Goal: Information Seeking & Learning: Learn about a topic

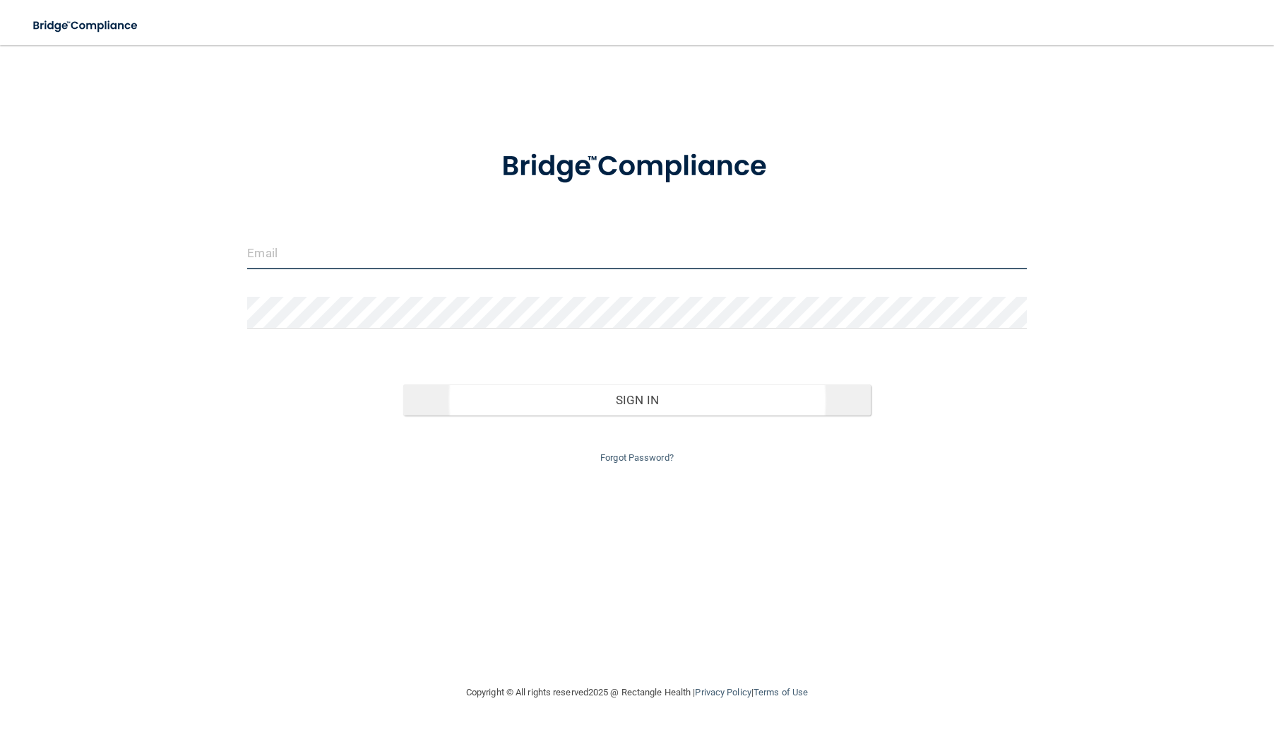
type input "Christym67@gmail.com"
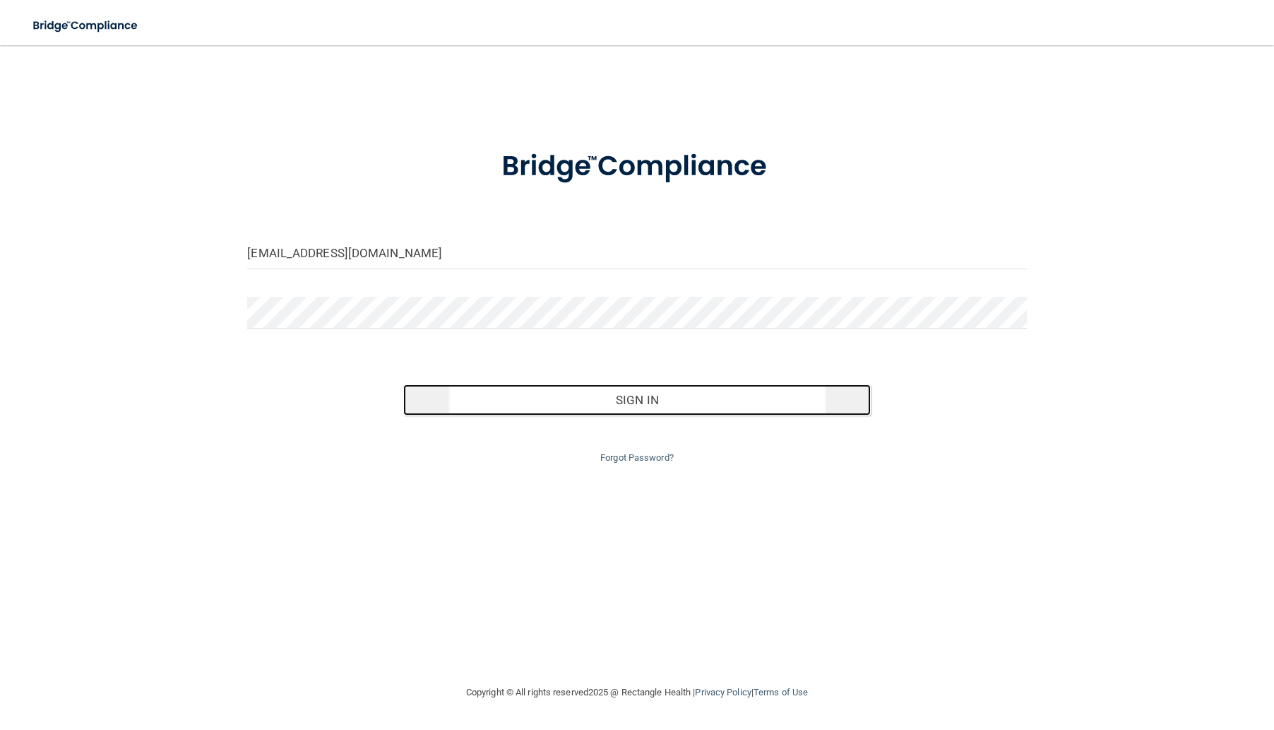
click at [566, 395] on button "Sign In" at bounding box center [637, 399] width 468 height 31
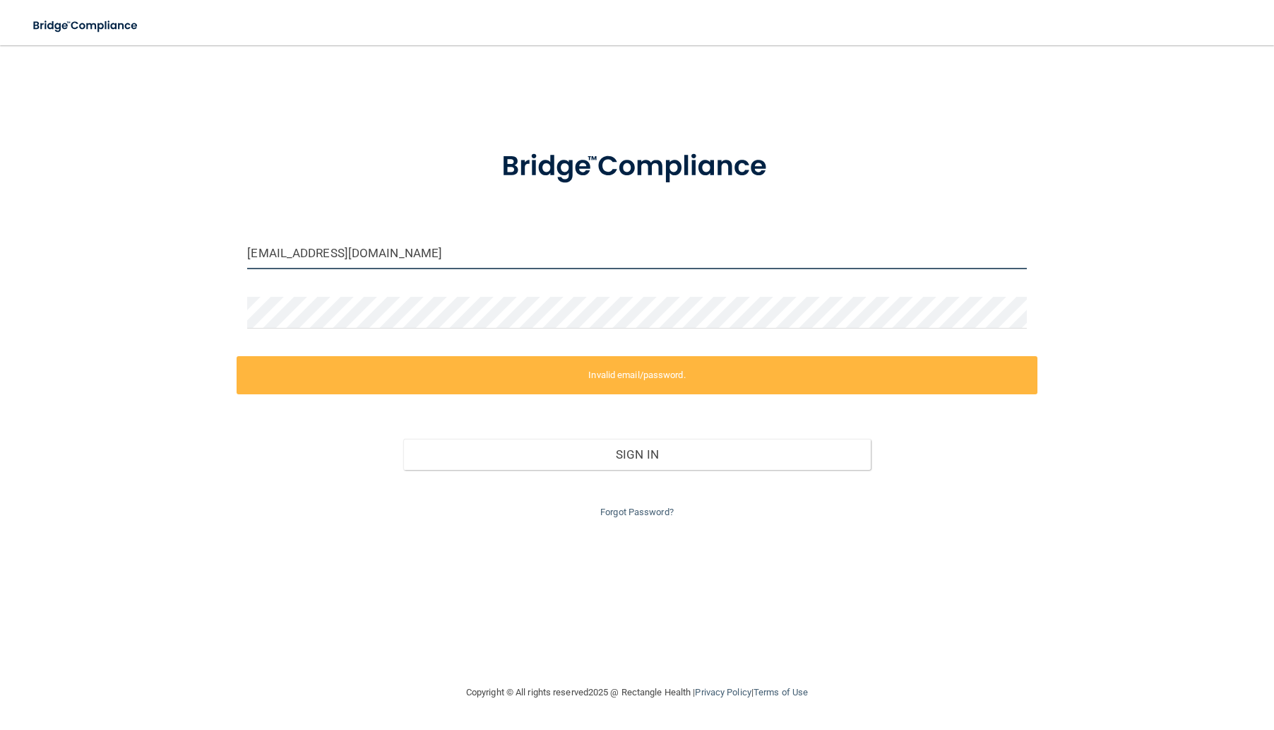
click at [444, 266] on input "Christym67@gmail.com" at bounding box center [636, 253] width 779 height 32
click at [415, 255] on input "Christym67@gmail.com" at bounding box center [636, 253] width 779 height 32
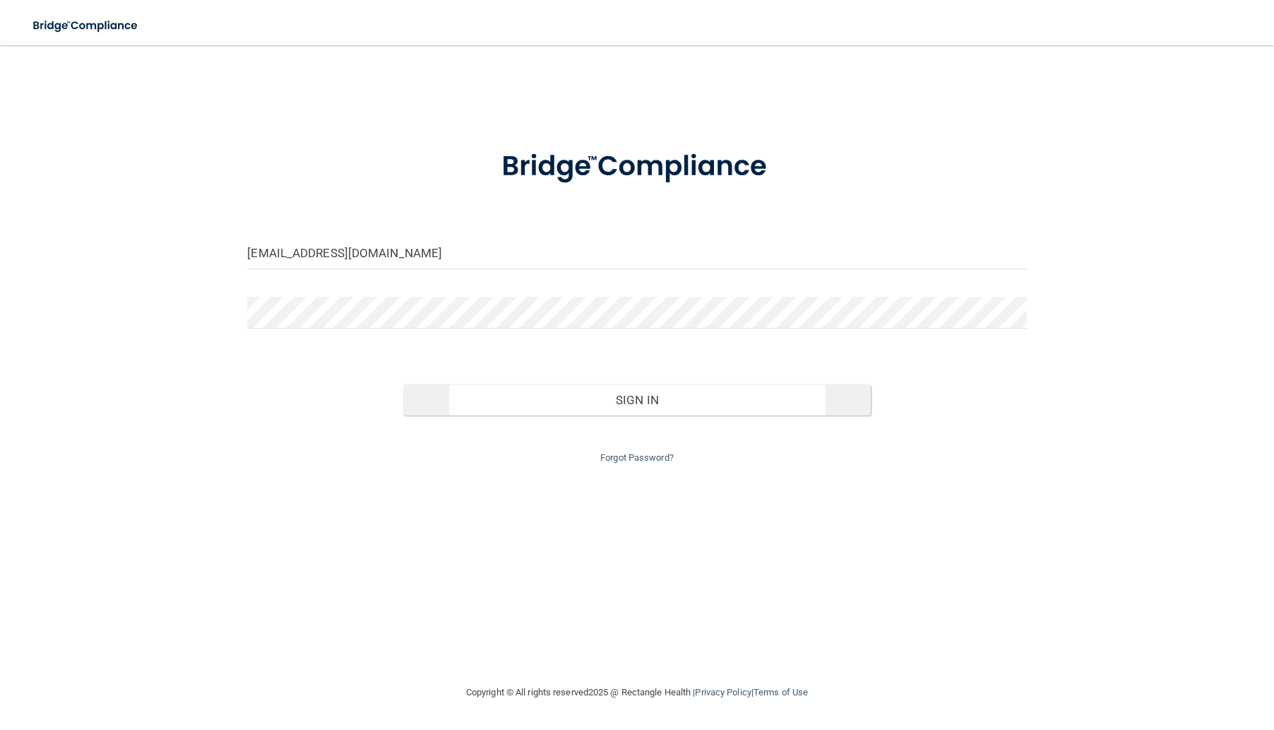
type input "[EMAIL_ADDRESS][DOMAIN_NAME]"
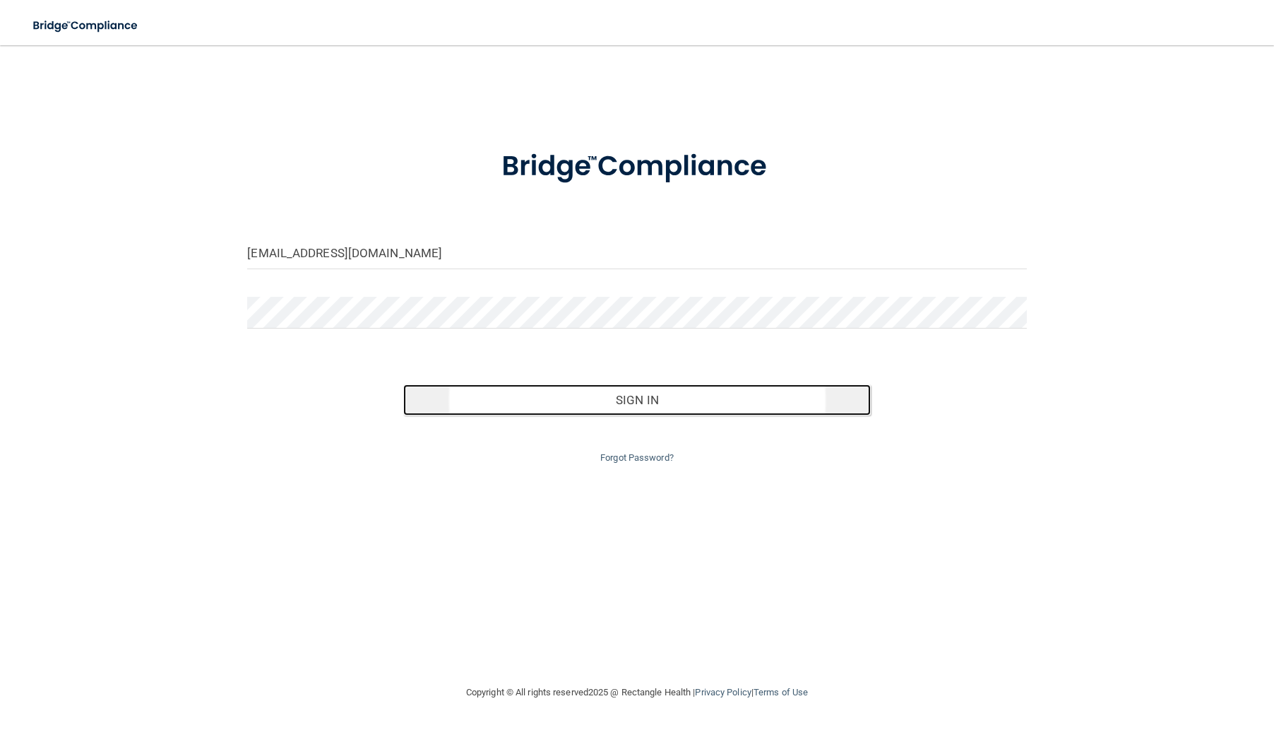
click at [644, 391] on button "Sign In" at bounding box center [637, 399] width 468 height 31
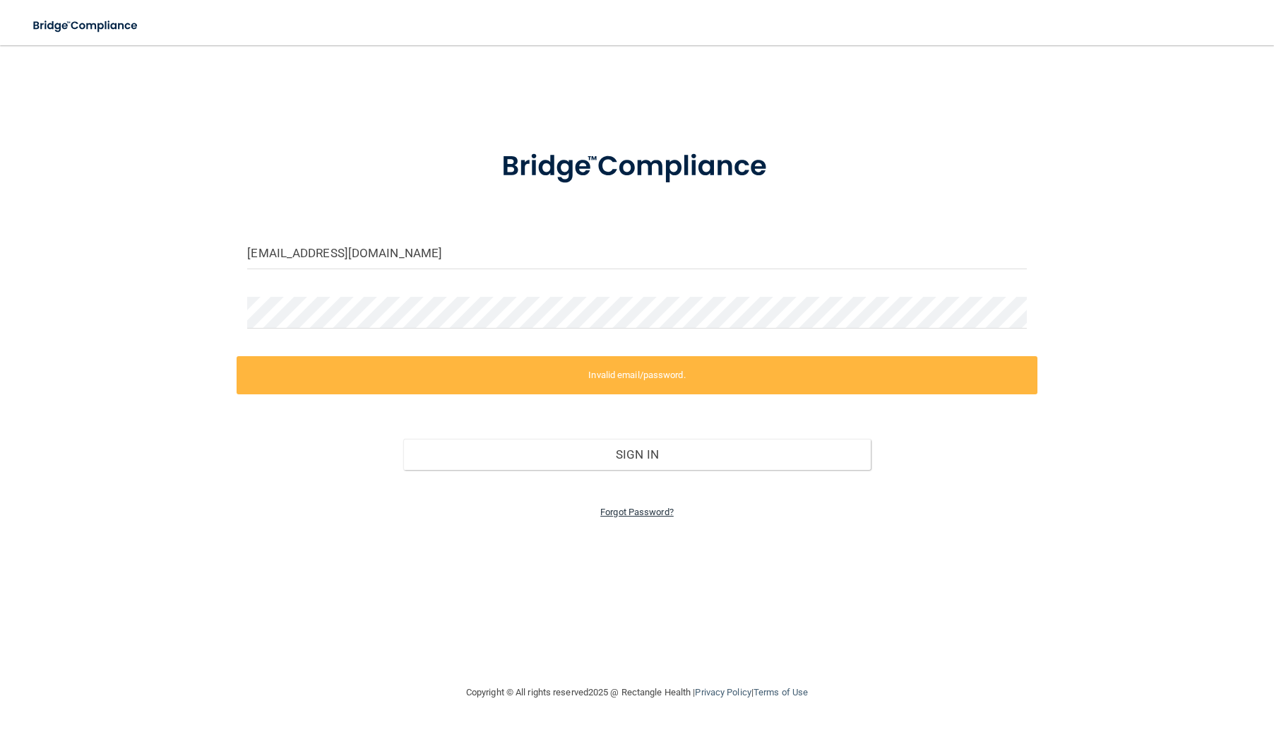
click at [635, 506] on link "Forgot Password?" at bounding box center [636, 511] width 73 height 11
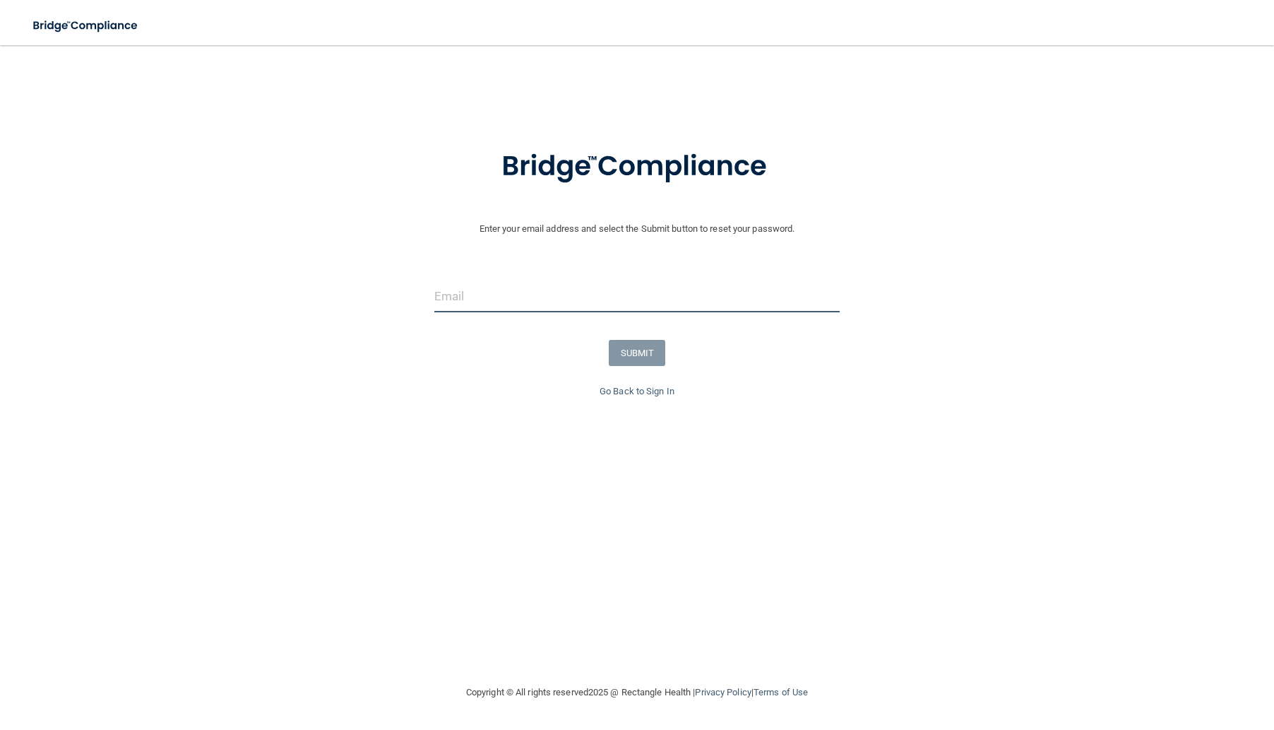
click at [516, 283] on input "email" at bounding box center [637, 296] width 406 height 32
type input "Christym67@gmail.com"
click at [639, 350] on button "SUBMIT" at bounding box center [637, 353] width 57 height 26
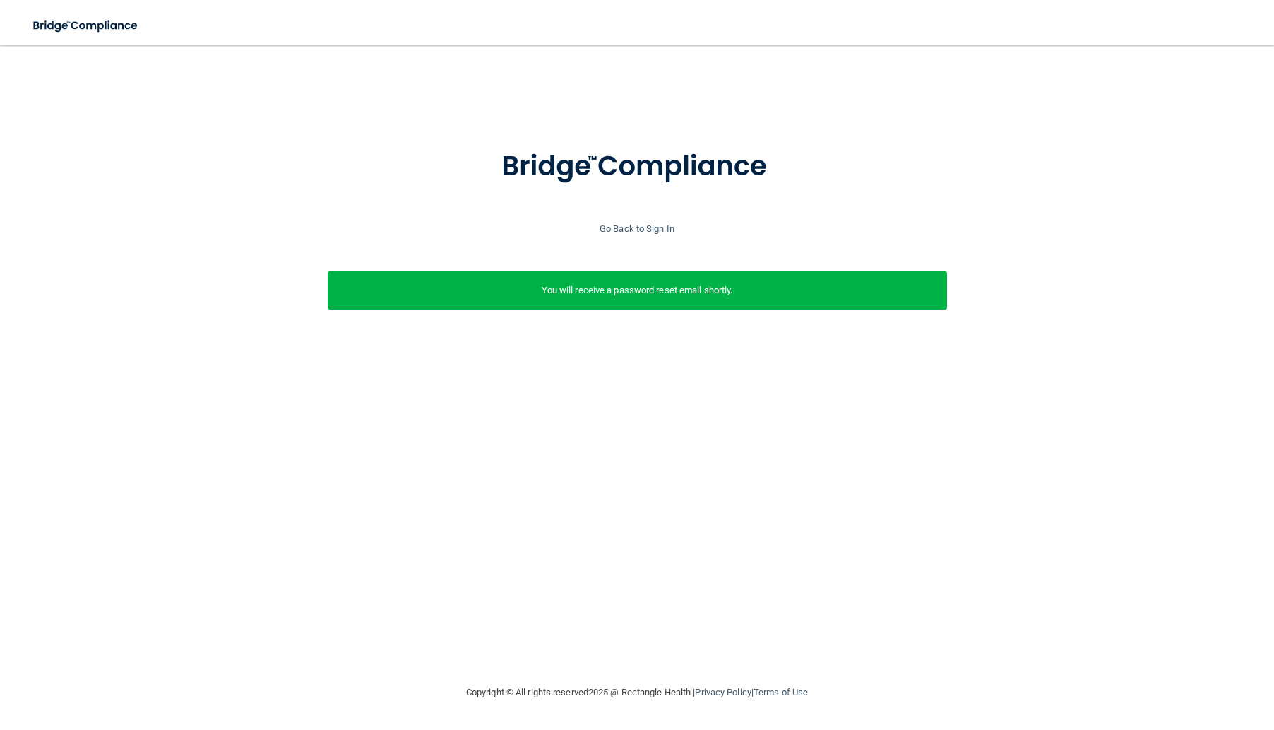
click at [608, 285] on p "You will receive a password reset email shortly." at bounding box center [637, 290] width 598 height 17
click at [620, 232] on link "Go Back to Sign In" at bounding box center [637, 228] width 75 height 11
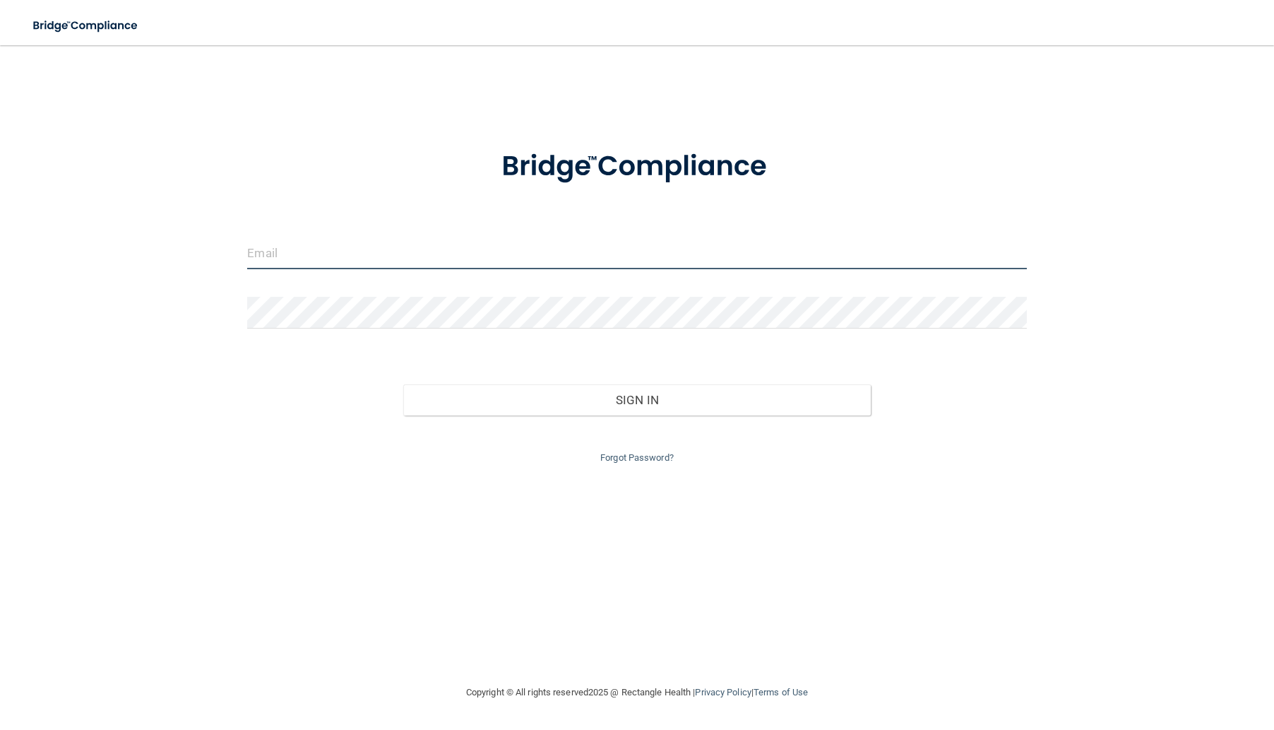
type input "[EMAIL_ADDRESS][DOMAIN_NAME]"
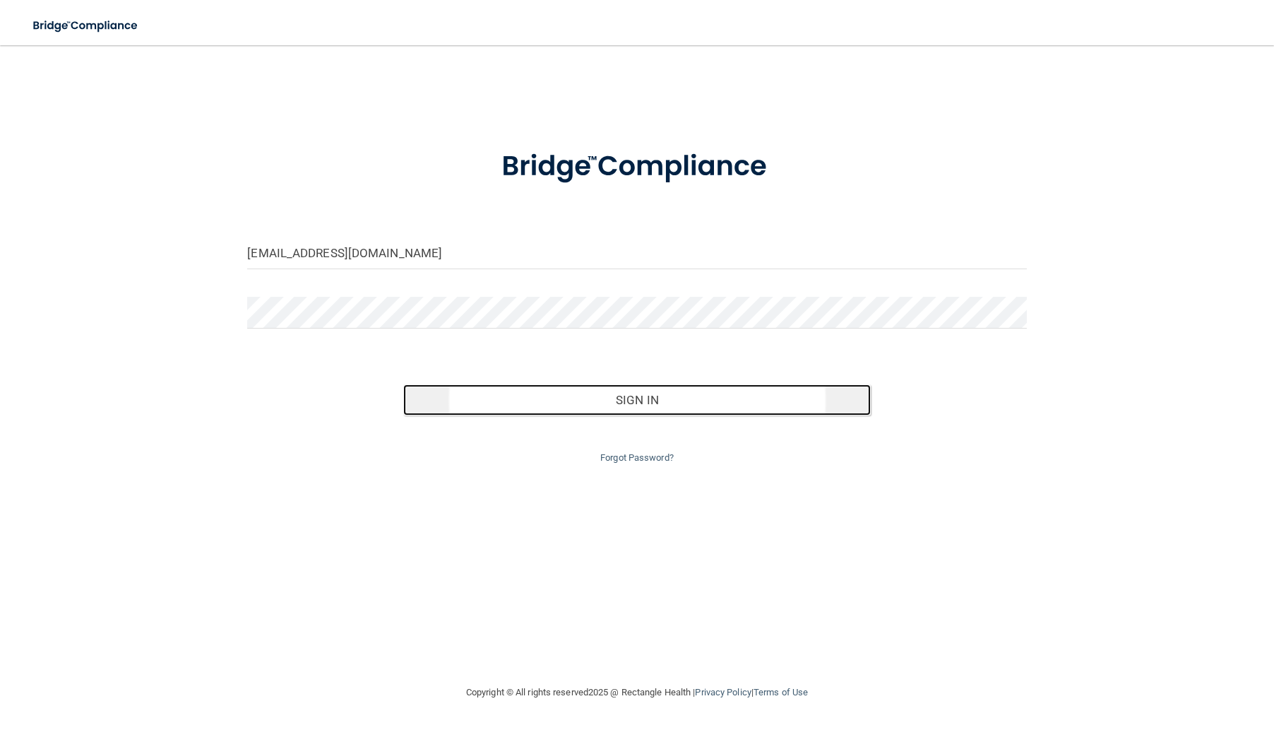
click at [664, 409] on button "Sign In" at bounding box center [637, 399] width 468 height 31
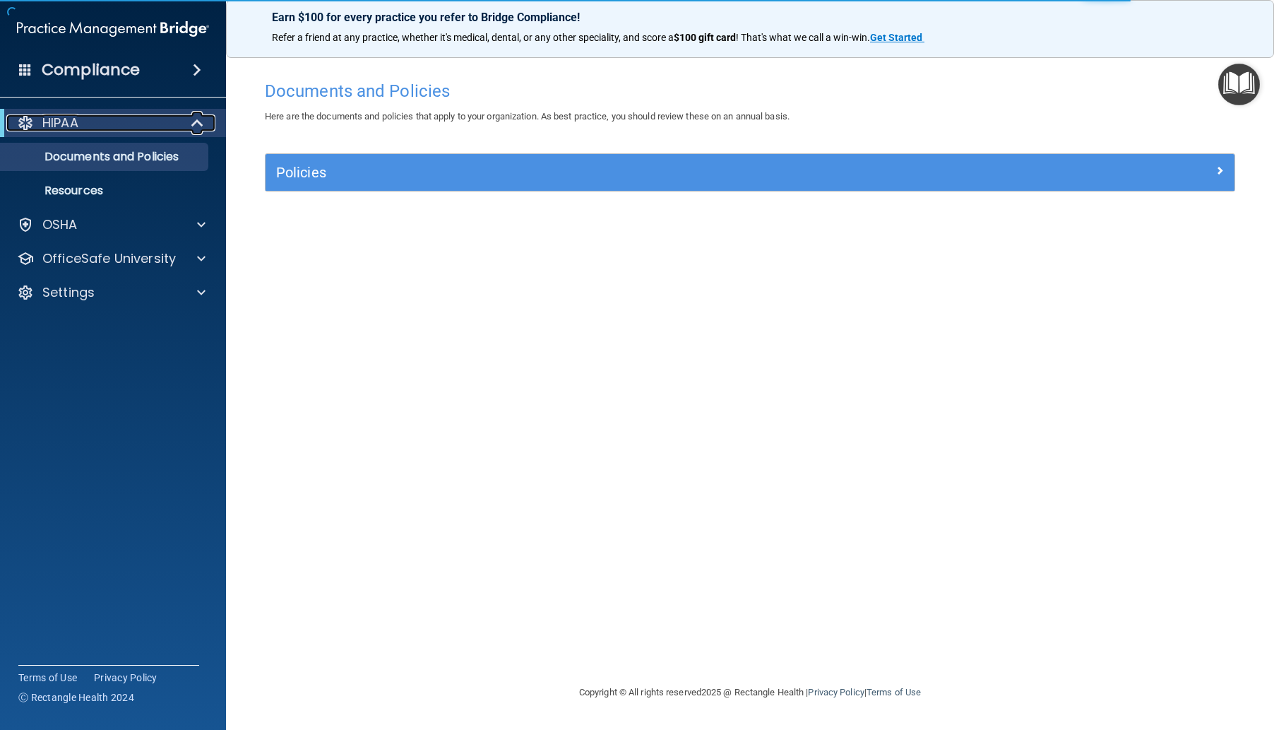
click at [113, 128] on div "HIPAA" at bounding box center [93, 122] width 174 height 17
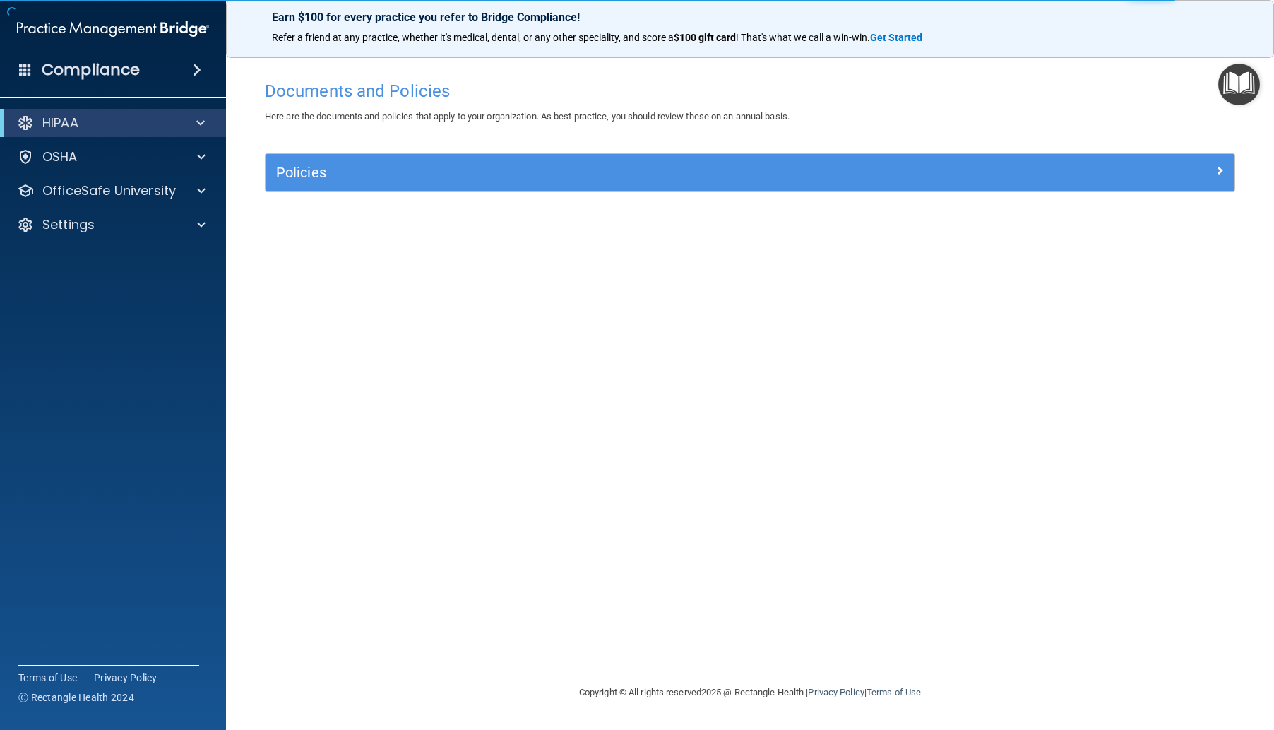
click at [120, 132] on div "HIPAA" at bounding box center [113, 123] width 226 height 28
click at [129, 126] on div "HIPAA" at bounding box center [93, 122] width 174 height 17
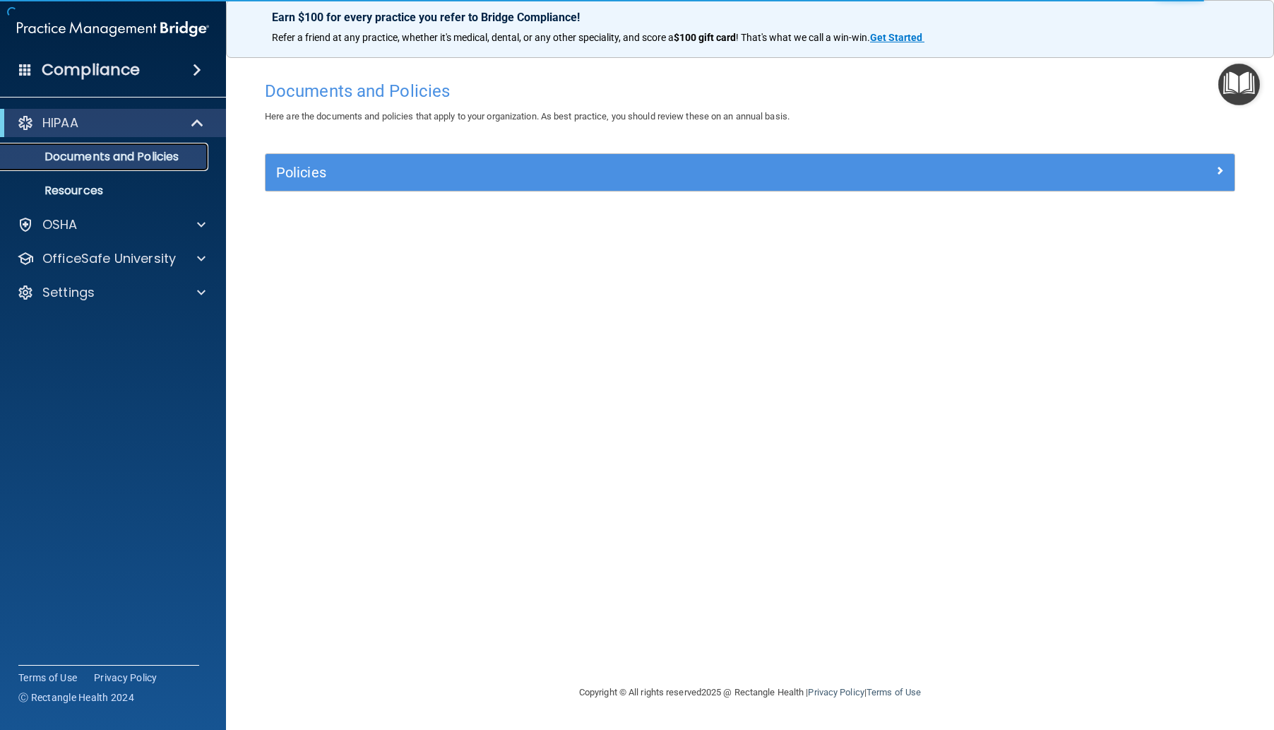
click at [124, 161] on p "Documents and Policies" at bounding box center [105, 157] width 193 height 14
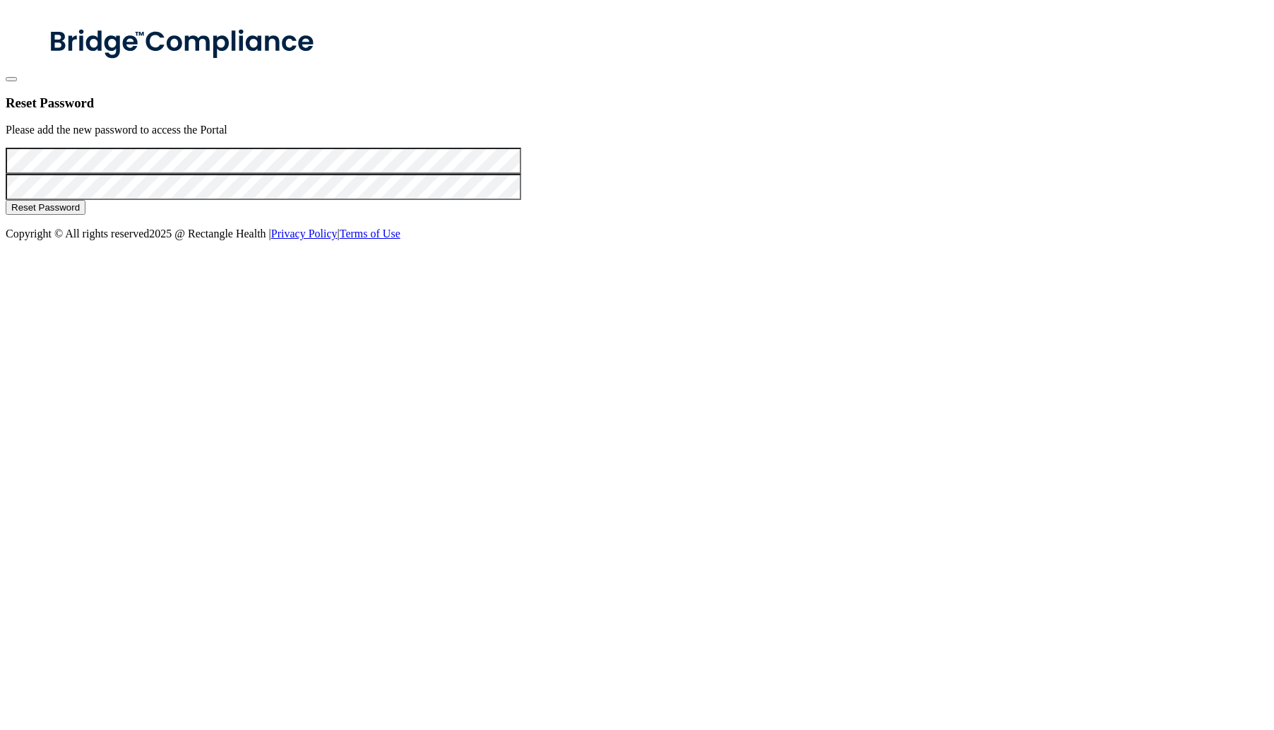
click at [85, 215] on button "Reset Password" at bounding box center [46, 207] width 80 height 15
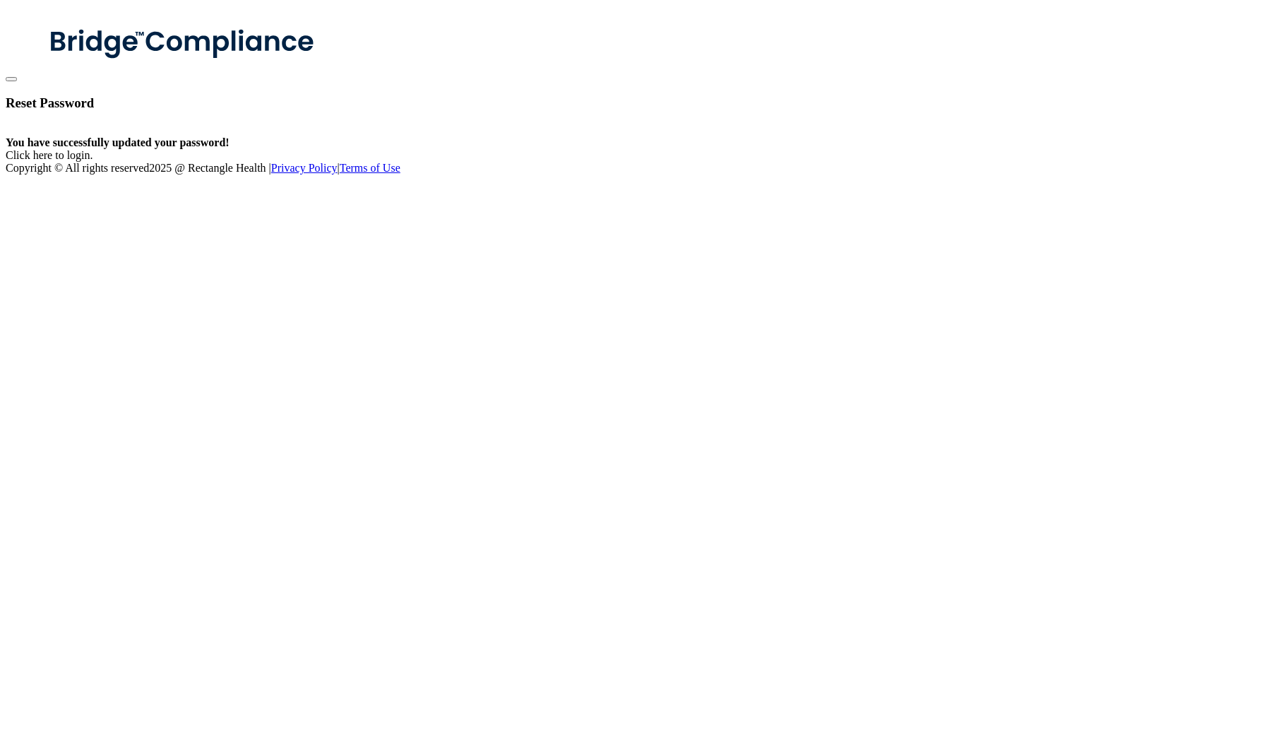
click at [90, 161] on link "Click here to login" at bounding box center [48, 155] width 85 height 12
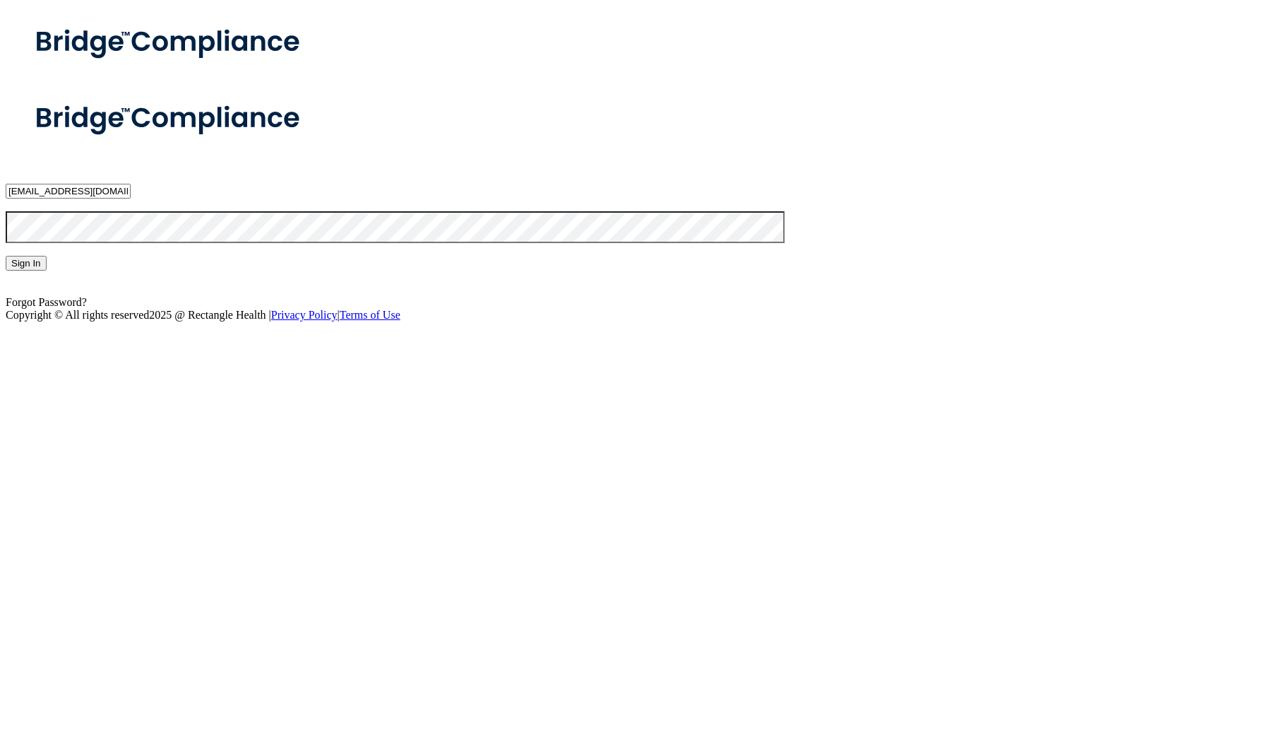
type input "[EMAIL_ADDRESS][DOMAIN_NAME]"
click at [47, 271] on button "Sign In" at bounding box center [26, 263] width 41 height 15
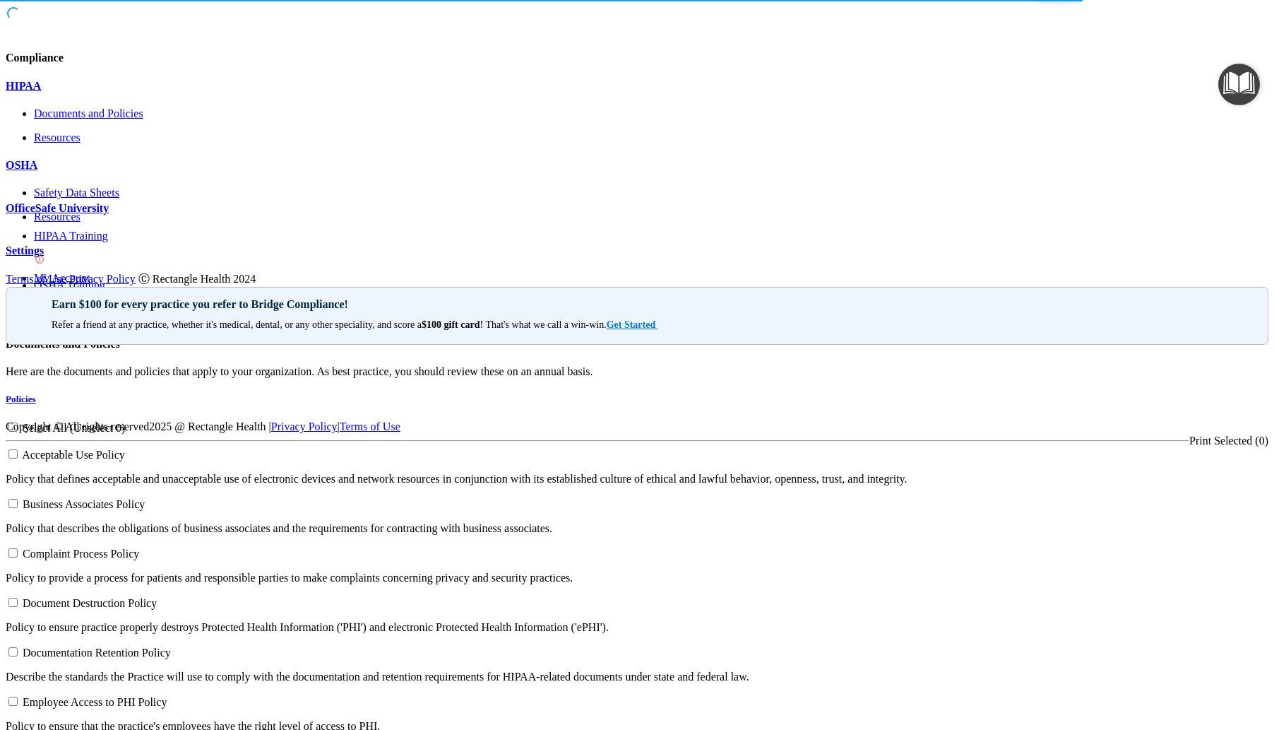
click at [377, 393] on div "Policies" at bounding box center [637, 398] width 1263 height 11
click at [95, 215] on p "OfficeSafe University" at bounding box center [637, 208] width 1263 height 13
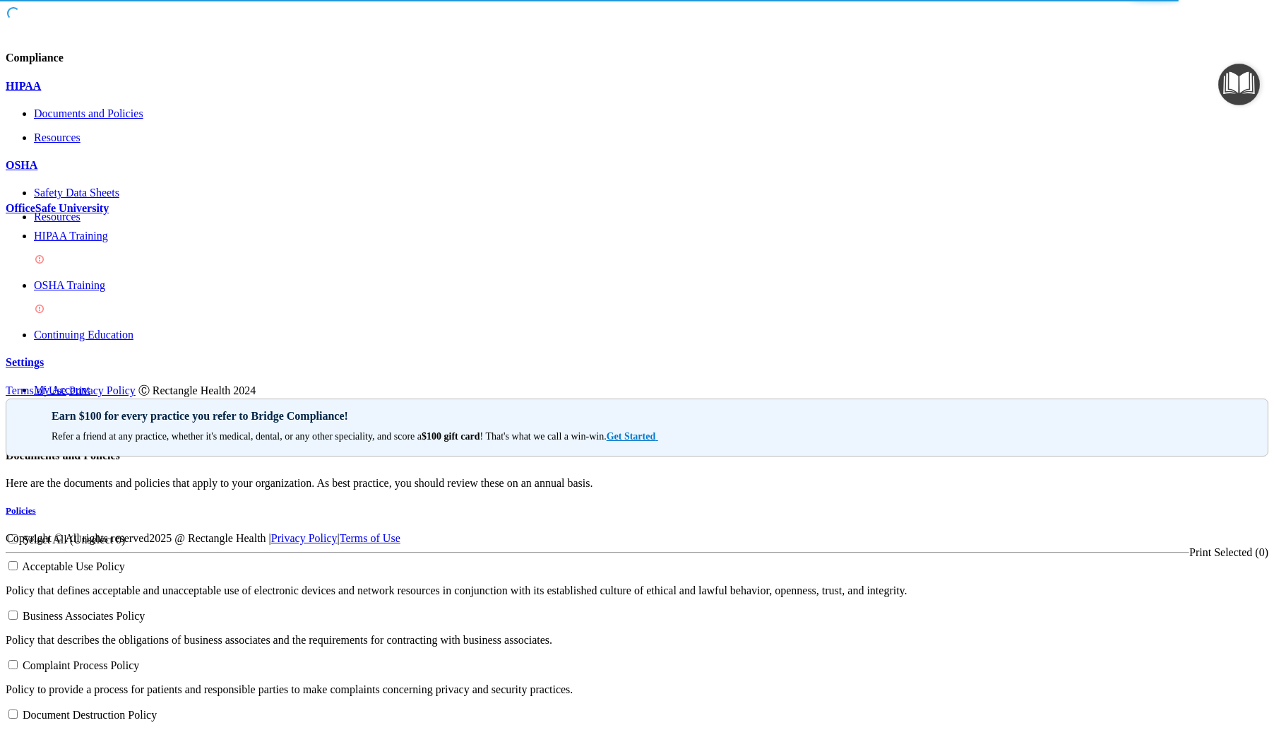
click at [95, 242] on p "HIPAA Training" at bounding box center [651, 236] width 1235 height 13
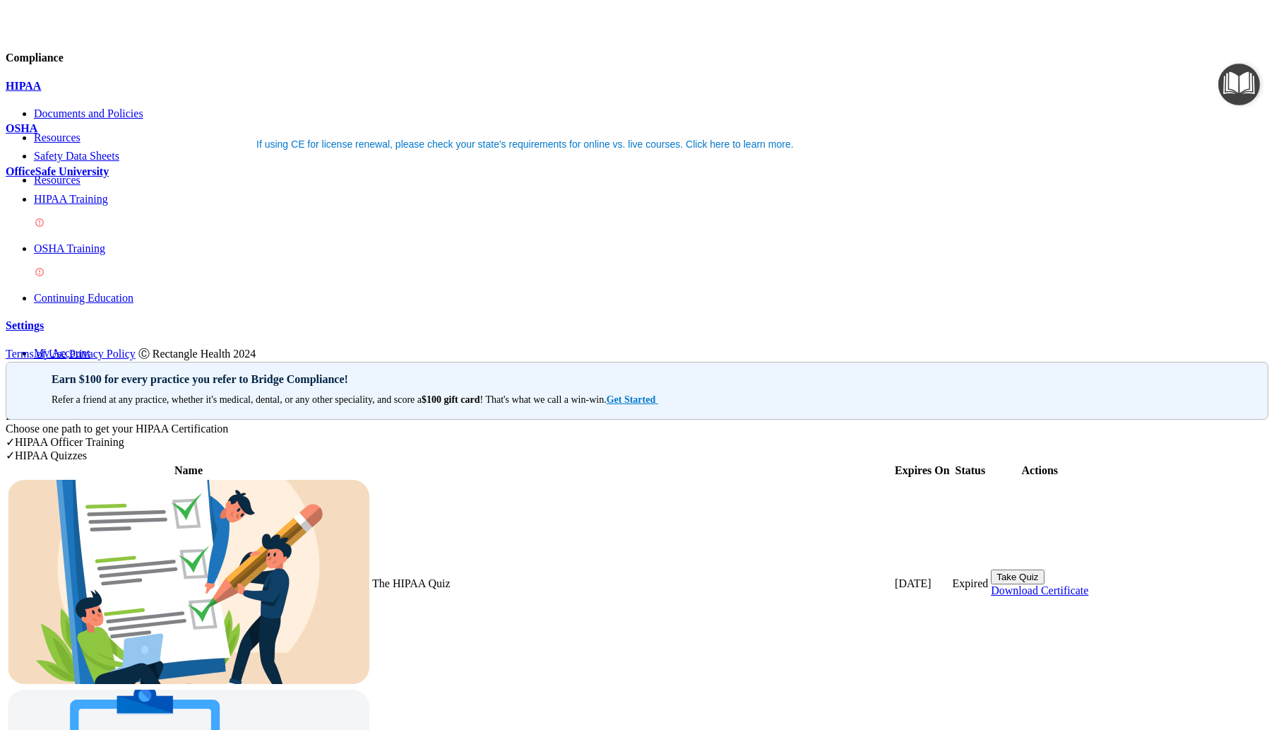
click at [106, 206] on p "HIPAA Training" at bounding box center [651, 199] width 1235 height 13
click at [102, 206] on p "HIPAA Training" at bounding box center [651, 199] width 1235 height 13
click at [1044, 569] on button "Take Quiz" at bounding box center [1017, 576] width 53 height 15
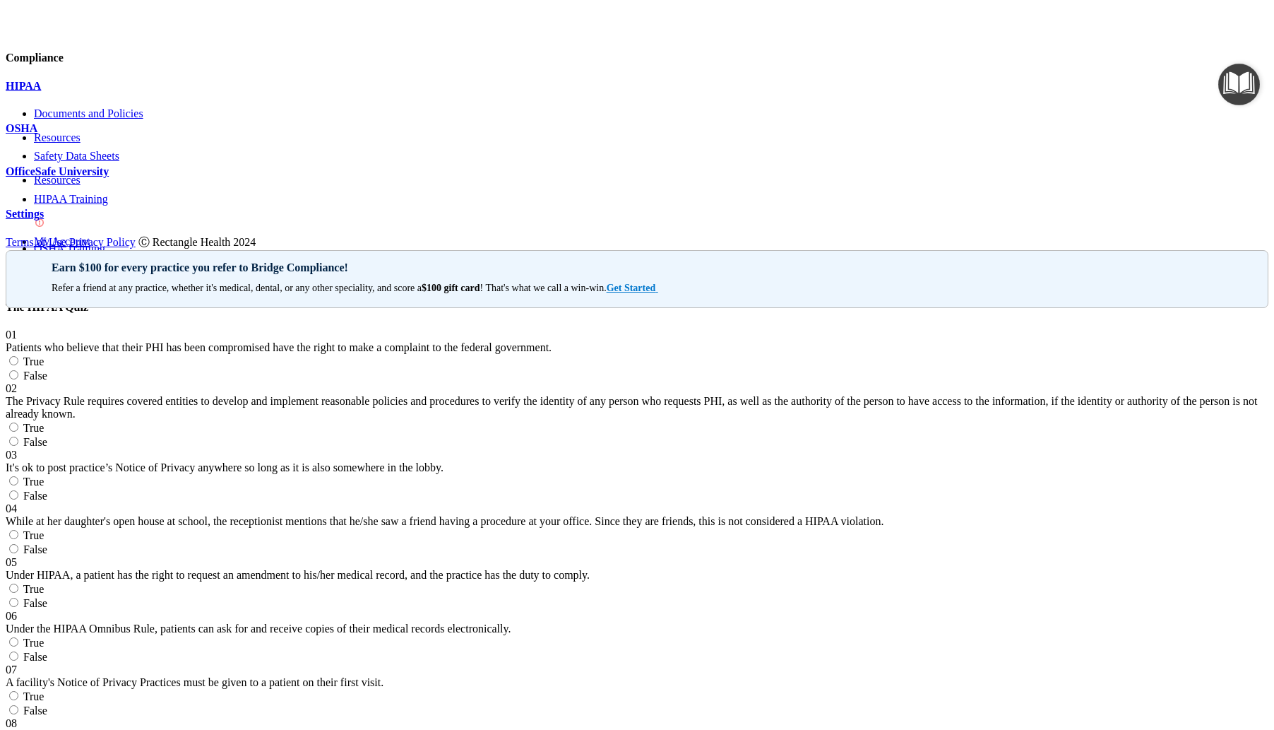
click at [44, 355] on label "True" at bounding box center [25, 361] width 38 height 12
click at [18, 356] on input "True" at bounding box center [13, 360] width 9 height 9
radio input "true"
click at [619, 395] on div "The Privacy Rule requires covered entities to develop and implement reasonable …" at bounding box center [637, 407] width 1263 height 25
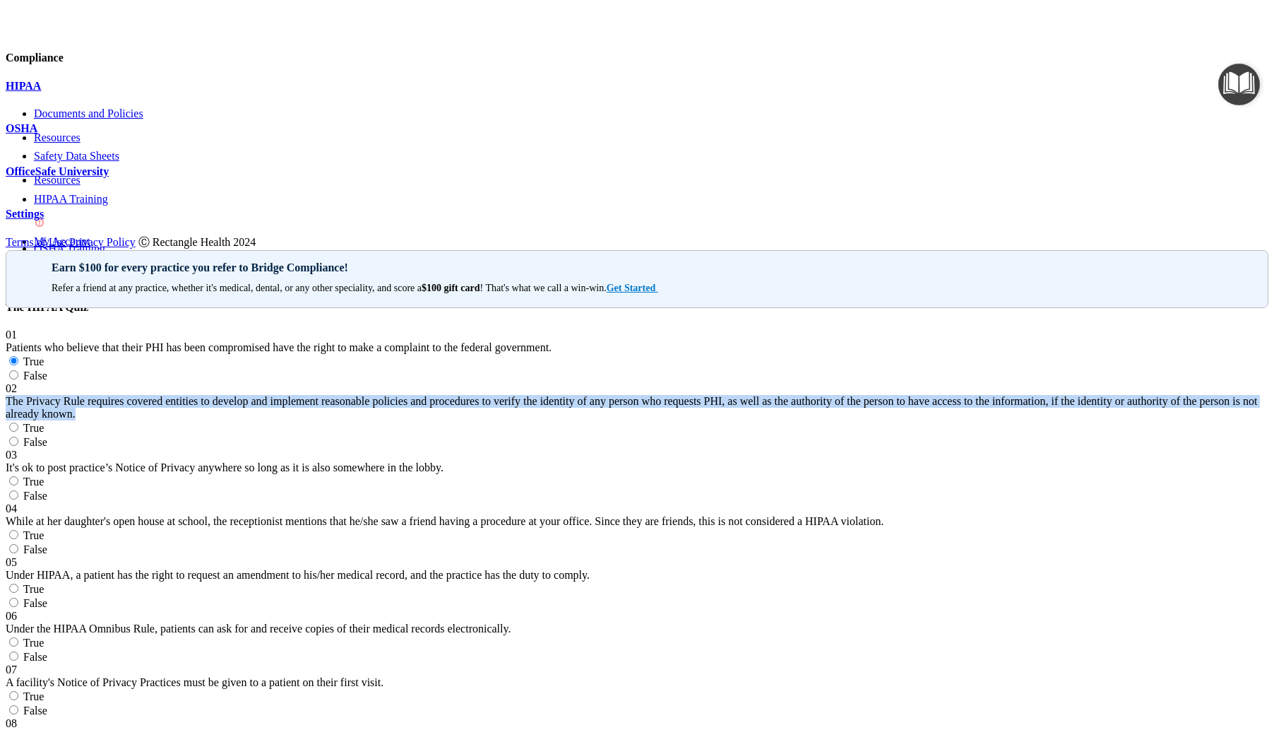
drag, startPoint x: 622, startPoint y: 328, endPoint x: 281, endPoint y: 232, distance: 353.8
click at [281, 382] on div "02 The Privacy Rule requires covered entities to develop and implement reasonab…" at bounding box center [637, 401] width 1263 height 38
copy div "The Privacy Rule requires covered entities to develop and implement reasonable …"
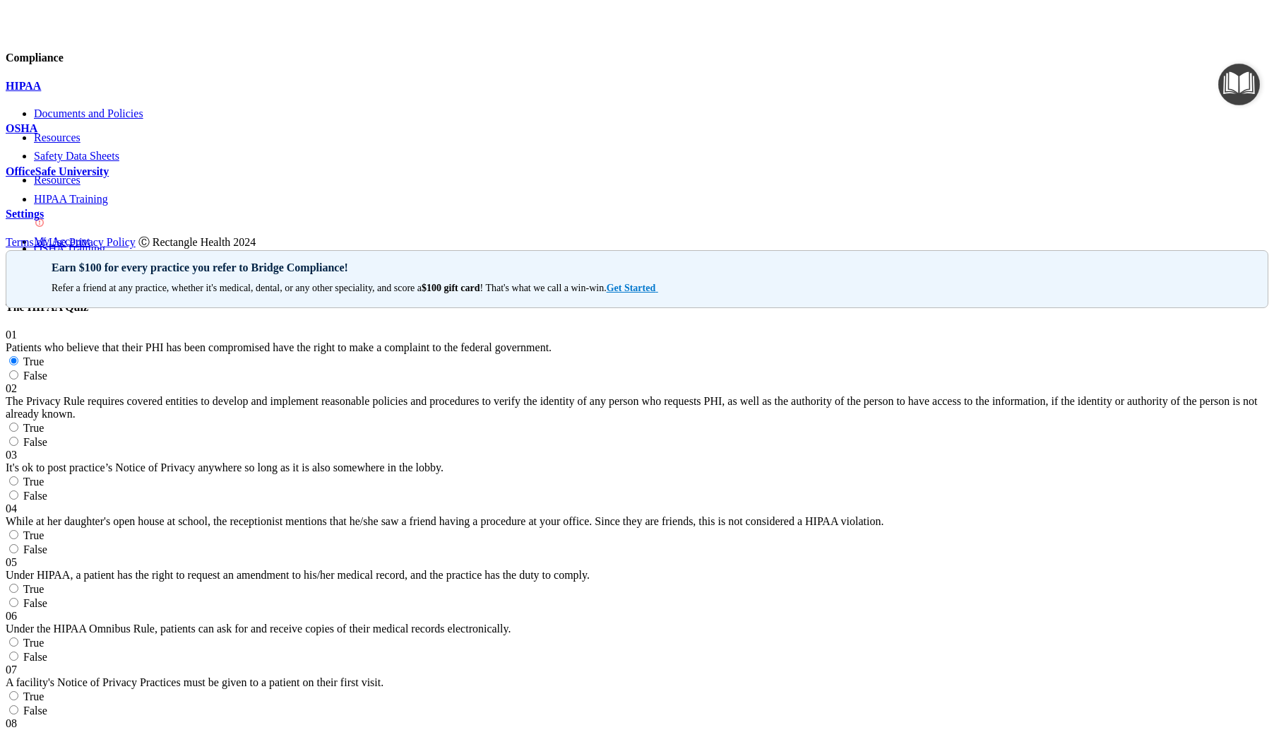
click at [44, 422] on label "True" at bounding box center [25, 428] width 38 height 12
click at [18, 422] on input "True" at bounding box center [13, 426] width 9 height 9
radio input "true"
drag, startPoint x: 518, startPoint y: 414, endPoint x: 283, endPoint y: 396, distance: 235.2
click at [283, 461] on div "It's ok to post practice’s Notice of Privacy anywhere so long as it is also som…" at bounding box center [637, 467] width 1263 height 13
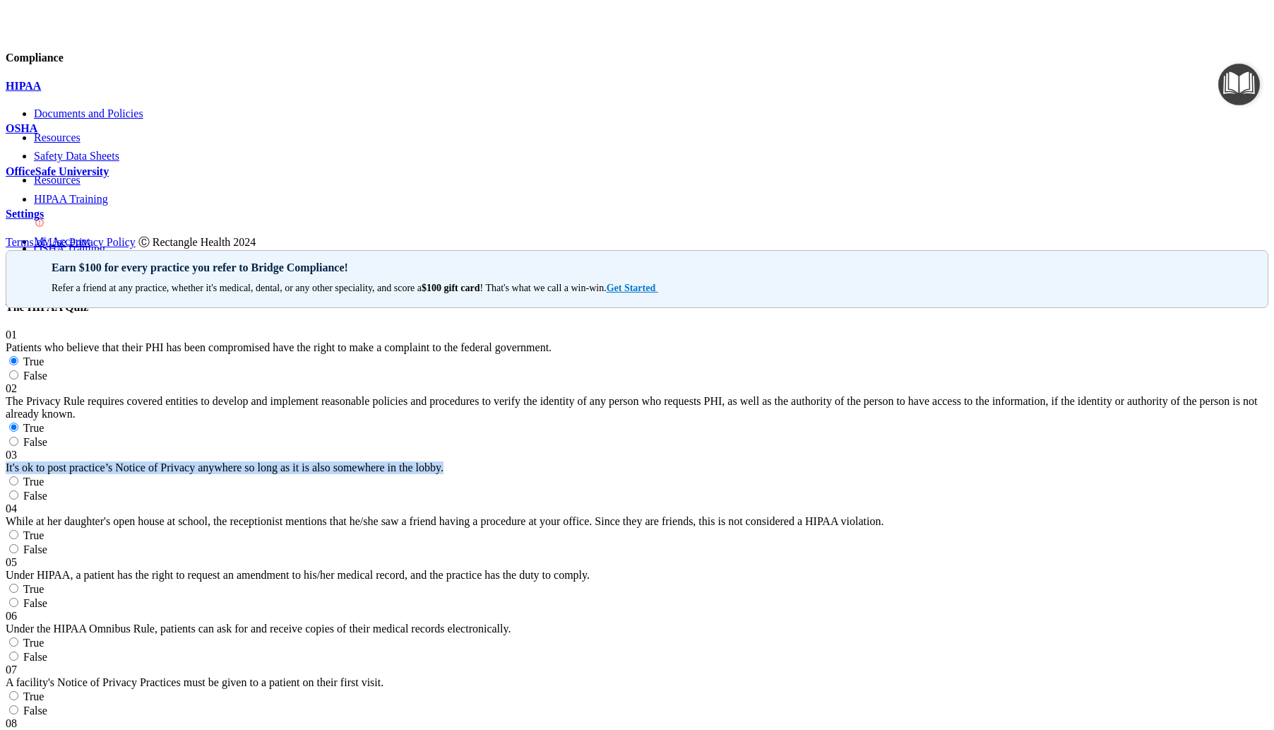
copy span "It's ok to post practice’s Notice of Privacy anywhere so long as it is also som…"
click at [44, 475] on label "True" at bounding box center [25, 481] width 38 height 12
click at [18, 476] on input "True" at bounding box center [13, 480] width 9 height 9
radio input "true"
click at [47, 490] on label "False" at bounding box center [27, 496] width 42 height 12
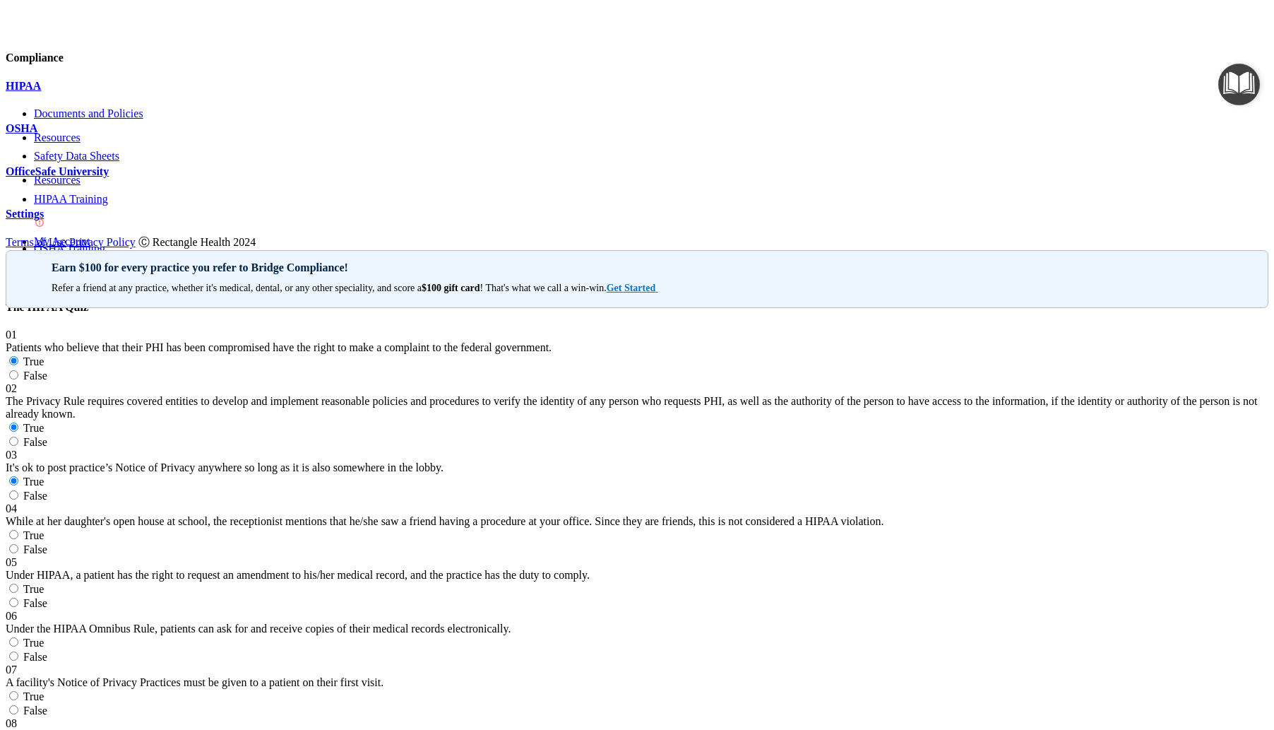
click at [18, 490] on input "False" at bounding box center [13, 494] width 9 height 9
radio input "true"
radio input "false"
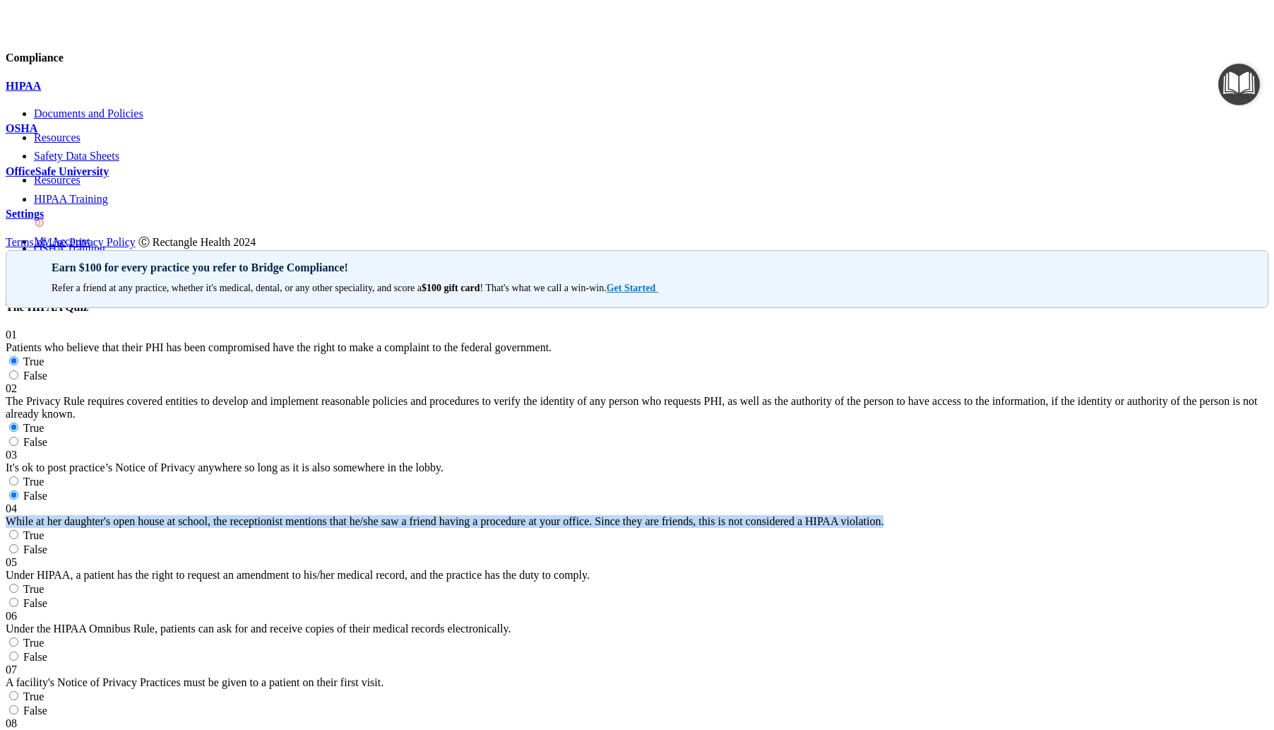
drag, startPoint x: 470, startPoint y: 560, endPoint x: 278, endPoint y: 480, distance: 207.7
click at [278, 502] on div "04 While at her daughter's open house at school, the receptionist mentions that…" at bounding box center [637, 514] width 1263 height 25
copy div "While at her daughter's open house at school, the receptionist mentions that he…"
click at [18, 544] on input "False" at bounding box center [13, 548] width 9 height 9
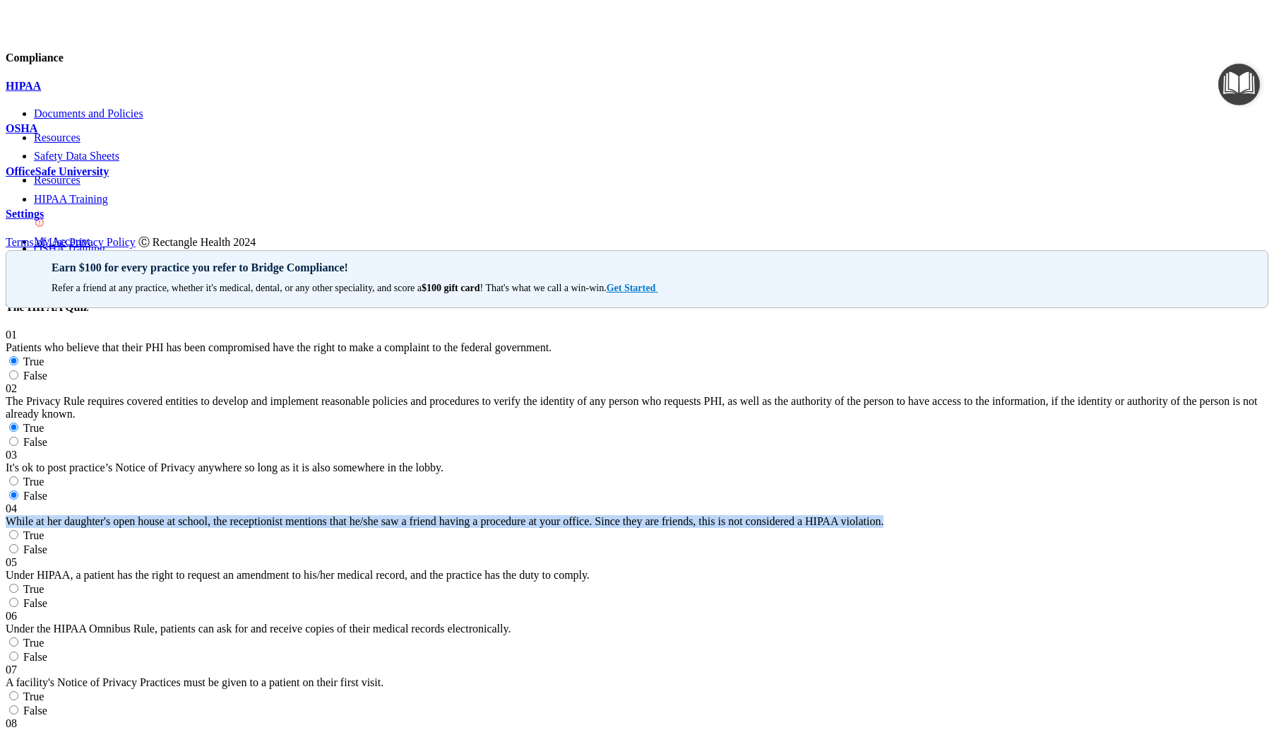
radio input "true"
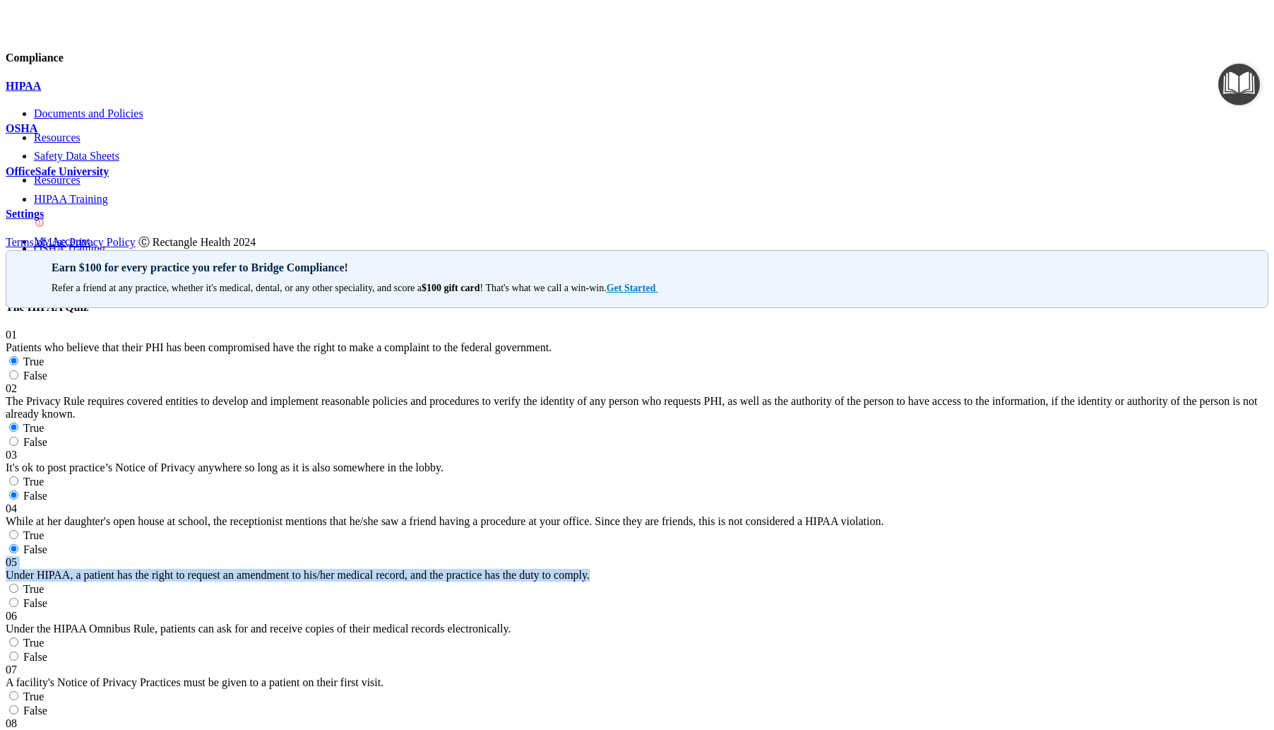
drag, startPoint x: 399, startPoint y: 528, endPoint x: 309, endPoint y: 462, distance: 111.6
click at [309, 556] on div "05 Under HIPAA, a patient has the right to request an amendment to his/her medi…" at bounding box center [637, 583] width 1263 height 54
copy div "05 Under HIPAA, a patient has the right to request an amendment to his/her medi…"
click at [17, 556] on span "05" at bounding box center [11, 562] width 11 height 12
drag, startPoint x: 283, startPoint y: 475, endPoint x: 417, endPoint y: 525, distance: 143.7
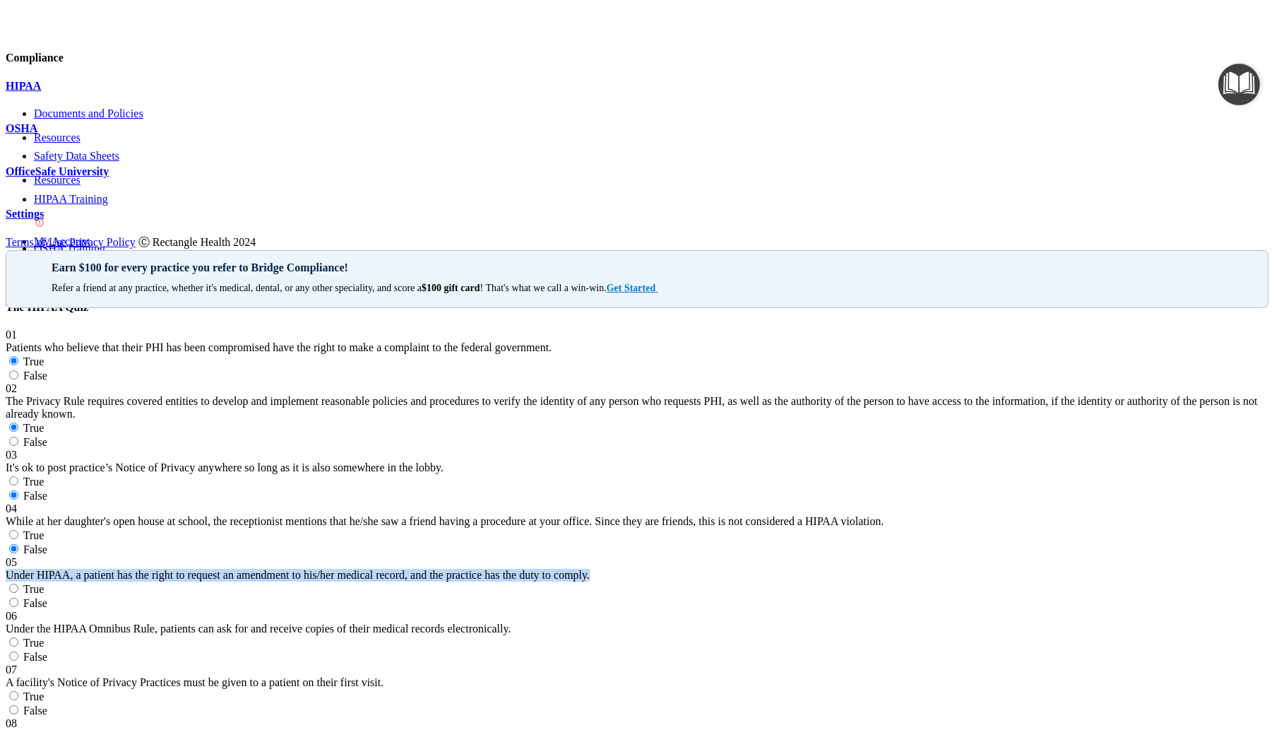
click at [417, 556] on div "05 Under HIPAA, a patient has the right to request an amendment to his/her medi…" at bounding box center [637, 568] width 1263 height 25
copy div "Under HIPAA, a patient has the right to request an amendment to his/her medical…"
click at [18, 583] on input "True" at bounding box center [13, 587] width 9 height 9
radio input "true"
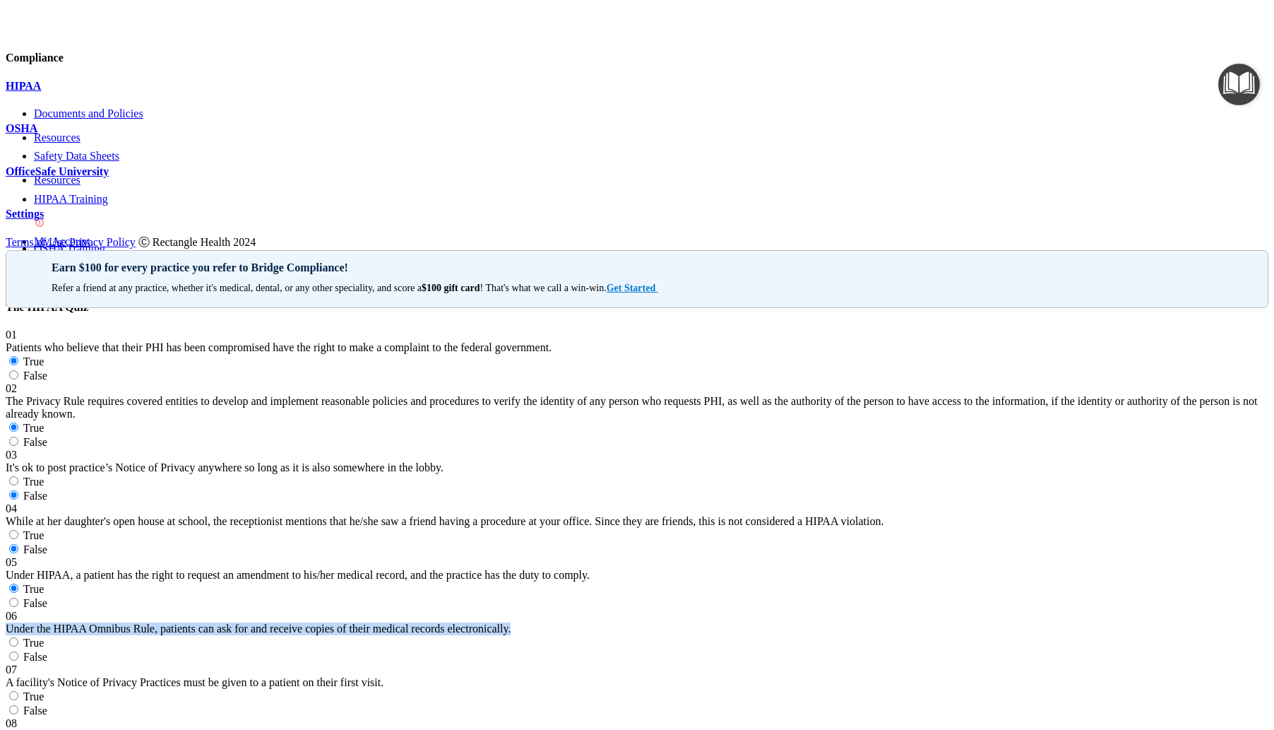
drag, startPoint x: 284, startPoint y: 379, endPoint x: 612, endPoint y: 408, distance: 329.1
click at [612, 622] on div "Under the HIPAA Omnibus Rule, patients can ask for and receive copies of their …" at bounding box center [637, 628] width 1263 height 13
click at [18, 637] on input "True" at bounding box center [13, 641] width 9 height 9
radio input "true"
click at [18, 691] on input "True" at bounding box center [13, 695] width 9 height 9
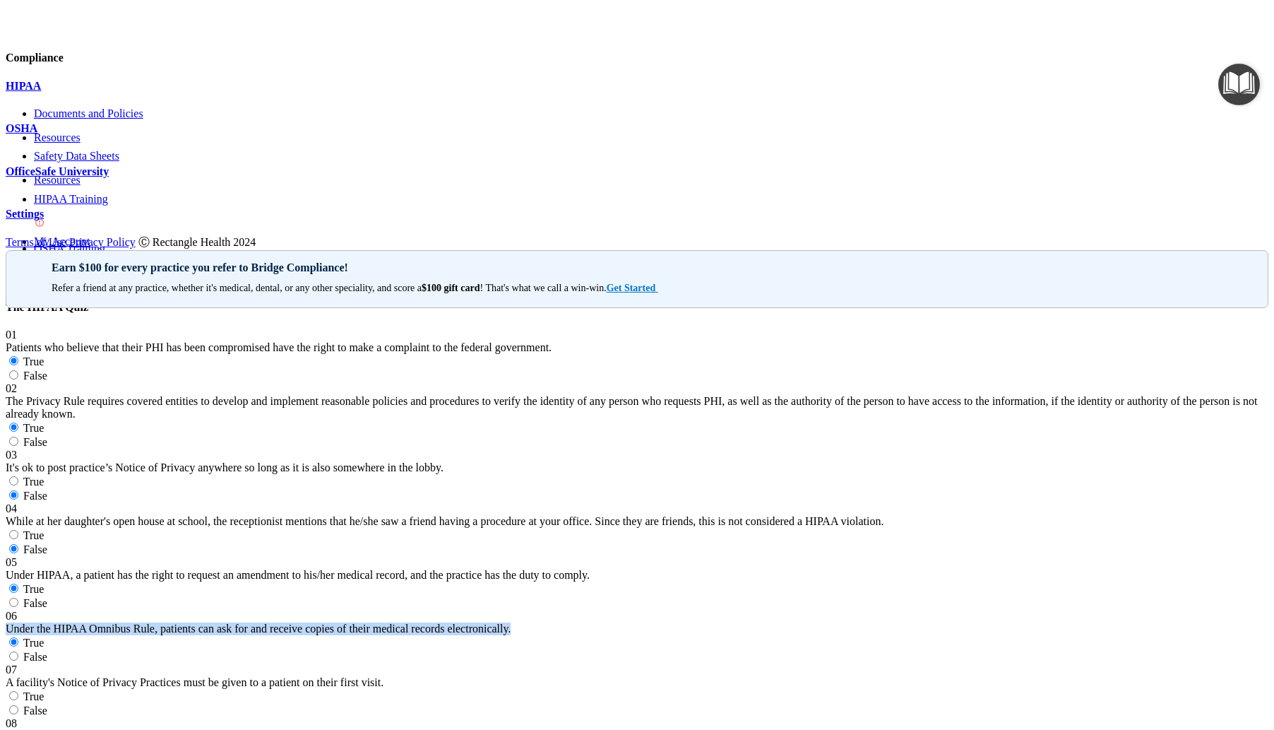
radio input "true"
drag, startPoint x: 284, startPoint y: 345, endPoint x: 369, endPoint y: 407, distance: 105.7
click at [369, 717] on div "08 HIPAA is a federal law which is enforced by OCR (Office for Civil Rights of …" at bounding box center [637, 729] width 1263 height 25
copy span "HIPAA is a federal law which is enforced by OCR (Office for Civil Rights of the…"
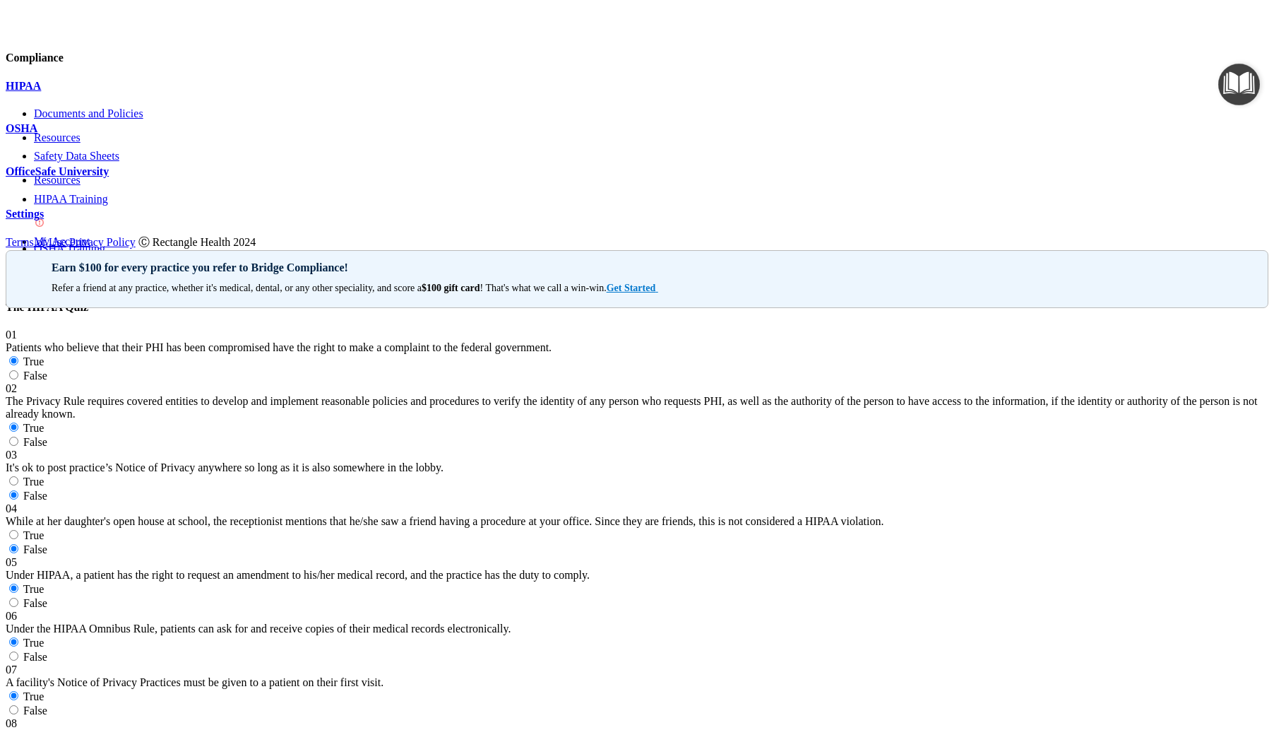
radio input "true"
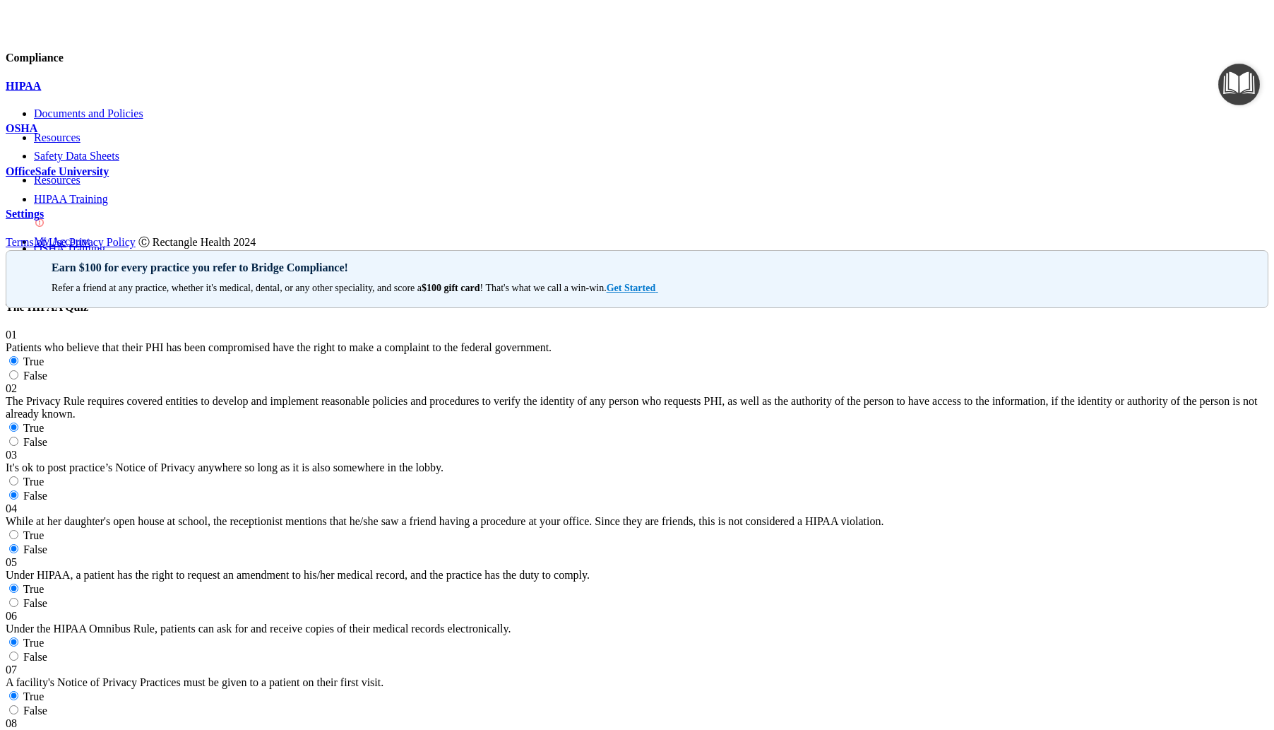
scroll to position [706, 0]
radio input "true"
drag, startPoint x: 288, startPoint y: 291, endPoint x: 471, endPoint y: 365, distance: 197.2
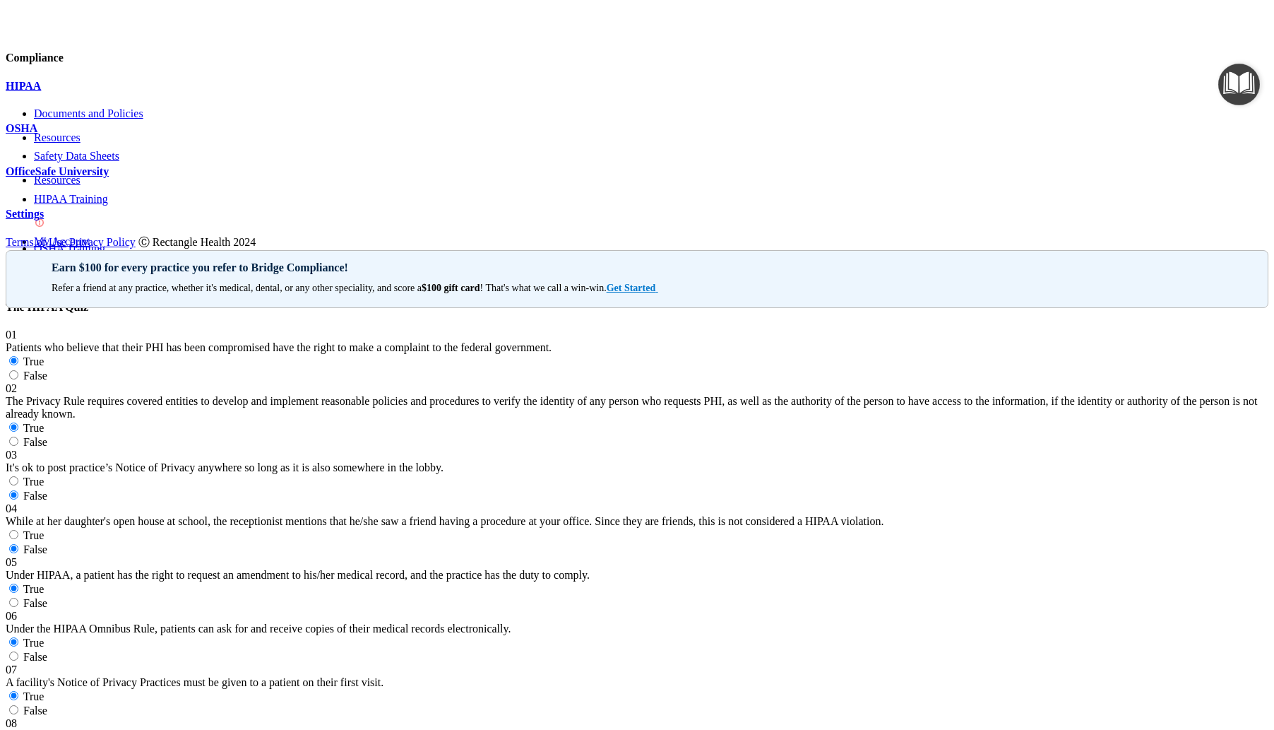
drag, startPoint x: 283, startPoint y: 285, endPoint x: 424, endPoint y: 340, distance: 151.9
copy div "The establishment of computer passwords and firewalls would fall under the Tech…"
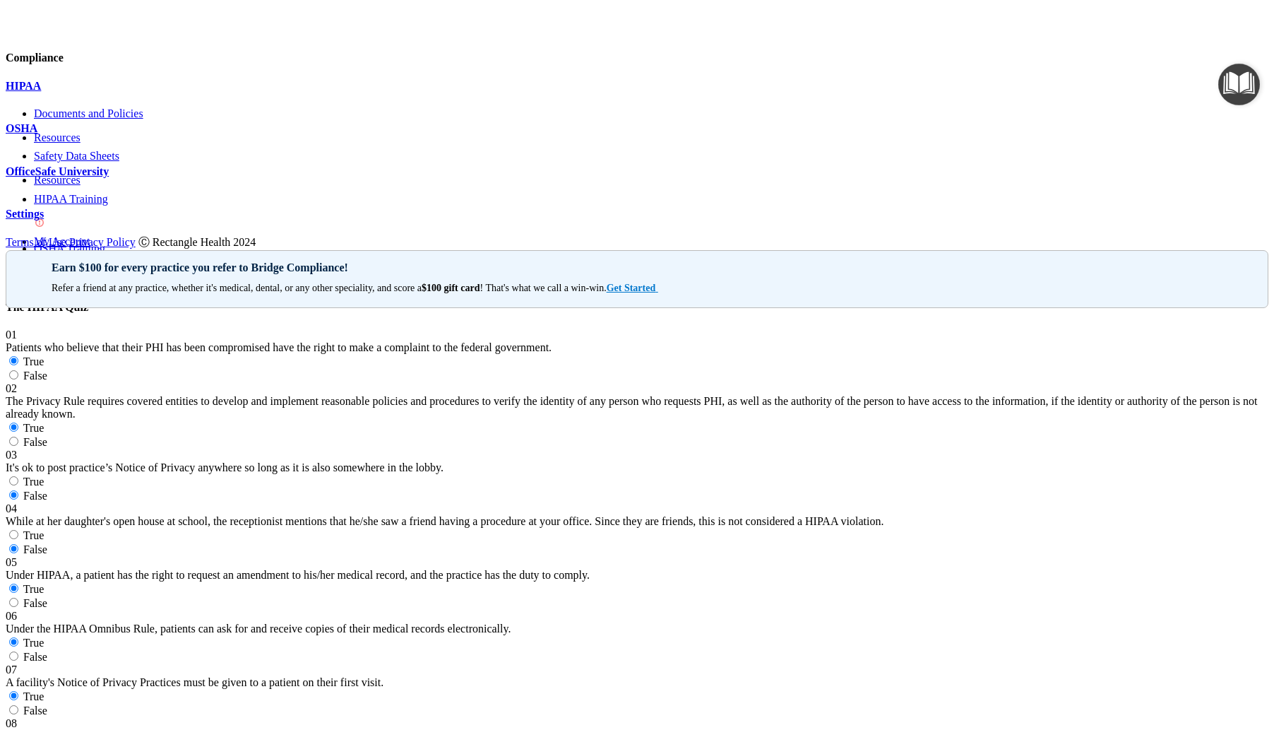
radio input "true"
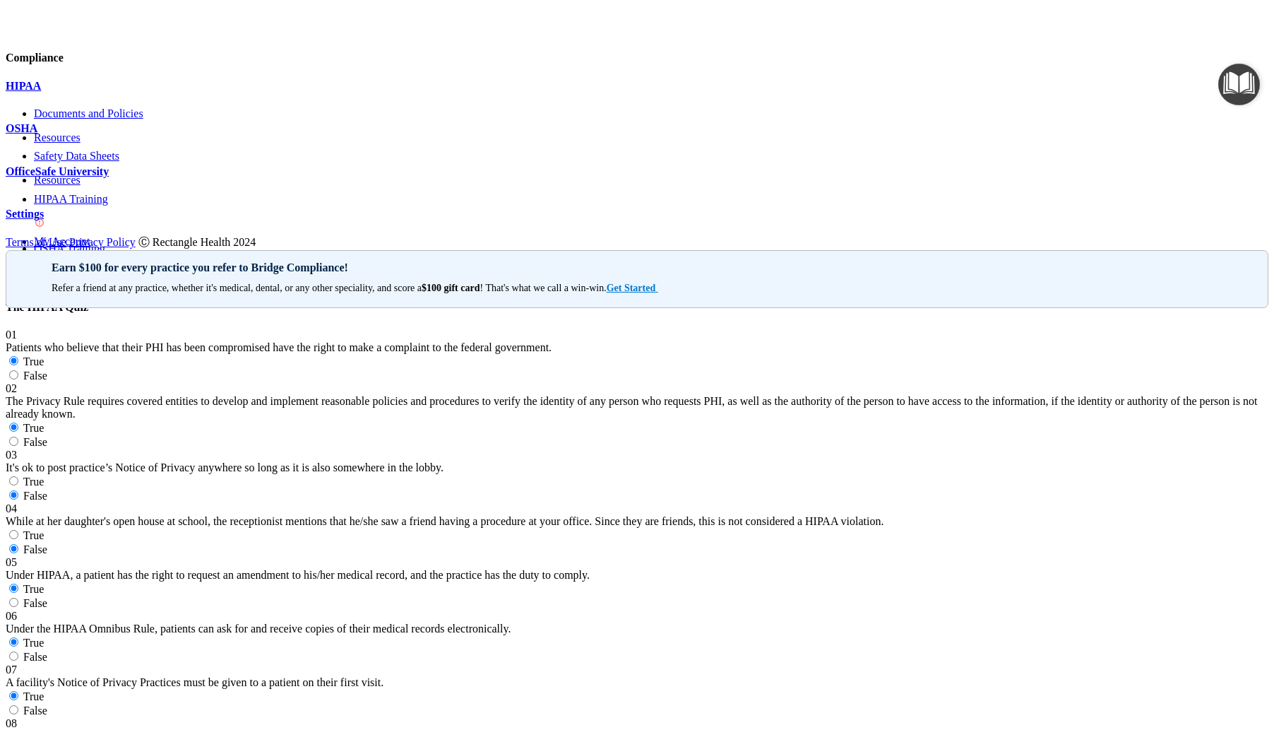
scroll to position [1060, 0]
drag, startPoint x: 286, startPoint y: 378, endPoint x: 583, endPoint y: 385, distance: 296.8
copy span "The monetary penalties for improperly disclosing patient health information can…"
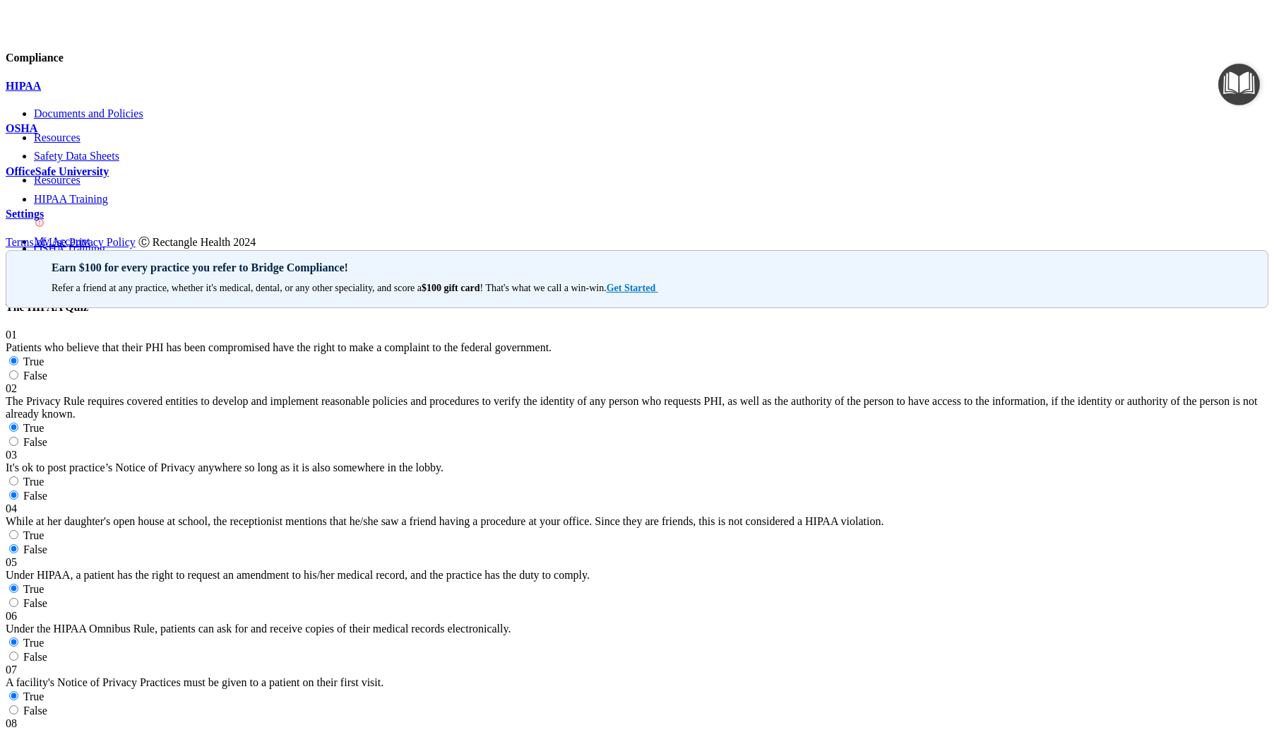
radio input "true"
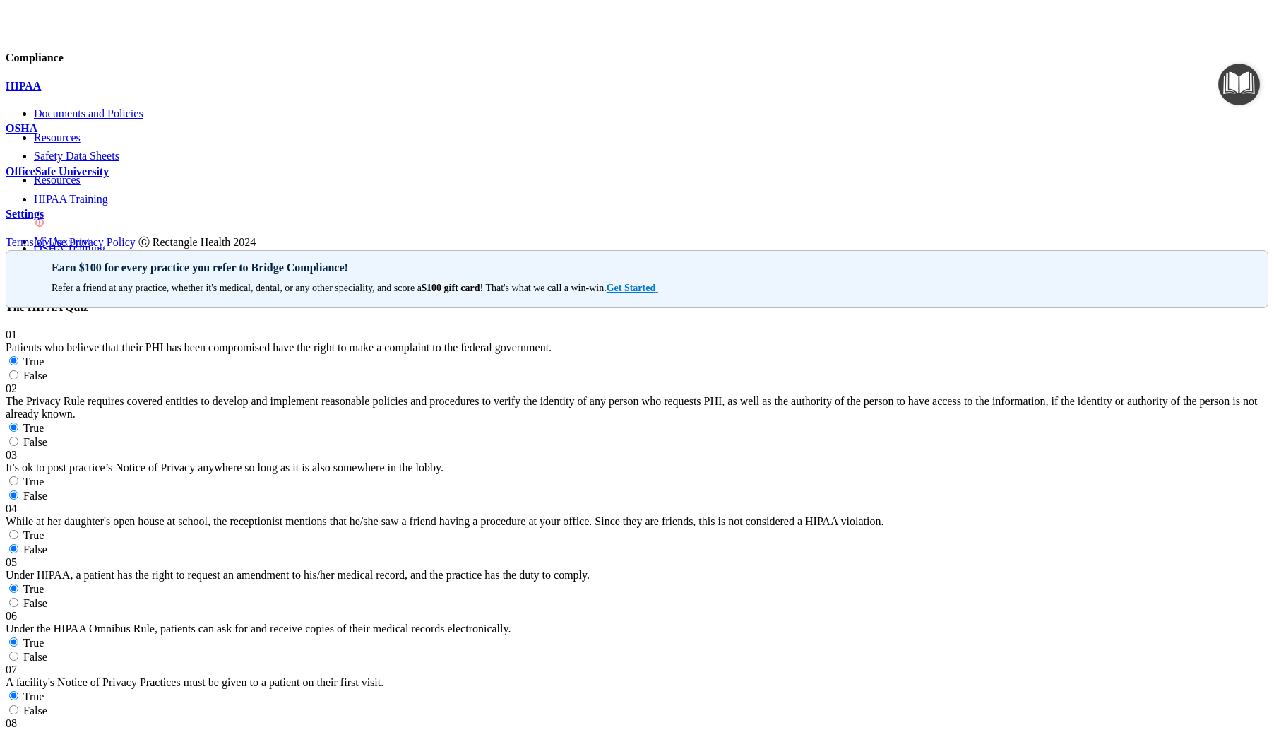
radio input "true"
radio input "false"
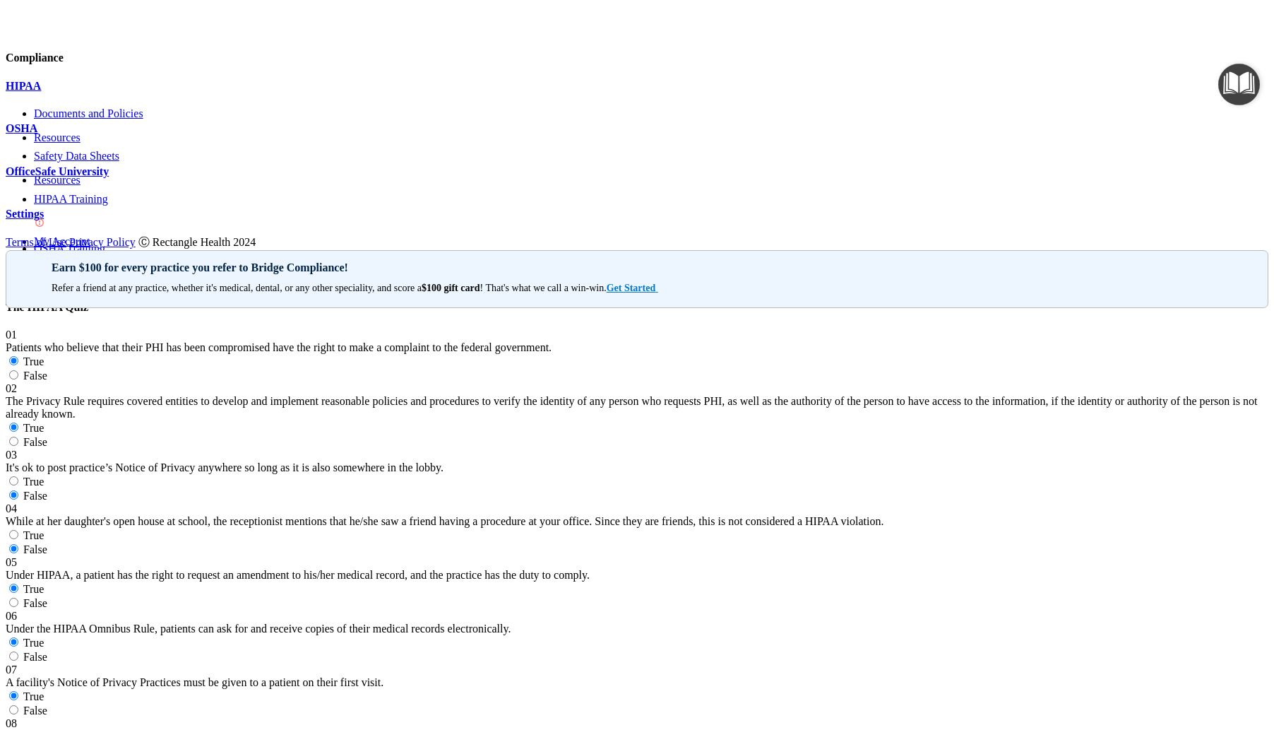
scroll to position [1201, 0]
radio input "true"
drag, startPoint x: 284, startPoint y: 336, endPoint x: 457, endPoint y: 420, distance: 192.7
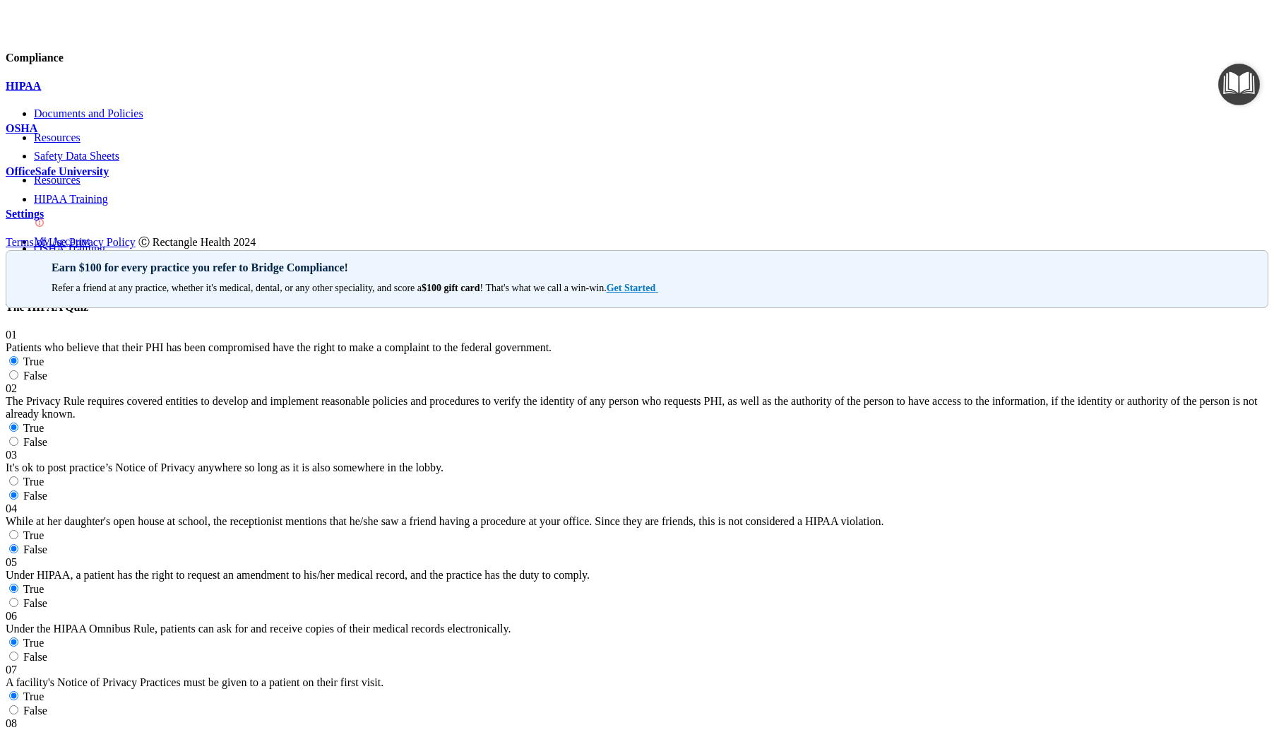
drag, startPoint x: 283, startPoint y: 338, endPoint x: 411, endPoint y: 386, distance: 136.8
copy span "If a breach of PHI involves more than 500 patient(s), a press release must be i…"
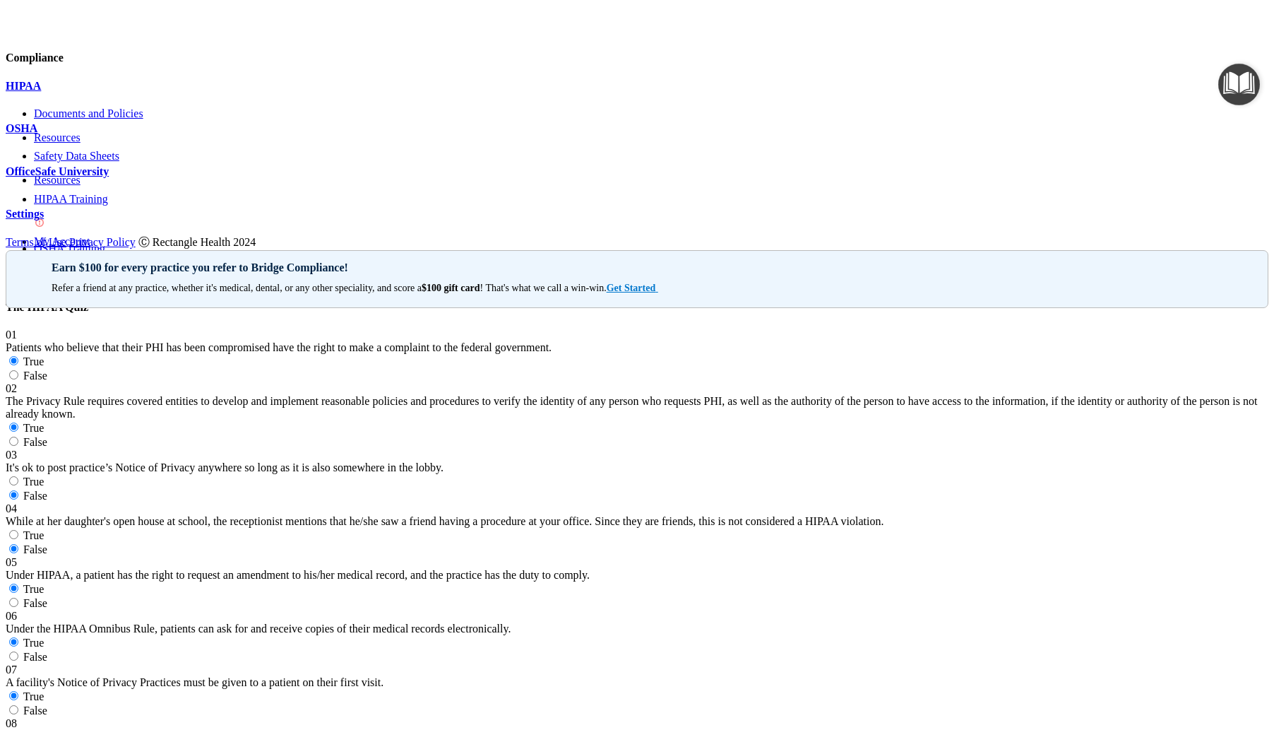
radio input "true"
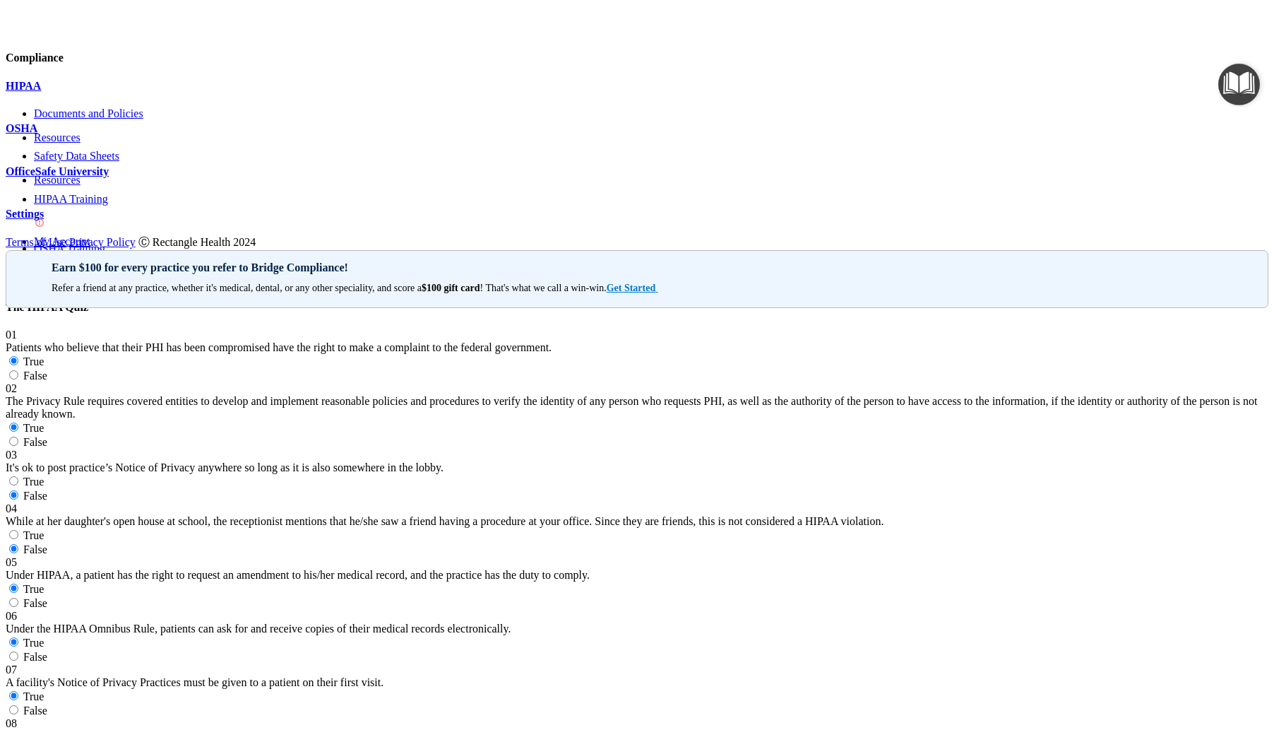
radio input "true"
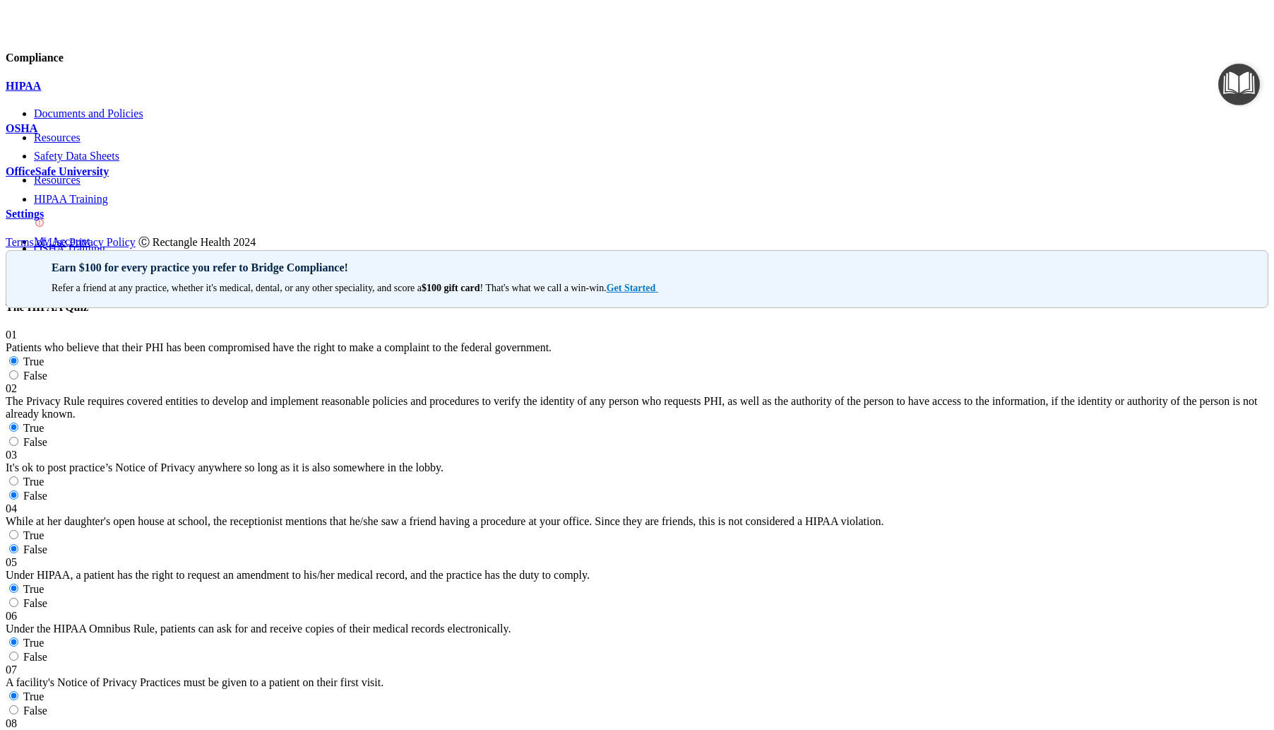
scroll to position [1907, 0]
drag, startPoint x: 287, startPoint y: 292, endPoint x: 631, endPoint y: 340, distance: 347.4
radio input "true"
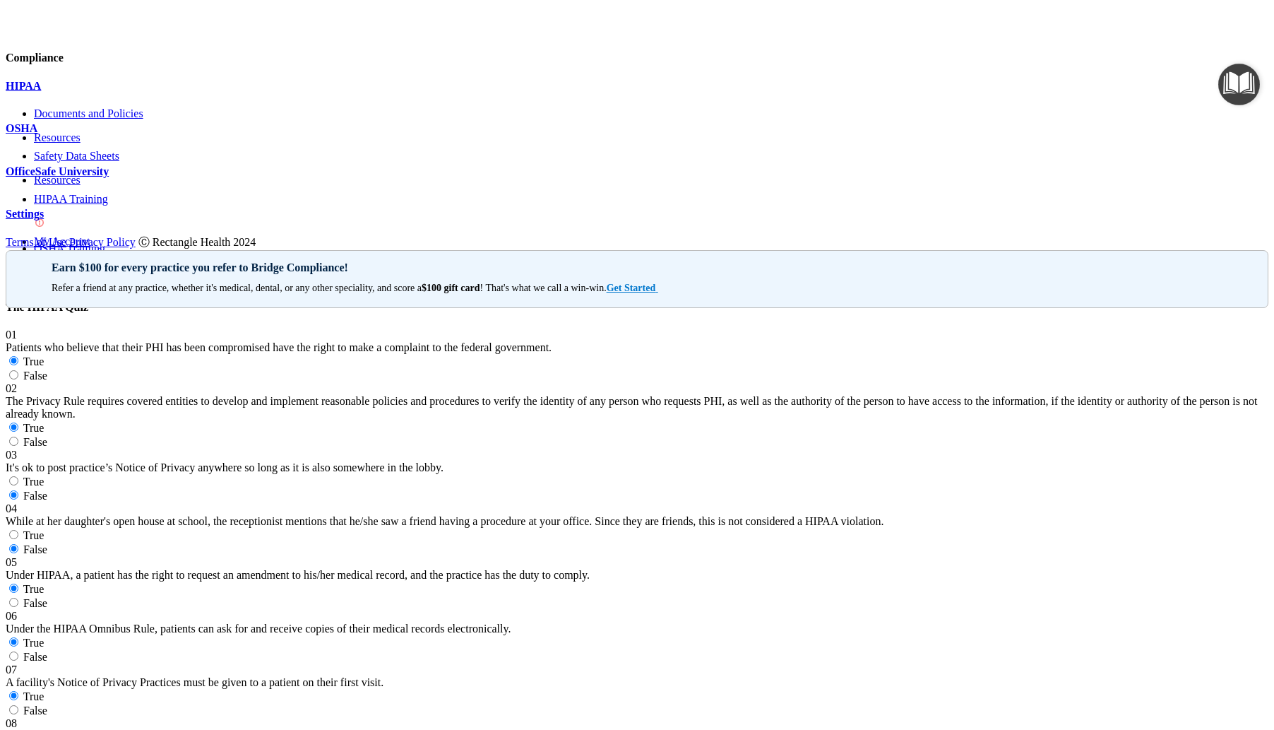
radio input "true"
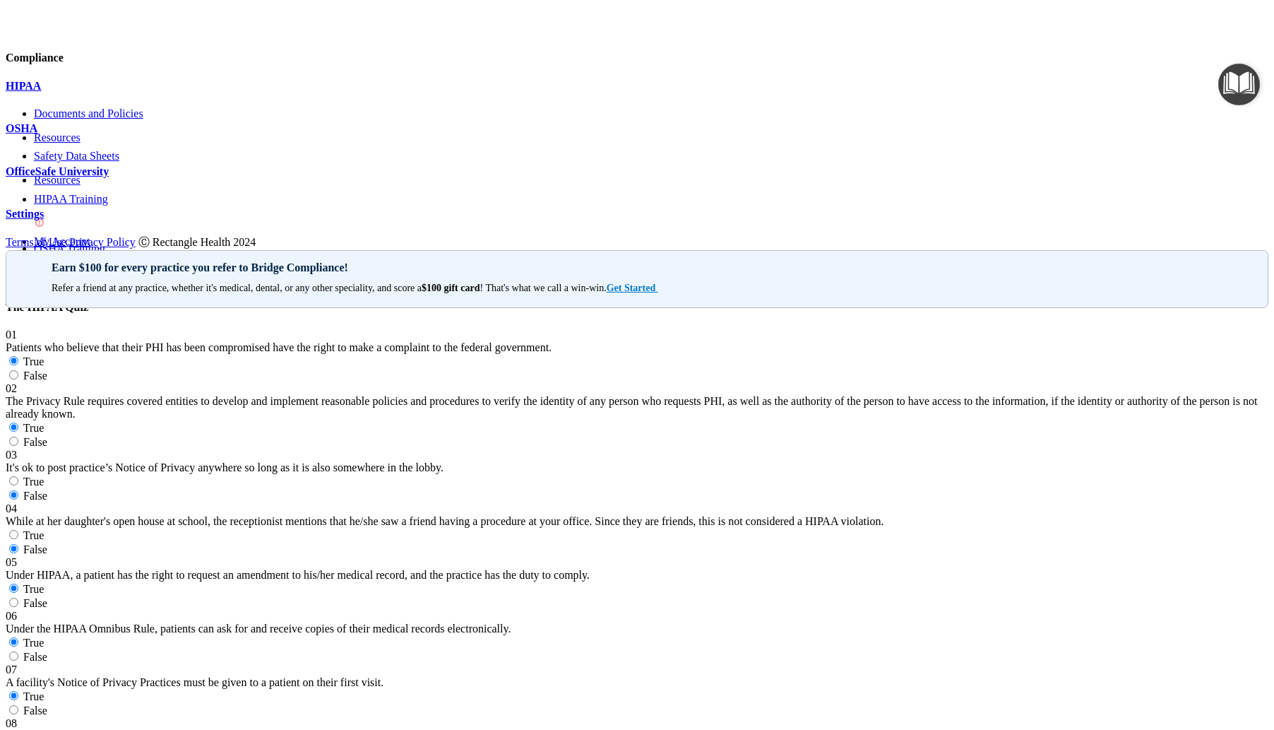
radio input "true"
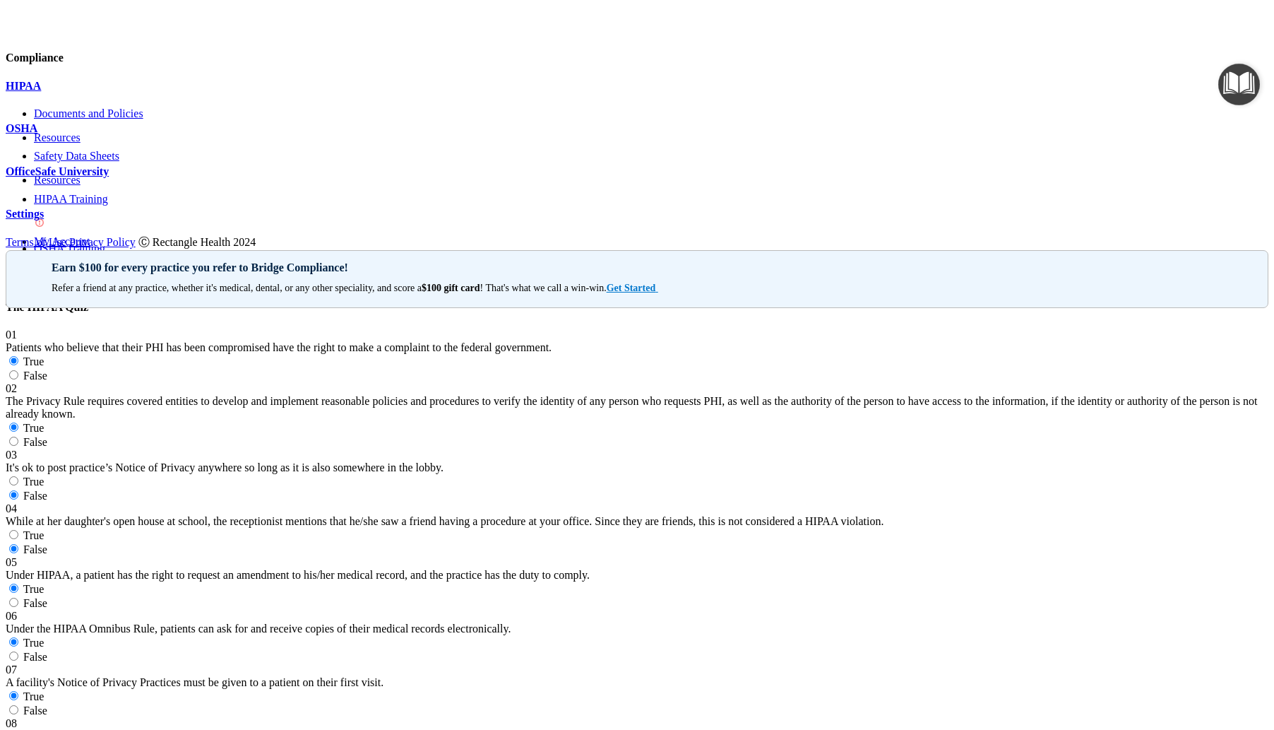
scroll to position [2543, 0]
drag, startPoint x: 723, startPoint y: 145, endPoint x: 723, endPoint y: 154, distance: 9.2
radio input "true"
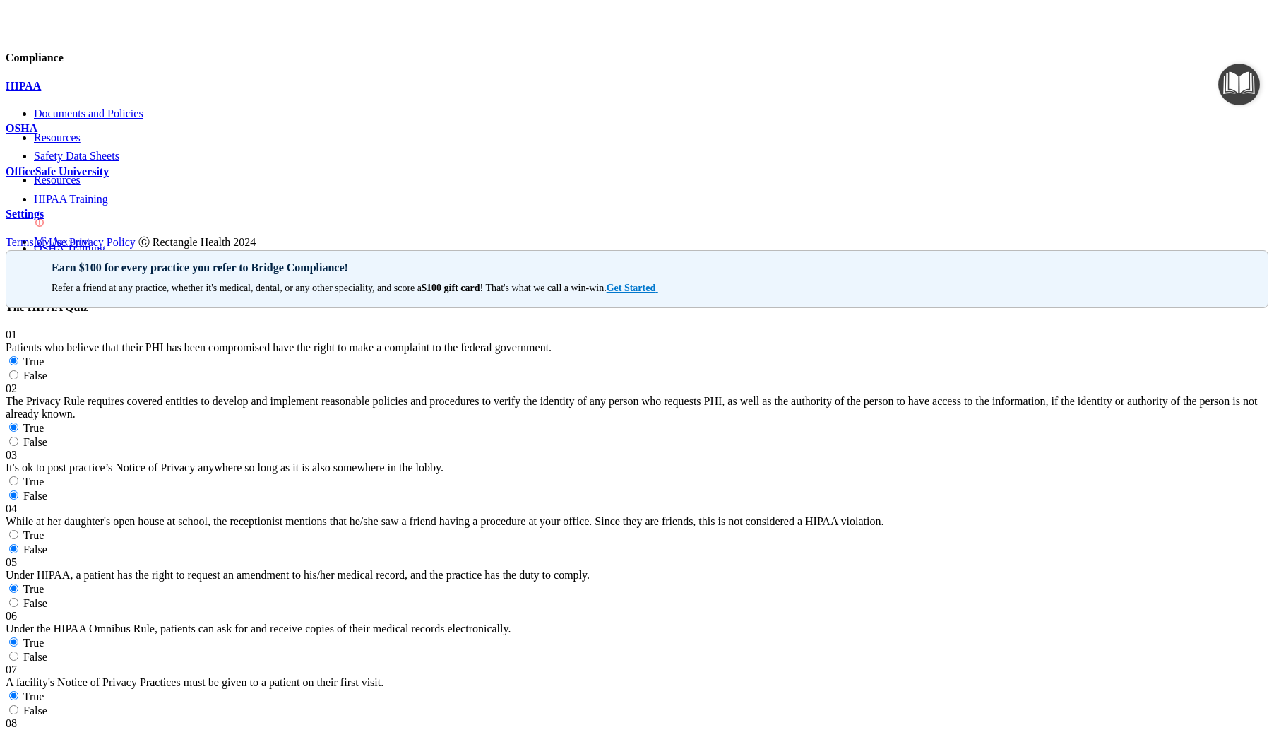
radio input "true"
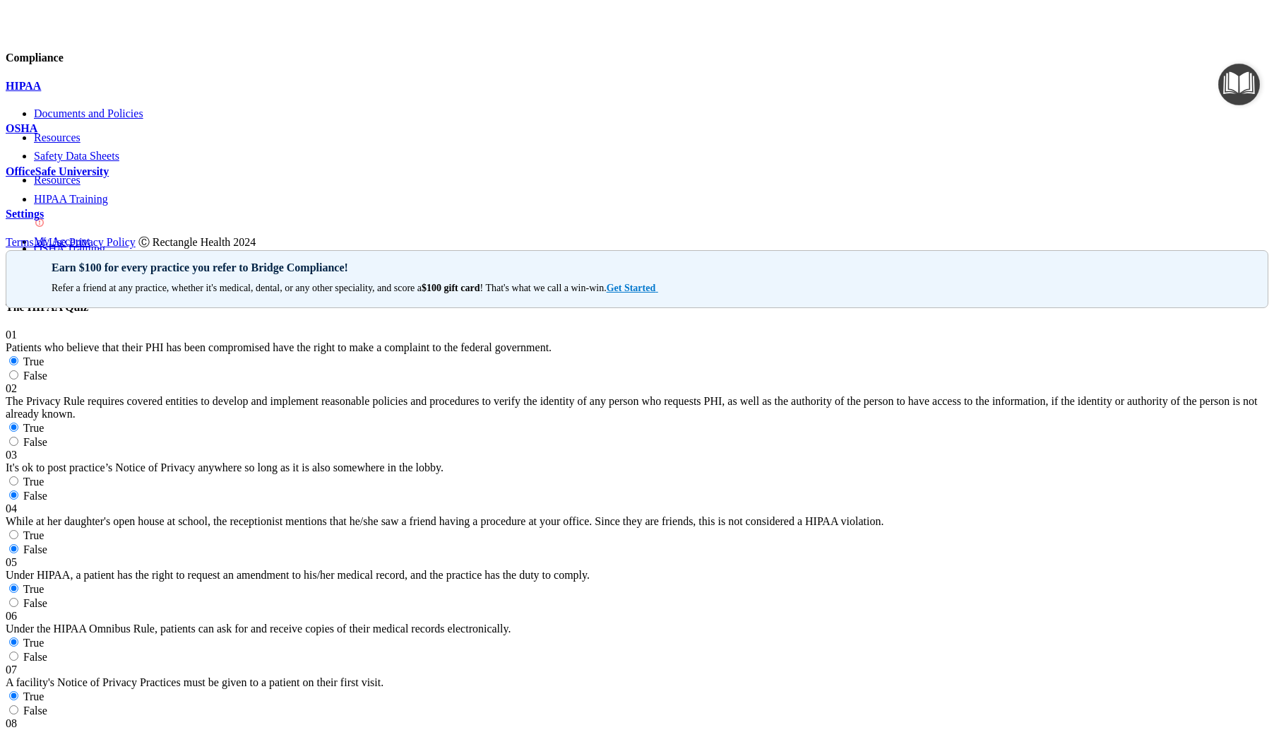
radio input "true"
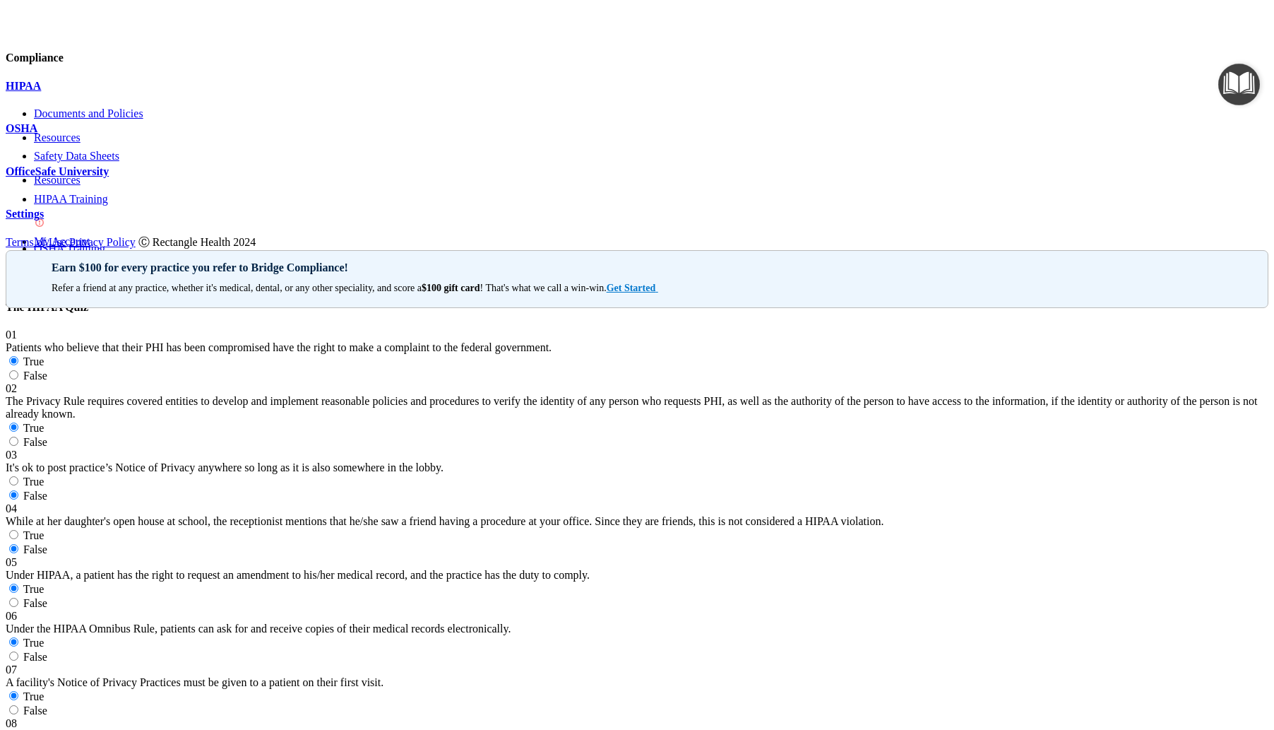
radio input "true"
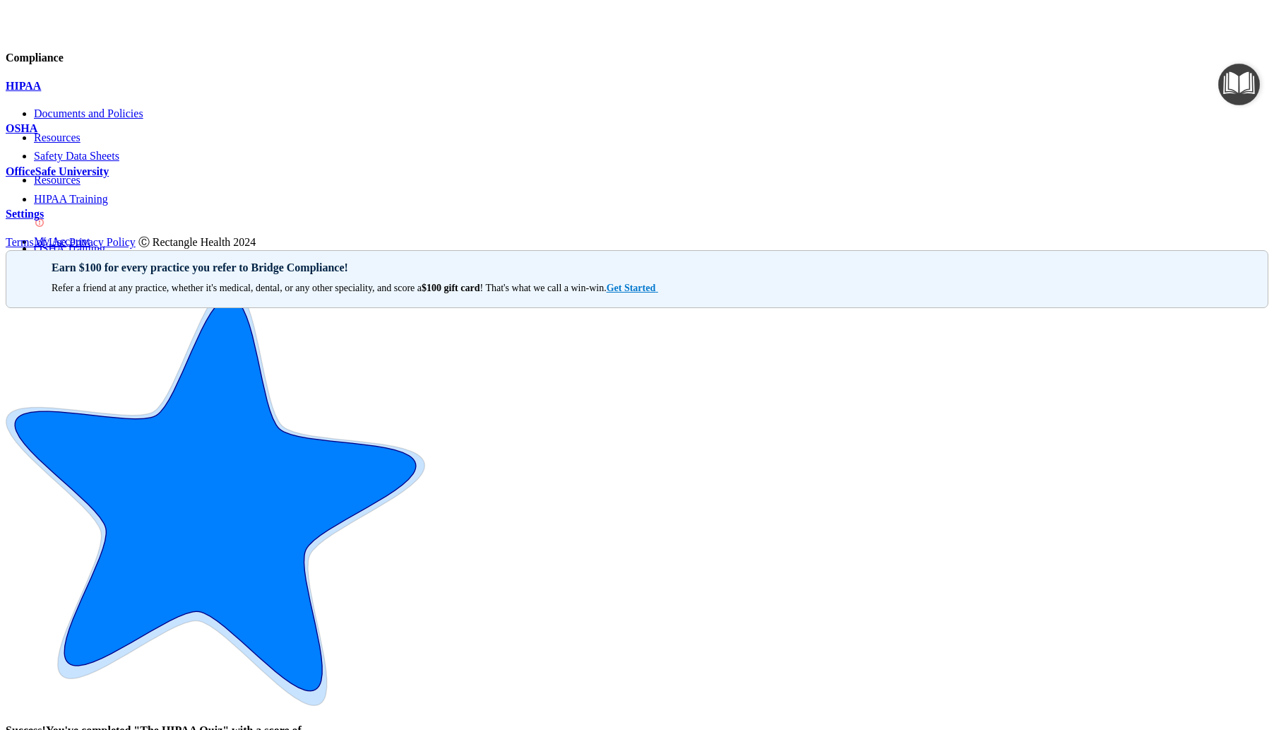
click at [81, 135] on div "OSHA" at bounding box center [637, 128] width 1263 height 13
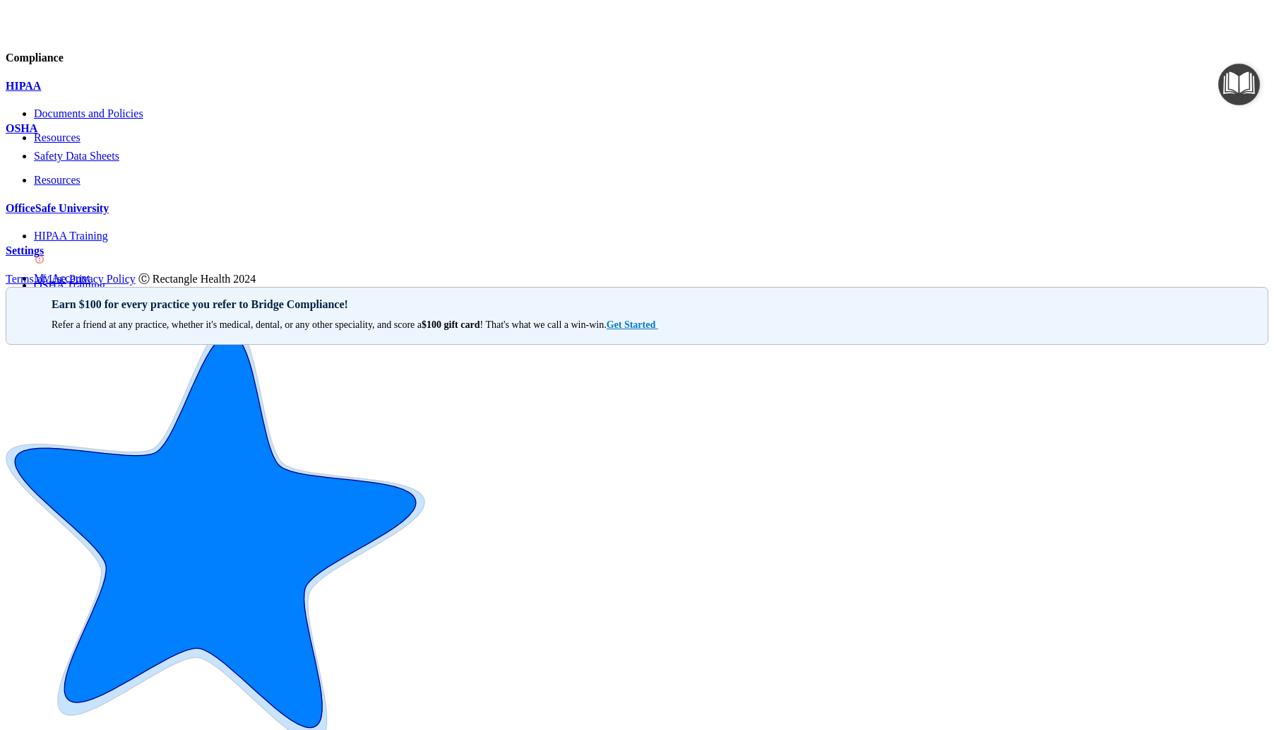
click at [105, 162] on p "Safety Data Sheets" at bounding box center [651, 156] width 1235 height 13
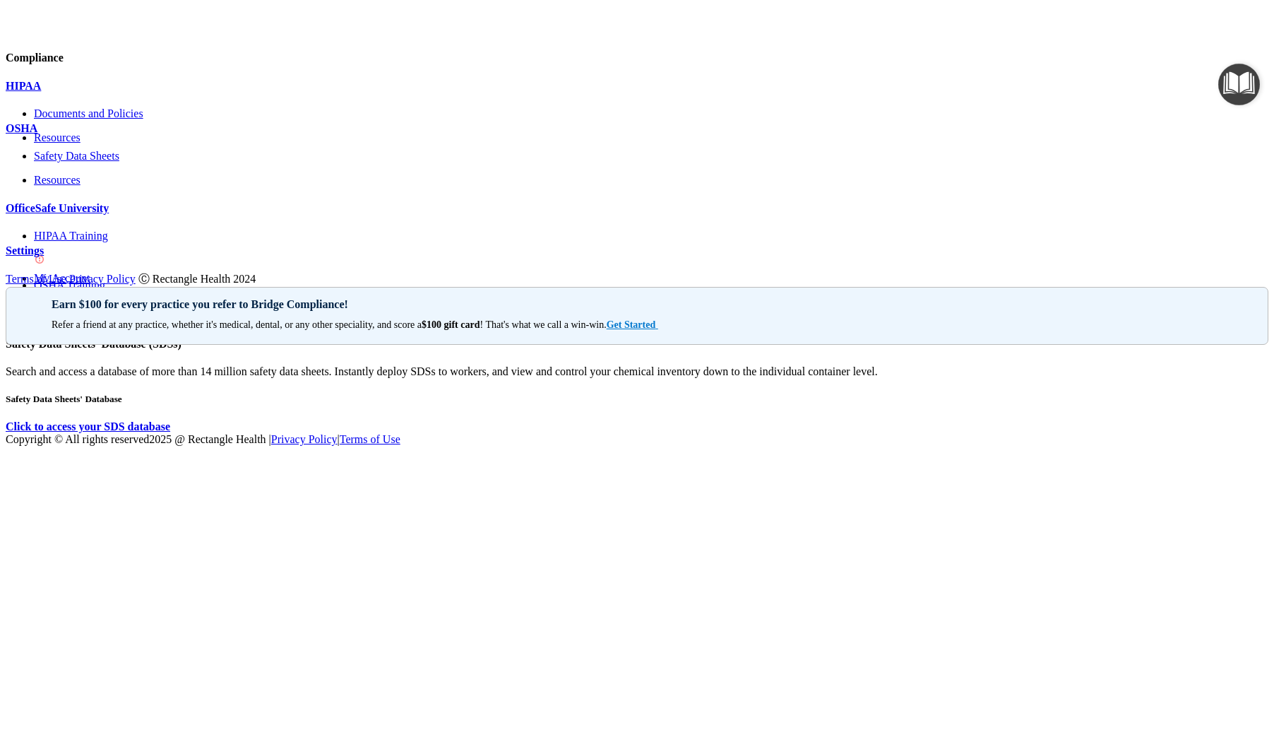
click at [348, 393] on h5 "Safety Data Sheets' Database" at bounding box center [637, 398] width 1263 height 11
click at [170, 420] on b "Click to access your SDS database" at bounding box center [88, 426] width 165 height 12
click at [83, 186] on p "Resources" at bounding box center [651, 180] width 1235 height 13
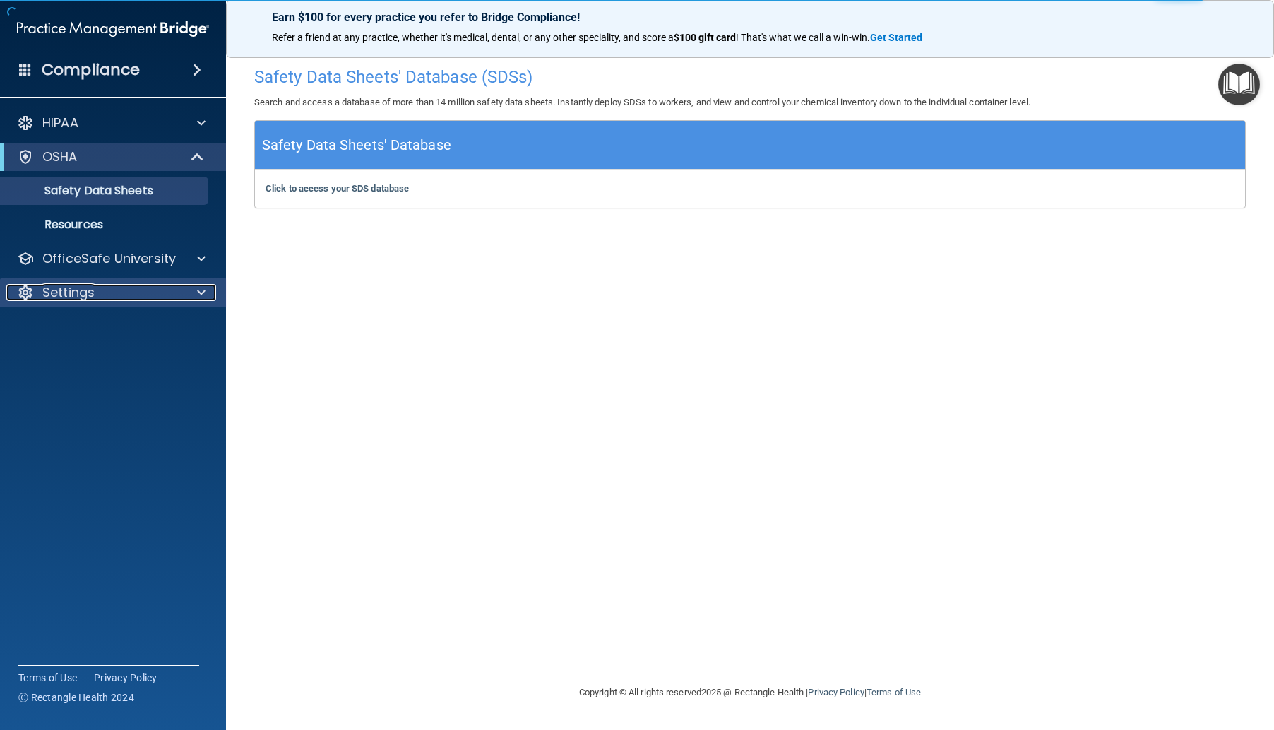
click at [110, 287] on div "Settings" at bounding box center [93, 292] width 175 height 17
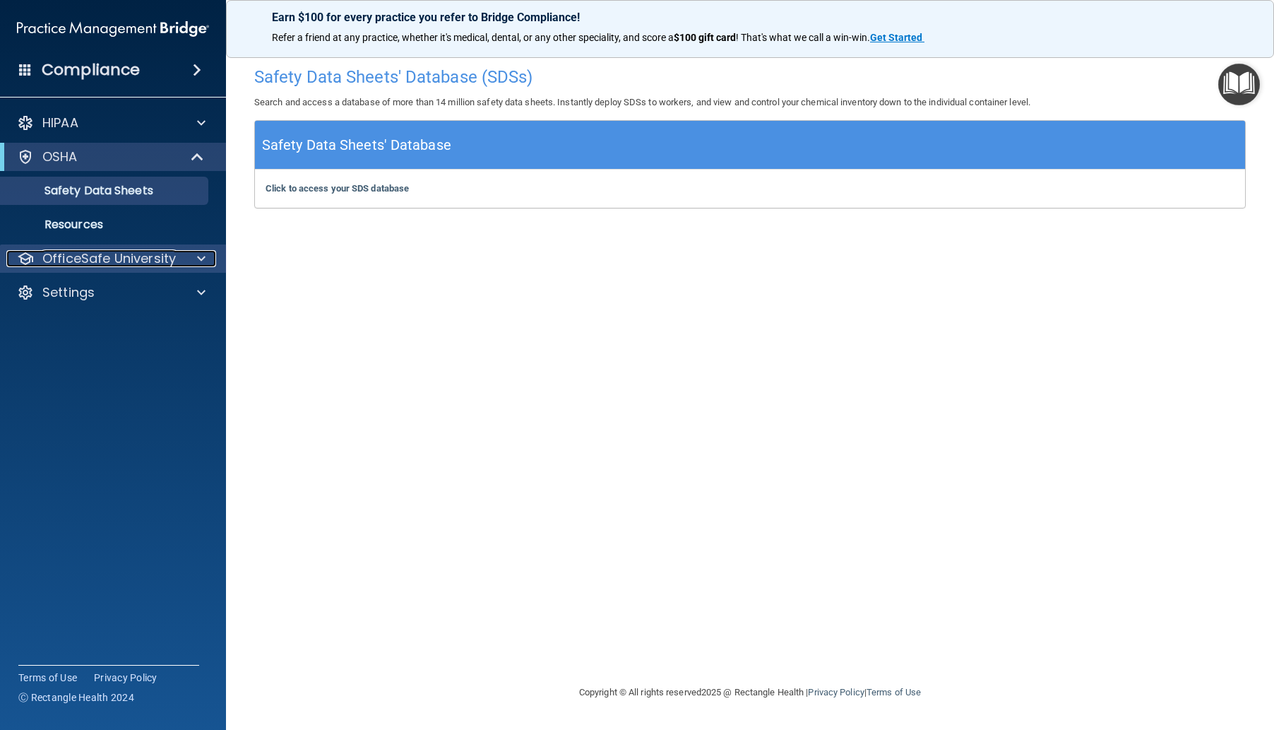
click at [111, 265] on p "OfficeSafe University" at bounding box center [109, 258] width 134 height 17
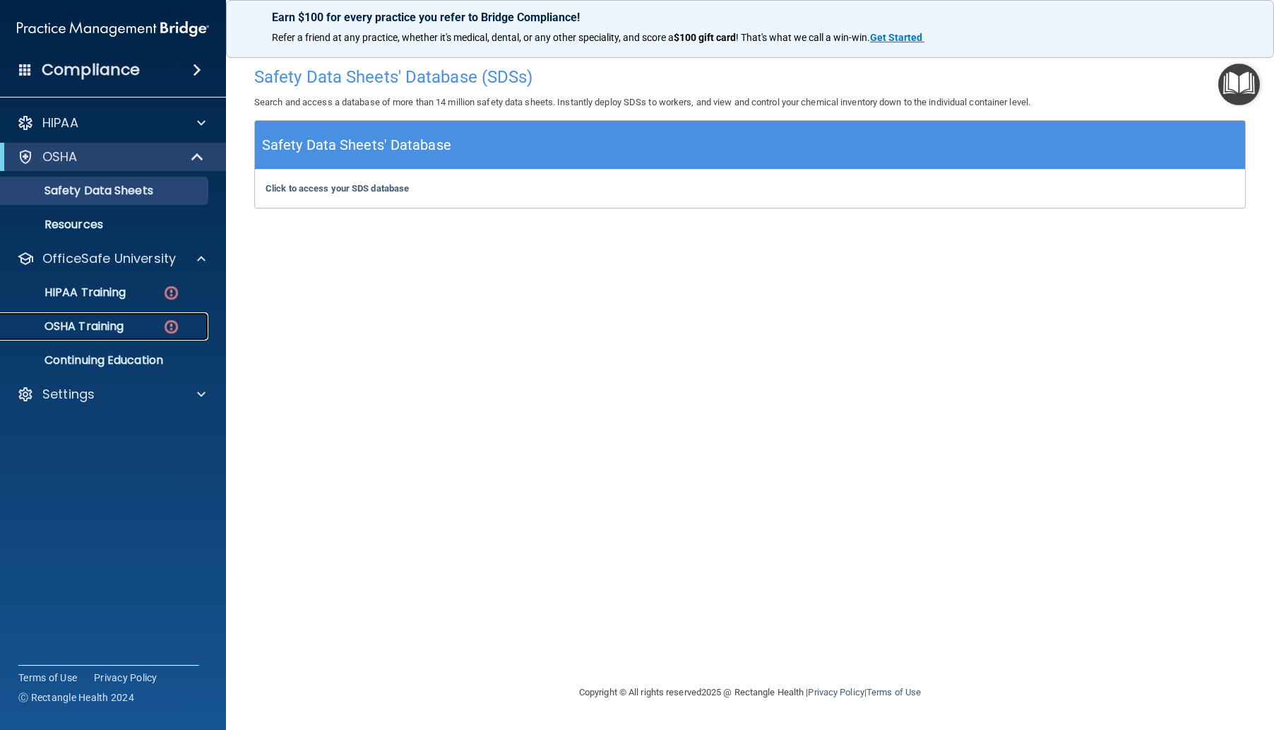
click at [121, 323] on p "OSHA Training" at bounding box center [66, 326] width 114 height 14
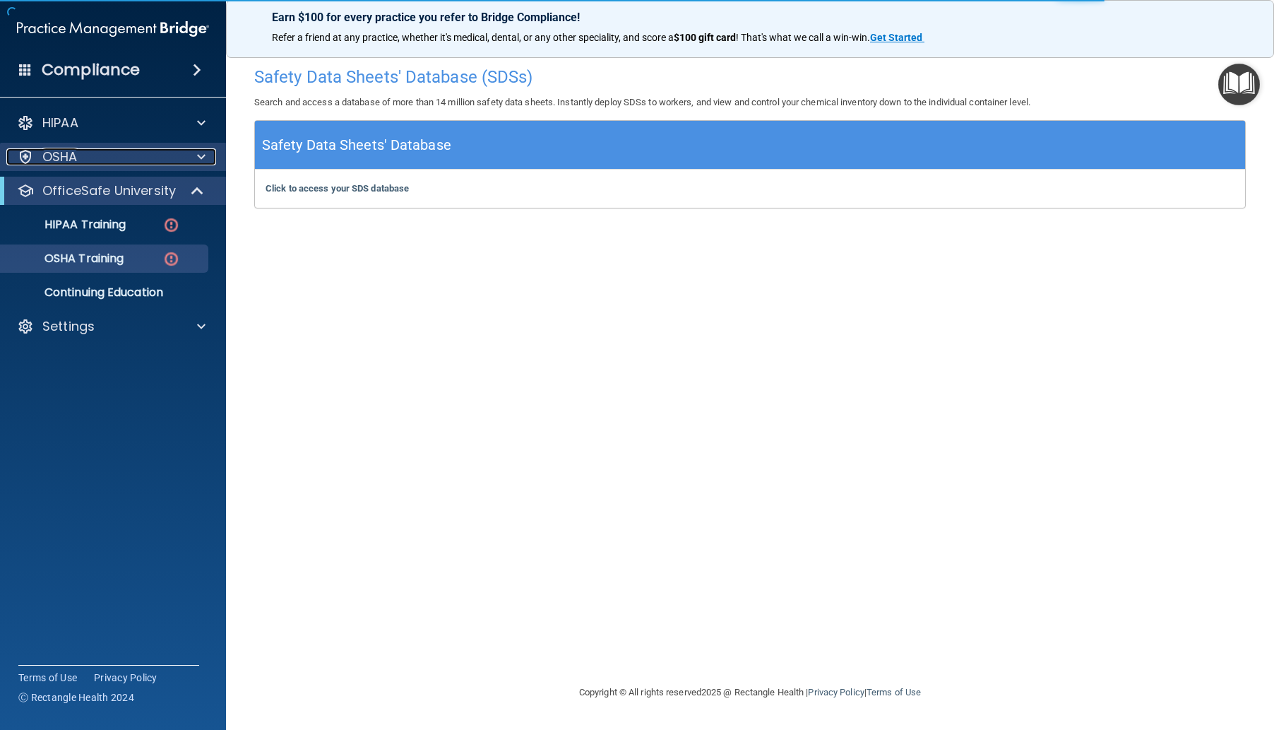
click at [73, 153] on p "OSHA" at bounding box center [59, 156] width 35 height 17
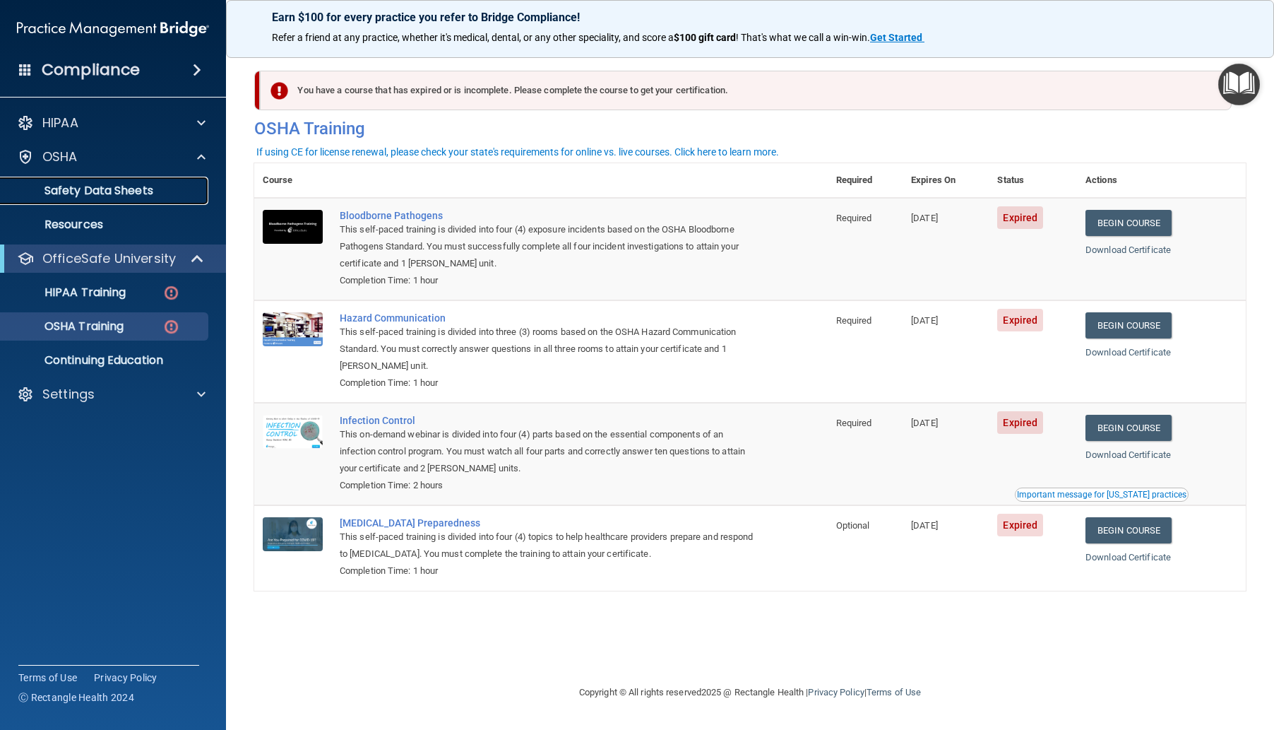
click at [131, 184] on p "Safety Data Sheets" at bounding box center [105, 191] width 193 height 14
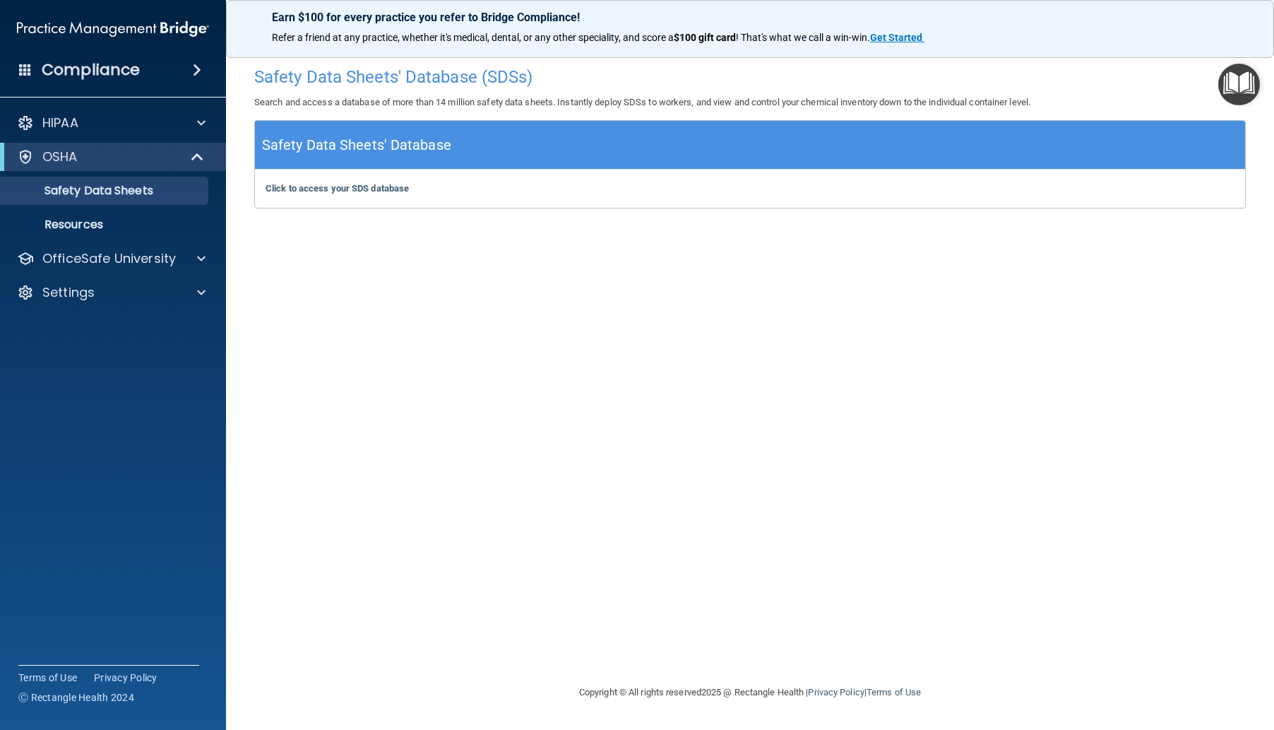
click at [668, 134] on div "Safety Data Sheets' Database" at bounding box center [750, 145] width 990 height 49
click at [396, 190] on b "Click to access your SDS database" at bounding box center [337, 188] width 143 height 11
click at [85, 151] on div "OSHA" at bounding box center [93, 156] width 174 height 17
click at [109, 184] on p "OfficeSafe University" at bounding box center [109, 190] width 134 height 17
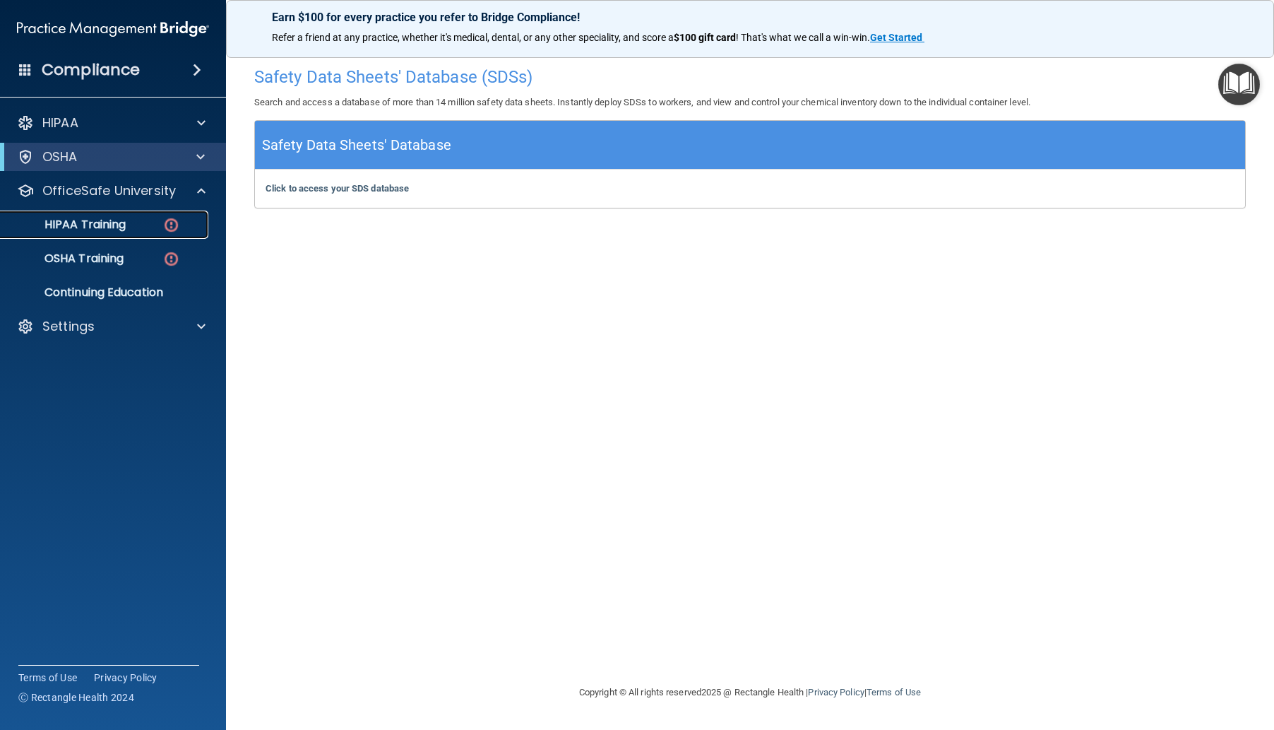
click at [98, 218] on p "HIPAA Training" at bounding box center [67, 225] width 117 height 14
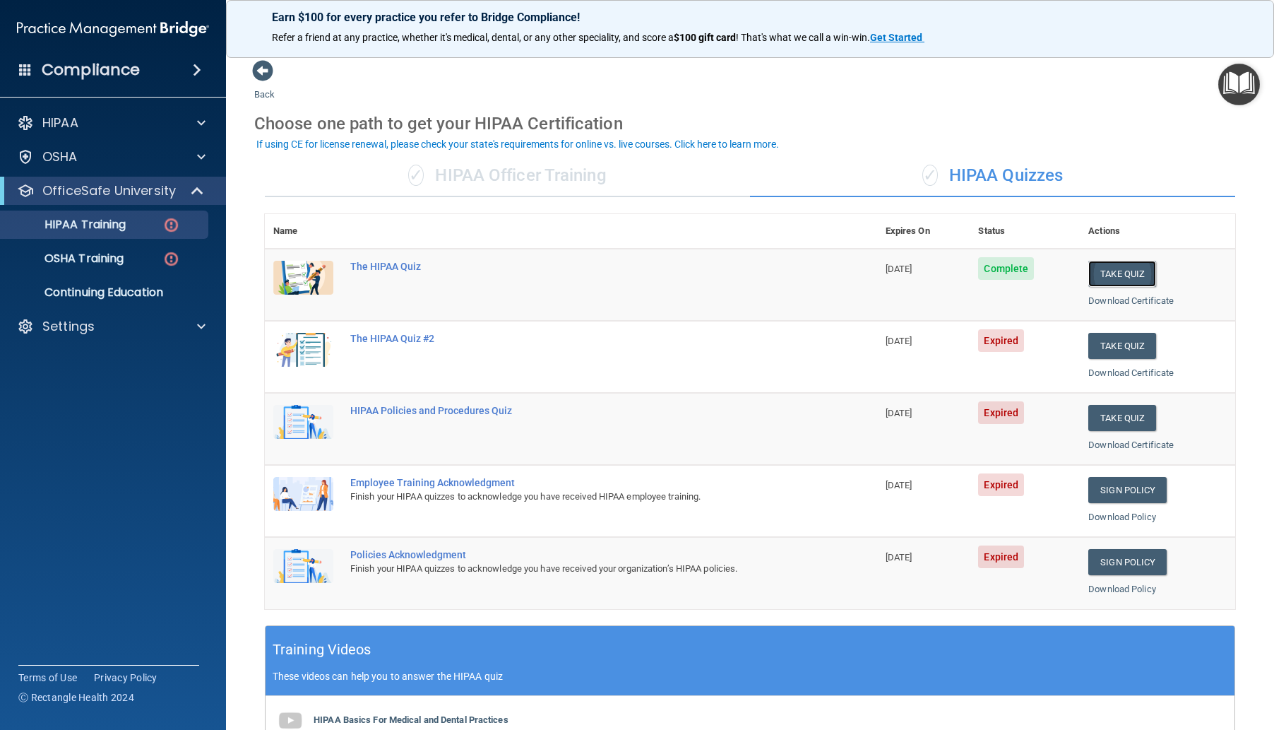
click at [1123, 276] on button "Take Quiz" at bounding box center [1123, 274] width 68 height 26
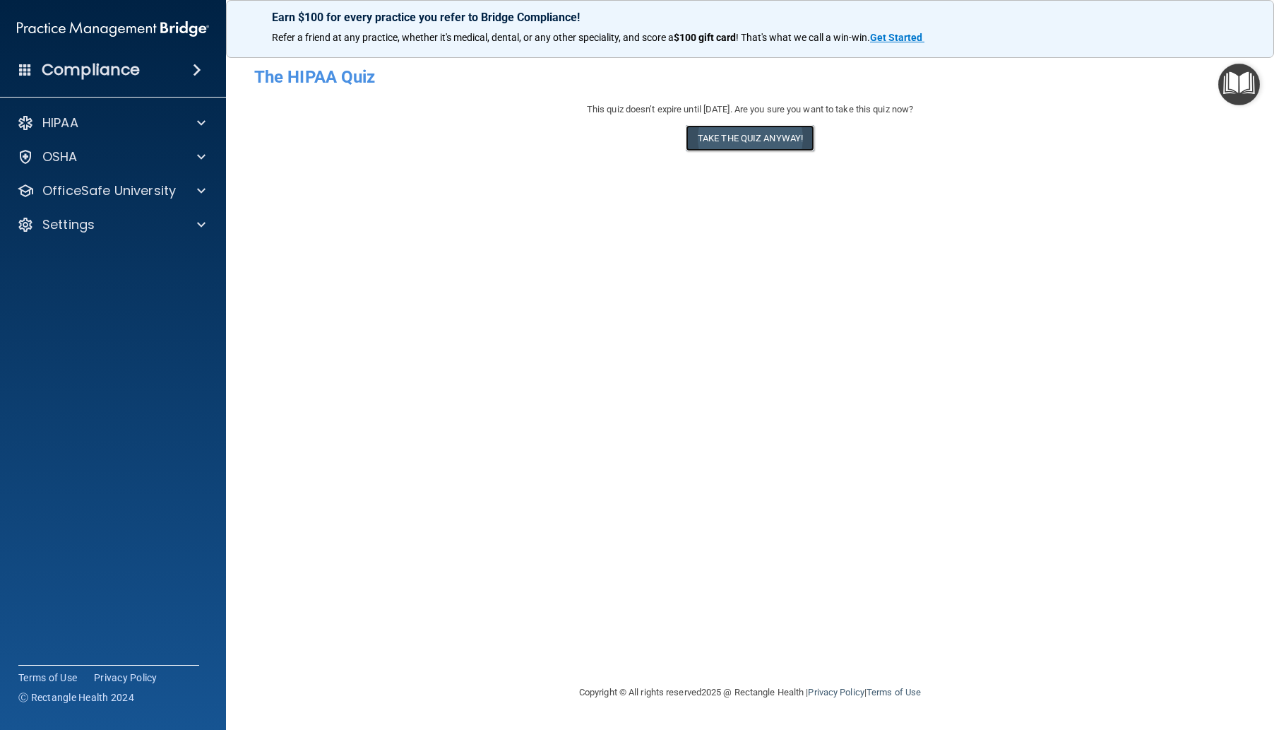
click at [774, 134] on button "Take the quiz anyway!" at bounding box center [750, 138] width 129 height 26
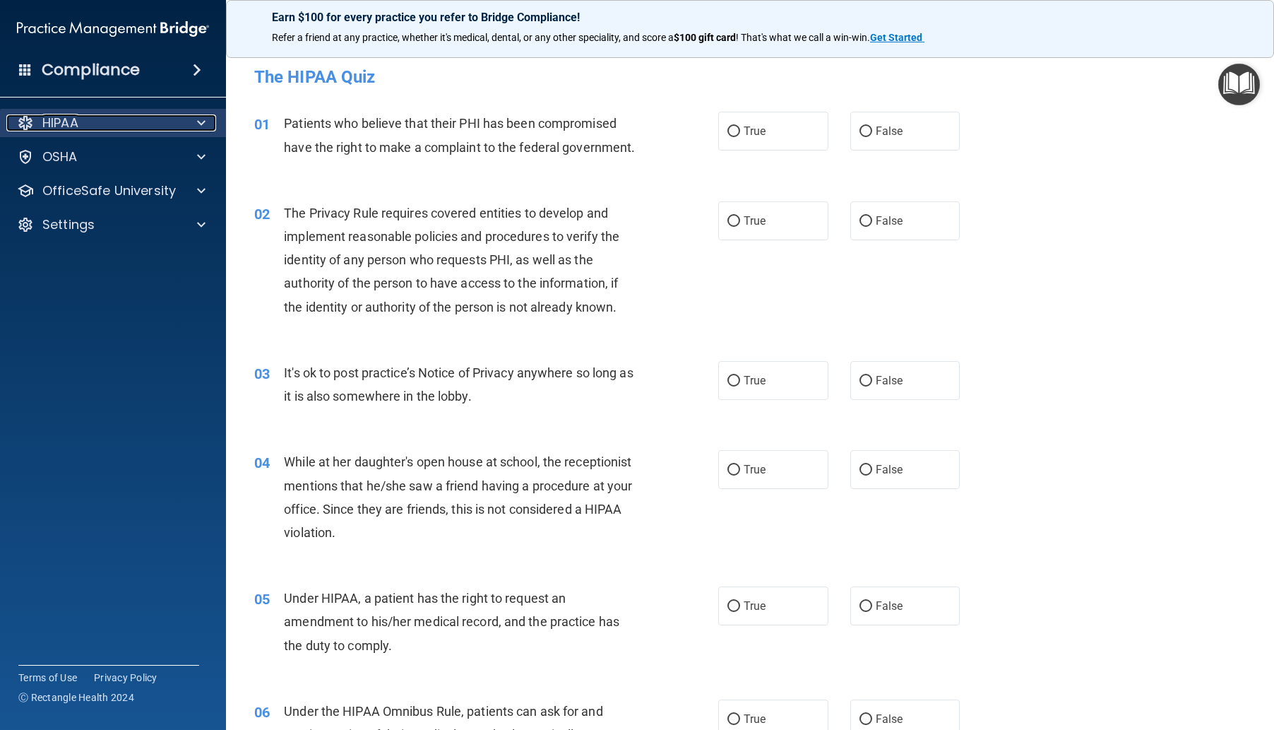
click at [98, 117] on div "HIPAA" at bounding box center [93, 122] width 175 height 17
click at [108, 127] on div "HIPAA" at bounding box center [93, 122] width 175 height 17
click at [199, 116] on span at bounding box center [201, 122] width 8 height 17
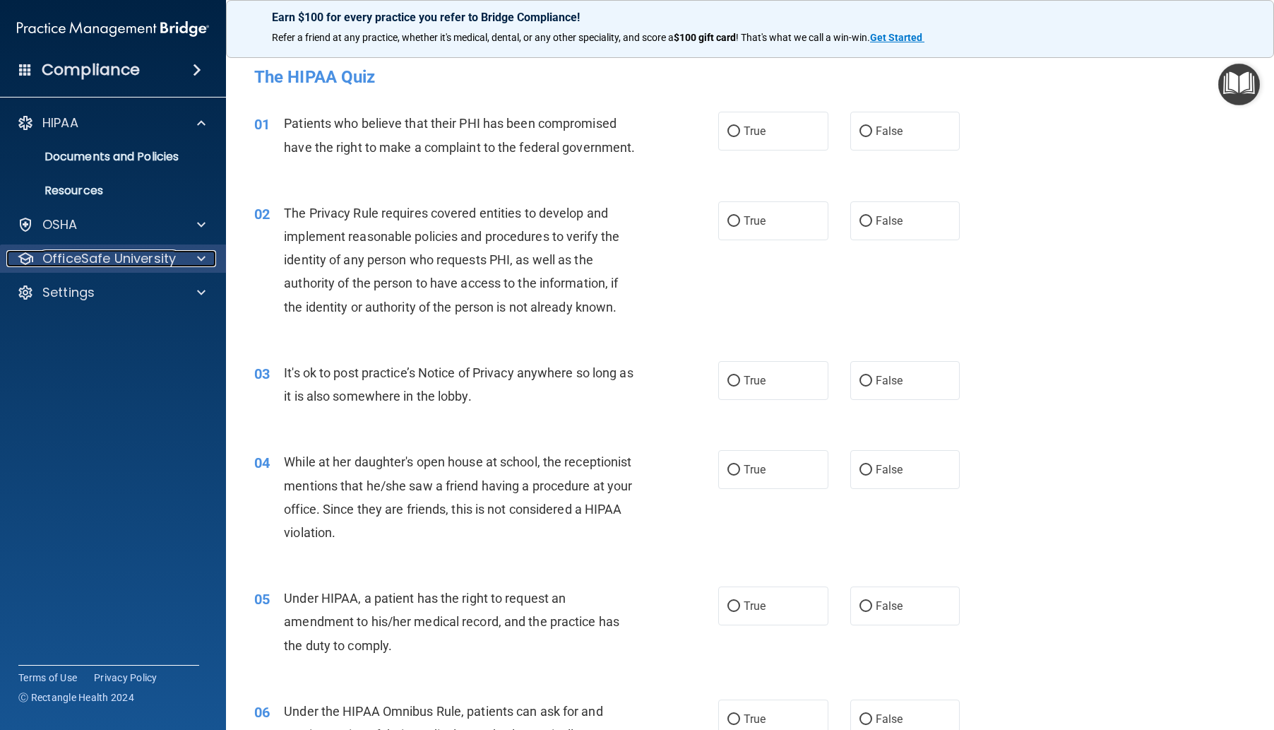
click at [135, 251] on p "OfficeSafe University" at bounding box center [109, 258] width 134 height 17
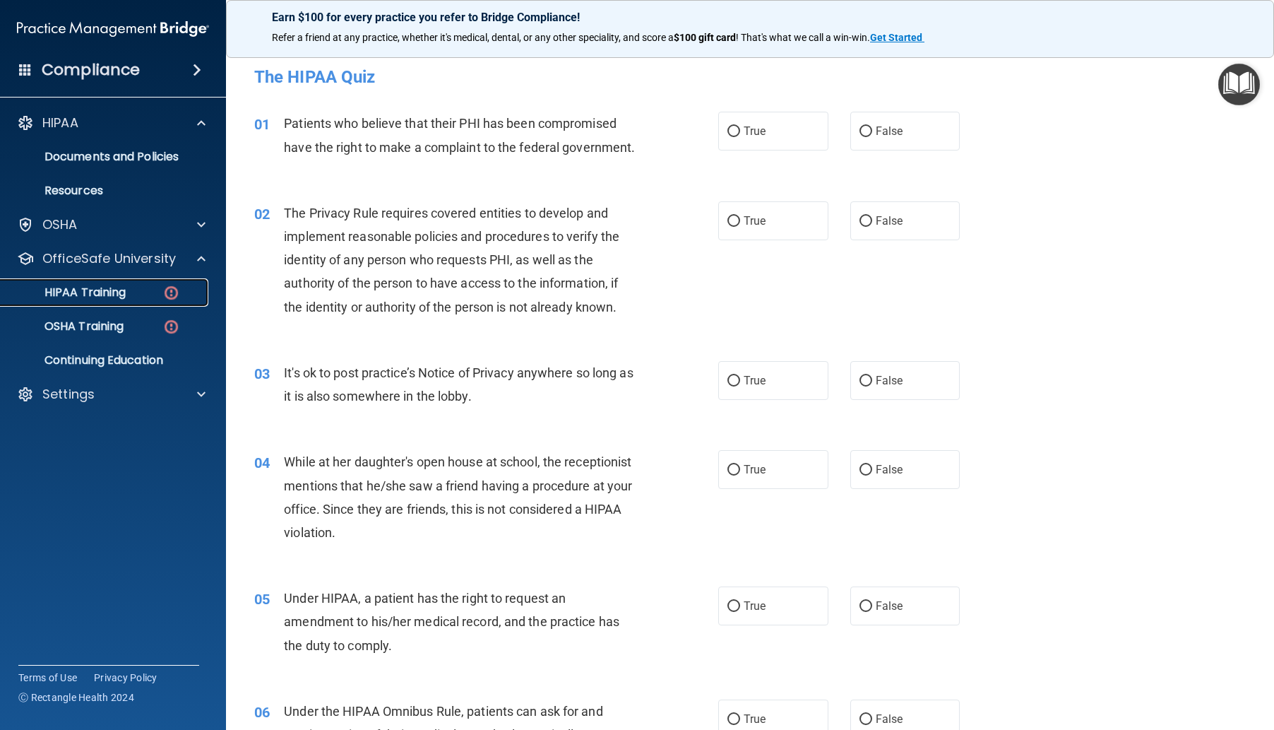
click at [138, 288] on div "HIPAA Training" at bounding box center [105, 292] width 193 height 14
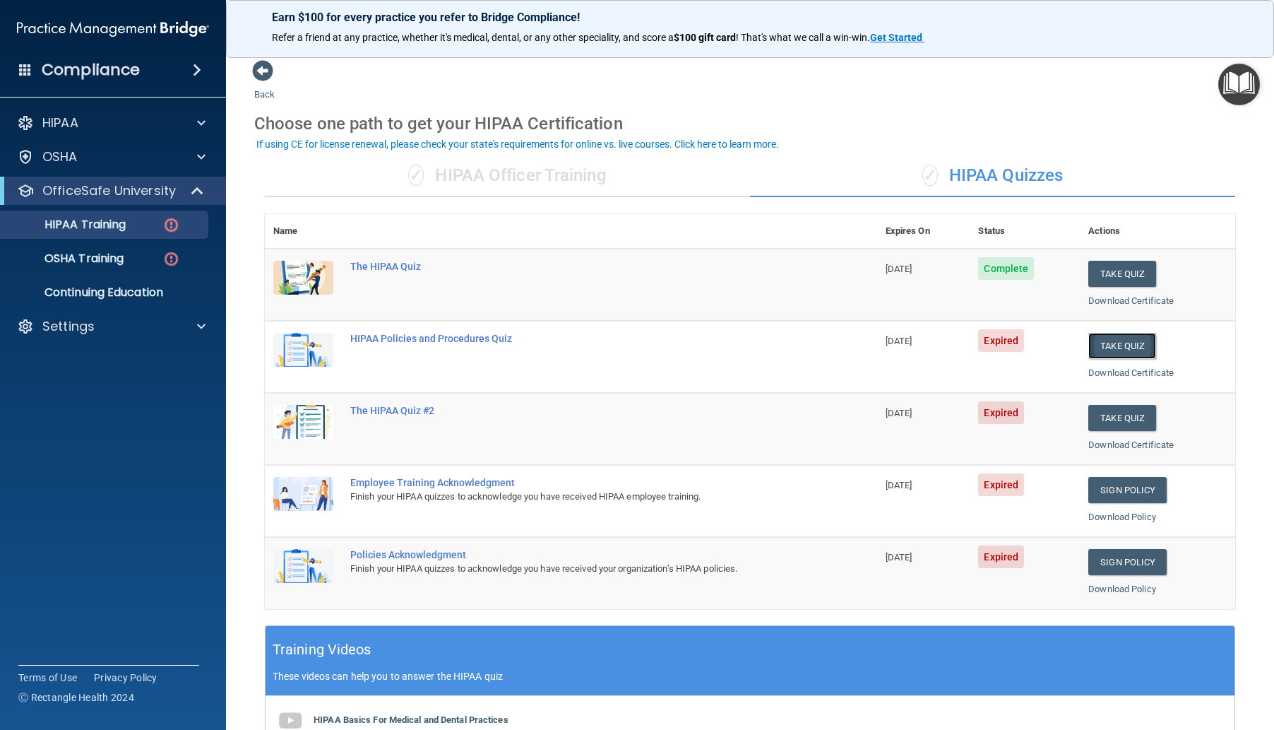
click at [1132, 336] on button "Take Quiz" at bounding box center [1123, 346] width 68 height 26
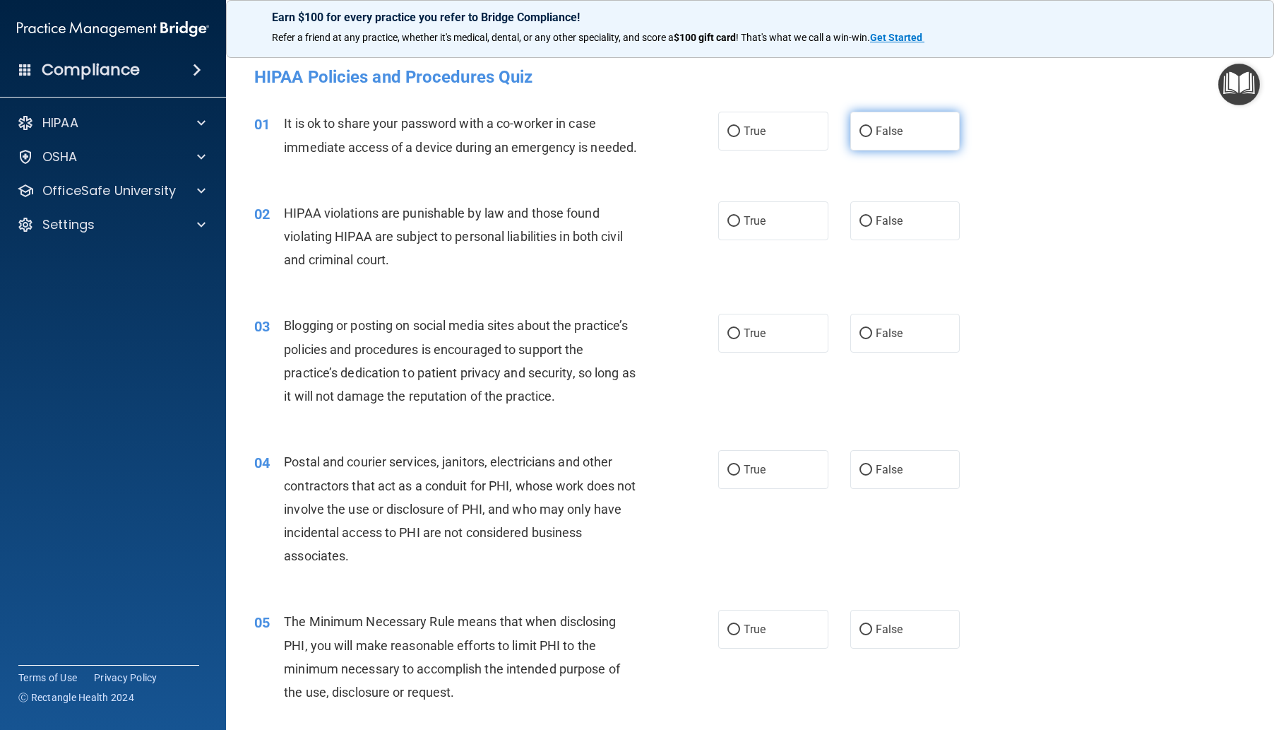
click at [859, 138] on label "False" at bounding box center [906, 131] width 110 height 39
click at [860, 137] on input "False" at bounding box center [866, 131] width 13 height 11
radio input "true"
click at [734, 339] on input "True" at bounding box center [734, 333] width 13 height 11
radio input "true"
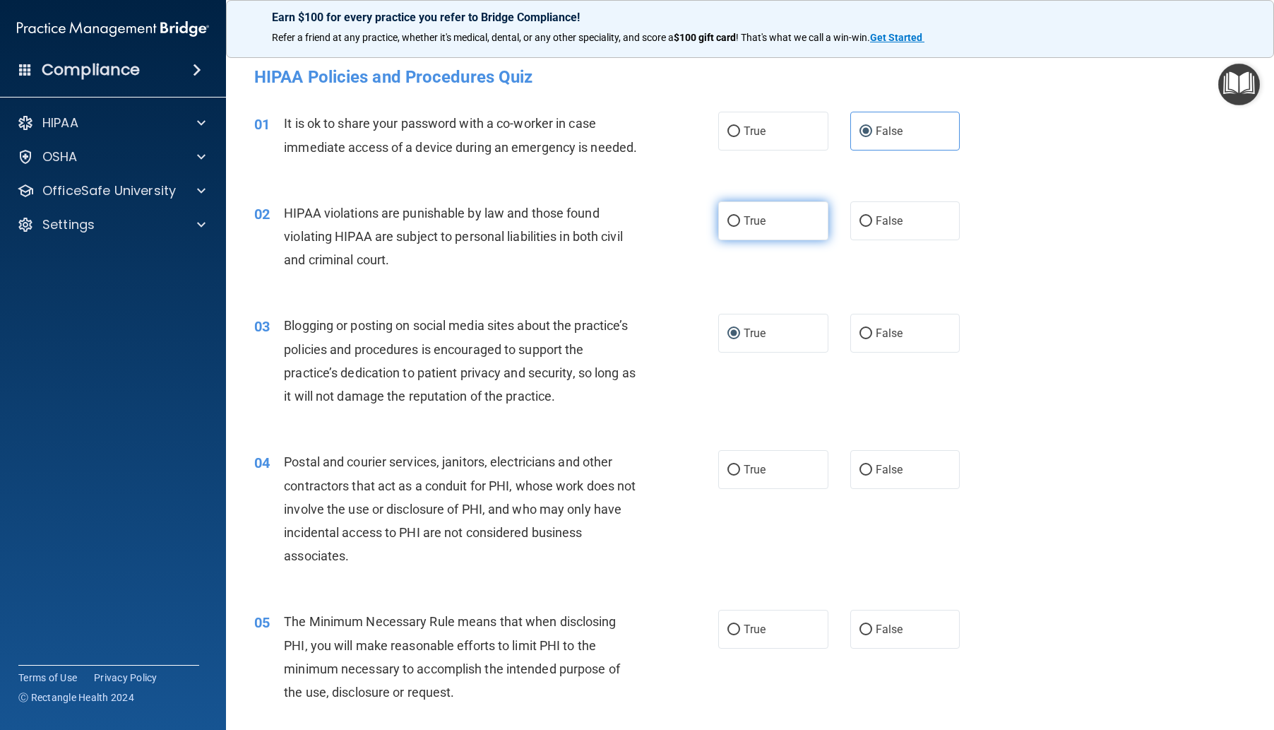
click at [730, 227] on input "True" at bounding box center [734, 221] width 13 height 11
radio input "true"
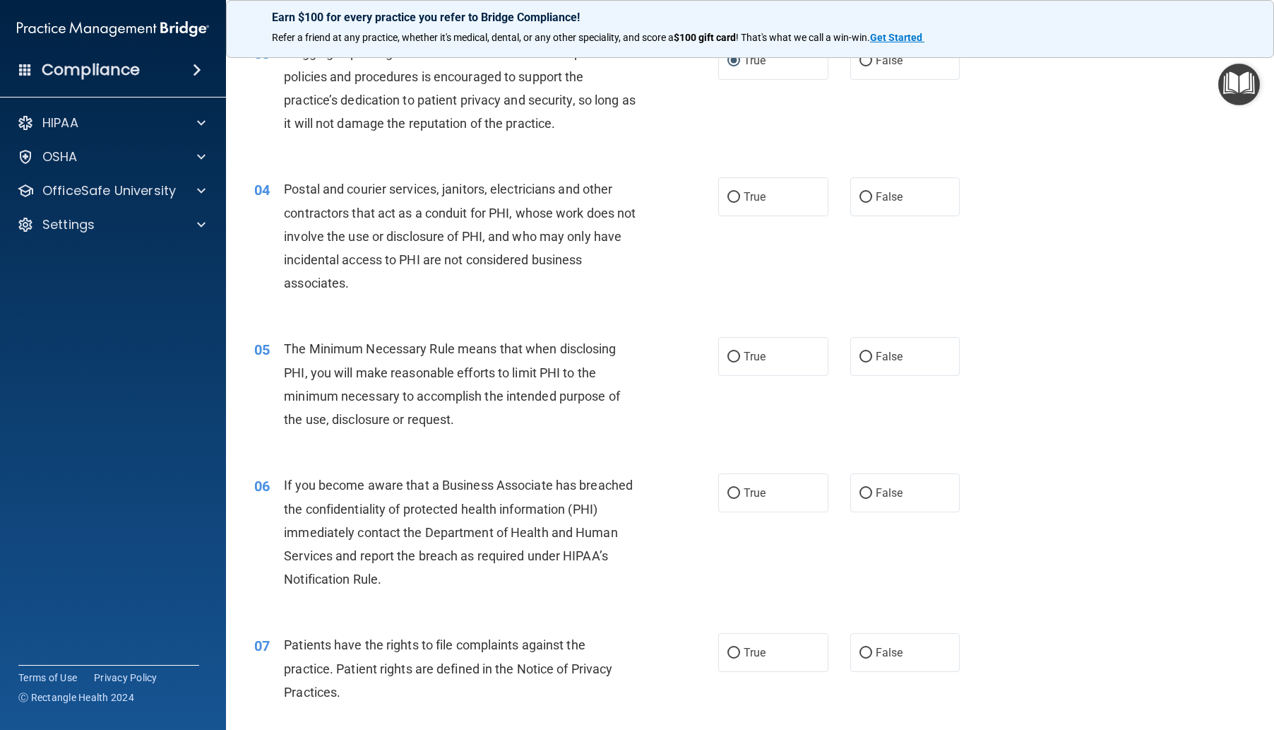
scroll to position [283, 0]
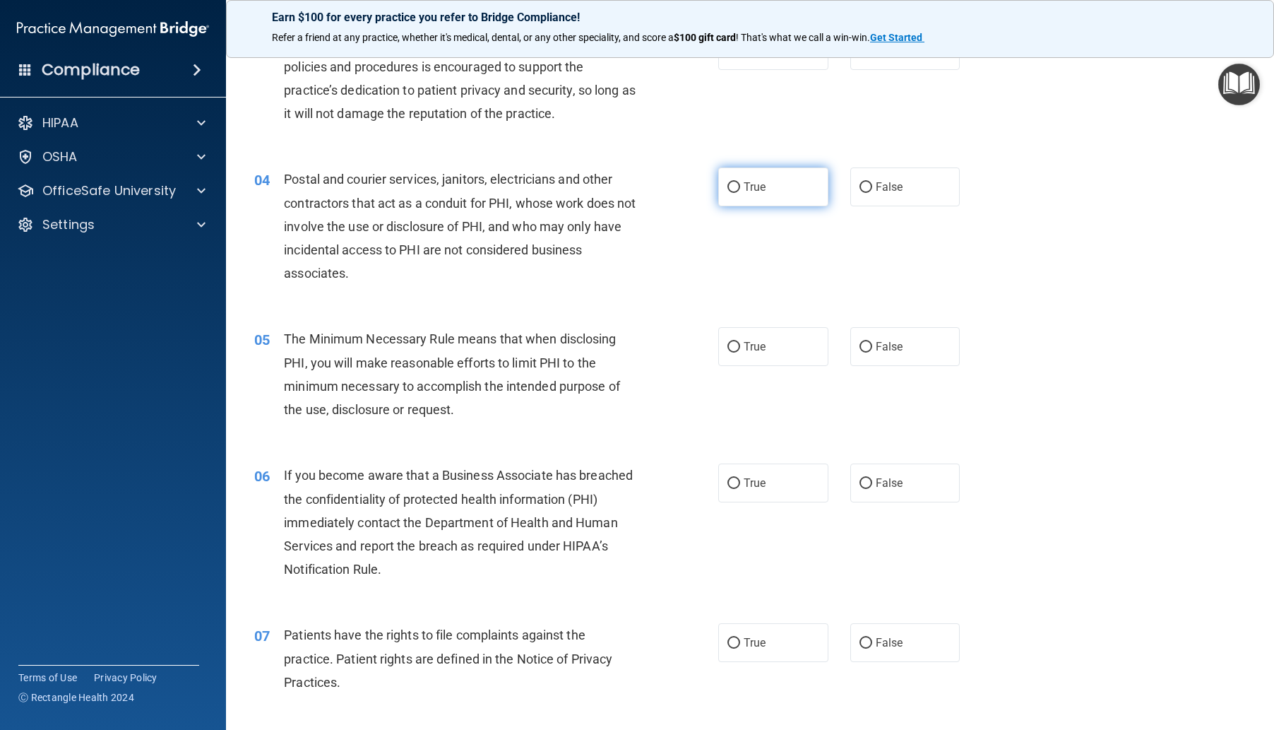
click at [728, 193] on input "True" at bounding box center [734, 187] width 13 height 11
radio input "true"
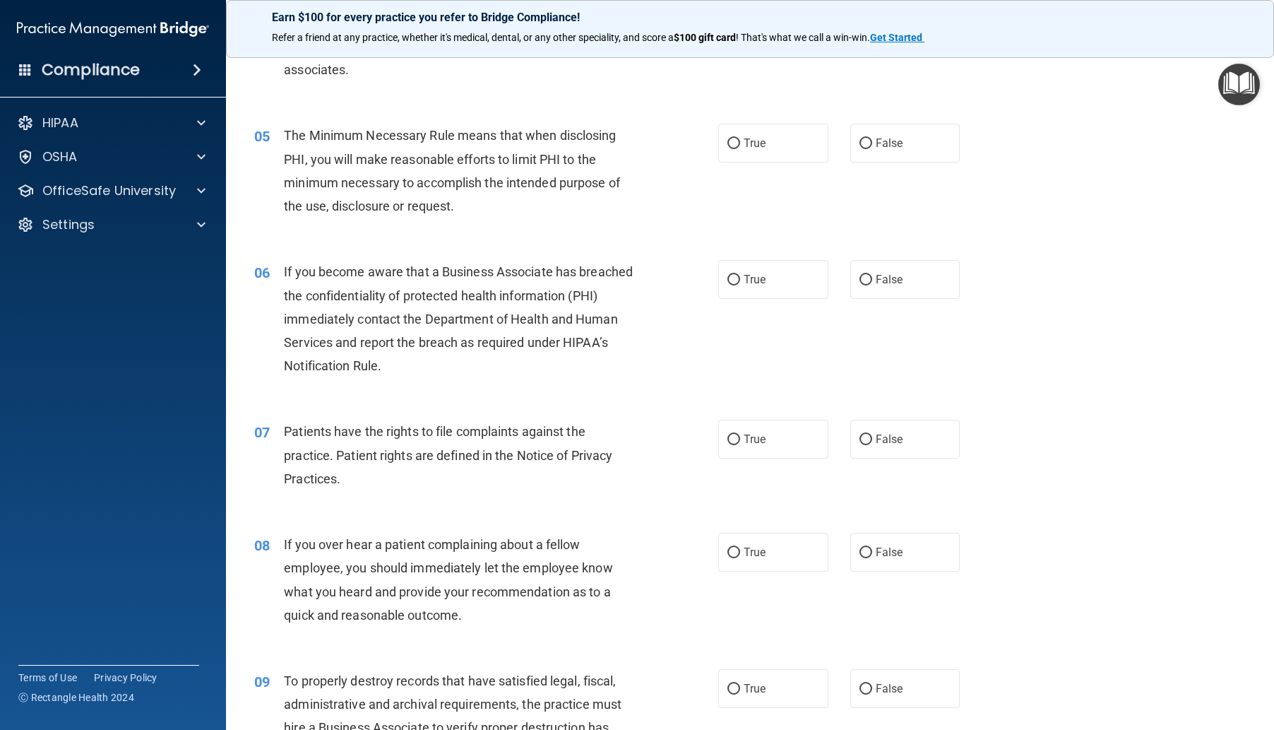
scroll to position [494, 0]
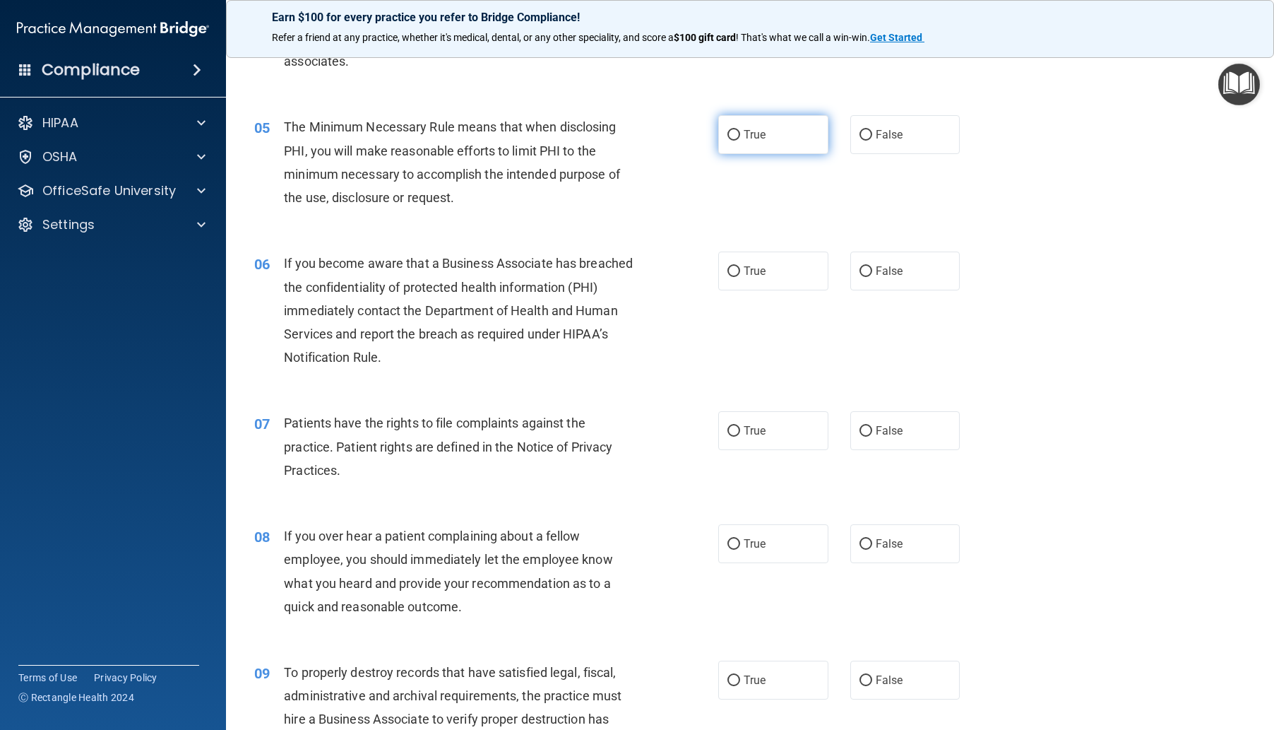
click at [735, 154] on label "True" at bounding box center [773, 134] width 110 height 39
click at [735, 141] on input "True" at bounding box center [734, 135] width 13 height 11
radio input "true"
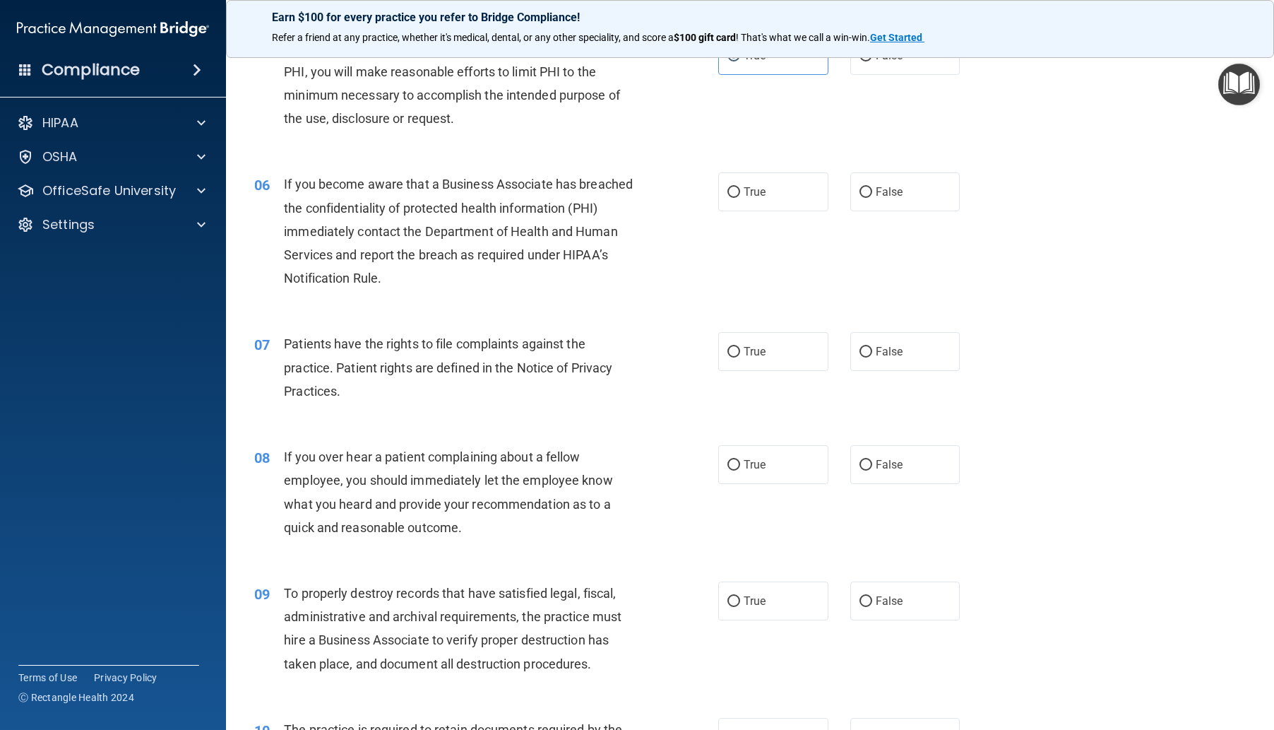
scroll to position [636, 0]
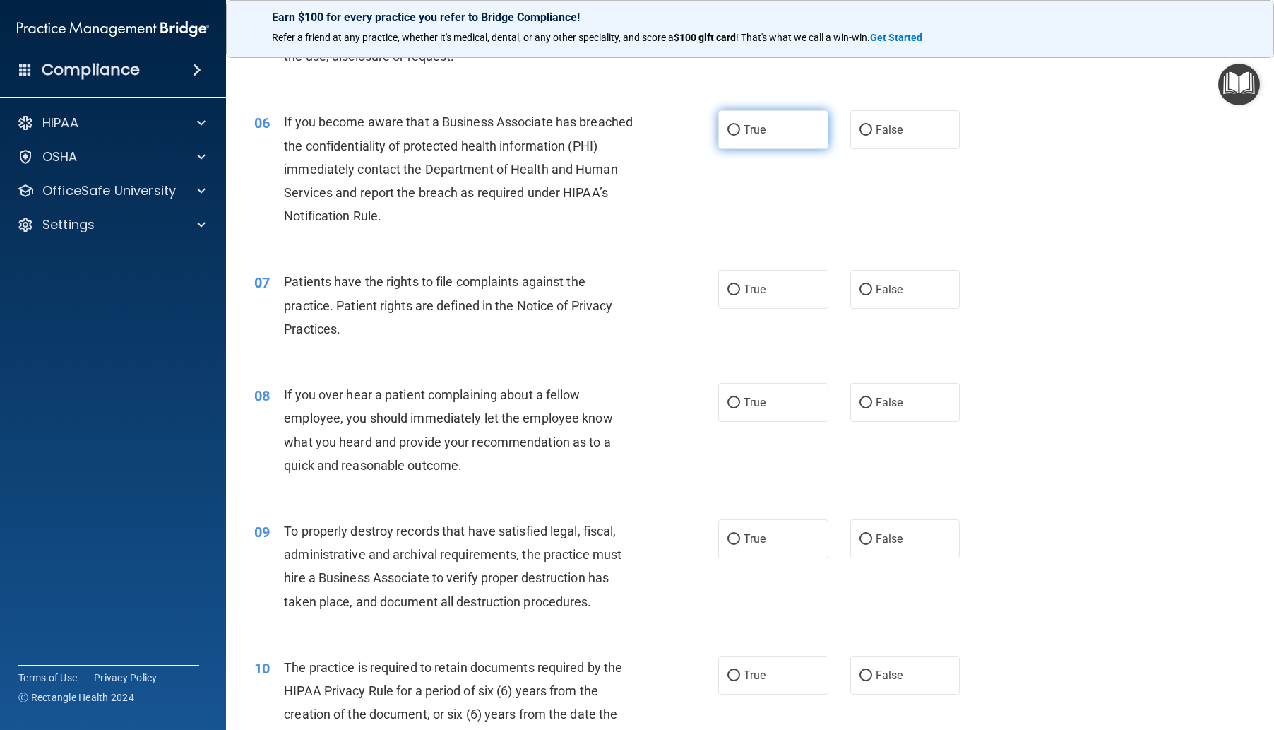
click at [728, 136] on input "True" at bounding box center [734, 130] width 13 height 11
radio input "true"
click at [744, 296] on span "True" at bounding box center [755, 289] width 22 height 13
click at [740, 295] on input "True" at bounding box center [734, 290] width 13 height 11
radio input "true"
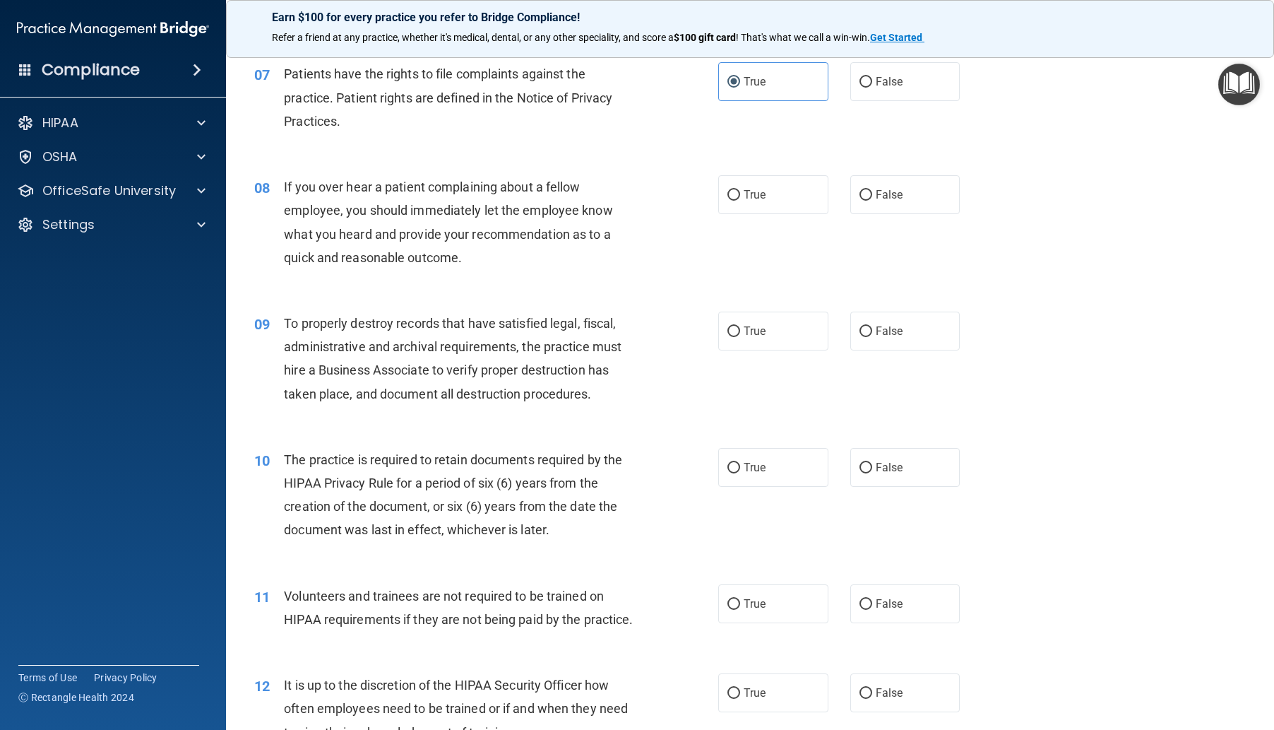
scroll to position [848, 0]
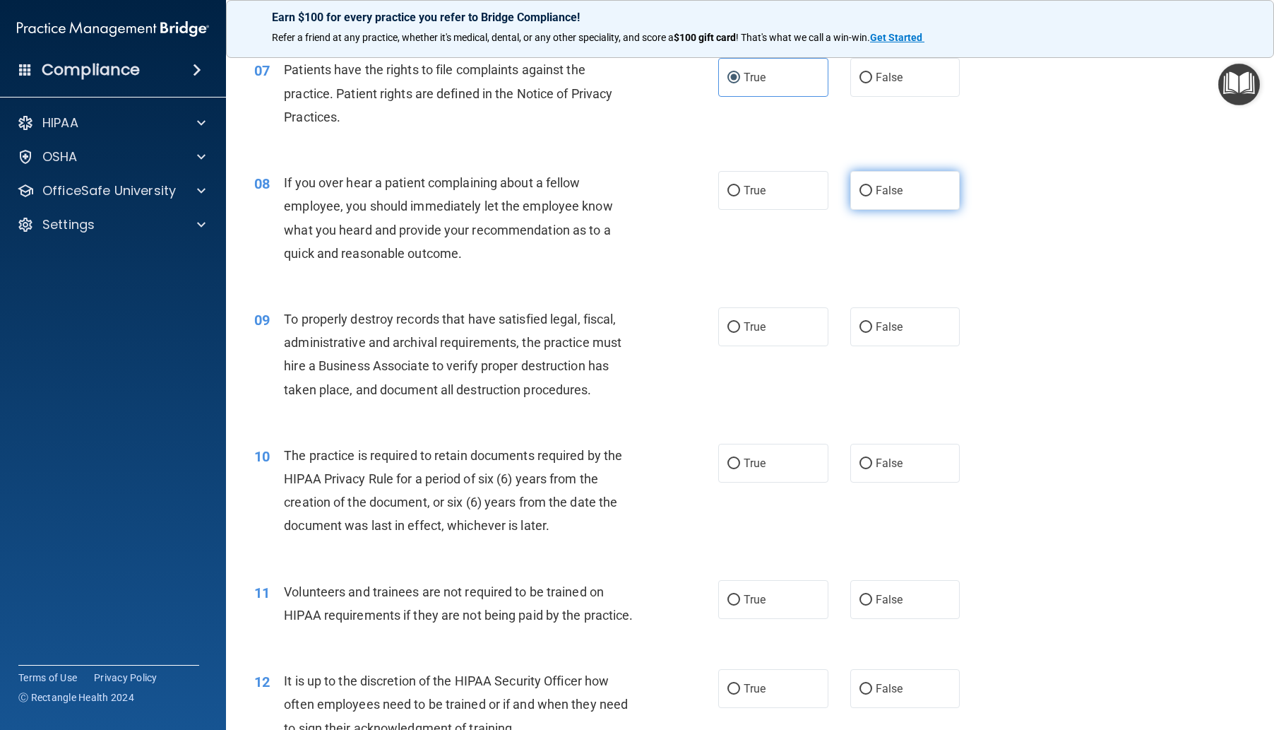
click at [862, 196] on input "False" at bounding box center [866, 191] width 13 height 11
radio input "true"
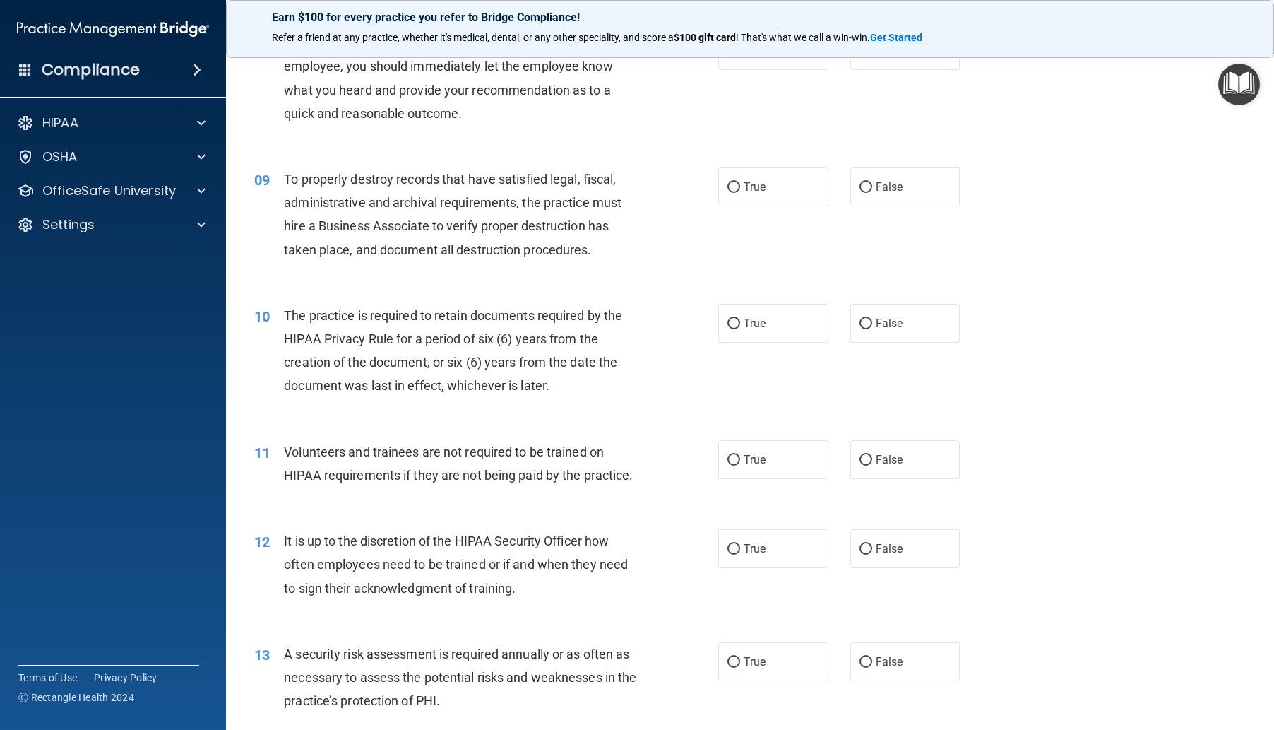
scroll to position [989, 0]
click at [860, 191] on input "False" at bounding box center [866, 186] width 13 height 11
radio input "true"
click at [732, 328] on input "True" at bounding box center [734, 322] width 13 height 11
radio input "true"
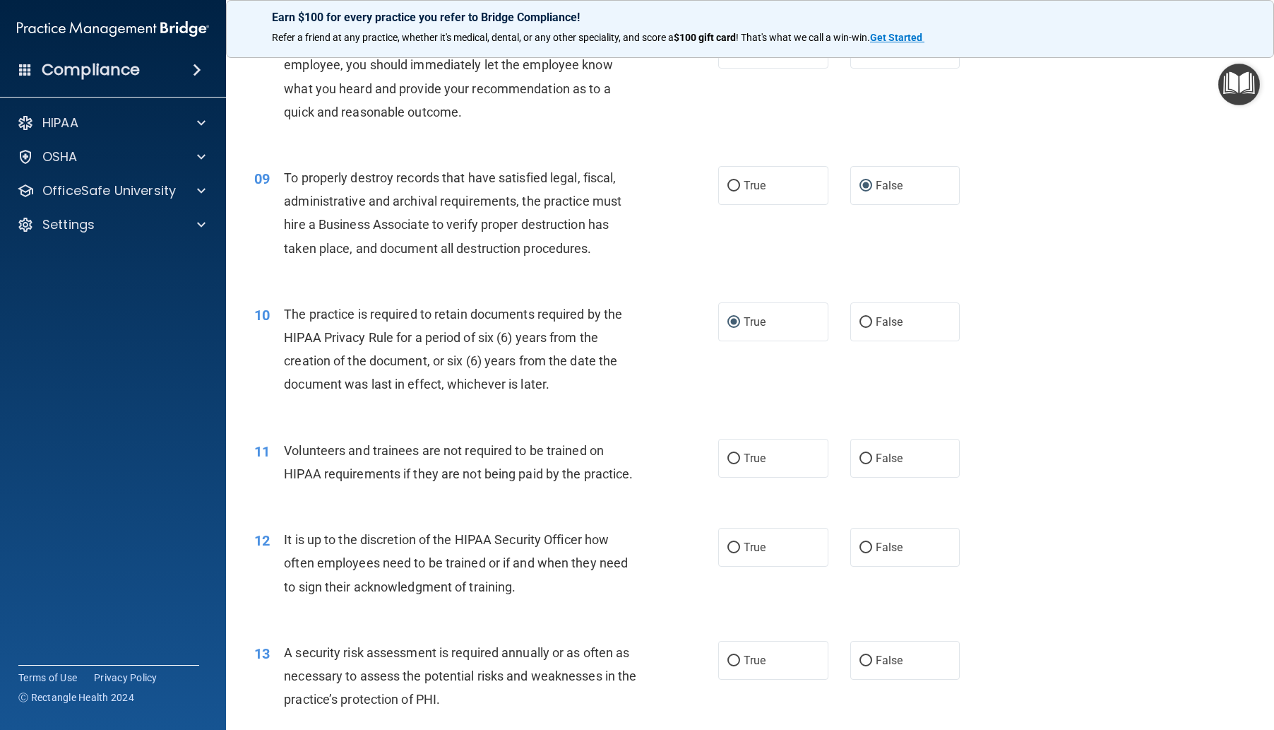
scroll to position [1130, 0]
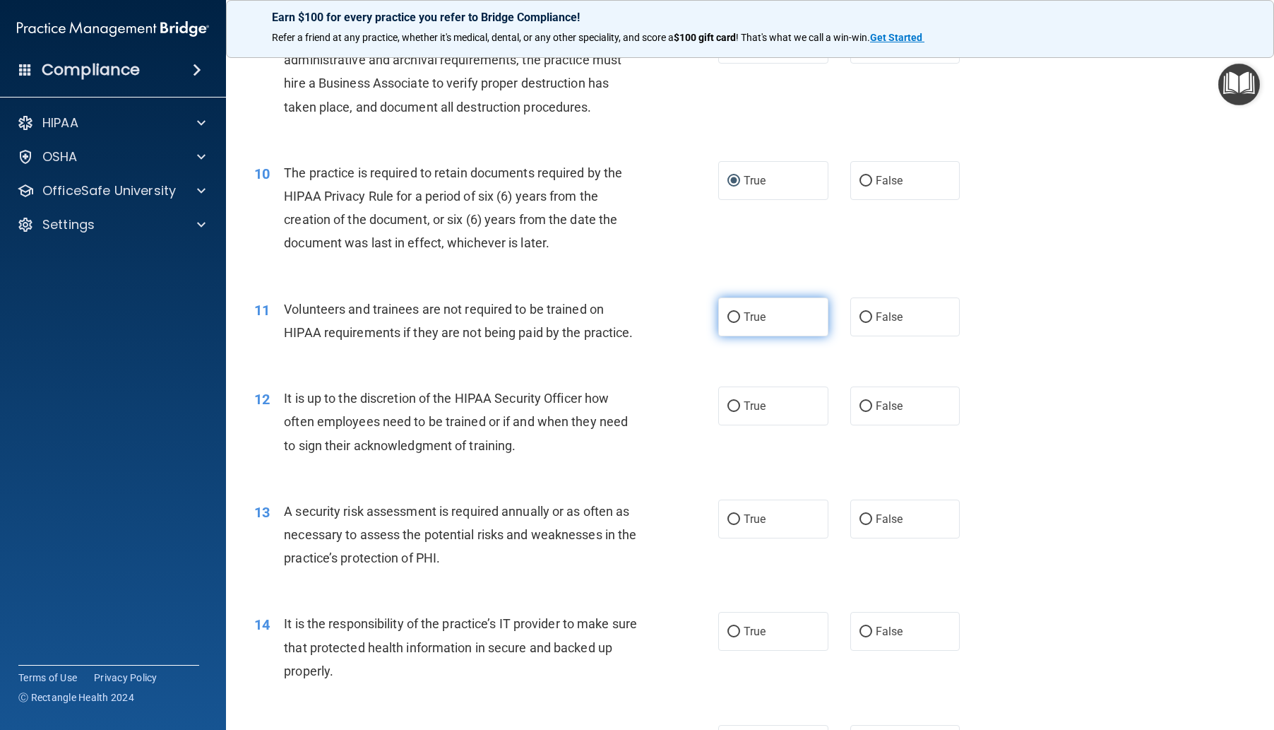
click at [729, 323] on input "True" at bounding box center [734, 317] width 13 height 11
radio input "true"
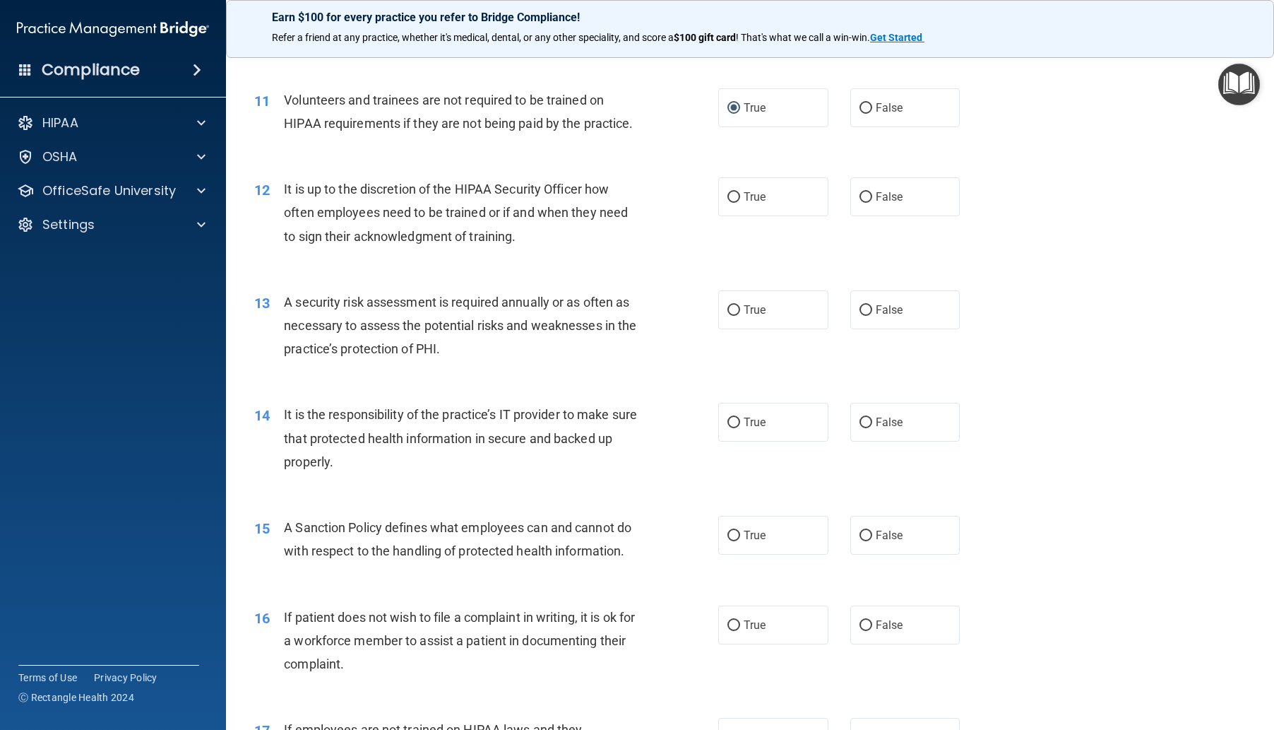
scroll to position [1342, 0]
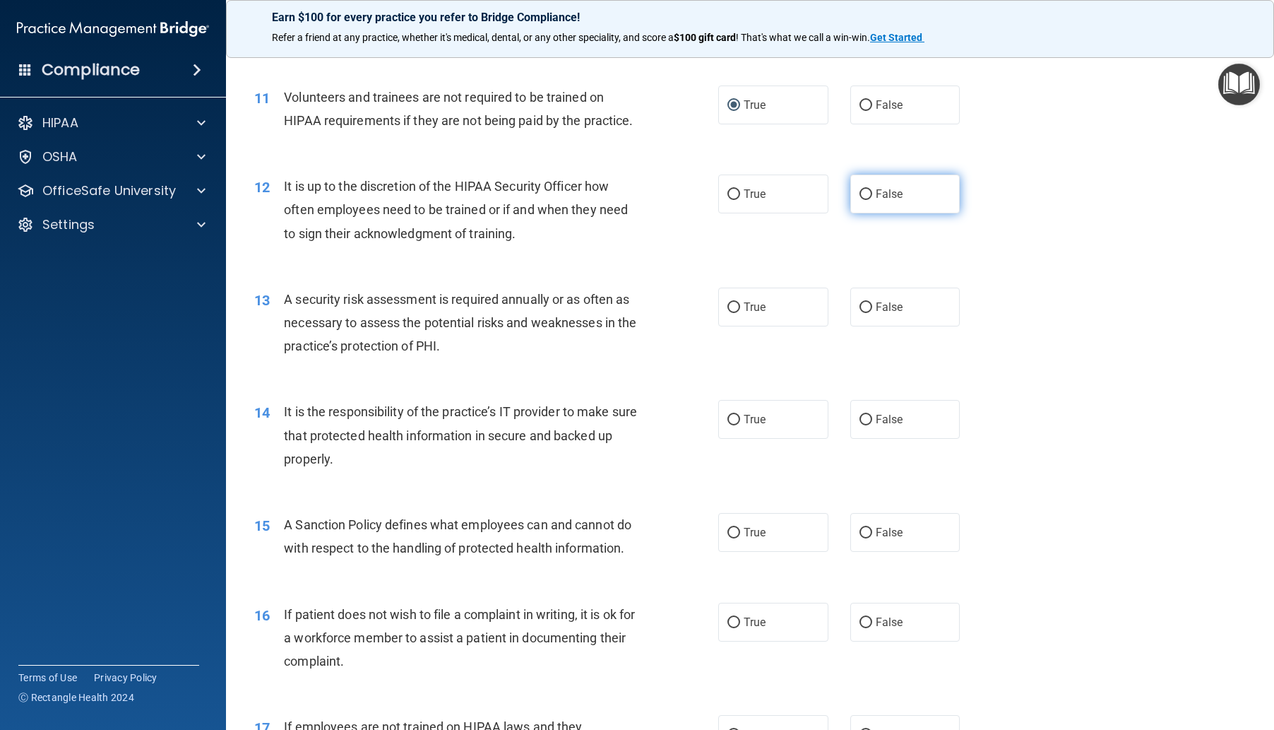
click at [860, 200] on input "False" at bounding box center [866, 194] width 13 height 11
radio input "true"
click at [733, 313] on input "True" at bounding box center [734, 307] width 13 height 11
radio input "true"
click at [730, 425] on input "True" at bounding box center [734, 420] width 13 height 11
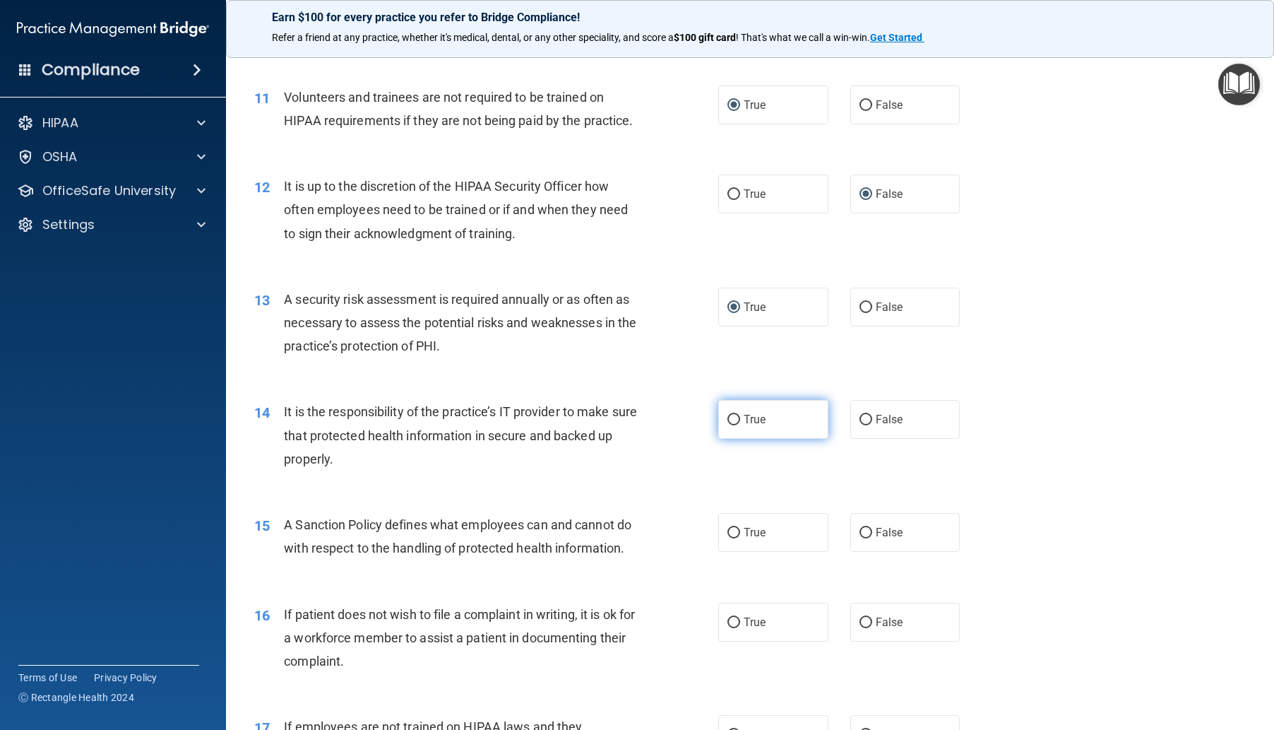
radio input "true"
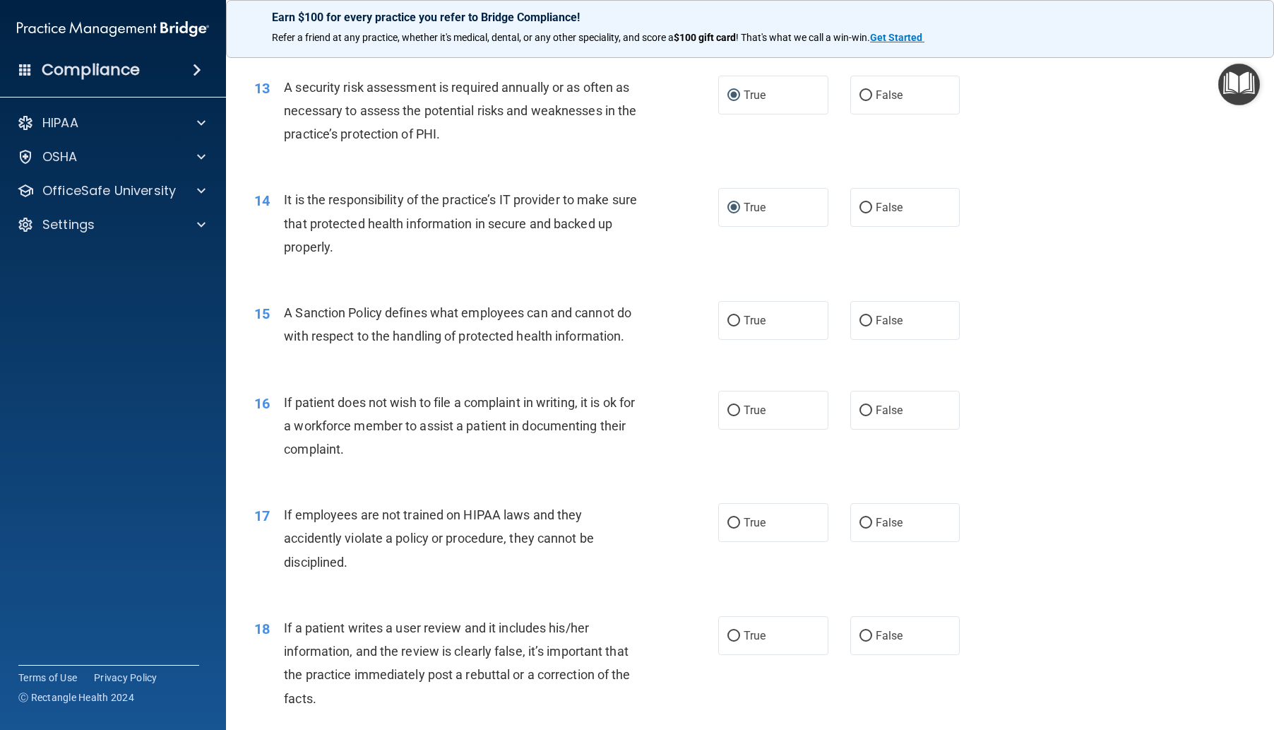
scroll to position [1625, 0]
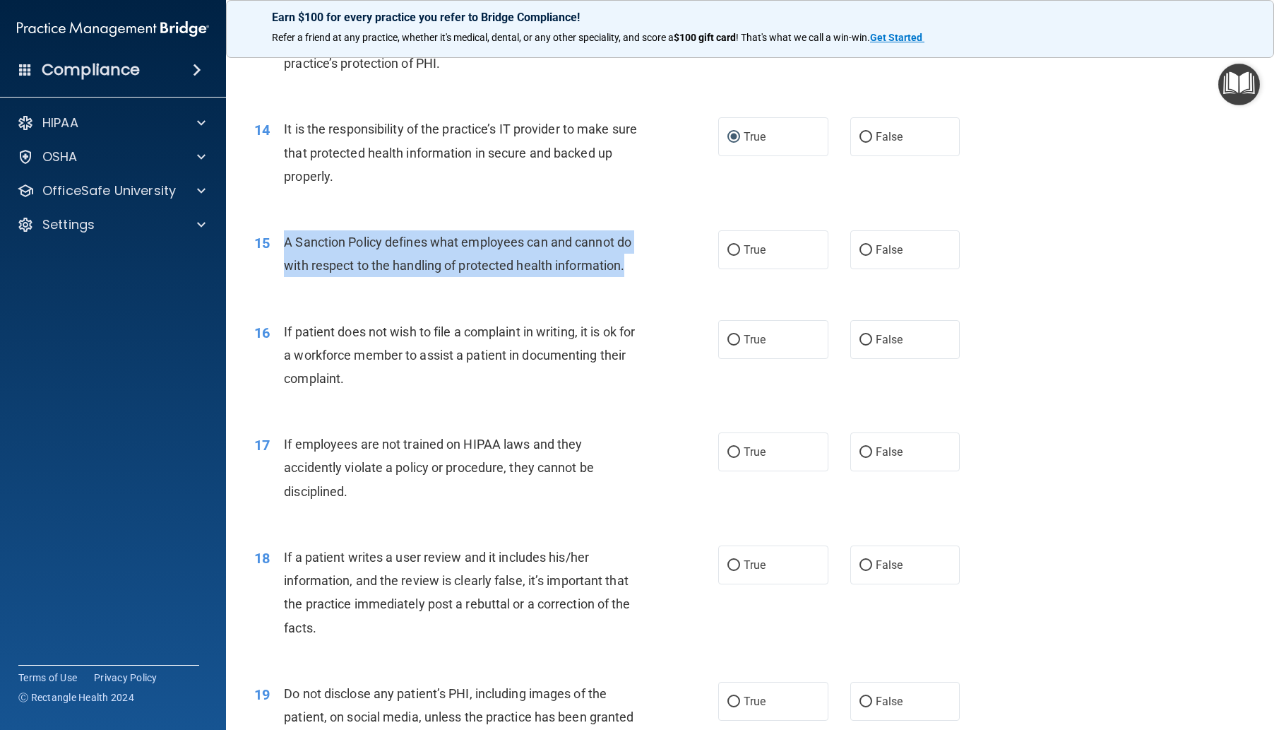
drag, startPoint x: 285, startPoint y: 285, endPoint x: 390, endPoint y: 341, distance: 119.5
click at [390, 277] on div "A Sanction Policy defines what employees can and cannot do with respect to the …" at bounding box center [466, 253] width 364 height 47
copy span "A Sanction Policy defines what employees can and cannot do with respect to the …"
click at [730, 256] on input "True" at bounding box center [734, 250] width 13 height 11
radio input "true"
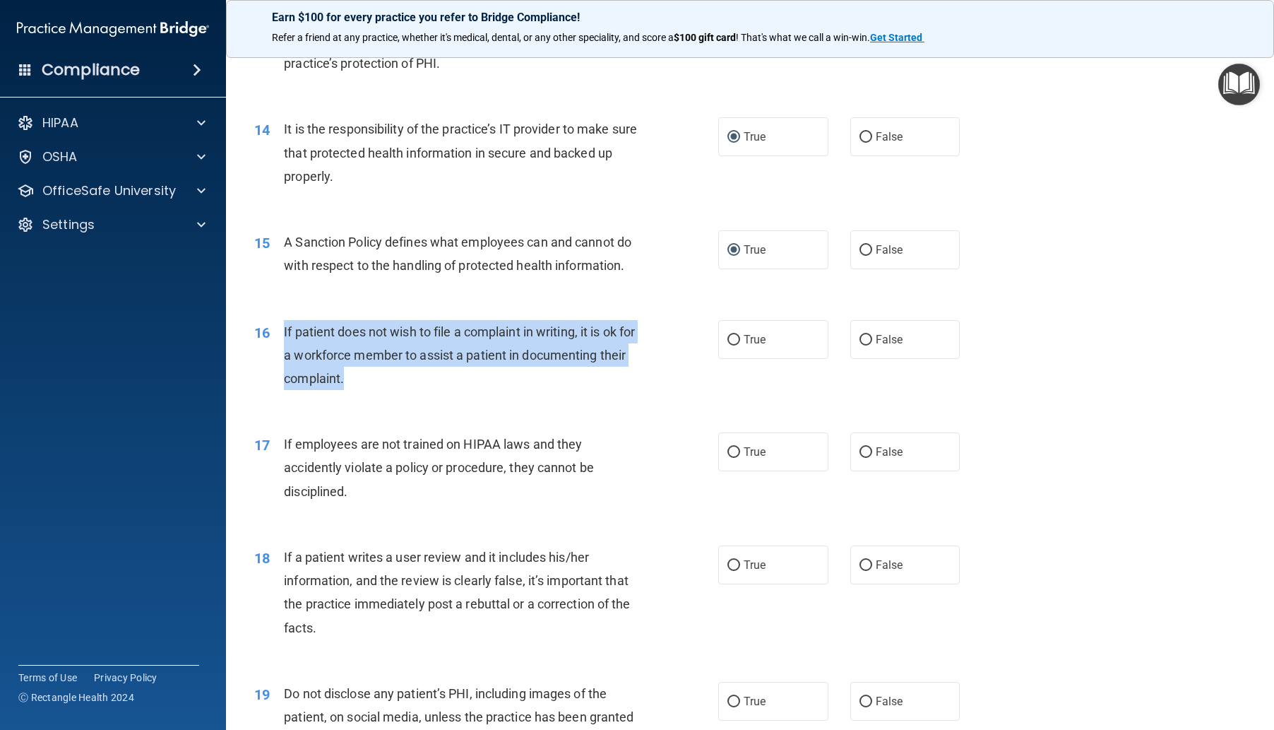
drag, startPoint x: 283, startPoint y: 398, endPoint x: 446, endPoint y: 454, distance: 172.5
click at [446, 391] on div "If patient does not wish to file a complaint in writing, it is ok for a workfor…" at bounding box center [466, 355] width 364 height 71
copy span "If patient does not wish to file a complaint in writing, it is ok for a workfor…"
click at [731, 345] on input "True" at bounding box center [734, 340] width 13 height 11
radio input "true"
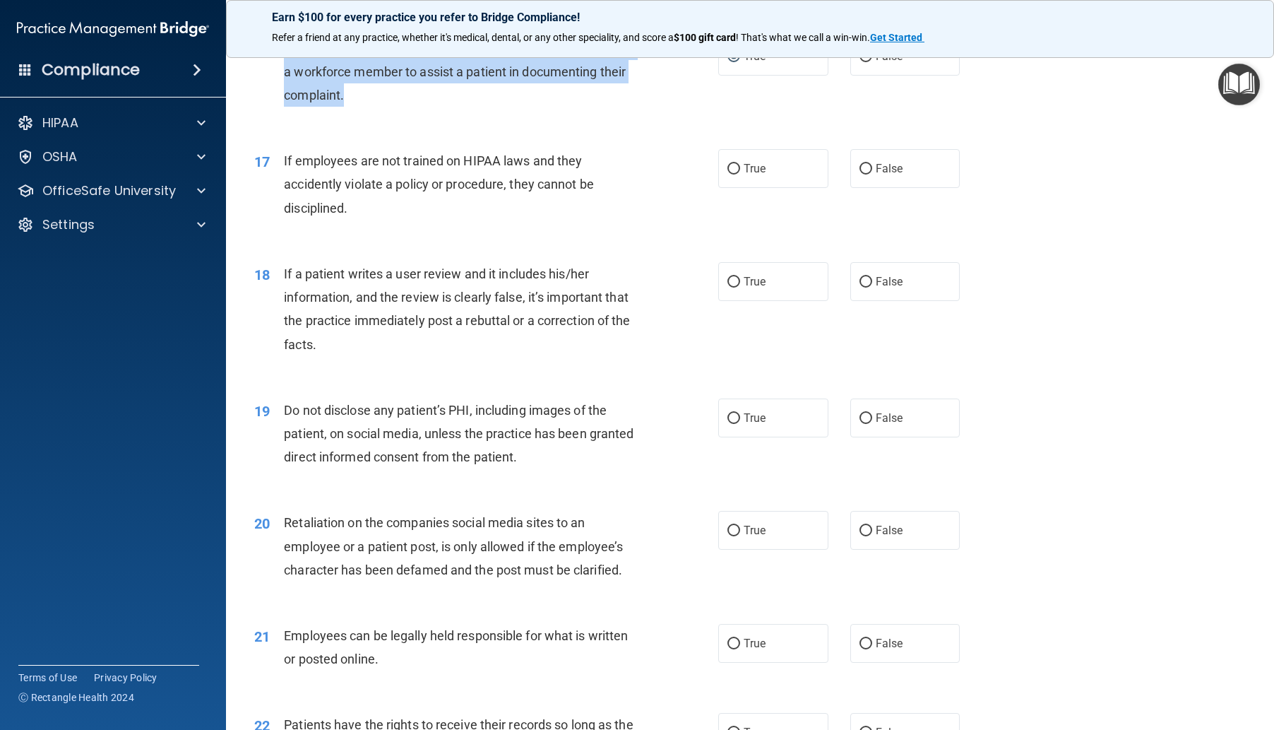
scroll to position [1907, 0]
click at [860, 175] on input "False" at bounding box center [866, 170] width 13 height 11
radio input "true"
click at [860, 175] on input "False" at bounding box center [866, 170] width 13 height 11
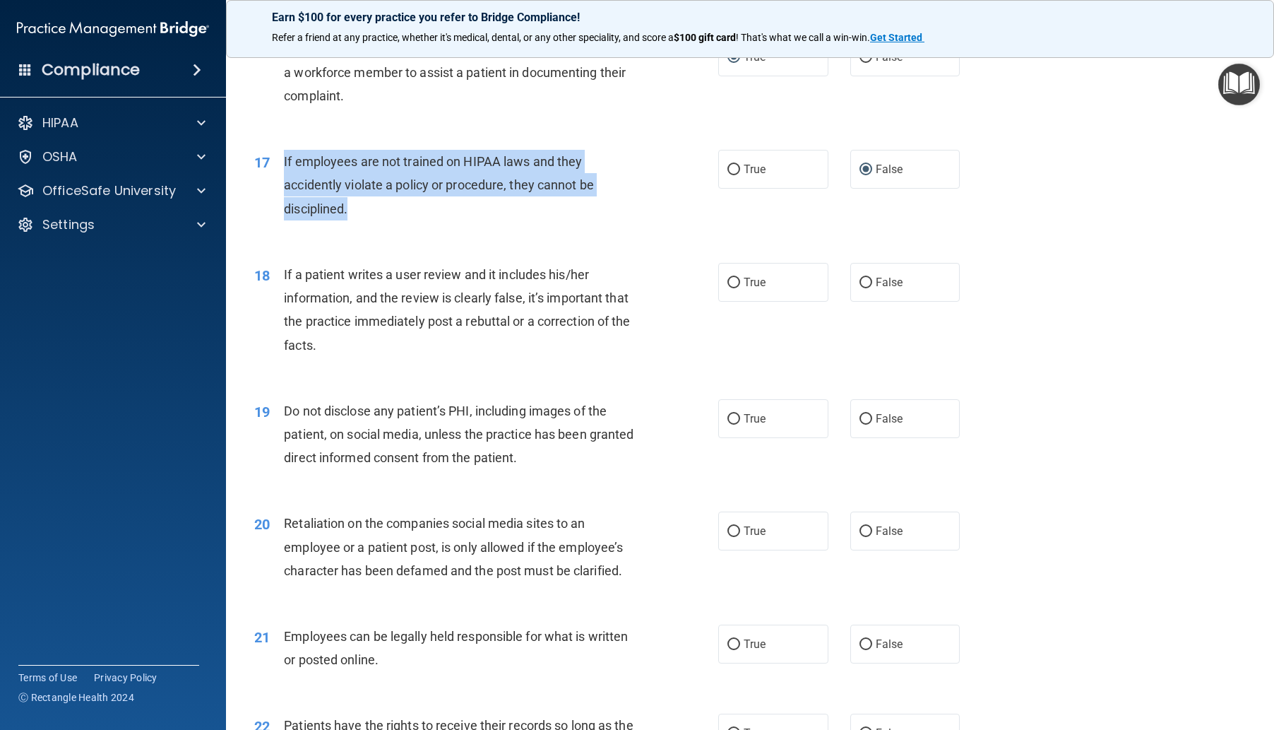
drag, startPoint x: 284, startPoint y: 228, endPoint x: 376, endPoint y: 284, distance: 107.5
click at [376, 220] on div "If employees are not trained on HIPAA laws and they accidently violate a policy…" at bounding box center [466, 185] width 364 height 71
copy span "If employees are not trained on HIPAA laws and they accidently violate a policy…"
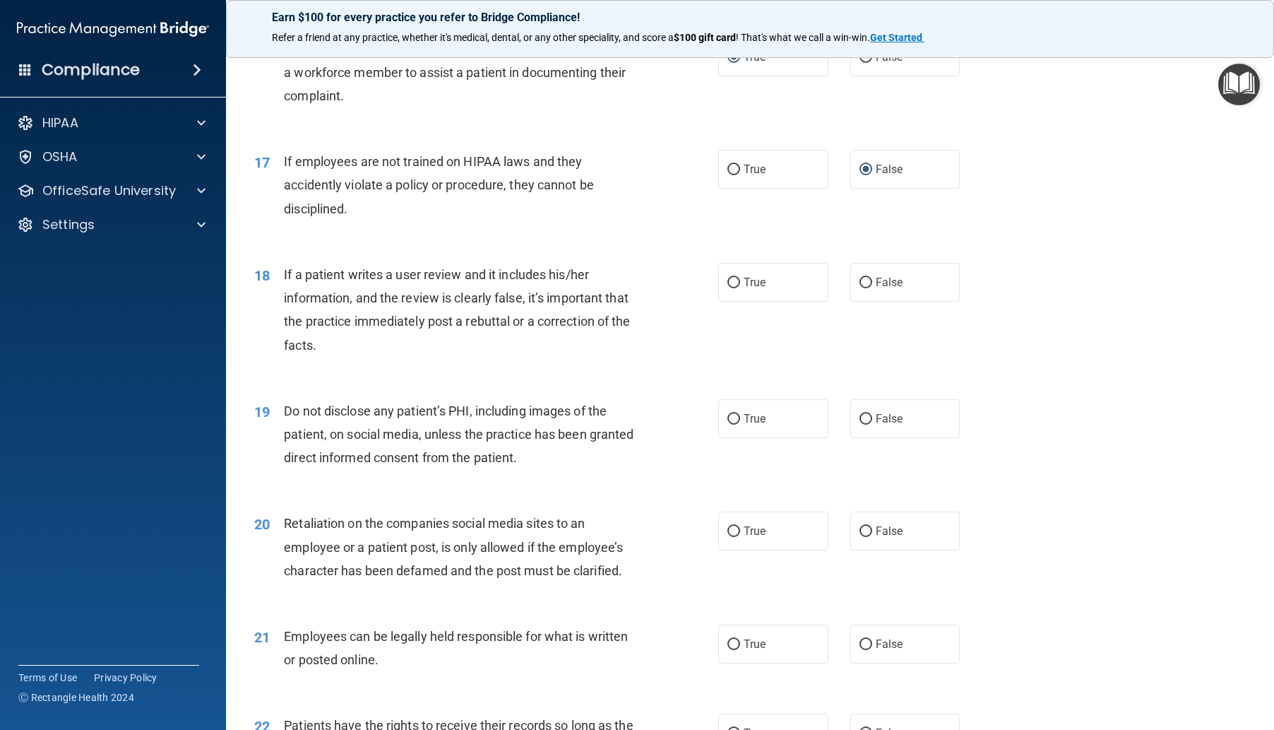
click at [331, 357] on div "If a patient writes a user review and it includes his/her information, and the …" at bounding box center [466, 310] width 364 height 94
click at [731, 288] on input "True" at bounding box center [734, 283] width 13 height 11
radio input "true"
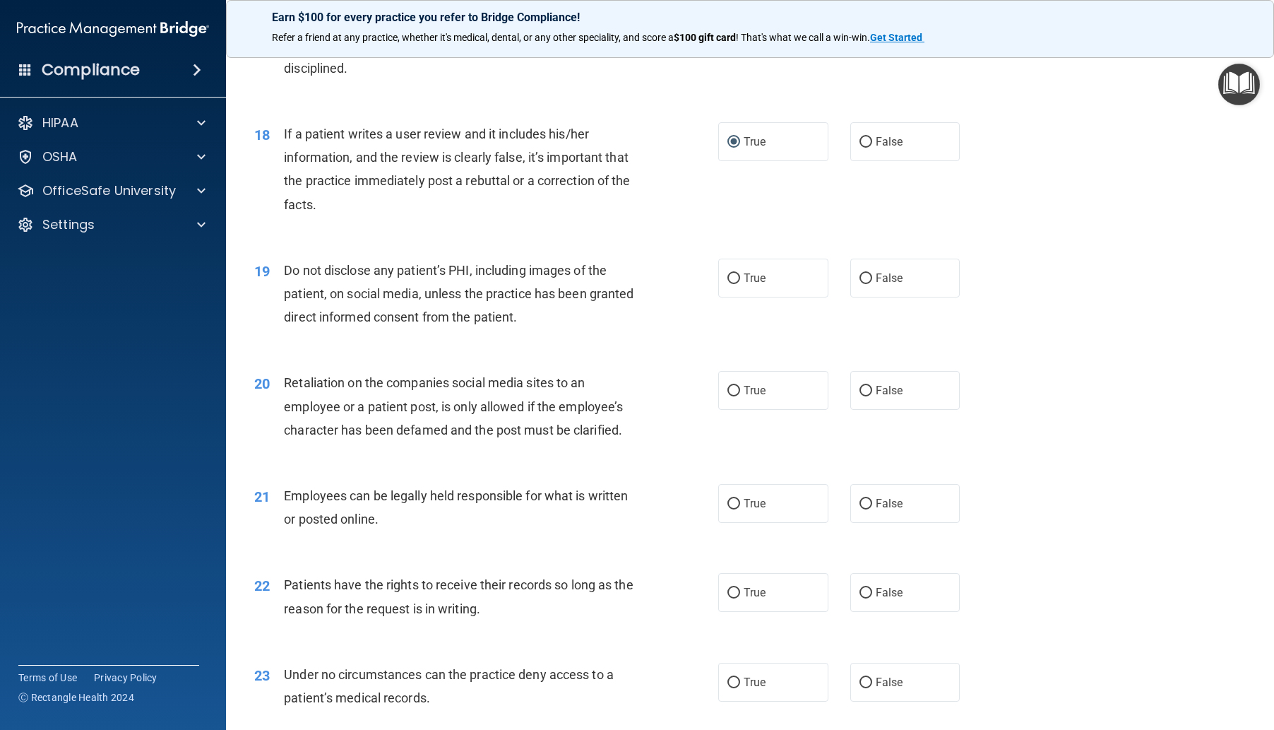
scroll to position [2049, 0]
click at [729, 283] on input "True" at bounding box center [734, 278] width 13 height 11
radio input "true"
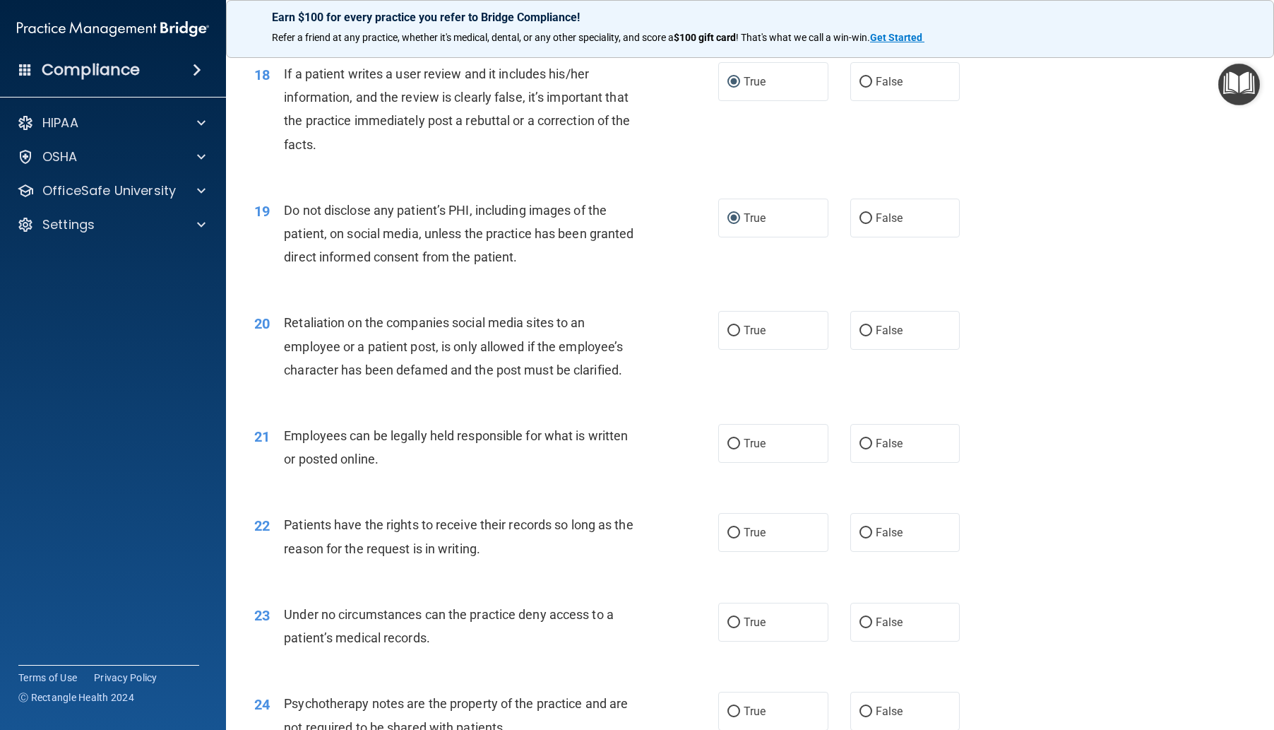
scroll to position [2190, 0]
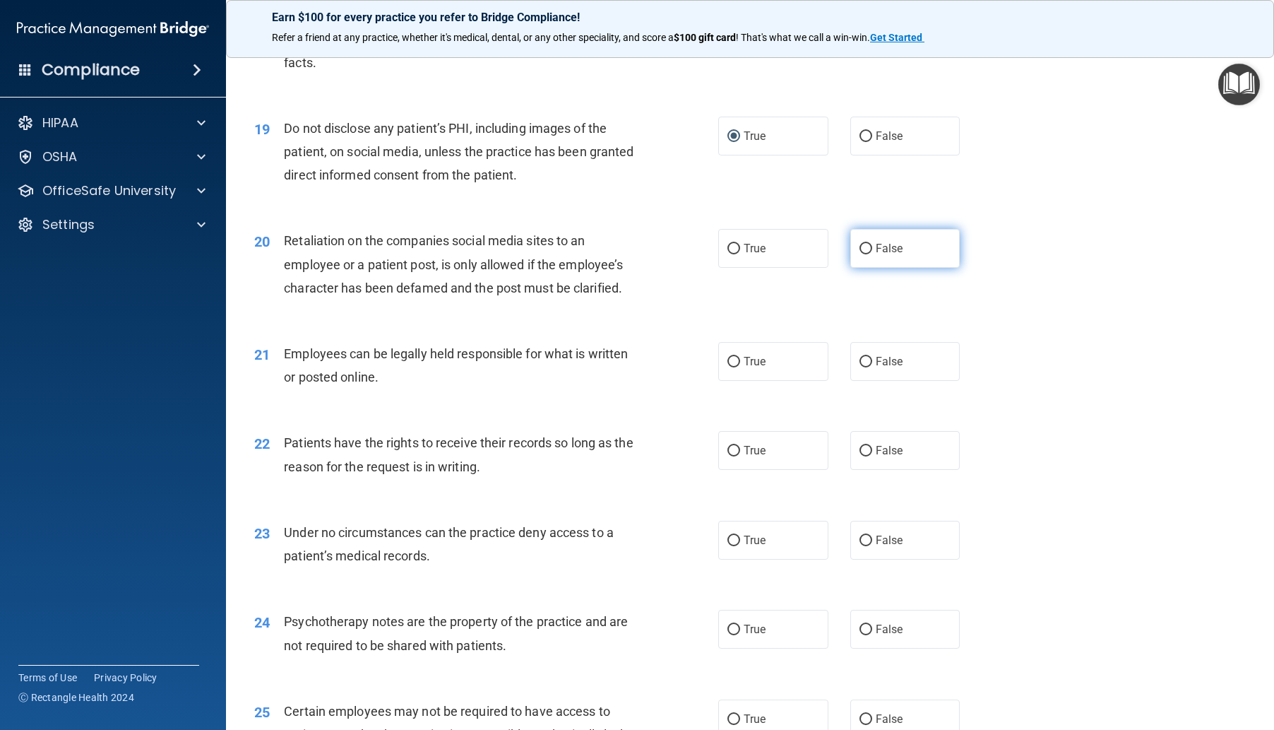
click at [860, 254] on input "False" at bounding box center [866, 249] width 13 height 11
radio input "true"
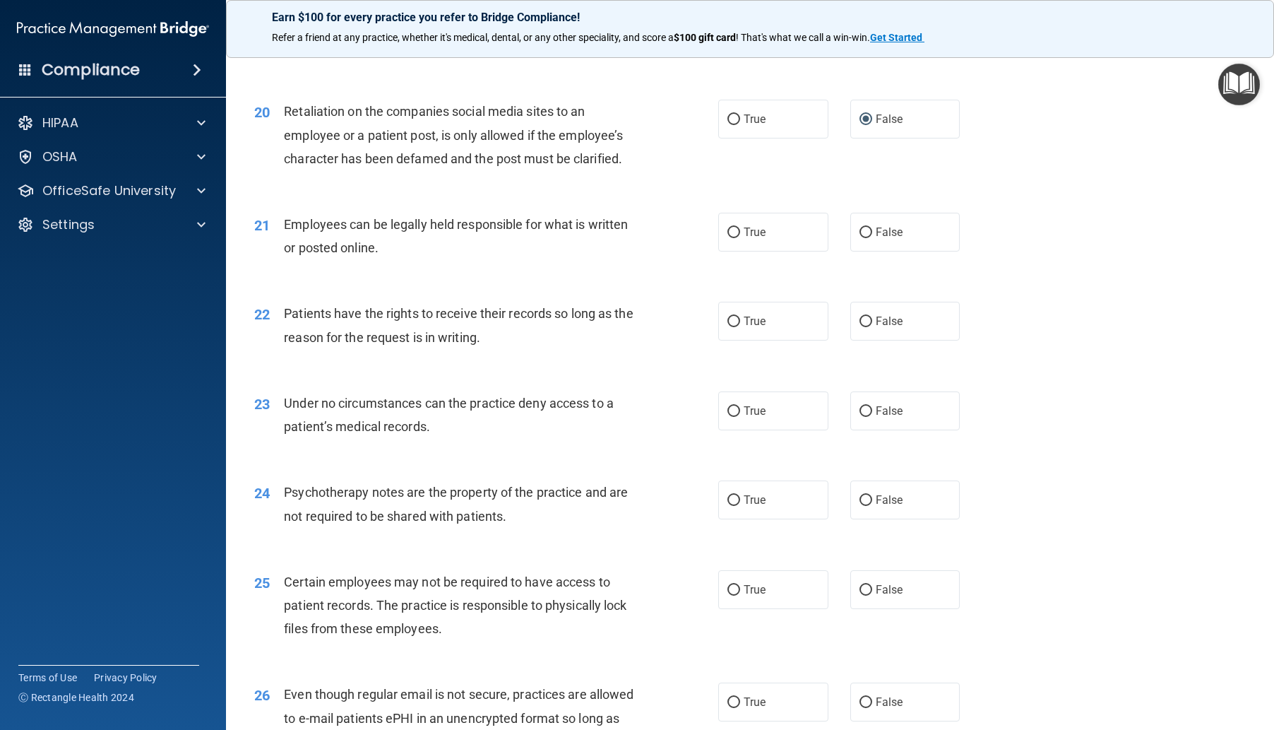
scroll to position [2331, 0]
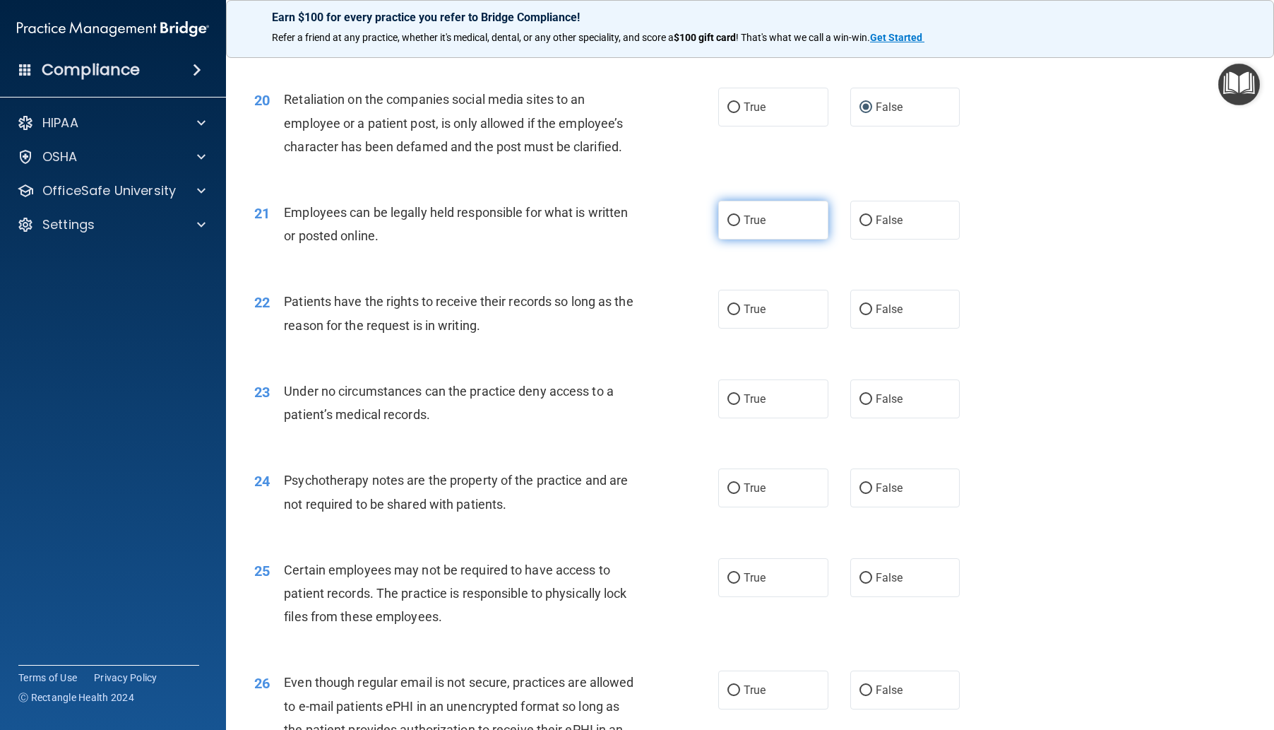
click at [737, 239] on label "True" at bounding box center [773, 220] width 110 height 39
click at [737, 226] on input "True" at bounding box center [734, 220] width 13 height 11
radio input "true"
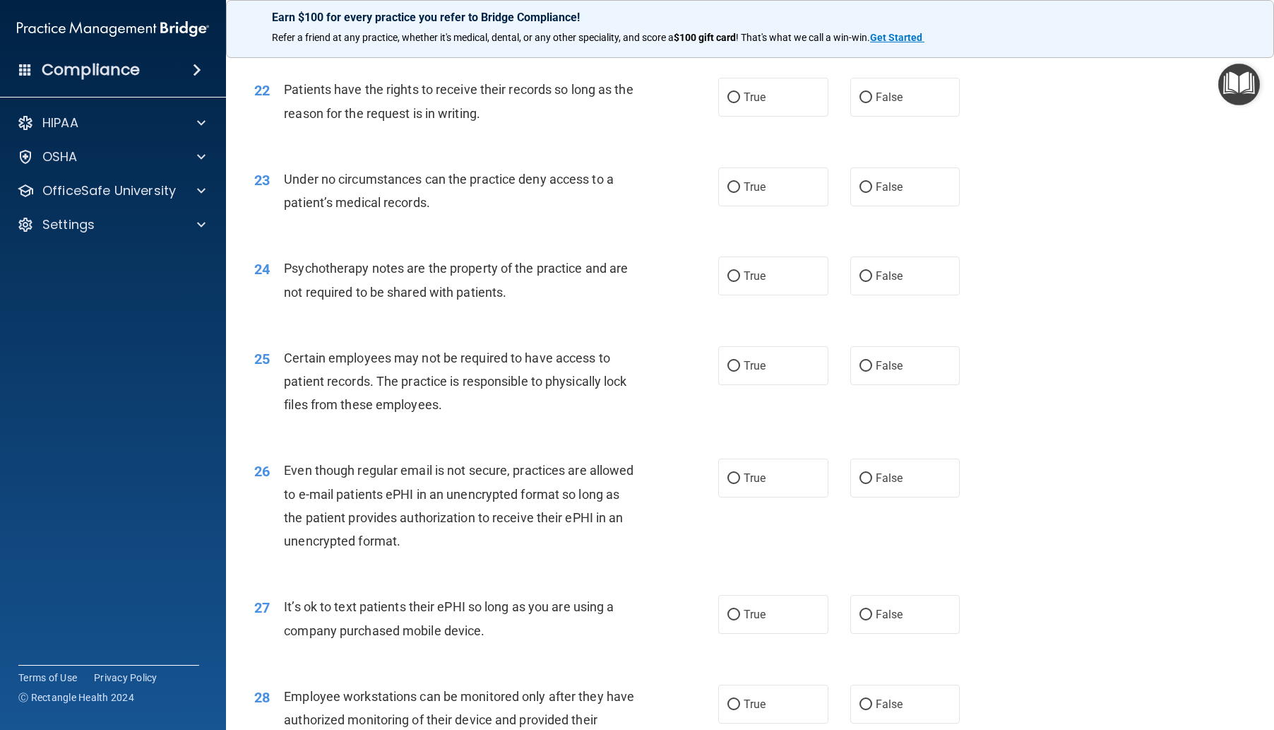
scroll to position [2472, 0]
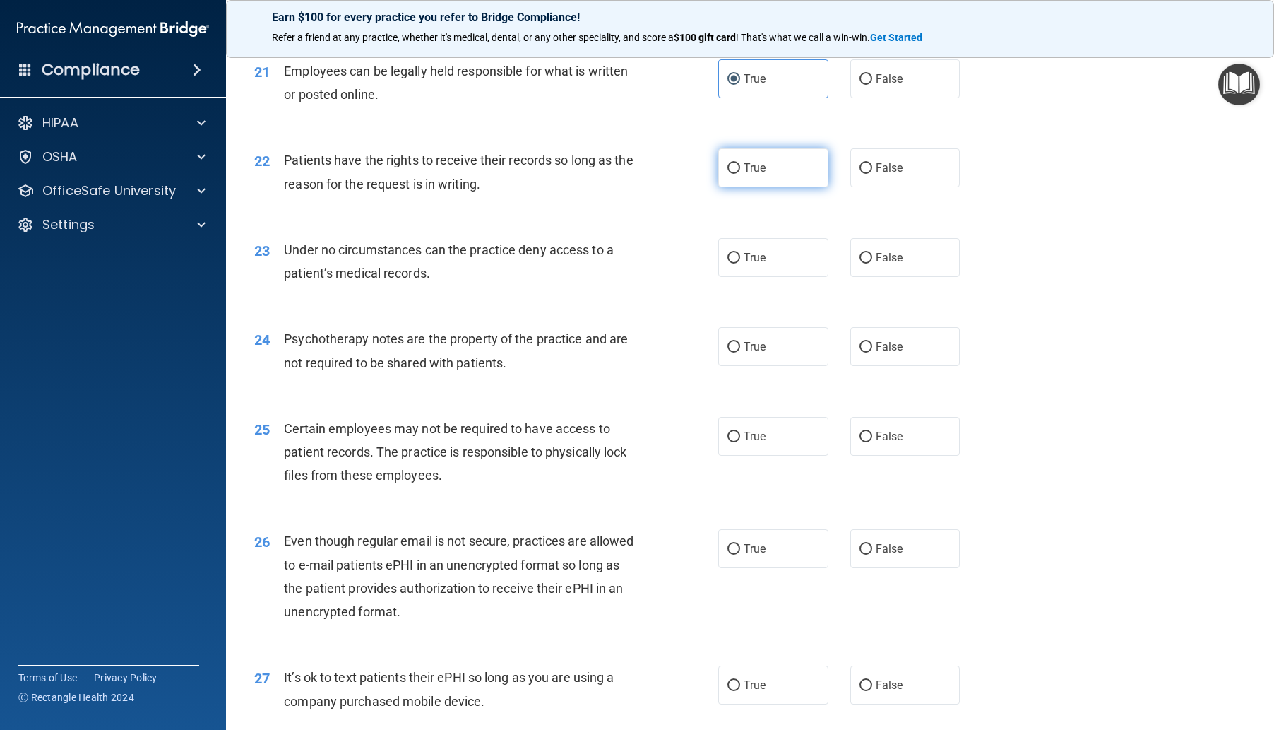
click at [729, 174] on input "True" at bounding box center [734, 168] width 13 height 11
radio input "true"
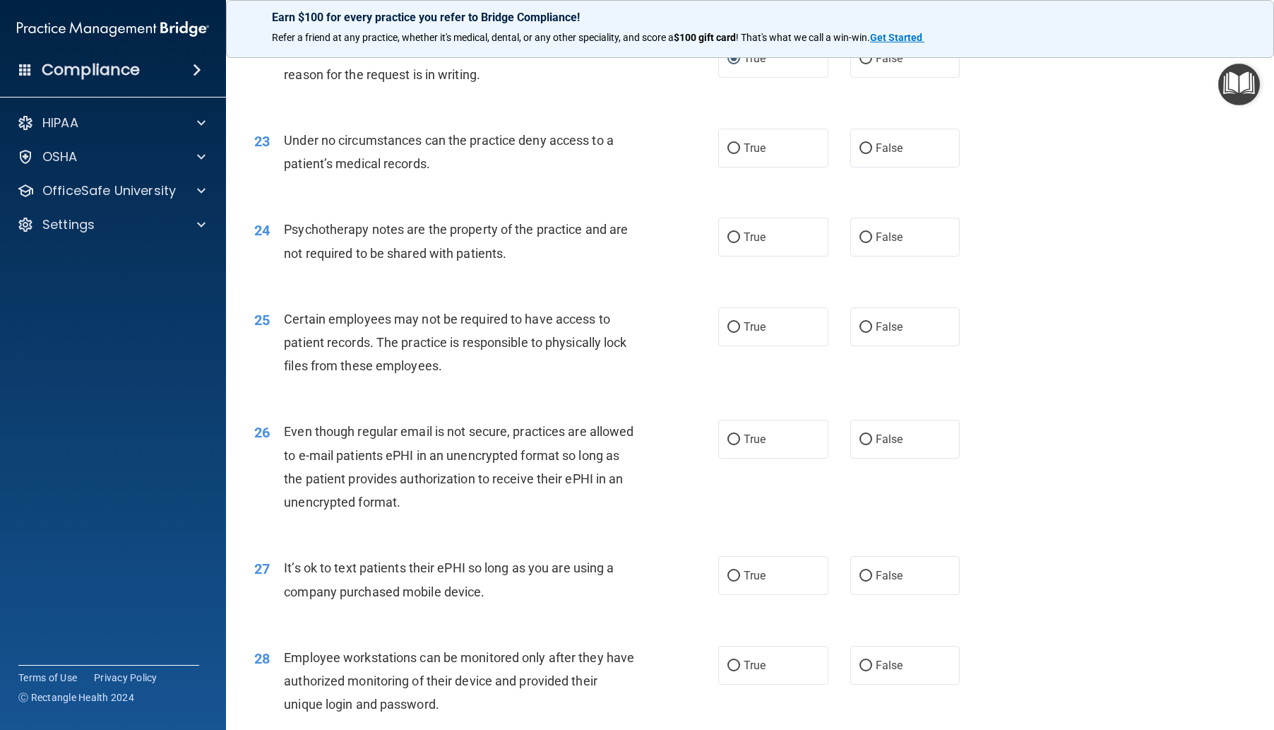
scroll to position [2614, 0]
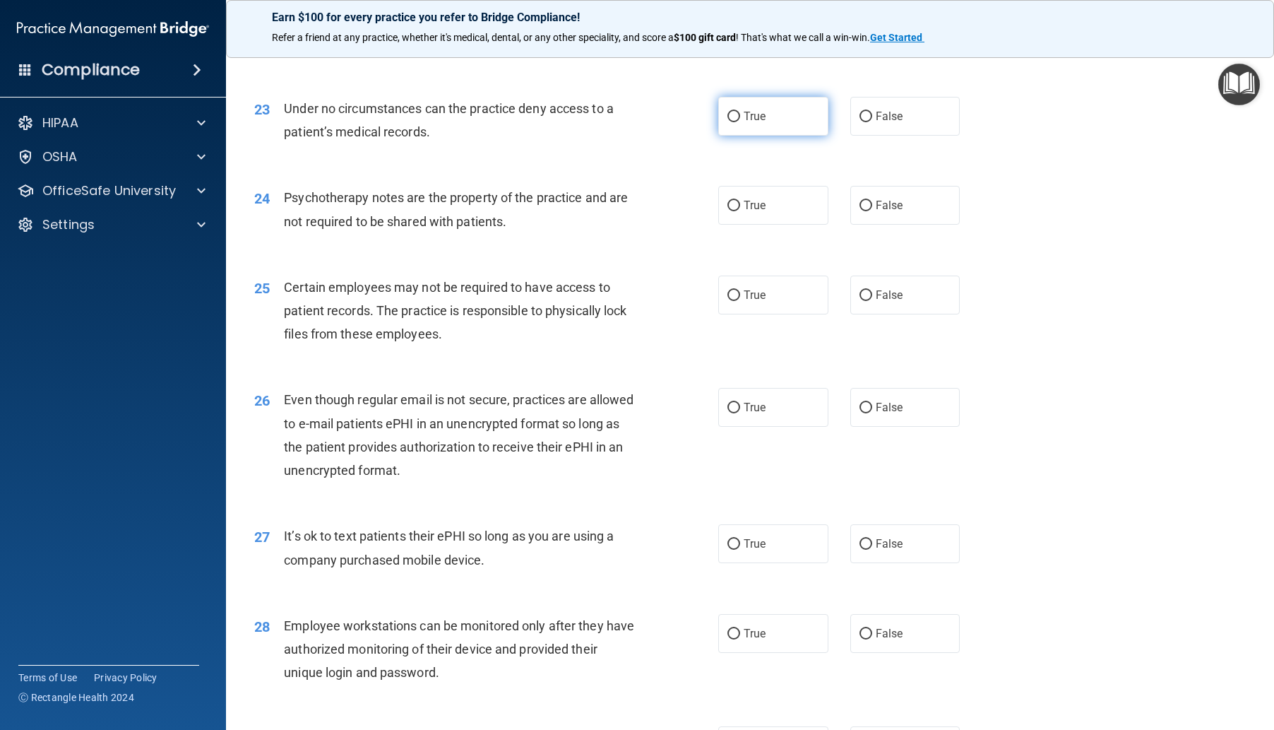
click at [732, 122] on input "True" at bounding box center [734, 117] width 13 height 11
radio input "true"
click at [735, 225] on label "True" at bounding box center [773, 205] width 110 height 39
click at [735, 211] on input "True" at bounding box center [734, 206] width 13 height 11
radio input "true"
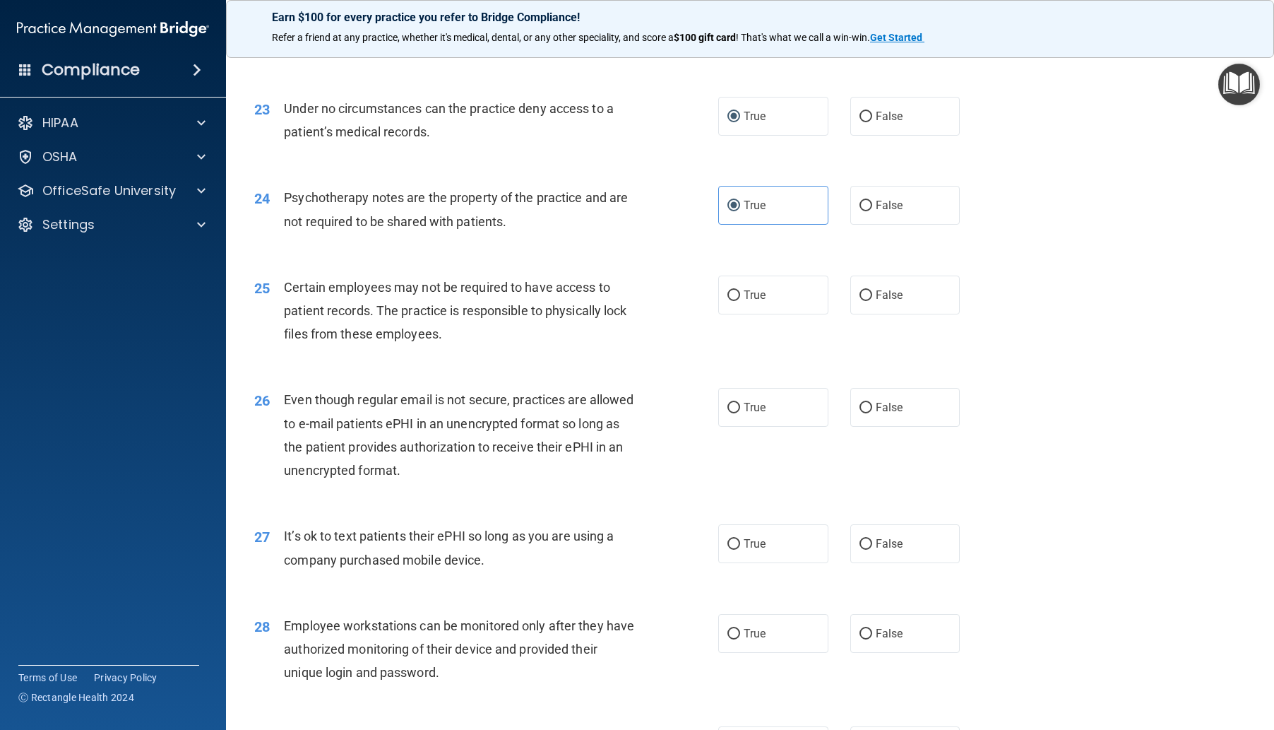
scroll to position [2755, 0]
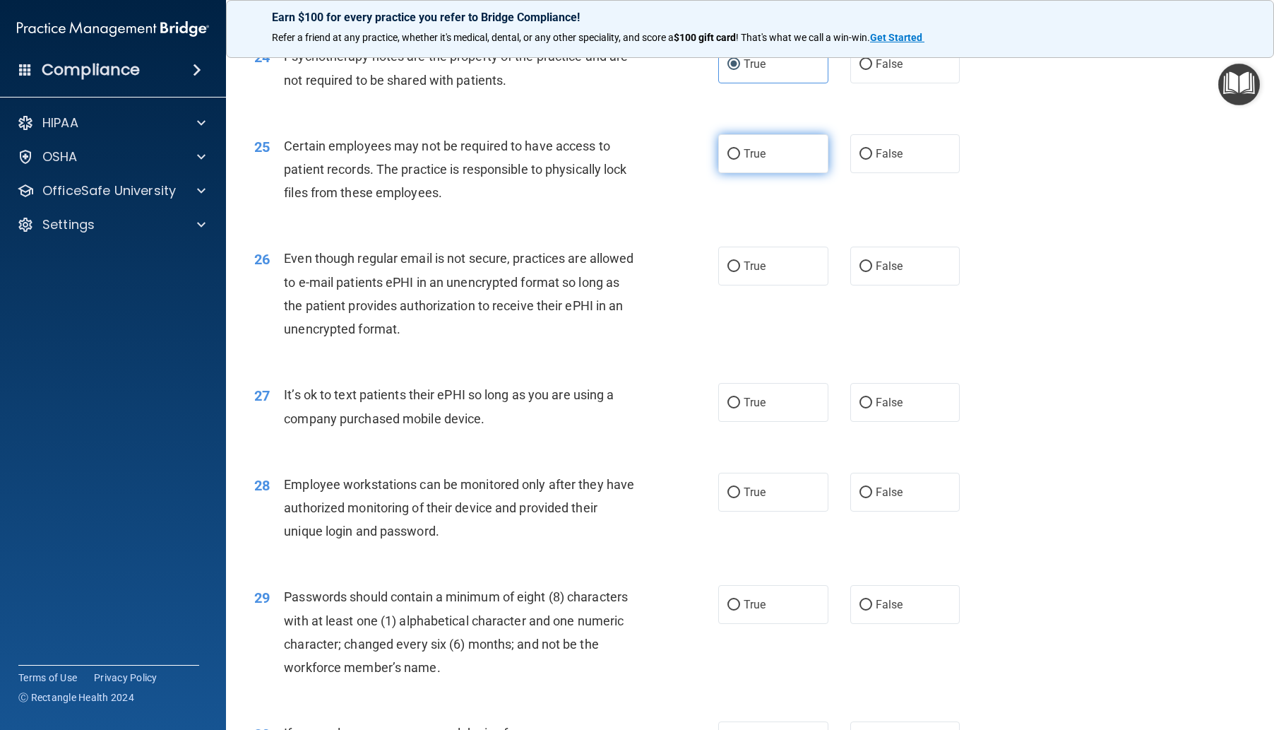
click at [744, 160] on span "True" at bounding box center [755, 153] width 22 height 13
click at [740, 160] on input "True" at bounding box center [734, 154] width 13 height 11
radio input "true"
click at [734, 272] on input "True" at bounding box center [734, 266] width 13 height 11
radio input "true"
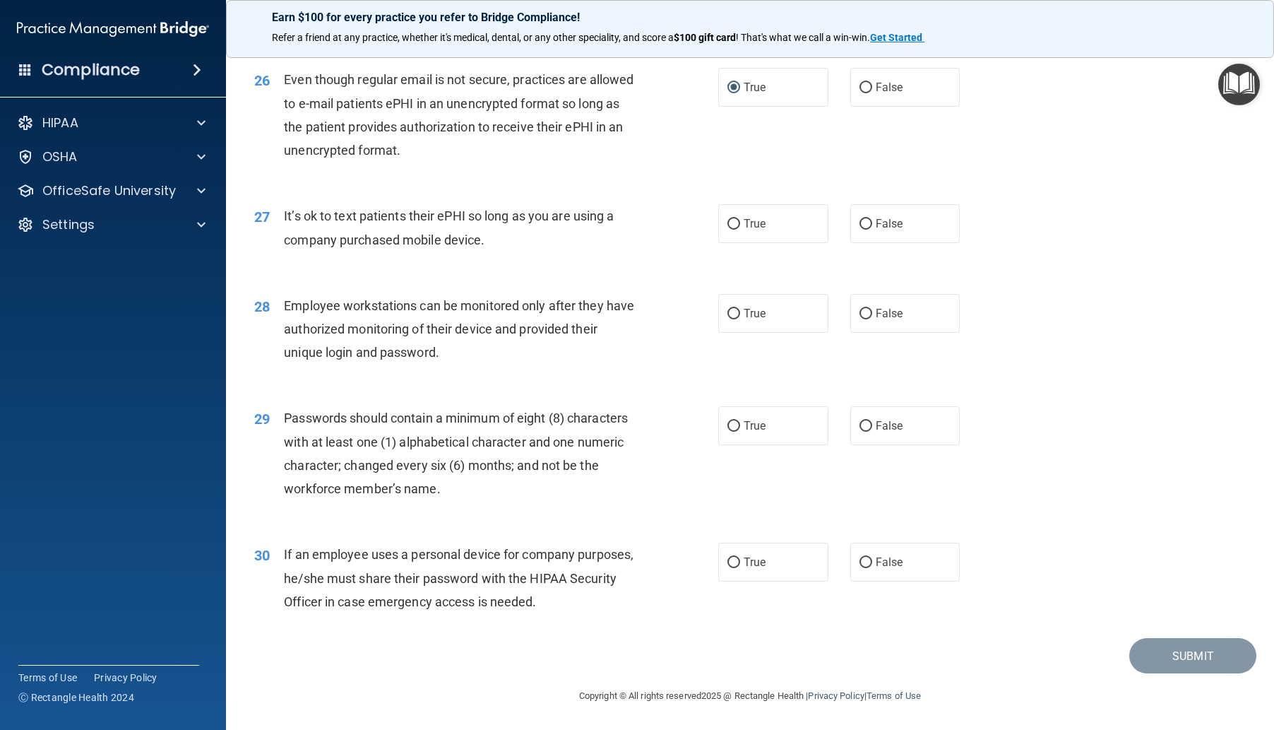
scroll to position [2967, 0]
click at [860, 230] on input "False" at bounding box center [866, 224] width 13 height 11
radio input "true"
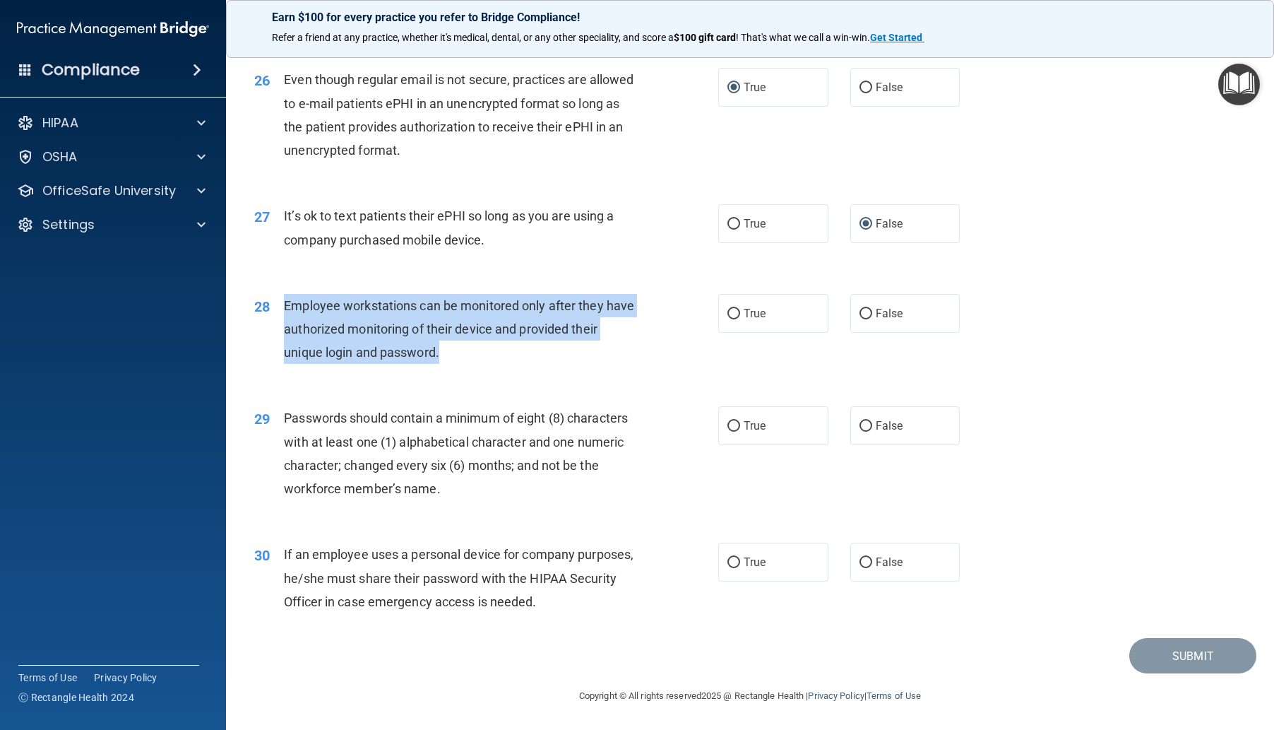
drag, startPoint x: 278, startPoint y: 337, endPoint x: 456, endPoint y: 400, distance: 188.8
click at [456, 372] on div "28 Employee workstations can be monitored only after they have authorized monit…" at bounding box center [486, 333] width 506 height 78
copy div "Employee workstations can be monitored only after they have authorized monitori…"
click at [860, 319] on input "False" at bounding box center [866, 314] width 13 height 11
radio input "true"
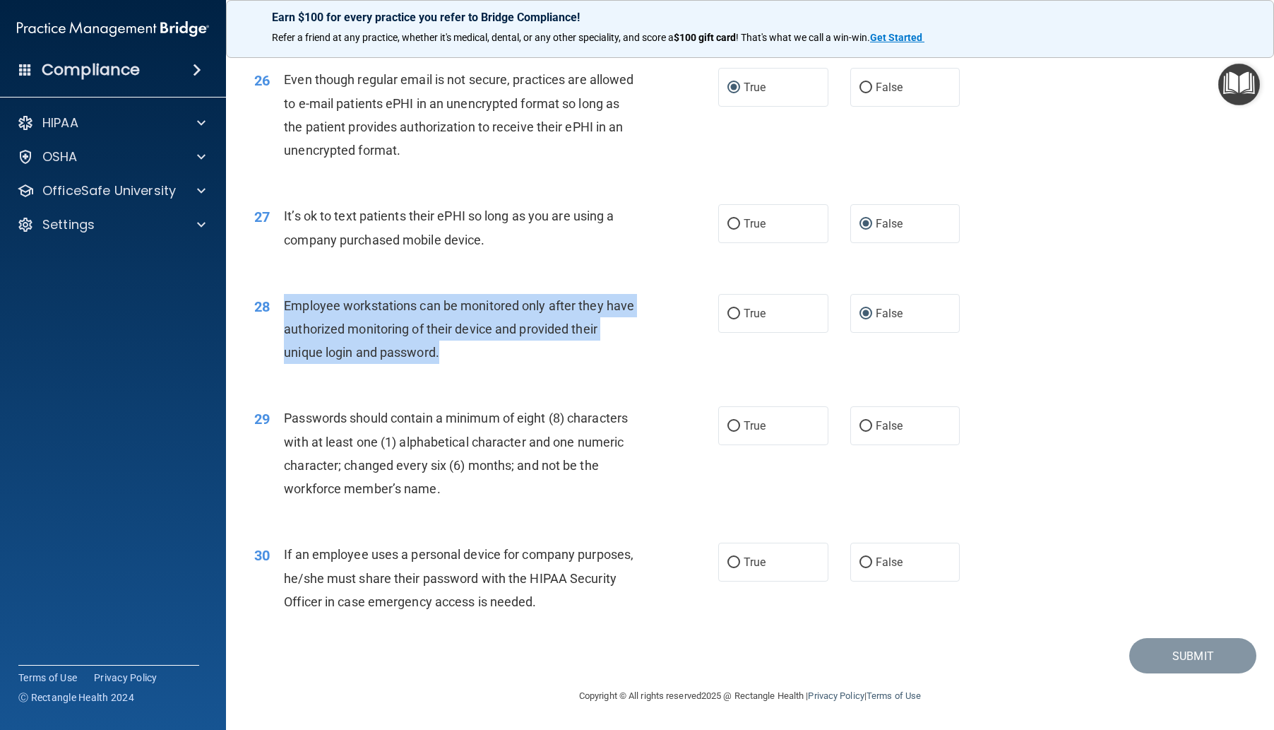
scroll to position [3004, 0]
click at [862, 425] on input "False" at bounding box center [866, 426] width 13 height 11
radio input "true"
click at [865, 557] on input "False" at bounding box center [866, 562] width 13 height 11
radio input "true"
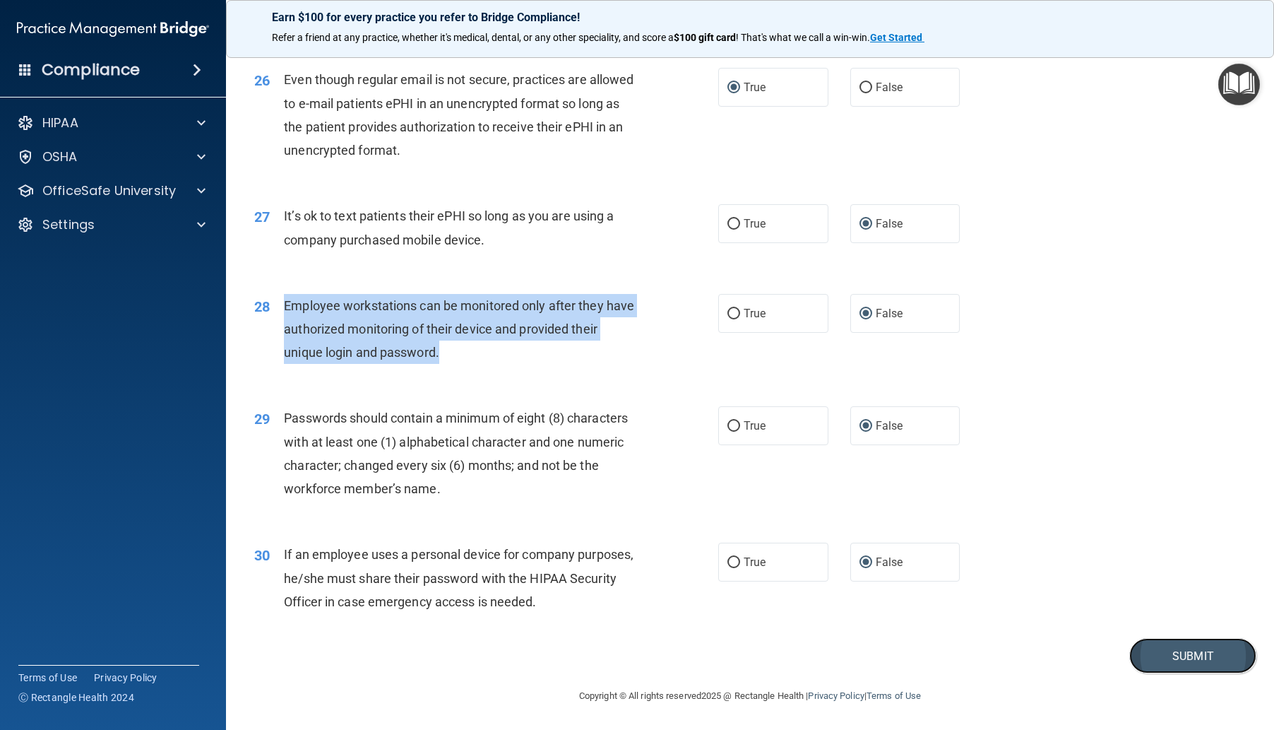
click at [1172, 653] on button "Submit" at bounding box center [1193, 656] width 127 height 36
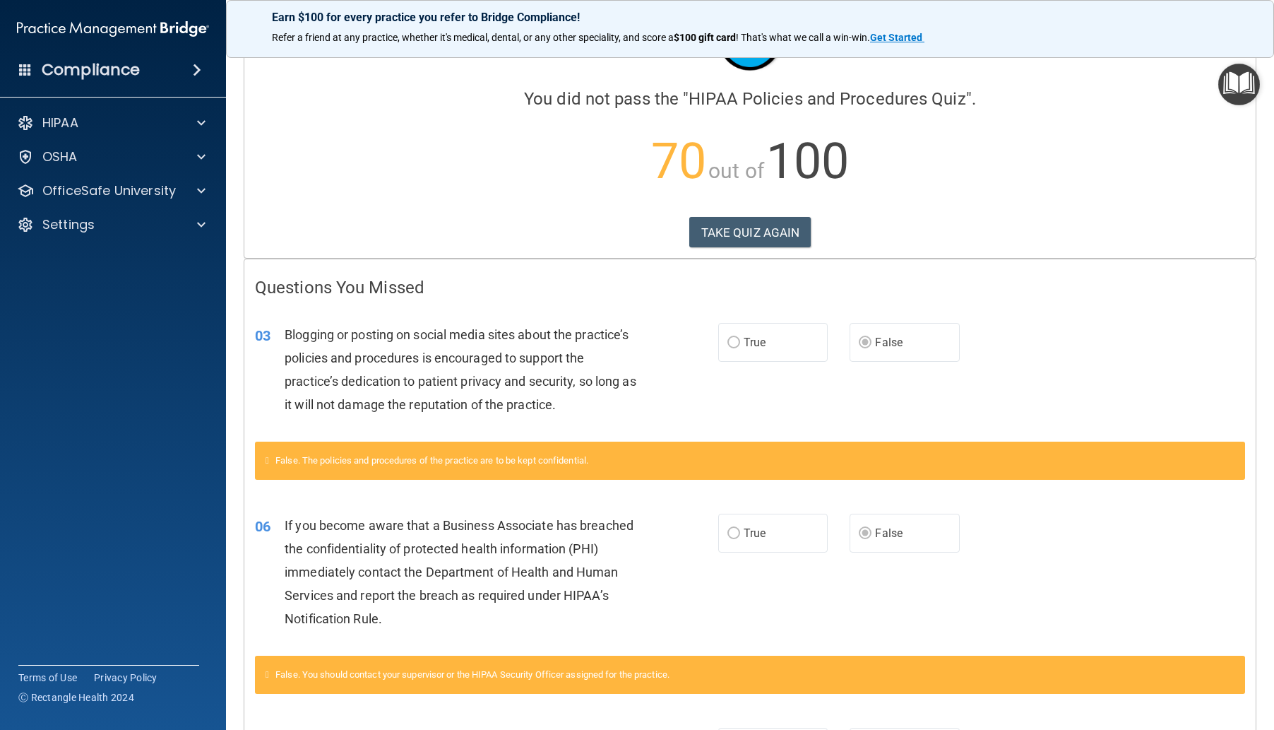
scroll to position [71, 0]
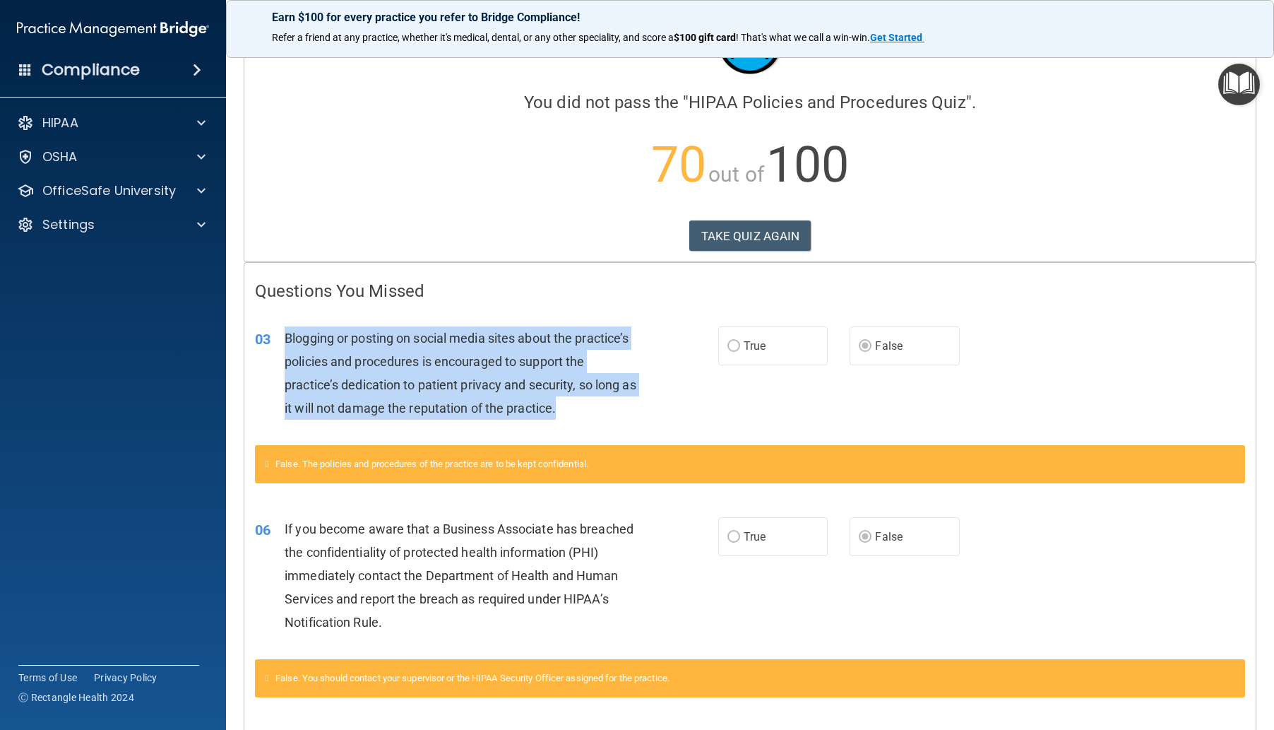
drag, startPoint x: 285, startPoint y: 333, endPoint x: 614, endPoint y: 411, distance: 338.4
click at [614, 411] on div "Blogging or posting on social media sites about the practice’s policies and pro…" at bounding box center [467, 373] width 364 height 94
copy span "Blogging or posting on social media sites about the practice’s policies and pro…"
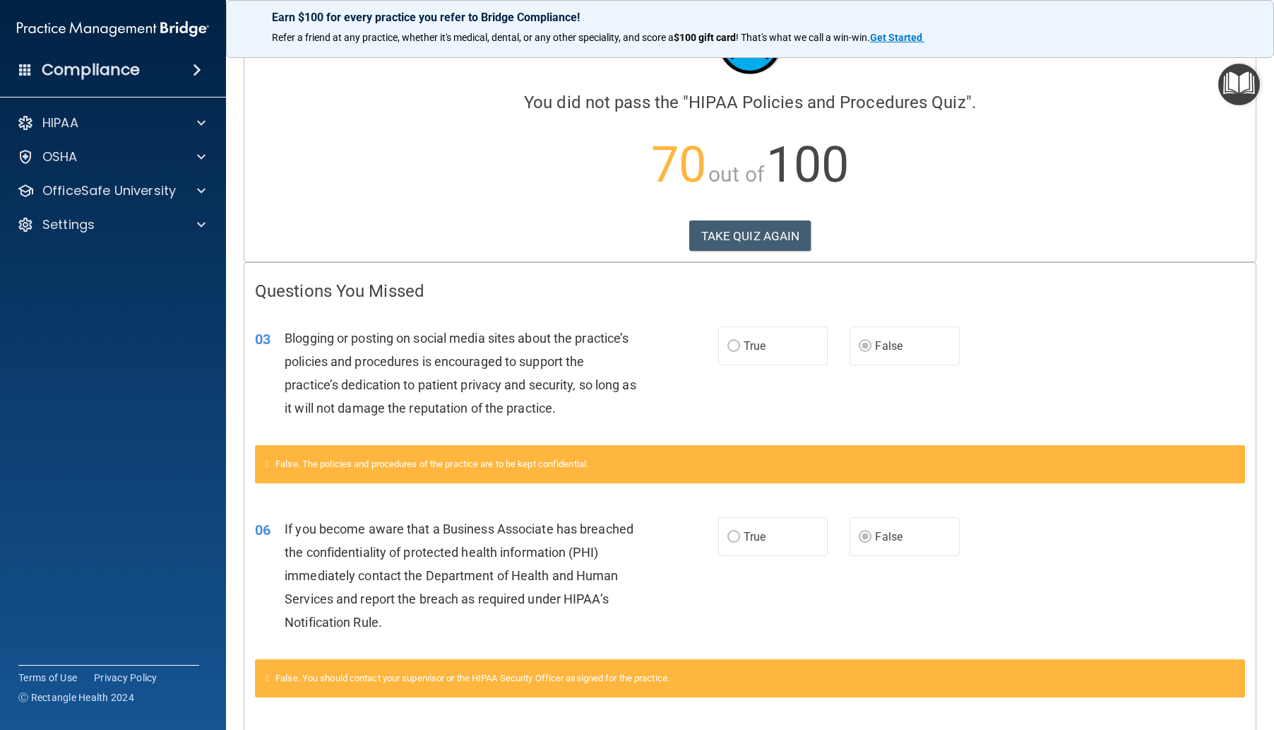
click at [677, 320] on div "03 Blogging or posting on social media sites about the practice’s policies and …" at bounding box center [750, 377] width 1012 height 136
click at [692, 295] on h4 "Questions You Missed" at bounding box center [750, 291] width 990 height 18
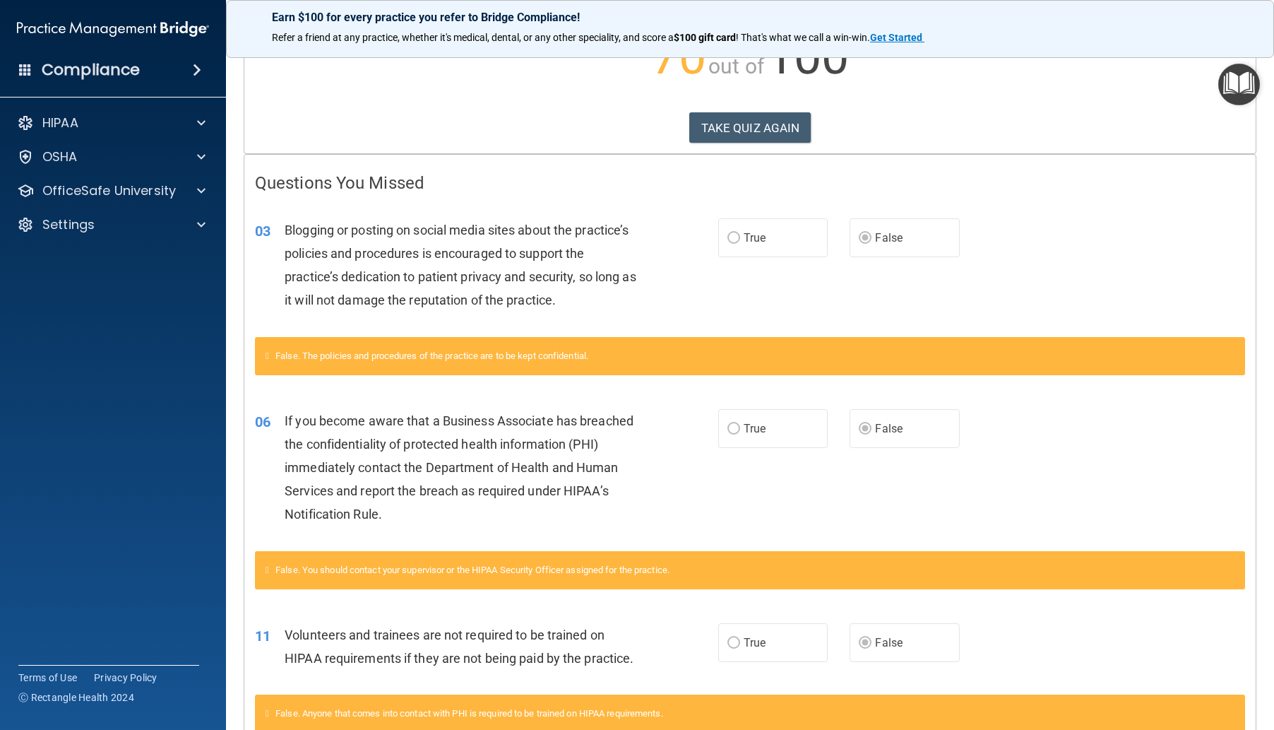
scroll to position [0, 0]
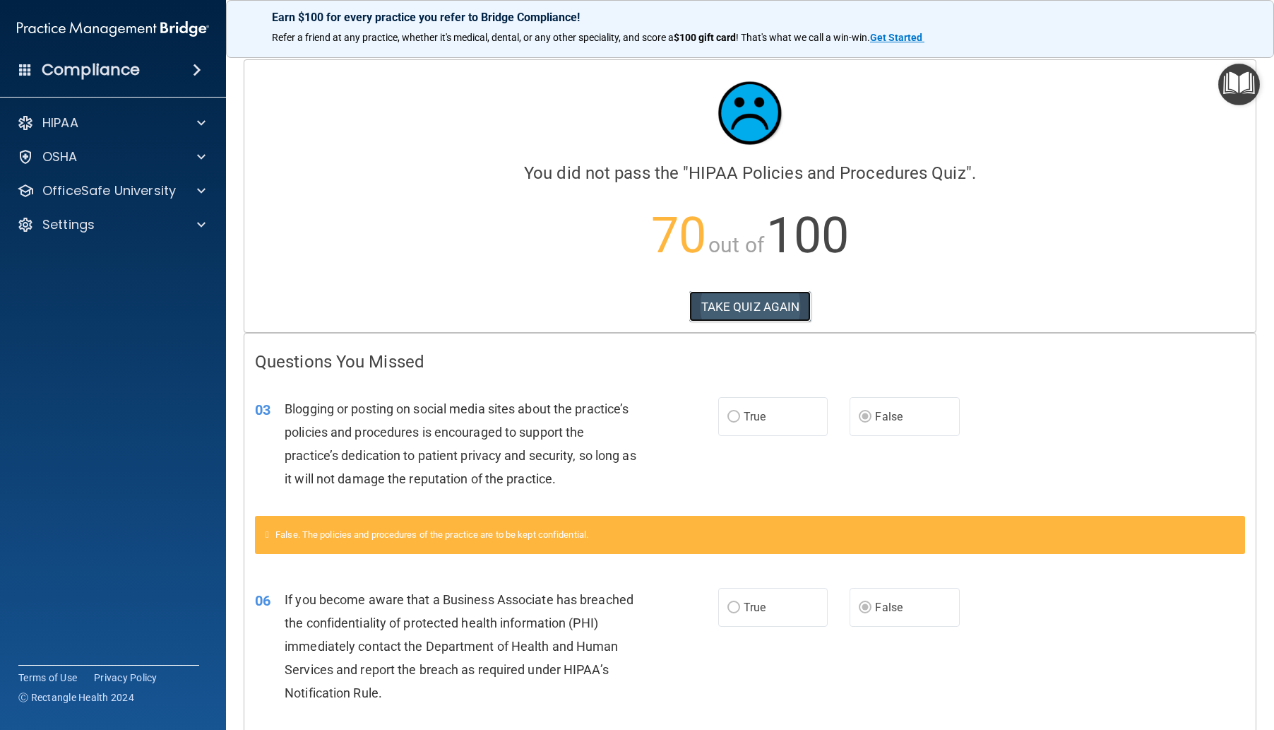
click at [762, 308] on button "TAKE QUIZ AGAIN" at bounding box center [750, 306] width 122 height 31
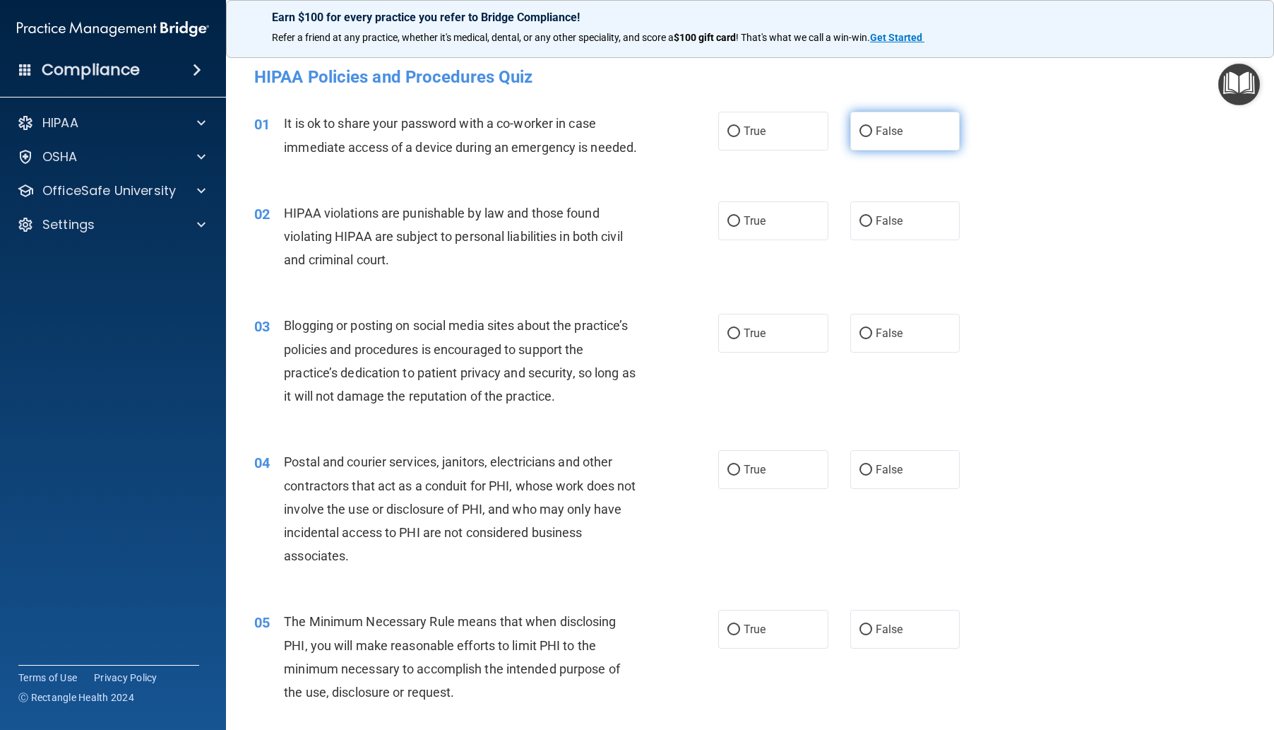
click at [864, 132] on input "False" at bounding box center [866, 131] width 13 height 11
radio input "true"
click at [728, 227] on input "True" at bounding box center [734, 221] width 13 height 11
radio input "true"
click at [860, 339] on input "False" at bounding box center [866, 333] width 13 height 11
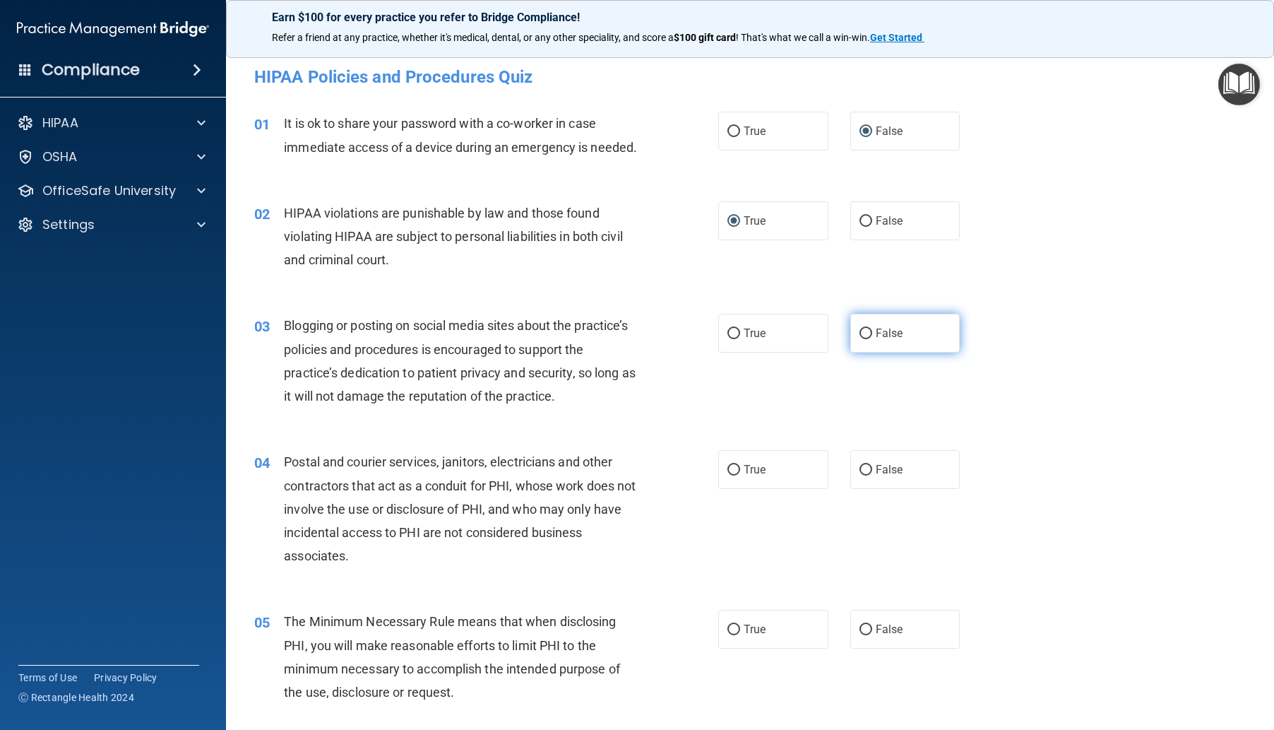
radio input "true"
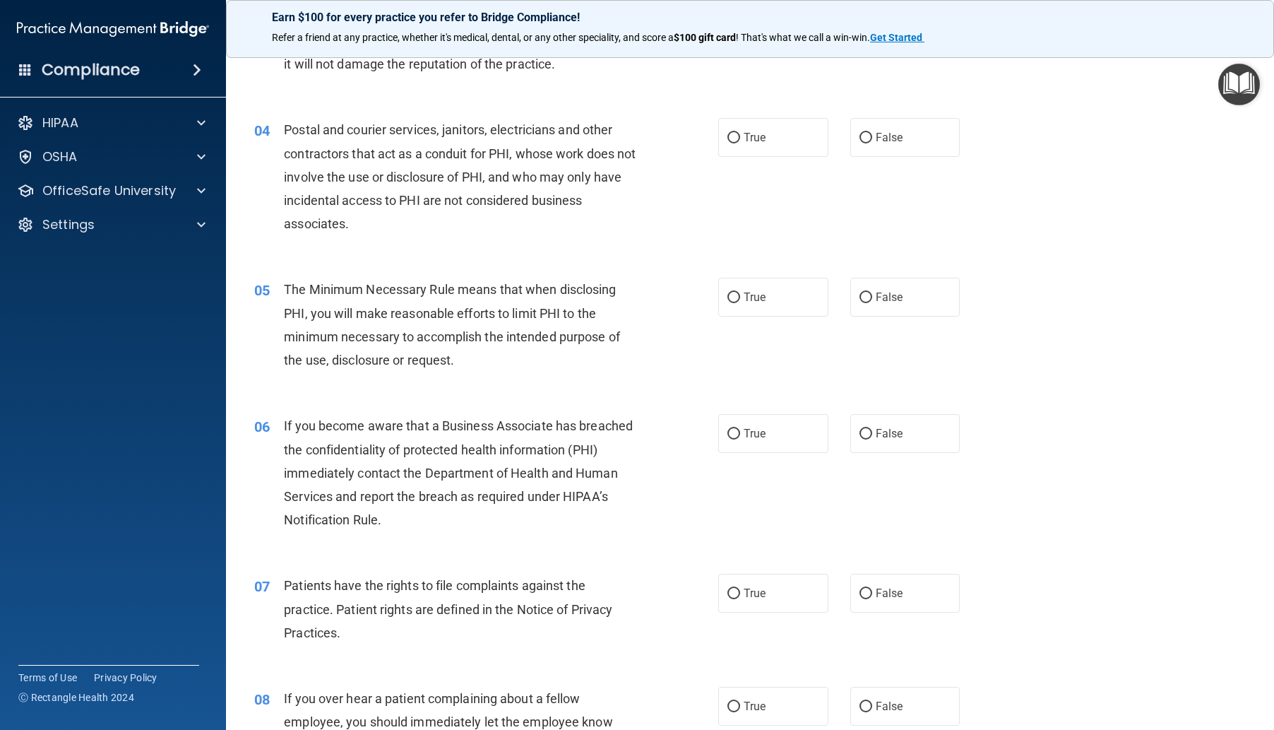
scroll to position [353, 0]
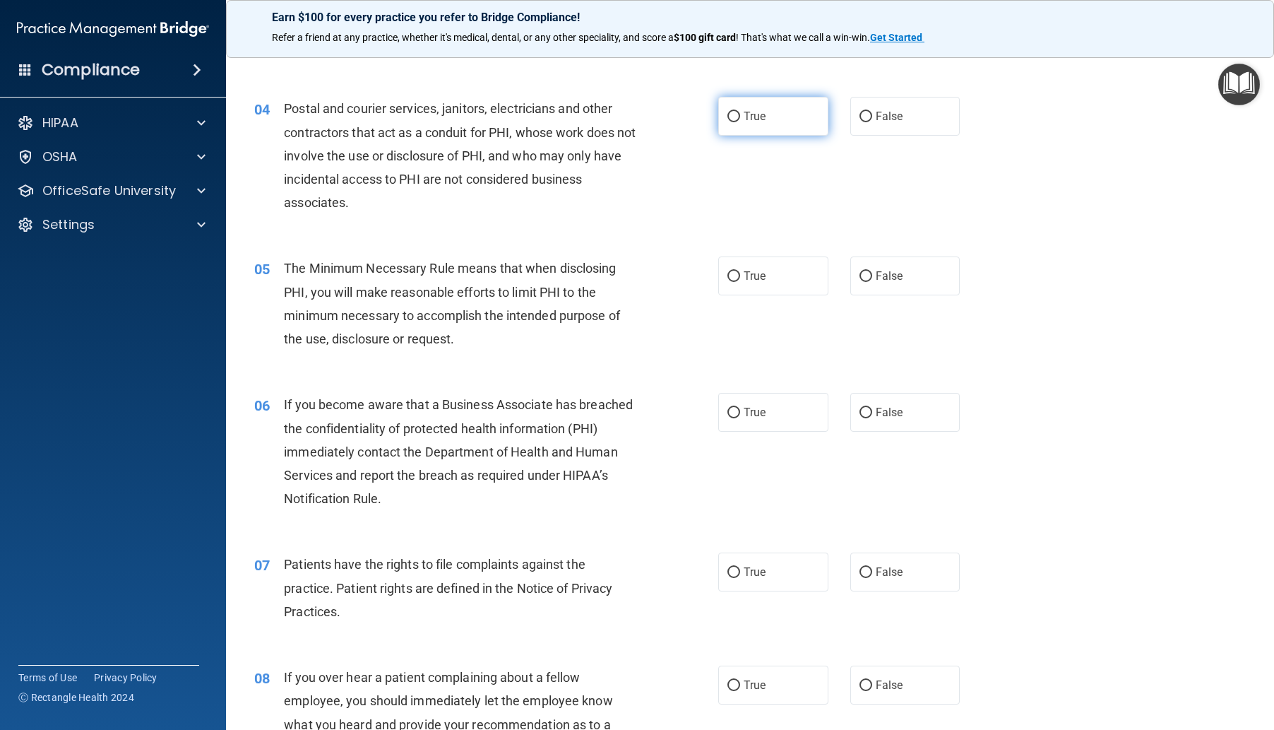
click at [729, 122] on input "True" at bounding box center [734, 117] width 13 height 11
radio input "true"
click at [730, 282] on input "True" at bounding box center [734, 276] width 13 height 11
radio input "true"
click at [860, 418] on input "False" at bounding box center [866, 413] width 13 height 11
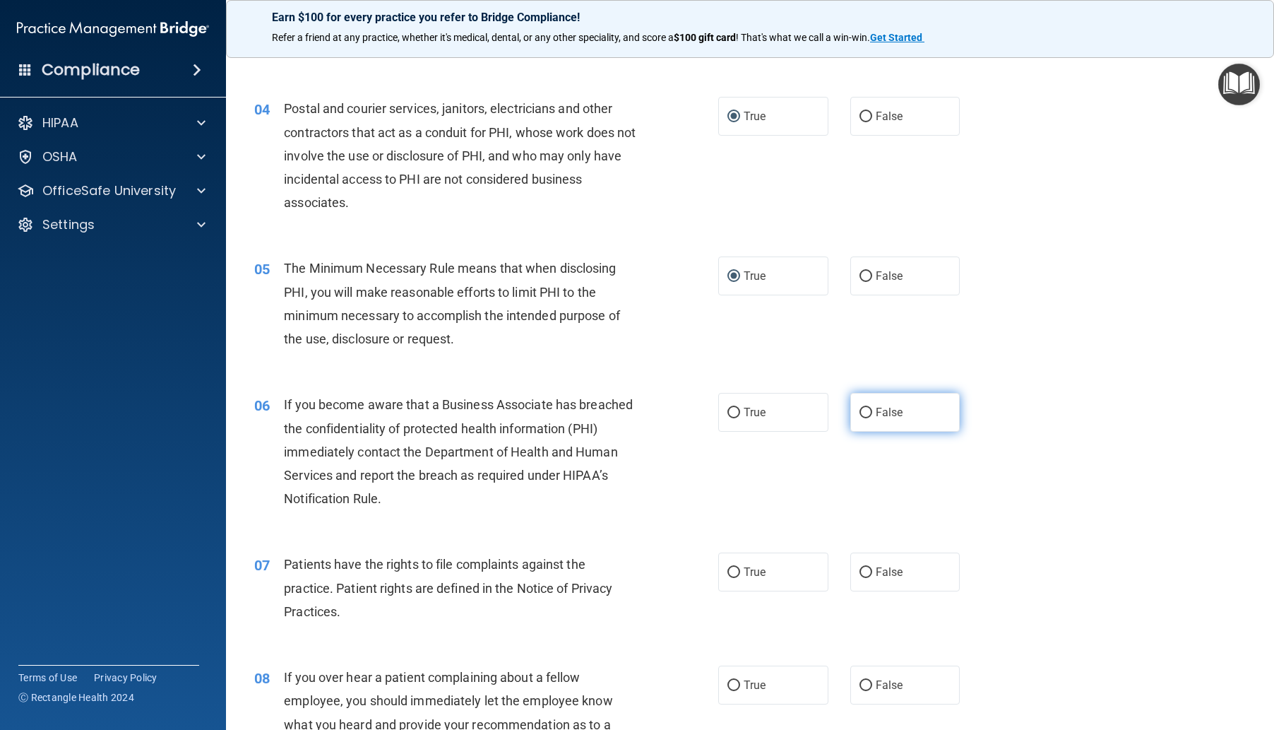
radio input "true"
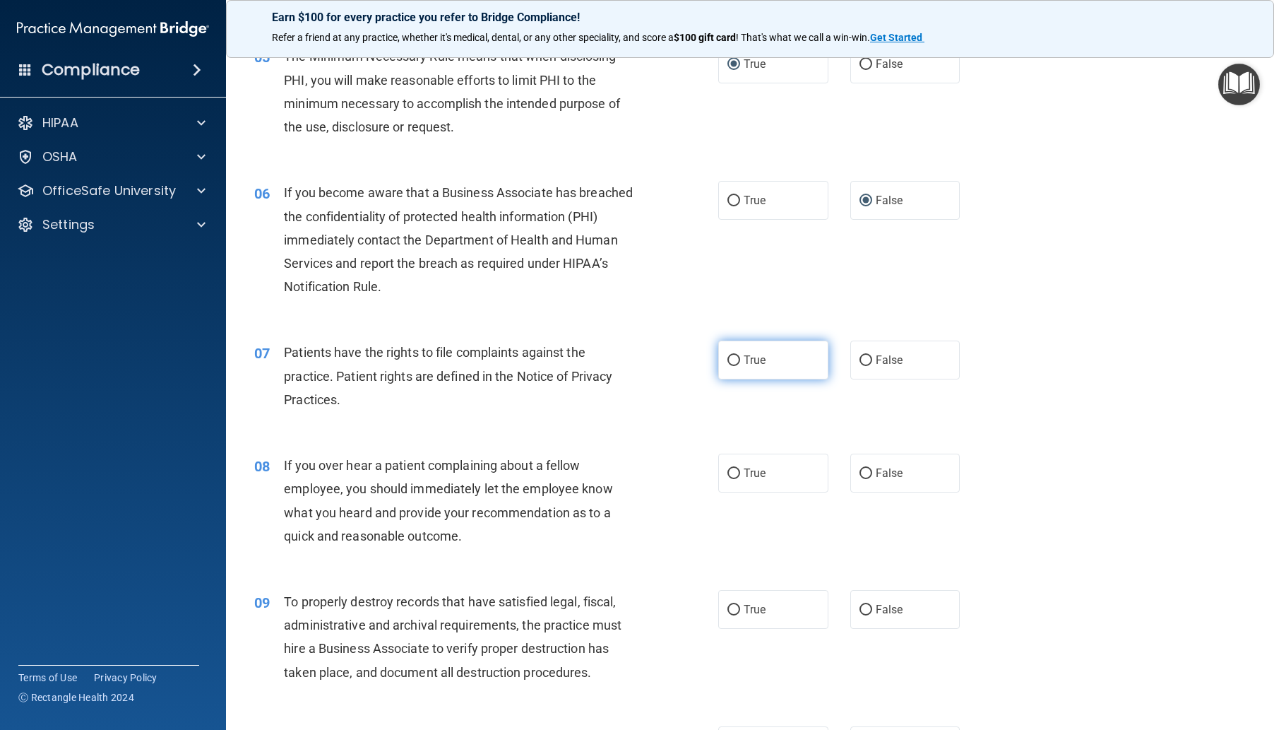
click at [728, 366] on input "True" at bounding box center [734, 360] width 13 height 11
radio input "true"
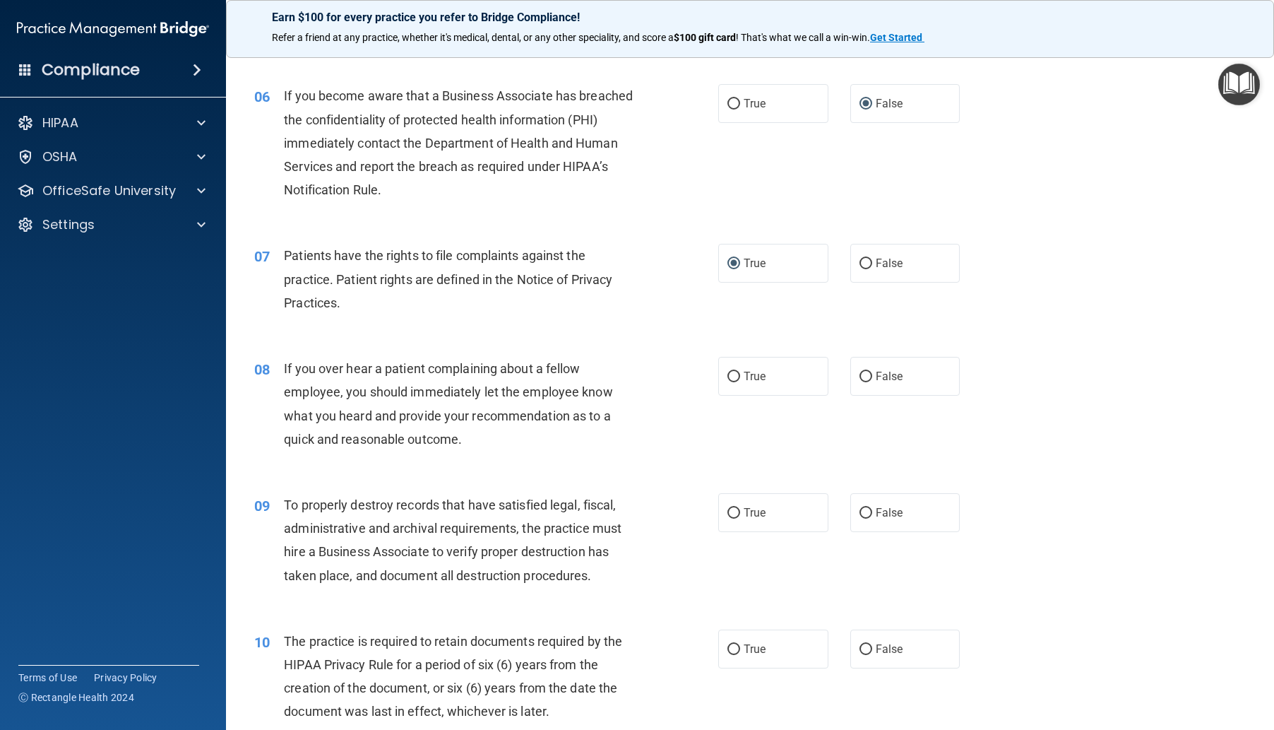
scroll to position [777, 0]
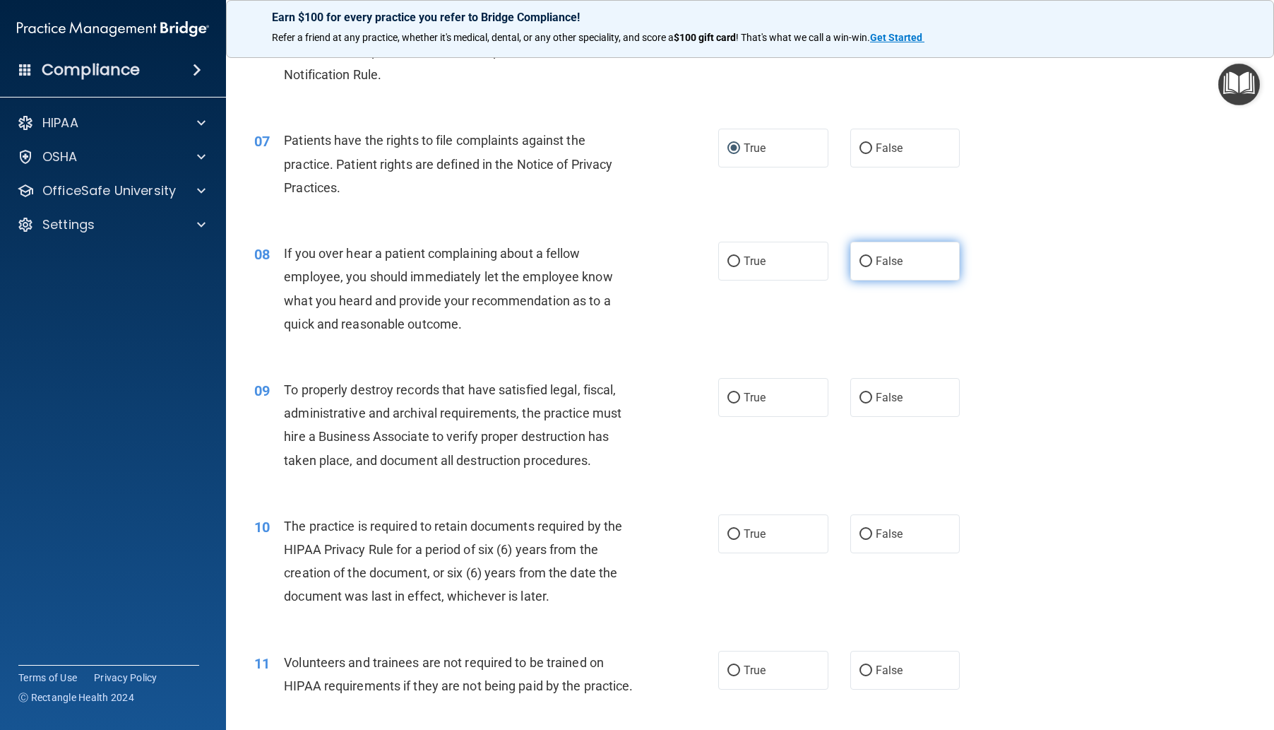
click at [863, 267] on input "False" at bounding box center [866, 261] width 13 height 11
radio input "true"
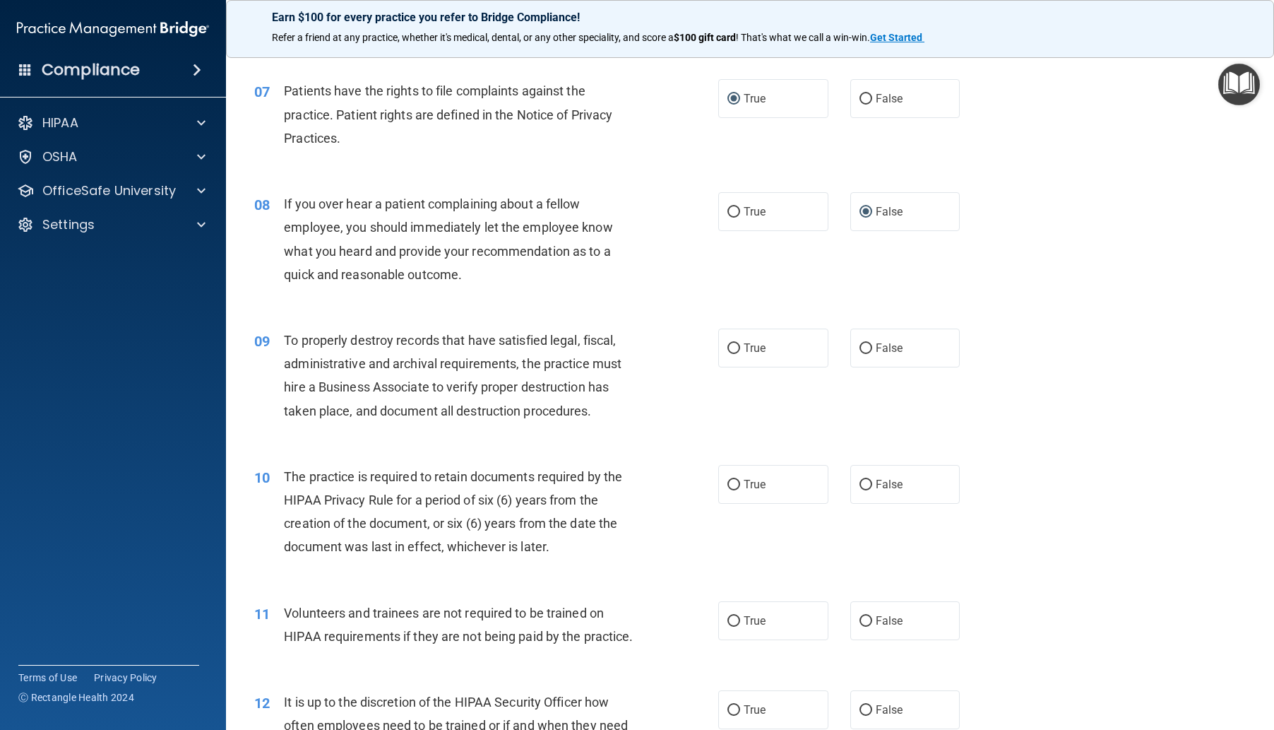
scroll to position [918, 0]
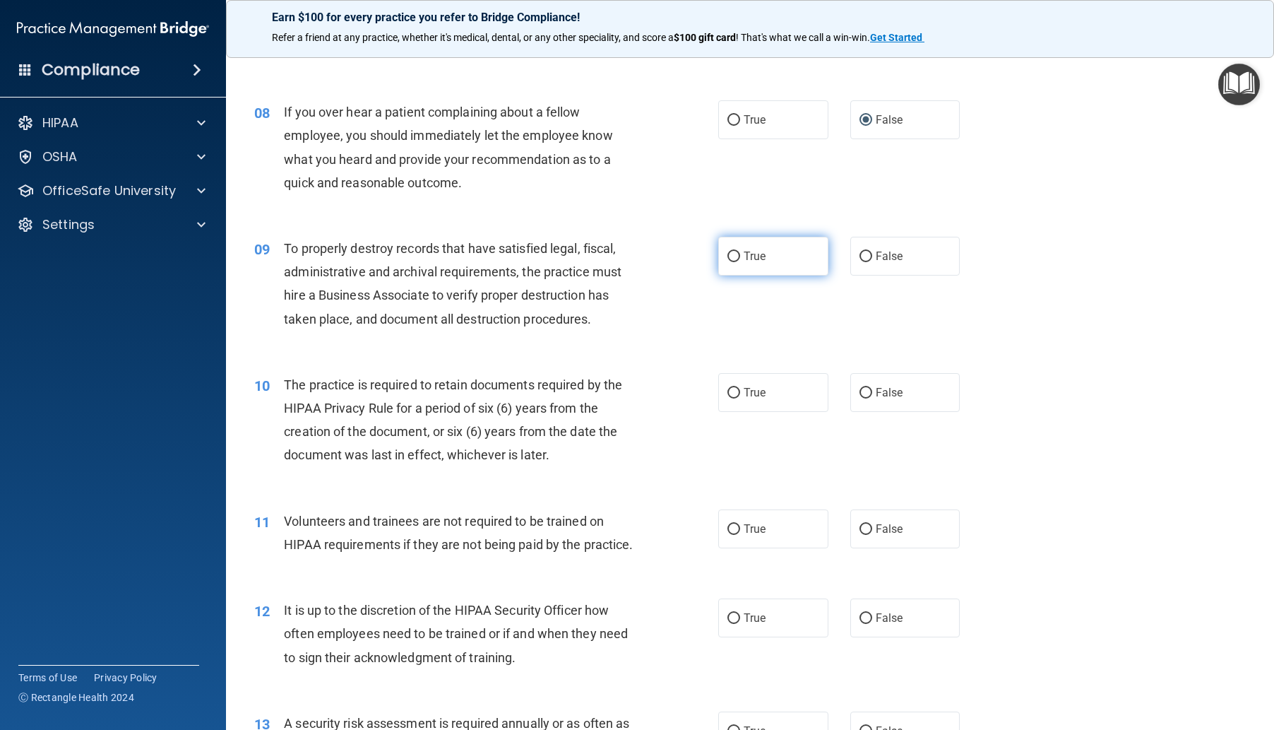
click at [733, 262] on input "True" at bounding box center [734, 256] width 13 height 11
radio input "true"
click at [730, 398] on input "True" at bounding box center [734, 393] width 13 height 11
radio input "true"
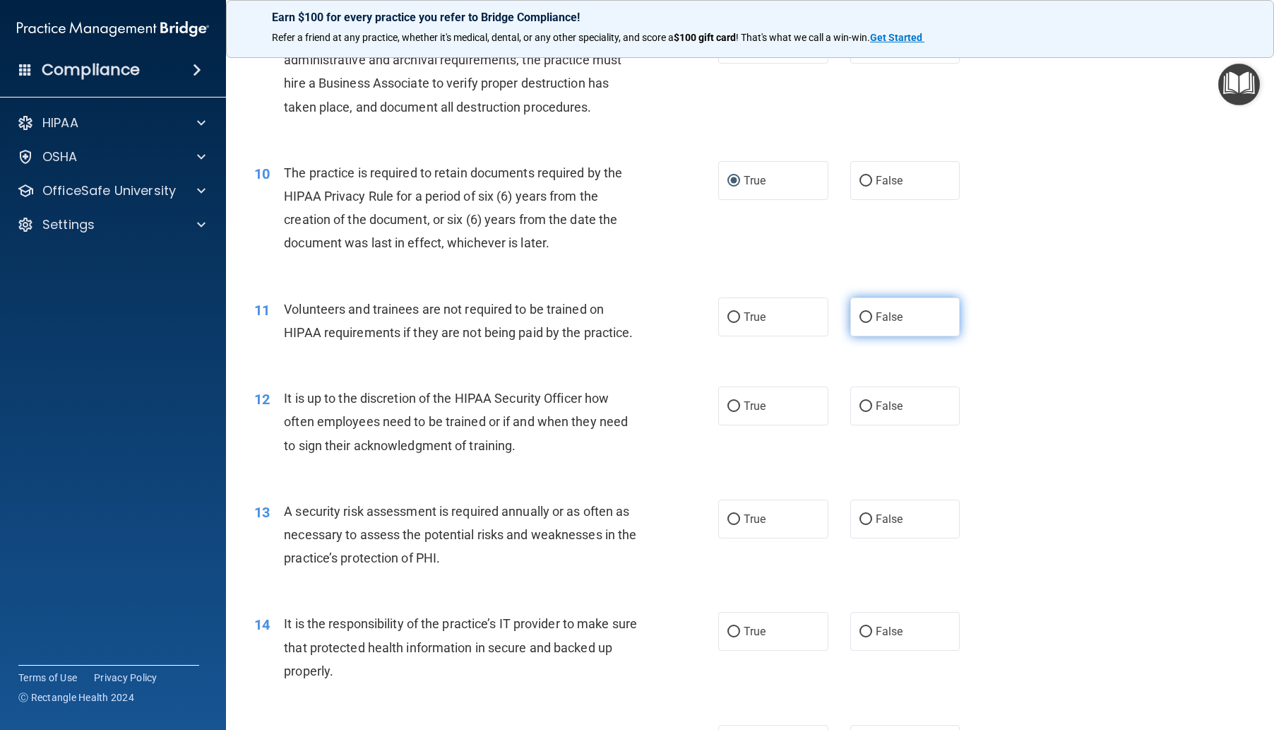
click at [865, 323] on input "False" at bounding box center [866, 317] width 13 height 11
radio input "true"
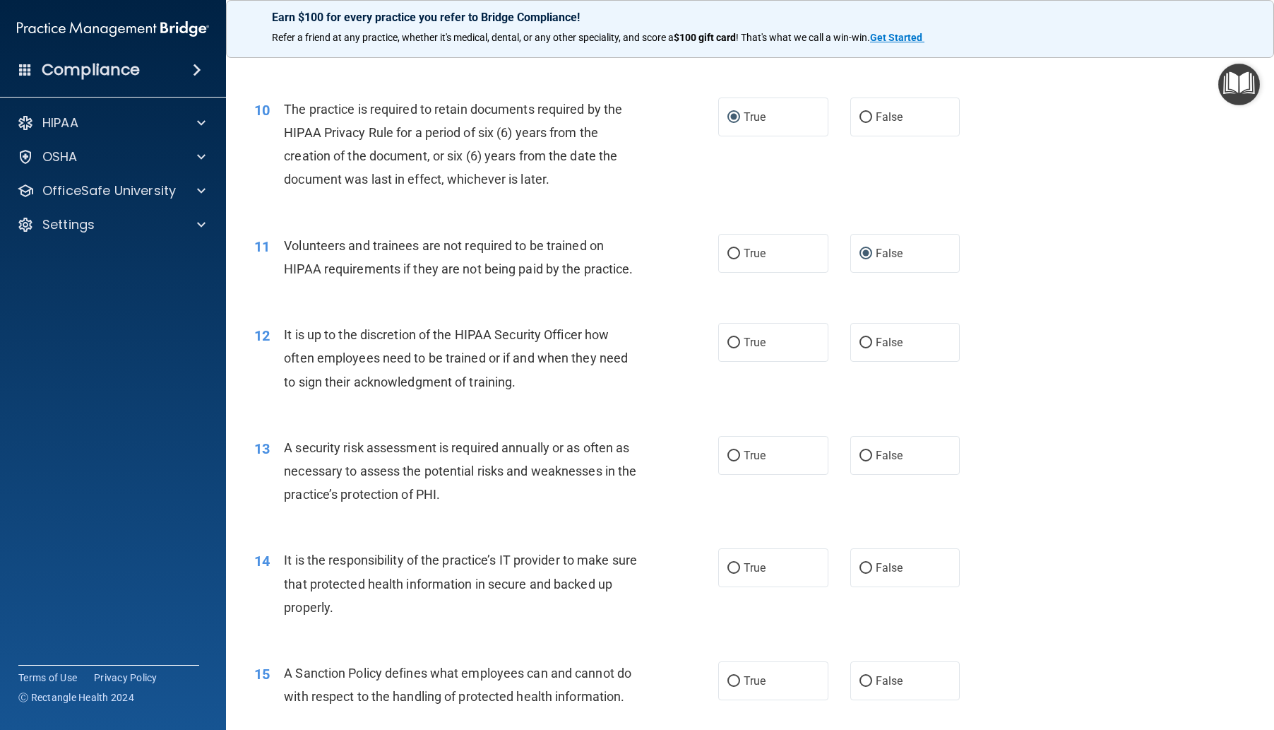
scroll to position [1272, 0]
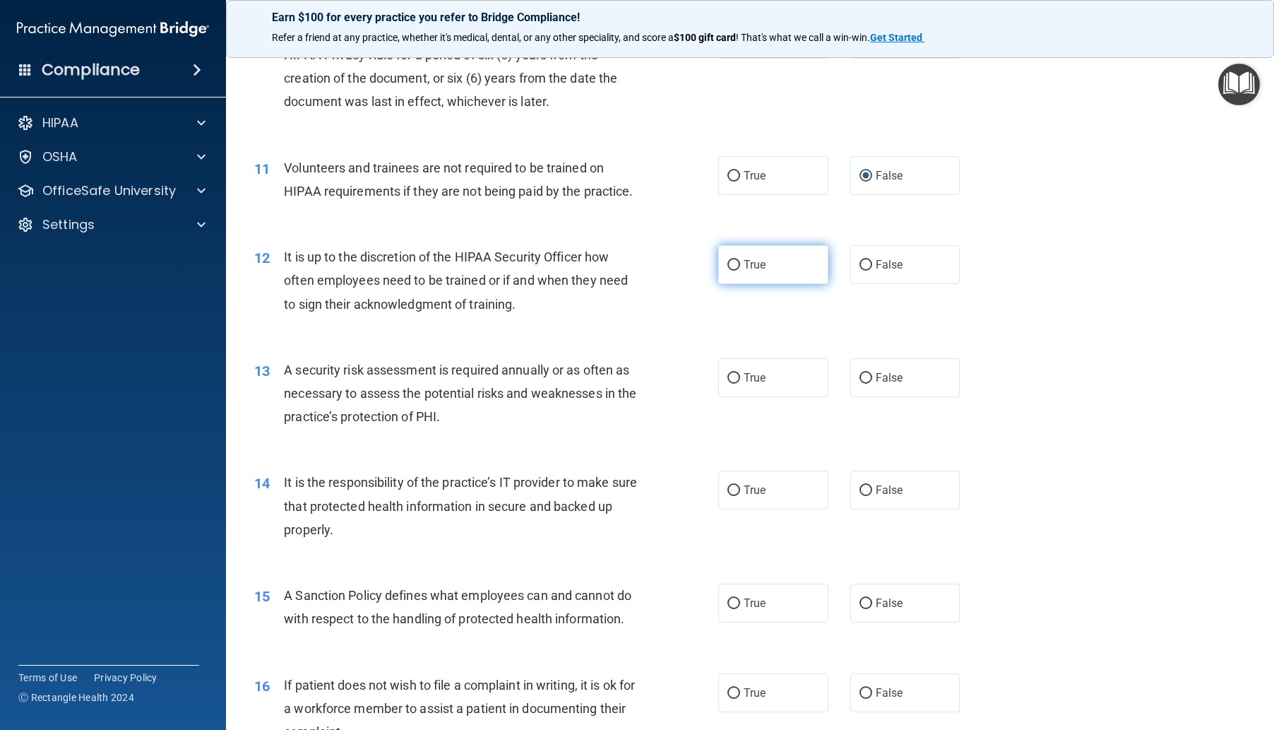
click at [733, 271] on input "True" at bounding box center [734, 265] width 13 height 11
radio input "true"
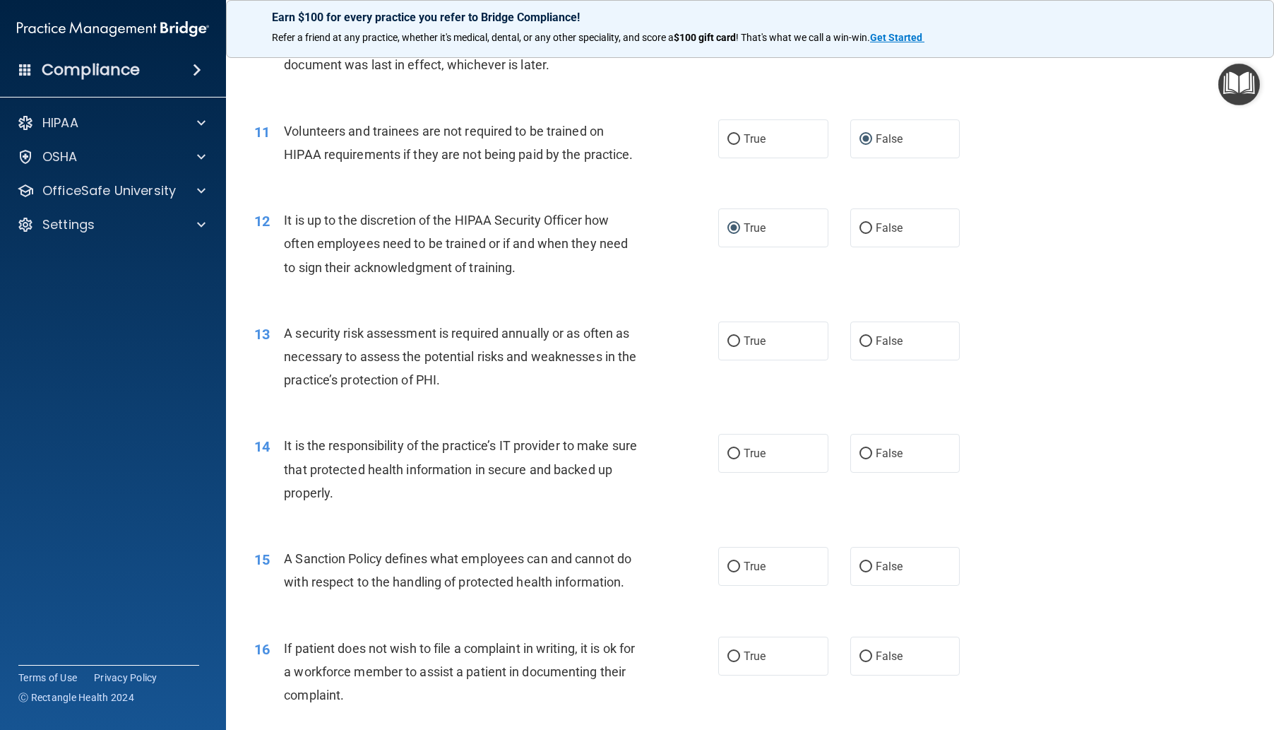
scroll to position [1342, 0]
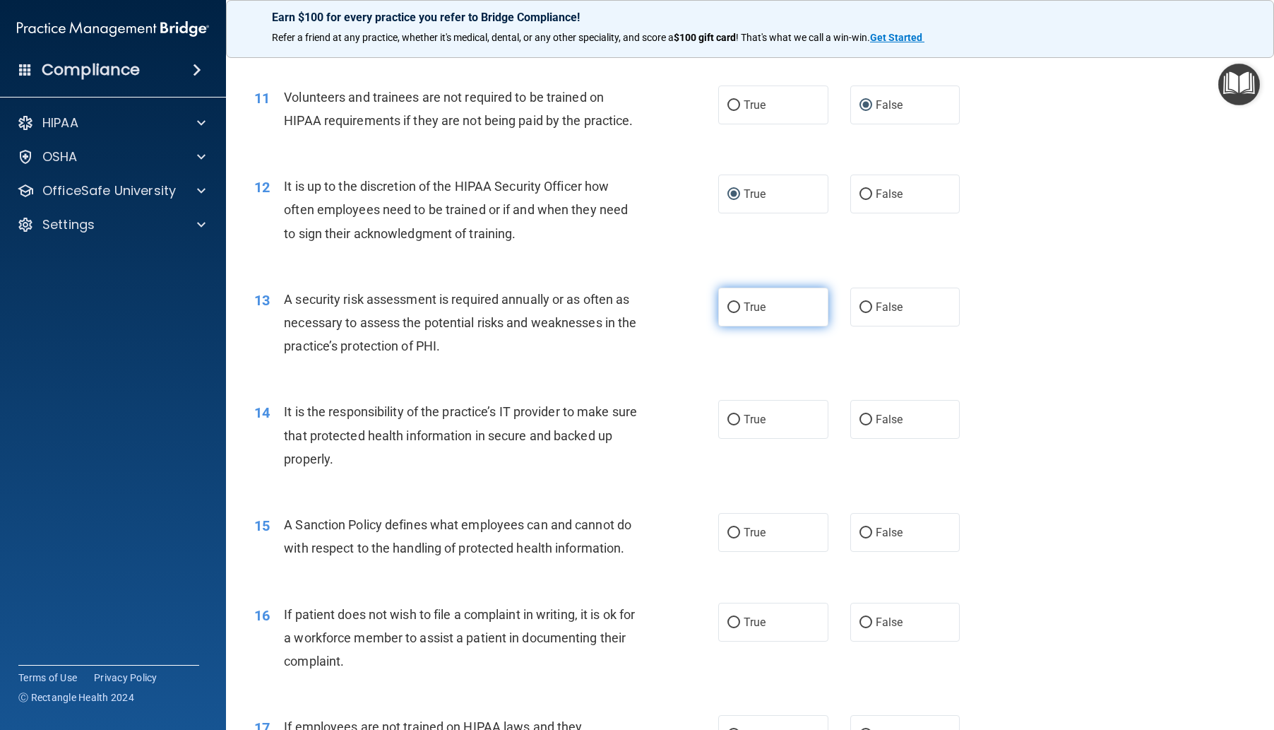
click at [744, 314] on span "True" at bounding box center [755, 306] width 22 height 13
click at [740, 313] on input "True" at bounding box center [734, 307] width 13 height 11
radio input "true"
click at [863, 425] on input "False" at bounding box center [866, 420] width 13 height 11
radio input "true"
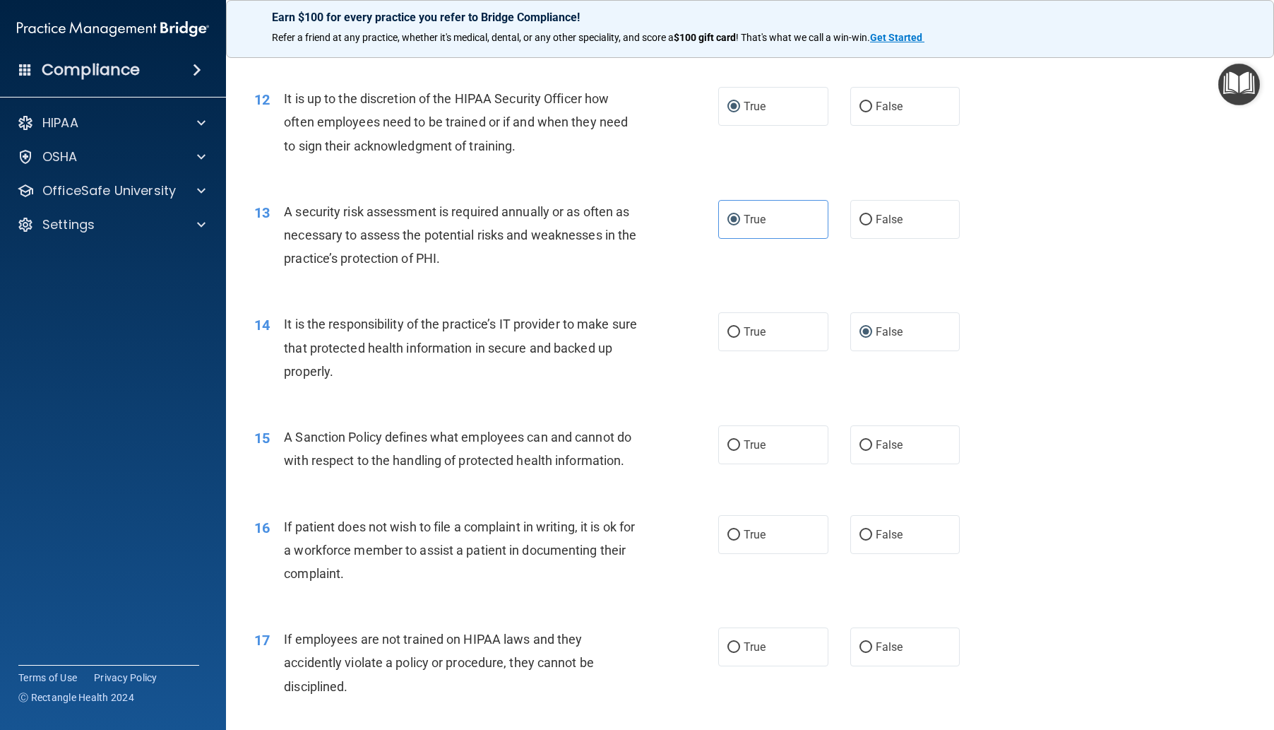
scroll to position [1554, 0]
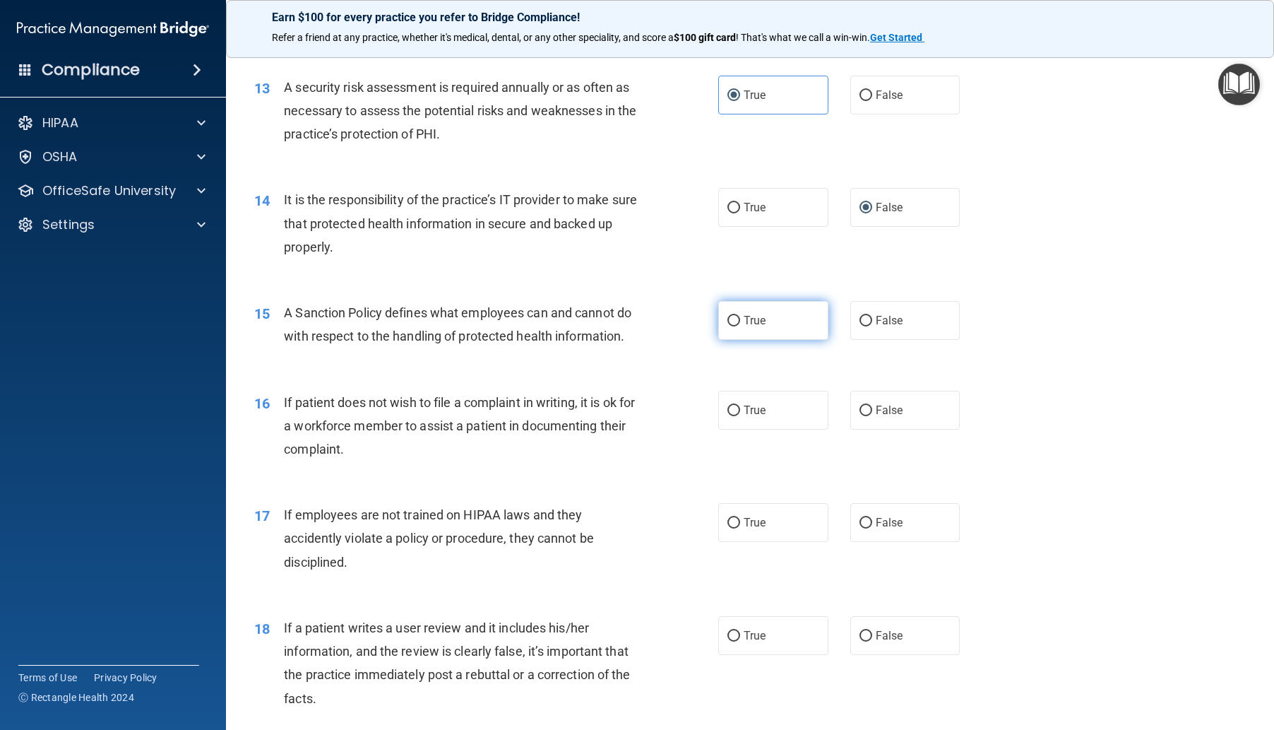
click at [734, 326] on input "True" at bounding box center [734, 321] width 13 height 11
radio input "true"
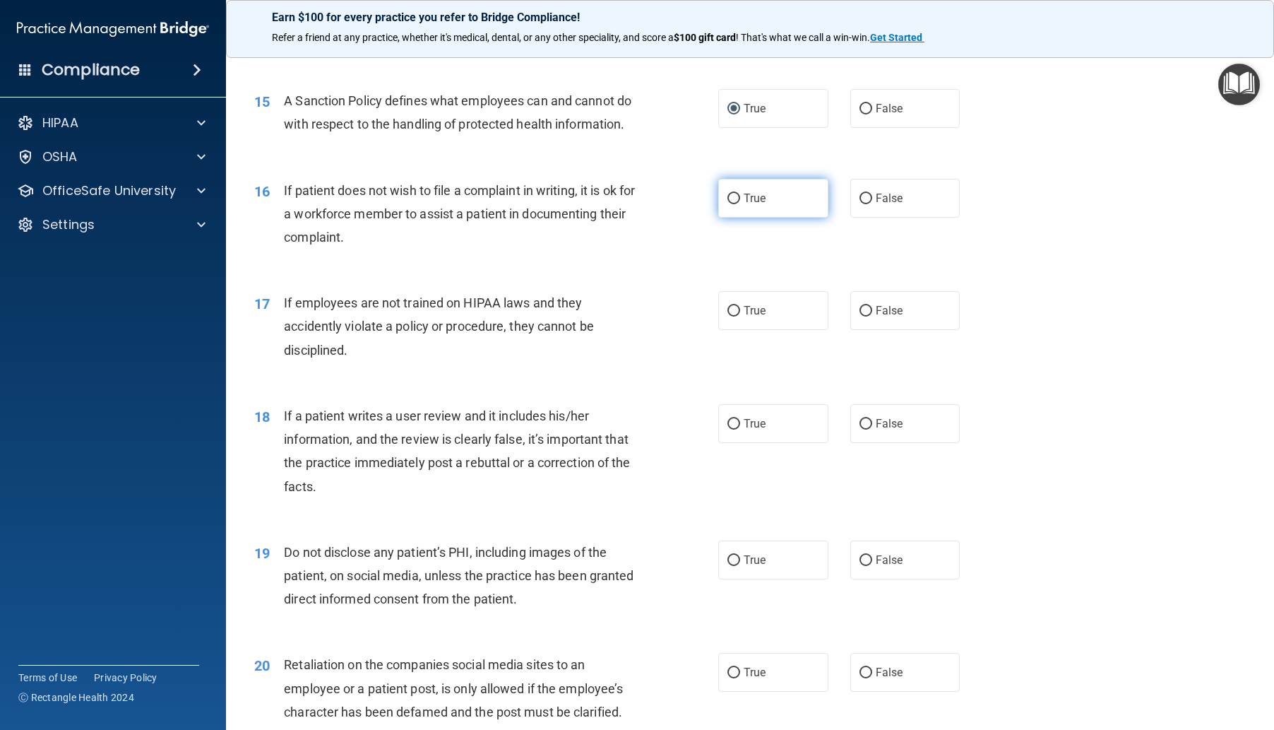
click at [733, 218] on label "True" at bounding box center [773, 198] width 110 height 39
click at [733, 204] on input "True" at bounding box center [734, 199] width 13 height 11
radio input "true"
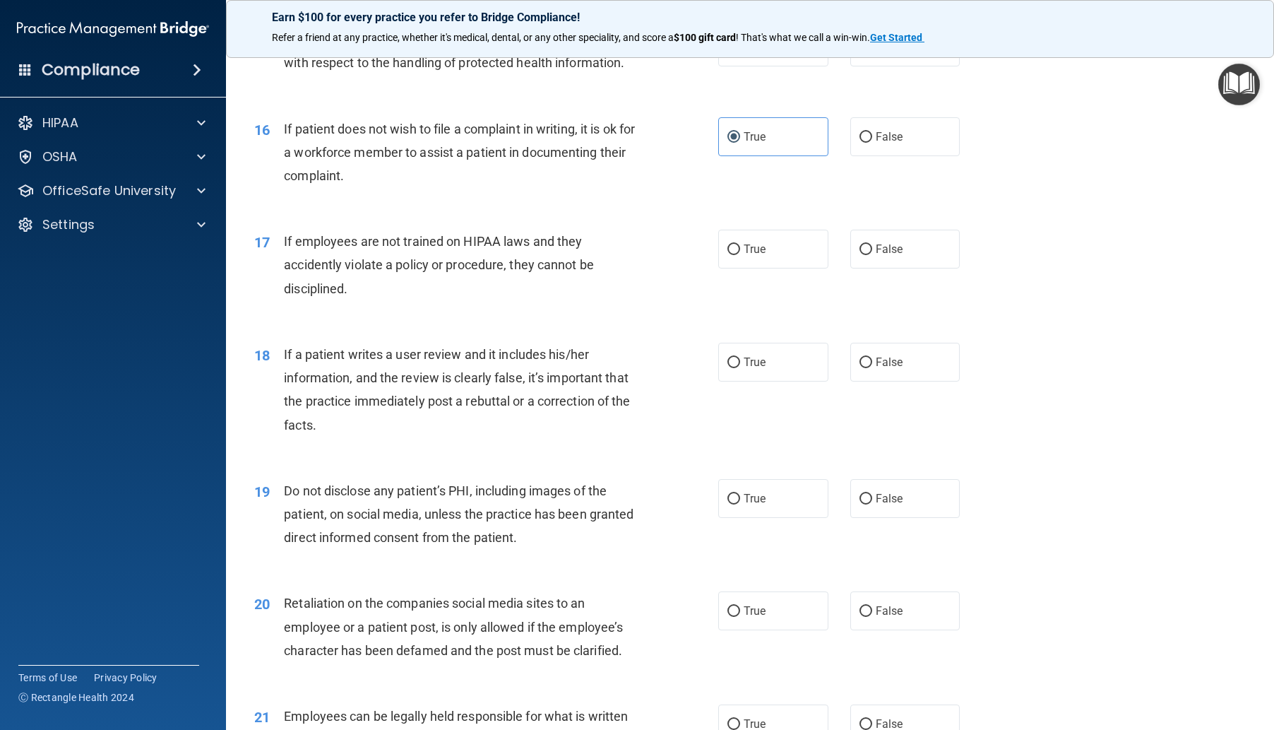
scroll to position [1907, 0]
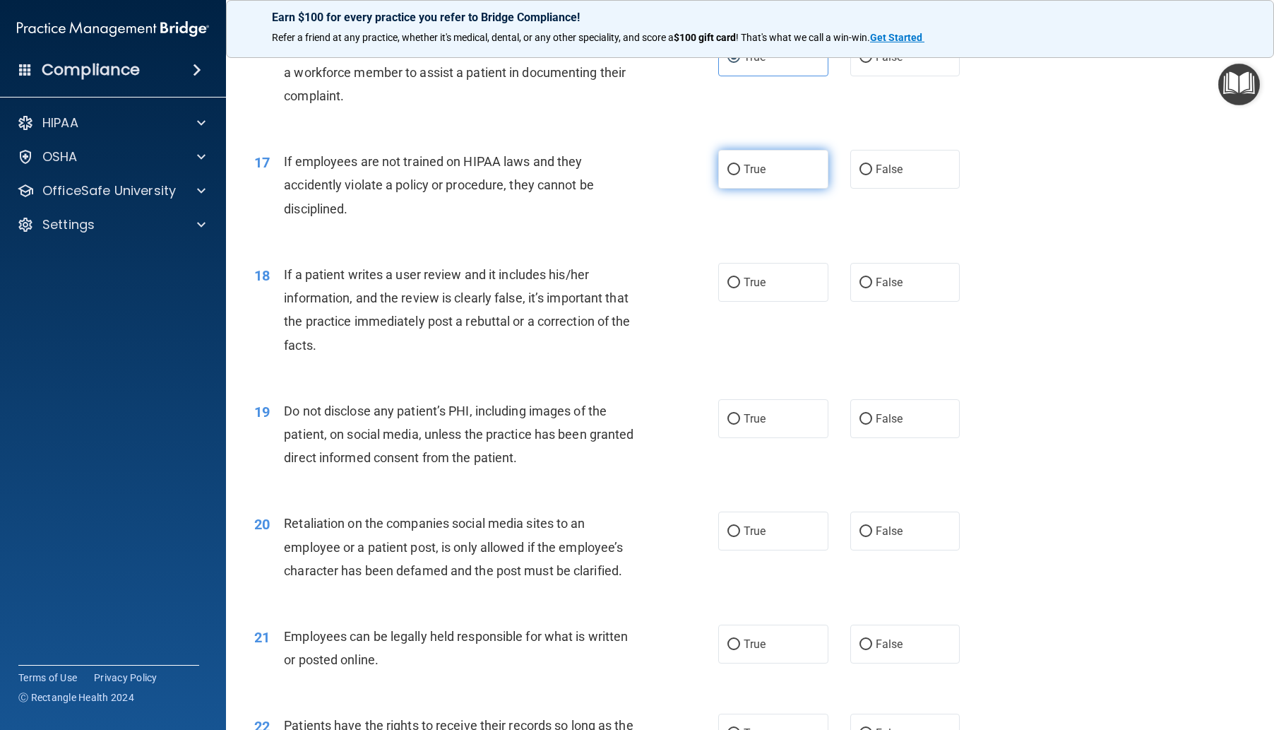
click at [729, 175] on input "True" at bounding box center [734, 170] width 13 height 11
radio input "true"
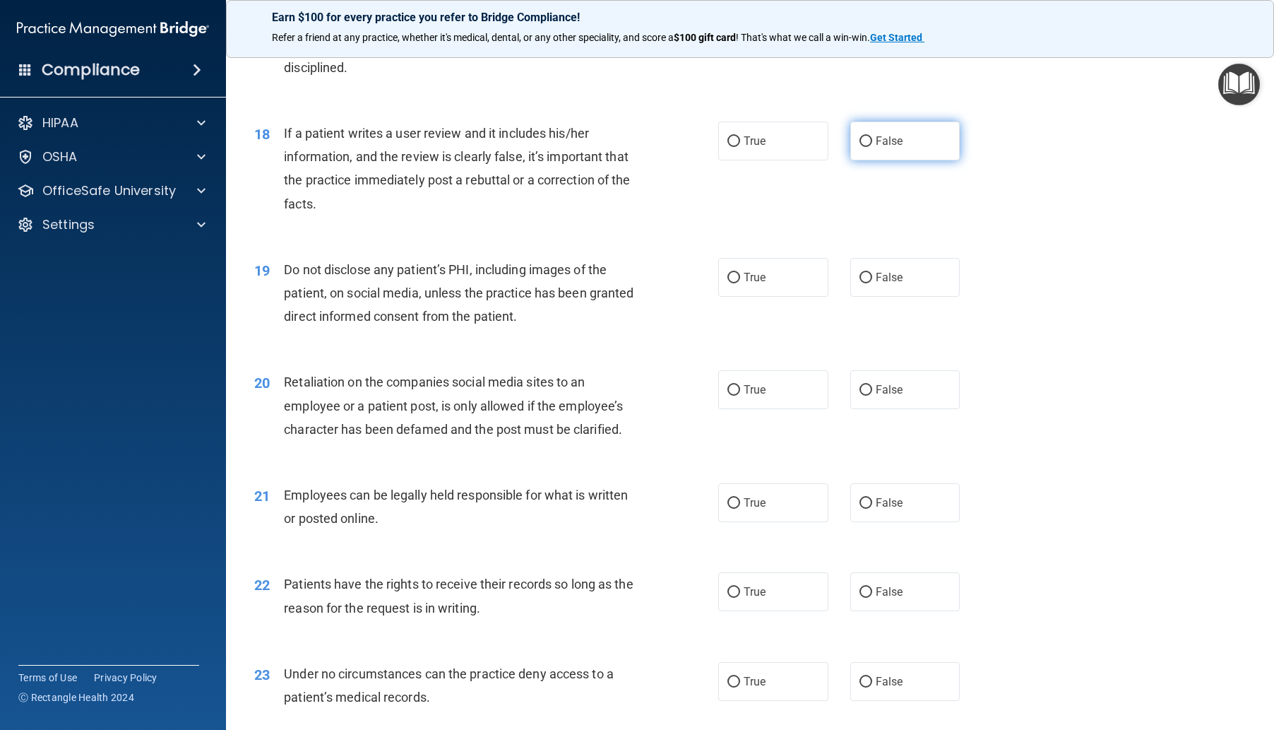
click at [860, 147] on input "False" at bounding box center [866, 141] width 13 height 11
radio input "true"
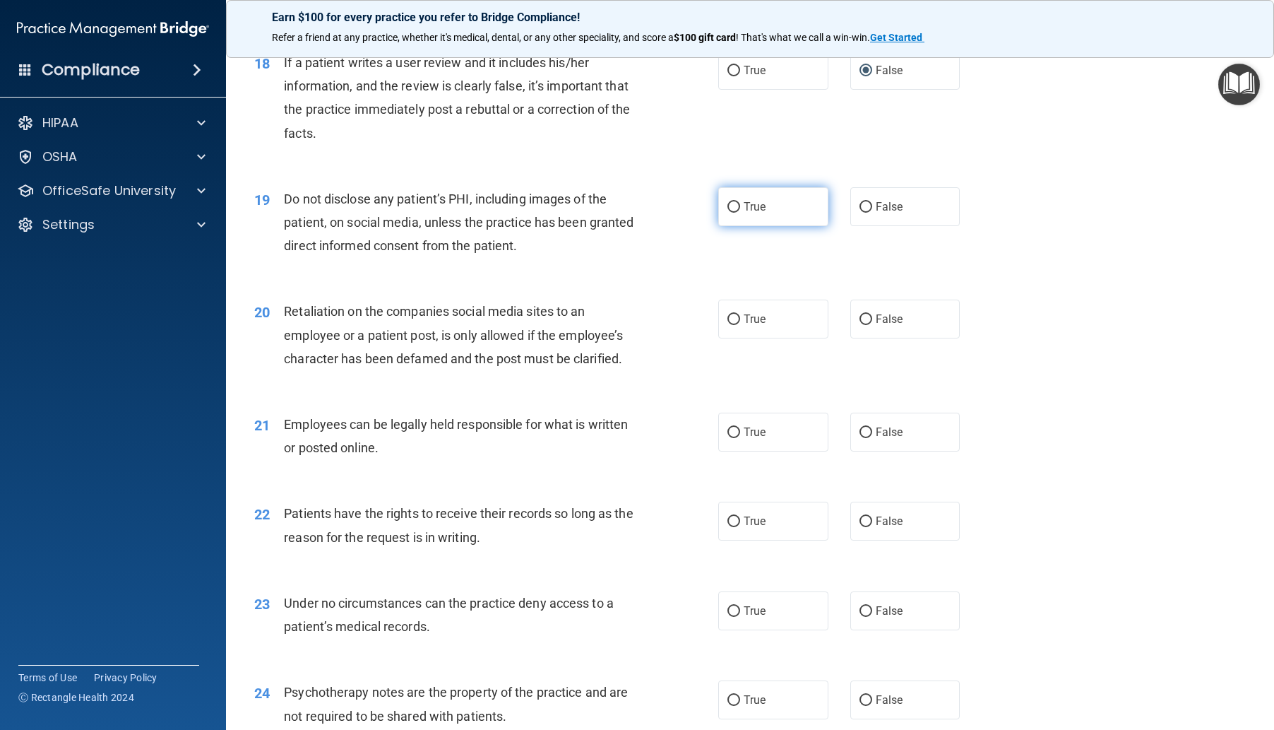
click at [729, 213] on input "True" at bounding box center [734, 207] width 13 height 11
radio input "true"
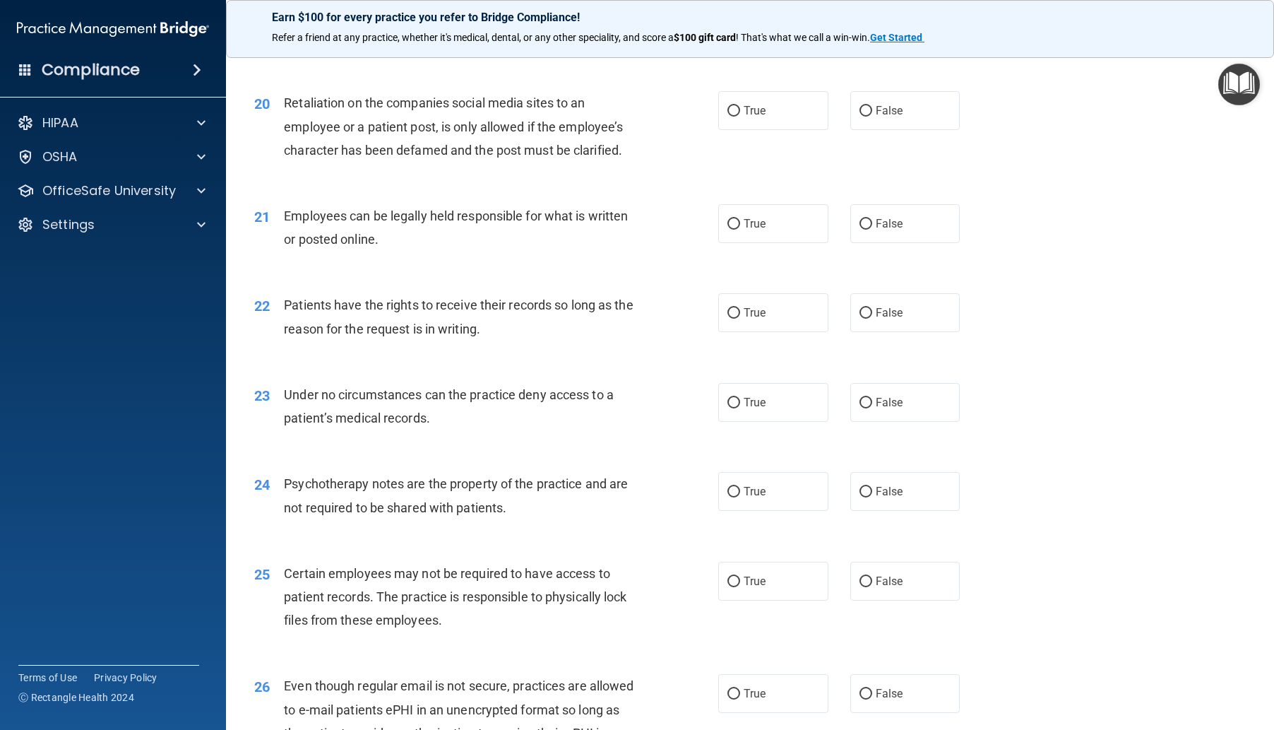
scroll to position [2331, 0]
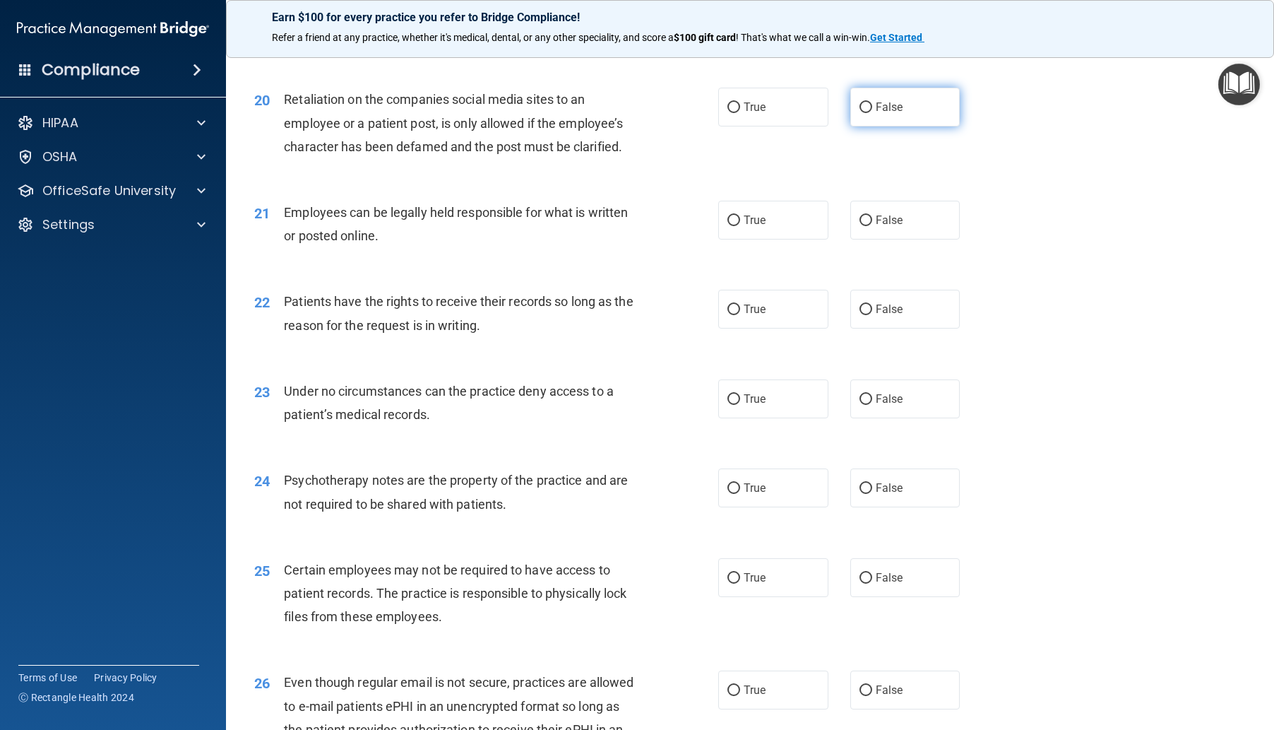
click at [860, 113] on input "False" at bounding box center [866, 107] width 13 height 11
radio input "true"
click at [734, 239] on label "True" at bounding box center [773, 220] width 110 height 39
click at [728, 226] on input "True" at bounding box center [734, 220] width 13 height 11
radio input "true"
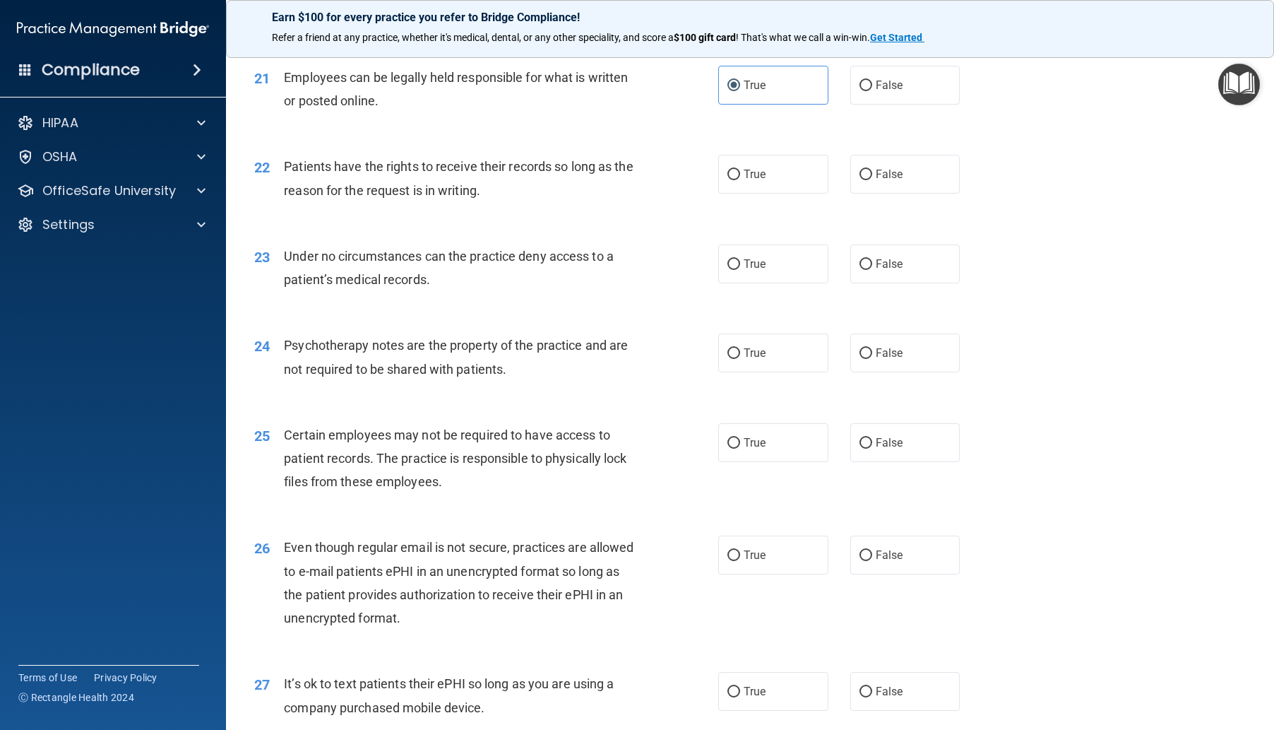
scroll to position [2472, 0]
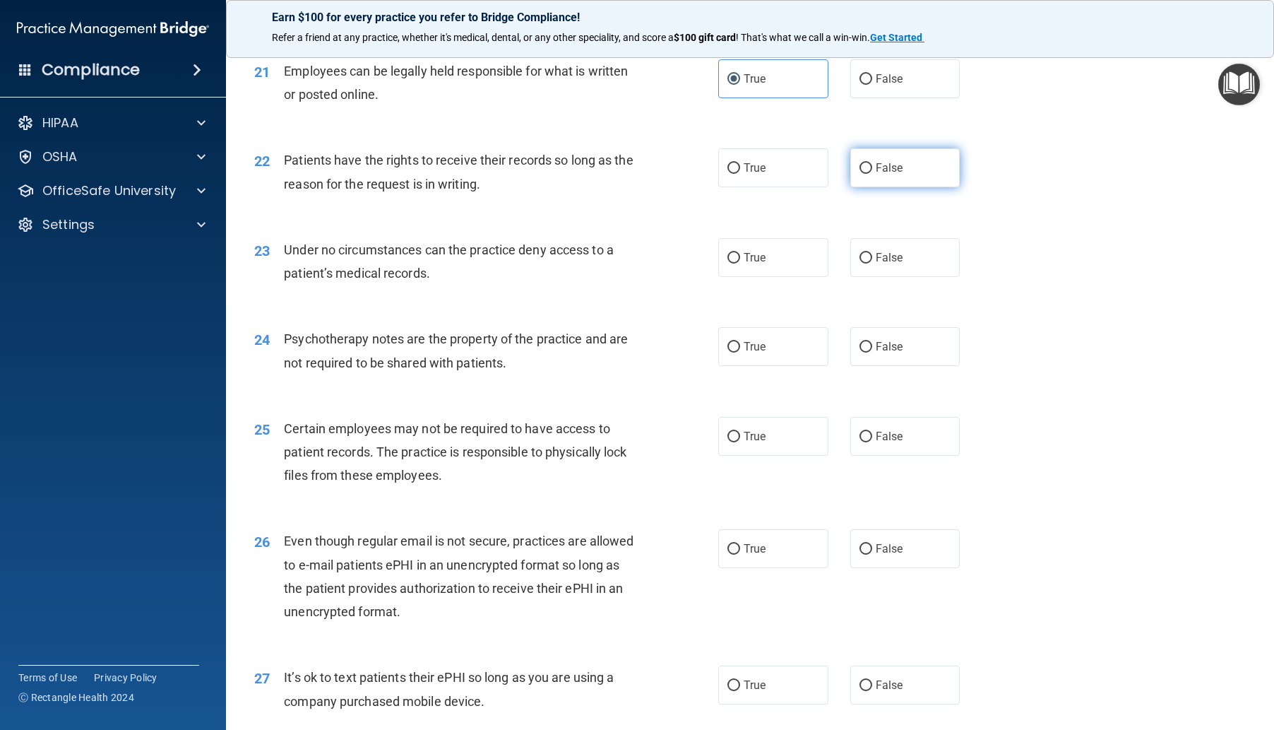
click at [865, 174] on input "False" at bounding box center [866, 168] width 13 height 11
radio input "true"
click at [728, 263] on input "True" at bounding box center [734, 258] width 13 height 11
radio input "true"
click at [734, 263] on input "True" at bounding box center [734, 258] width 13 height 11
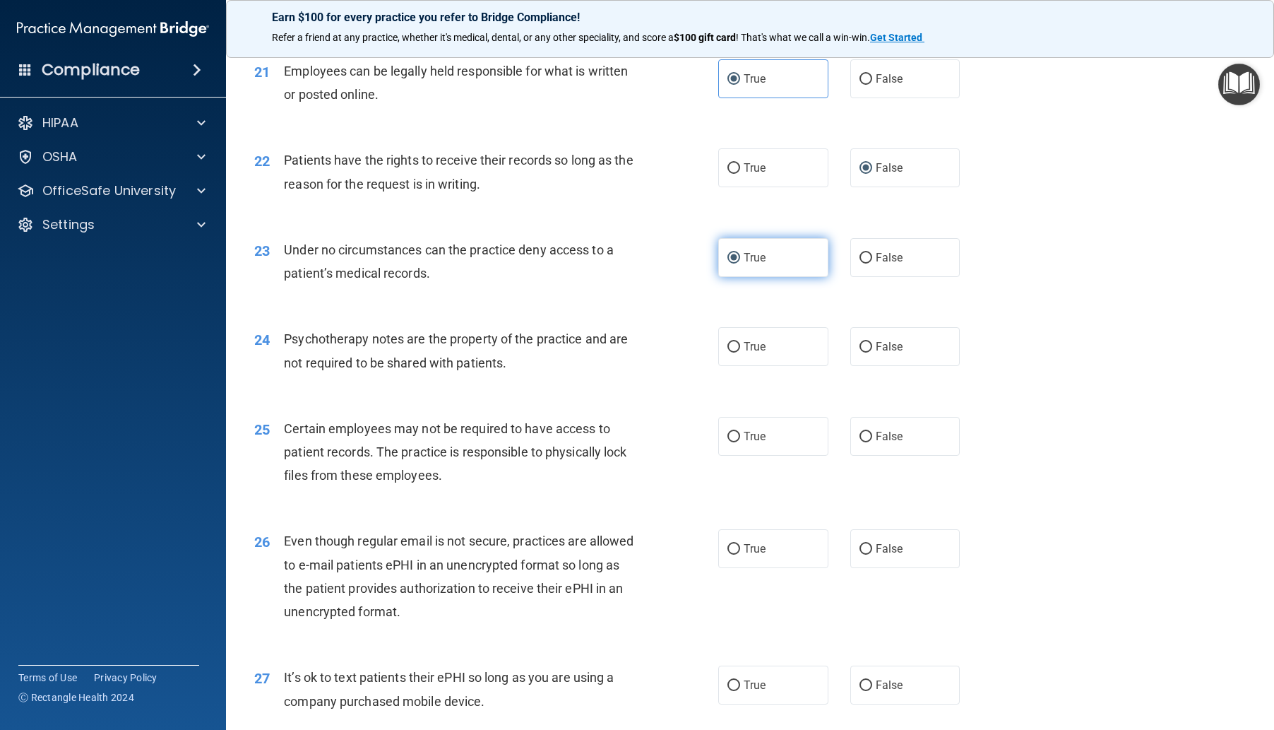
click at [728, 263] on input "True" at bounding box center [734, 258] width 13 height 11
click at [852, 277] on label "False" at bounding box center [906, 257] width 110 height 39
click at [860, 263] on input "False" at bounding box center [866, 258] width 13 height 11
radio input "true"
radio input "false"
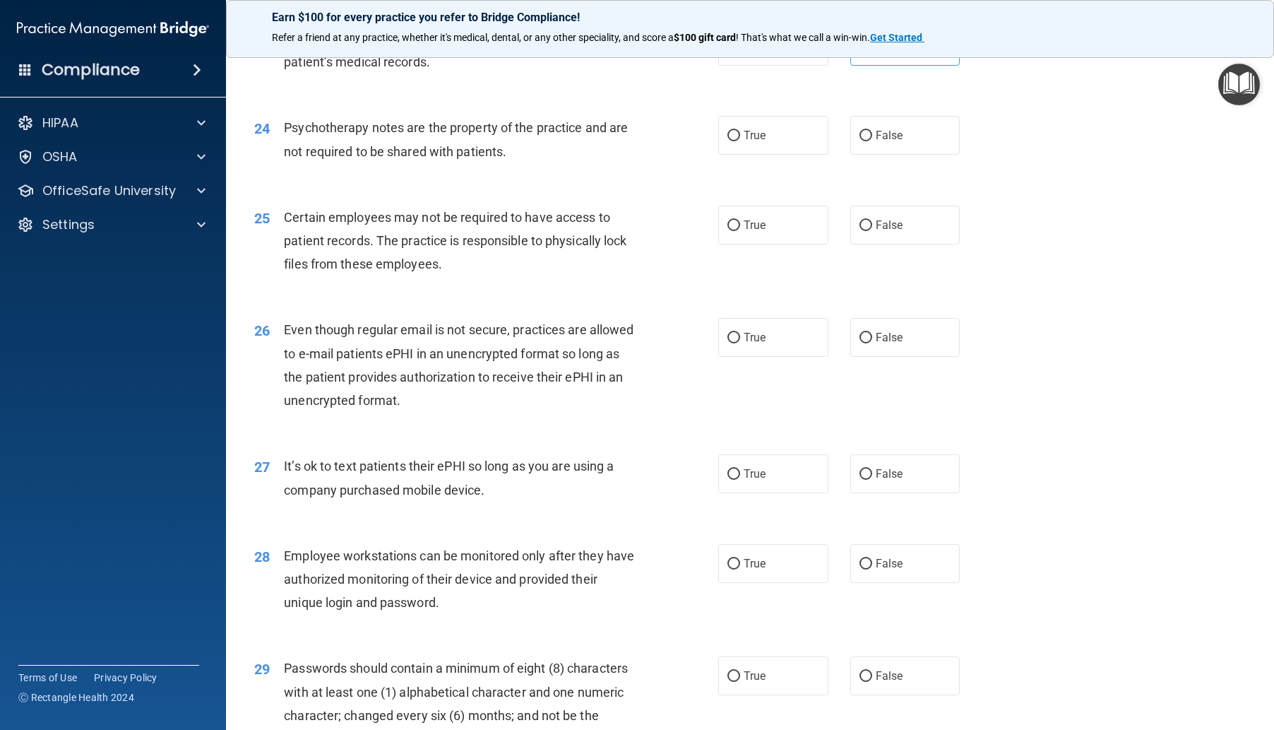
scroll to position [2684, 0]
click at [729, 141] on input "True" at bounding box center [734, 135] width 13 height 11
radio input "true"
click at [728, 230] on input "True" at bounding box center [734, 225] width 13 height 11
radio input "true"
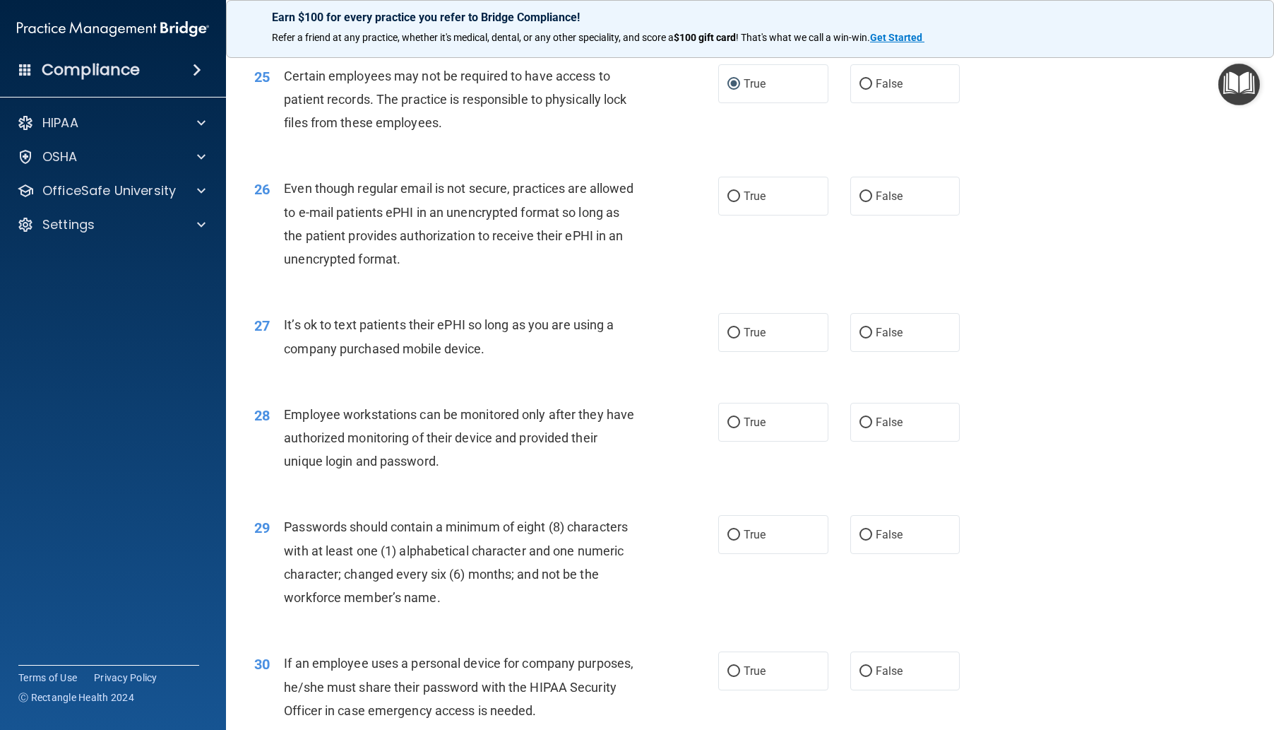
scroll to position [2826, 0]
click at [728, 201] on input "True" at bounding box center [734, 196] width 13 height 11
radio input "true"
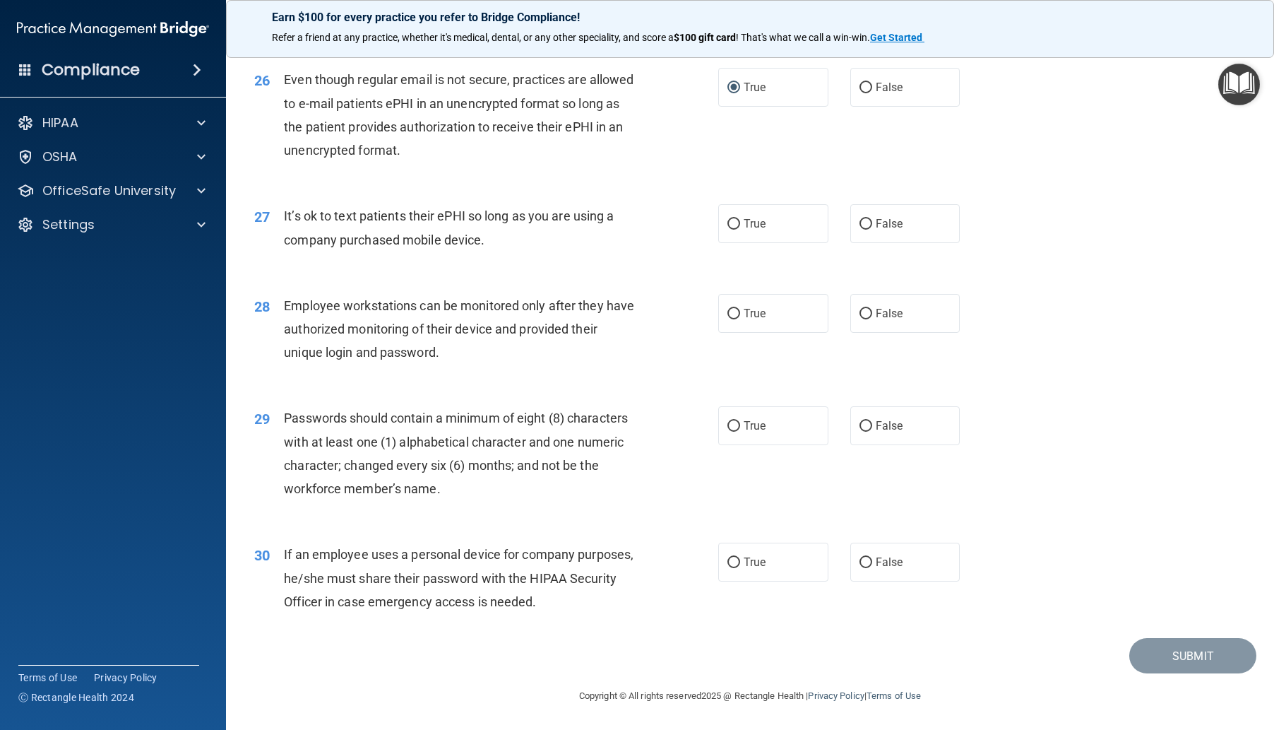
scroll to position [3004, 0]
click at [862, 227] on input "False" at bounding box center [866, 224] width 13 height 11
radio input "true"
click at [736, 316] on label "True" at bounding box center [773, 313] width 110 height 39
click at [736, 316] on input "True" at bounding box center [734, 314] width 13 height 11
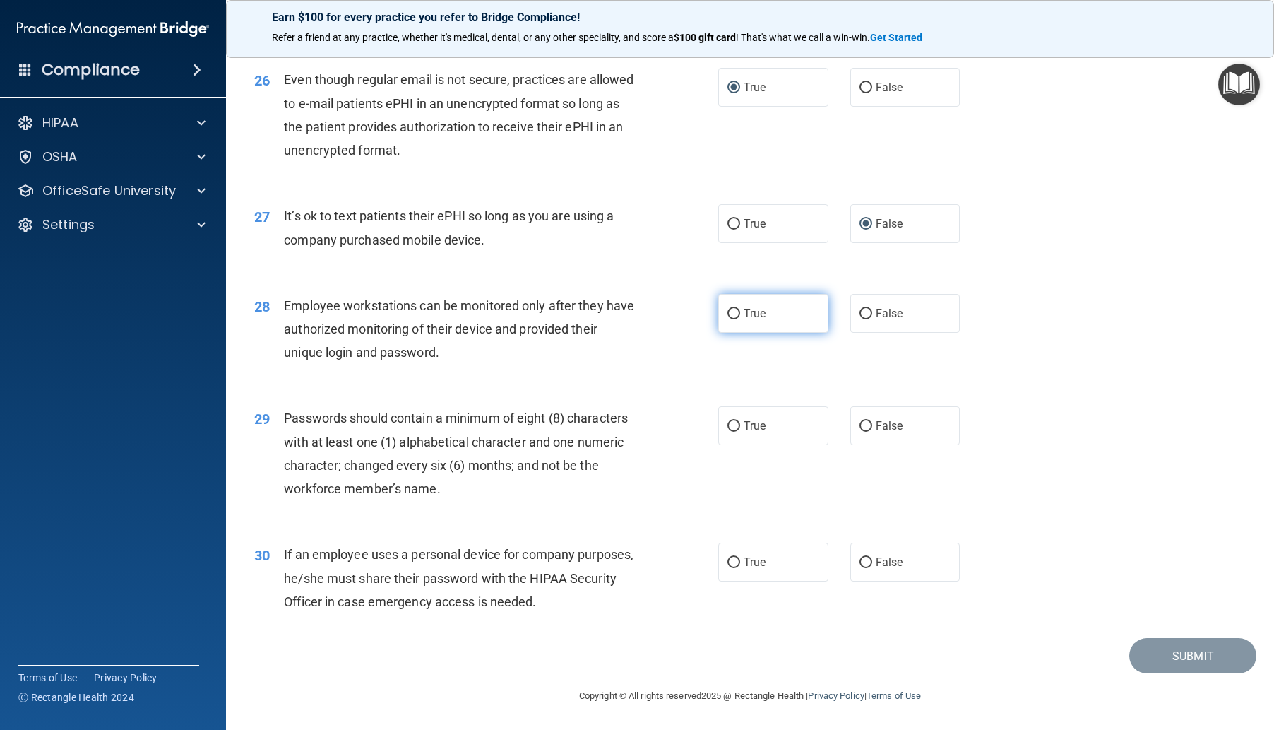
radio input "true"
click at [731, 425] on input "True" at bounding box center [734, 426] width 13 height 11
radio input "true"
click at [734, 560] on input "True" at bounding box center [734, 562] width 13 height 11
radio input "true"
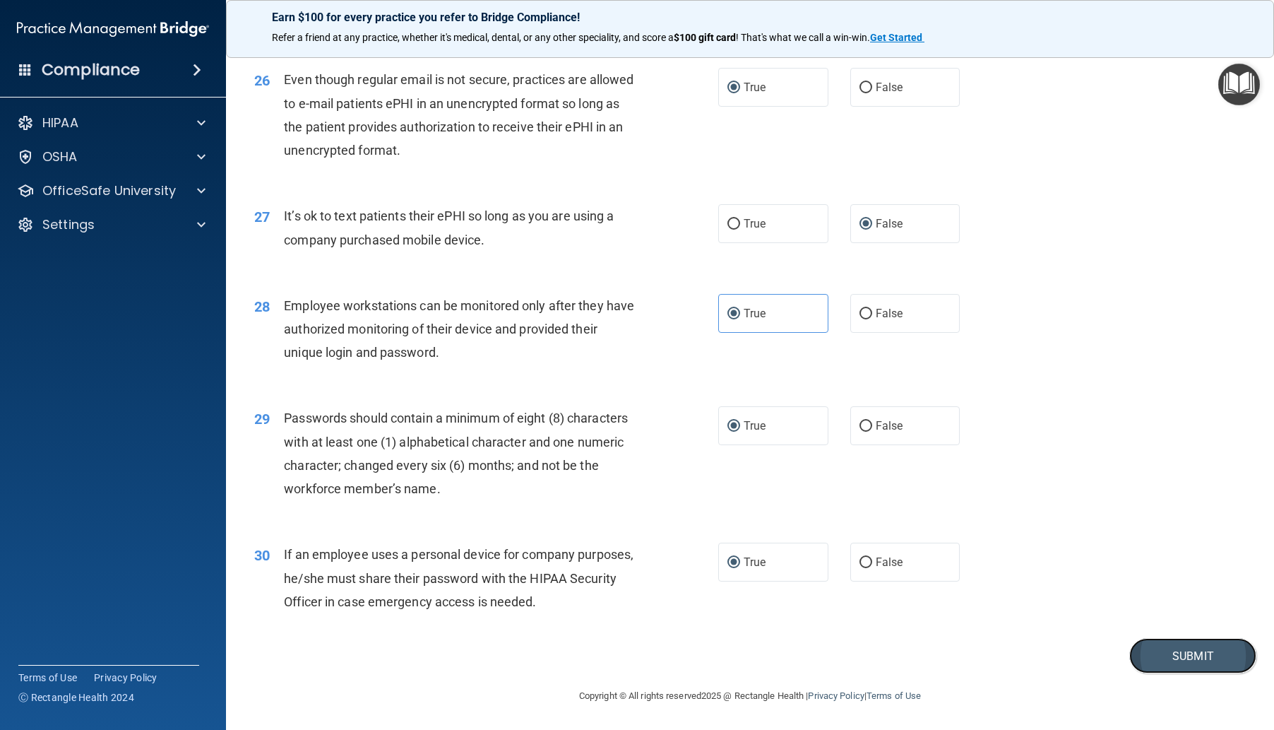
click at [1148, 646] on button "Submit" at bounding box center [1193, 656] width 127 height 36
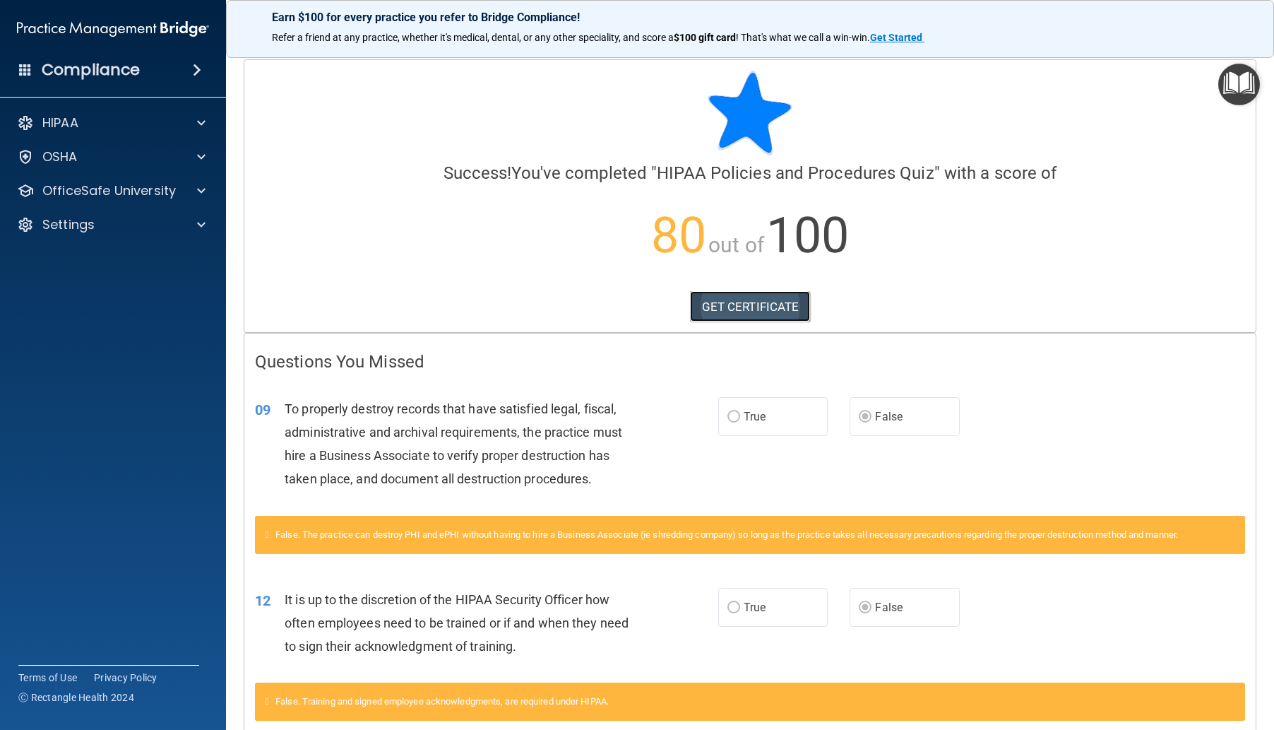
click at [776, 307] on link "GET CERTIFICATE" at bounding box center [750, 306] width 121 height 31
click at [199, 124] on span at bounding box center [201, 122] width 8 height 17
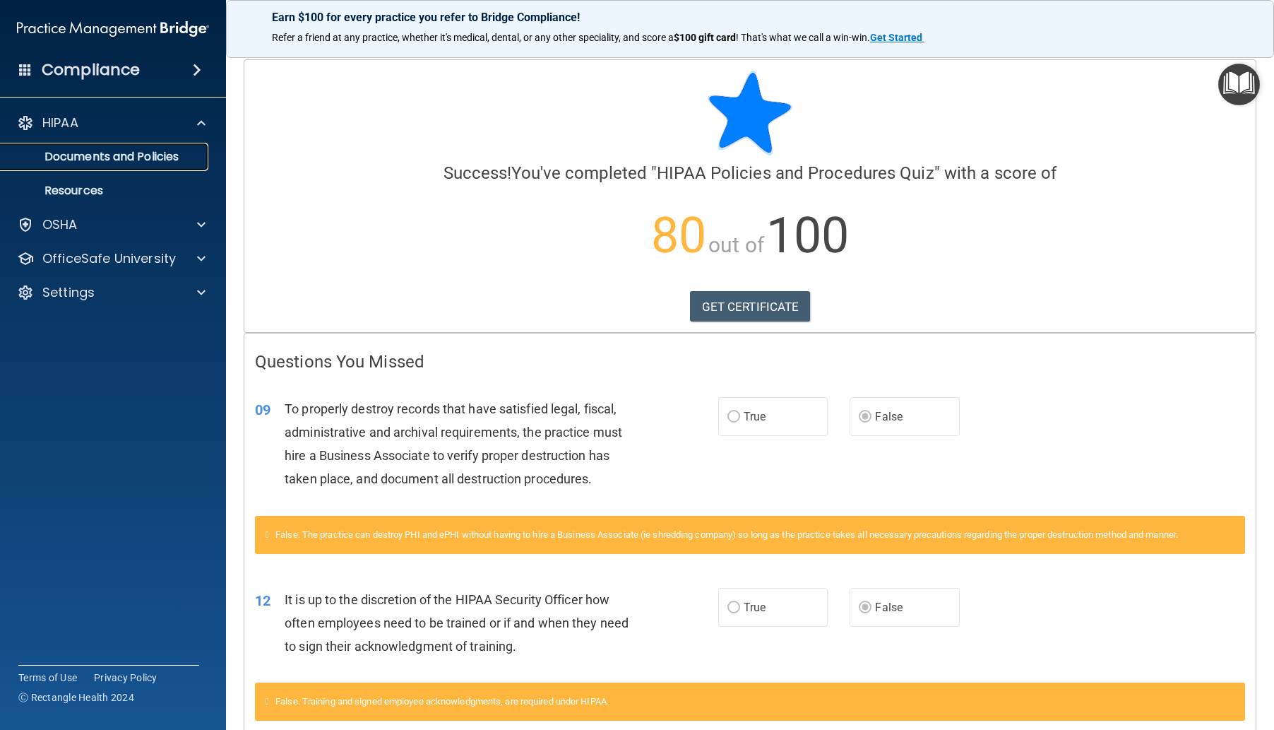
click at [155, 152] on p "Documents and Policies" at bounding box center [105, 157] width 193 height 14
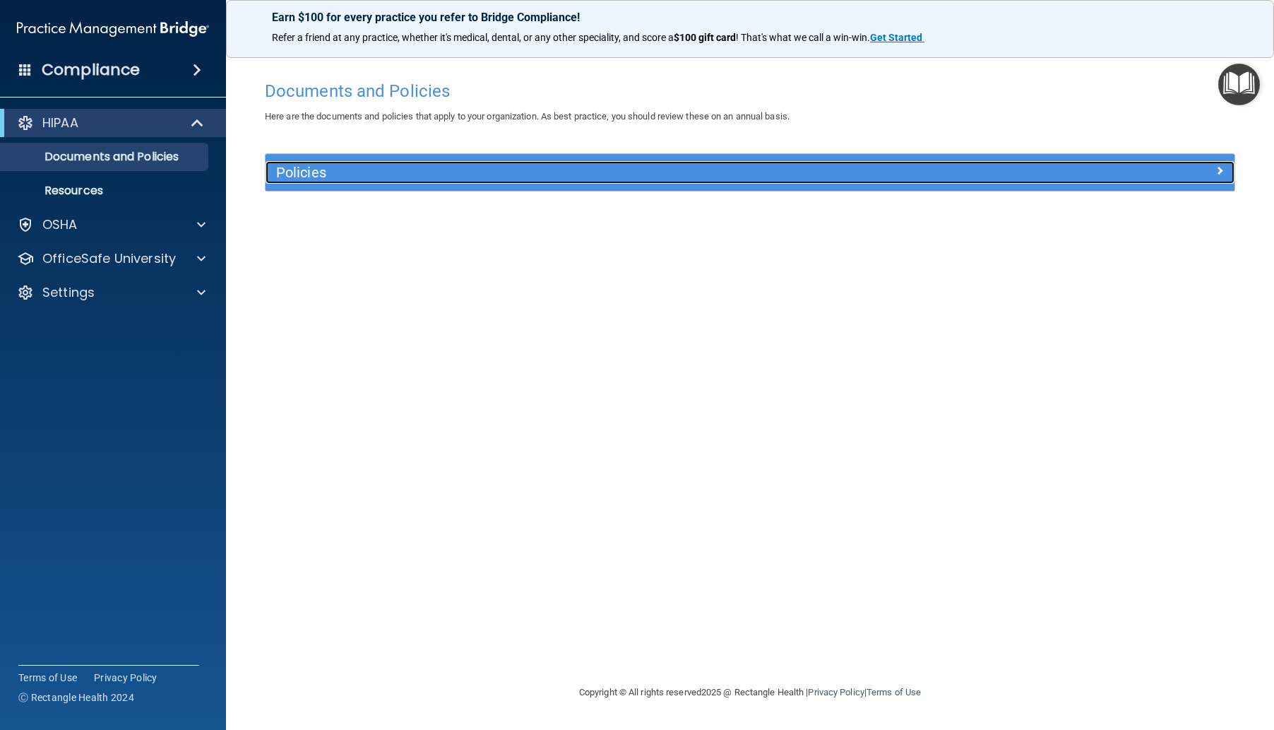
click at [375, 171] on h5 "Policies" at bounding box center [629, 173] width 706 height 16
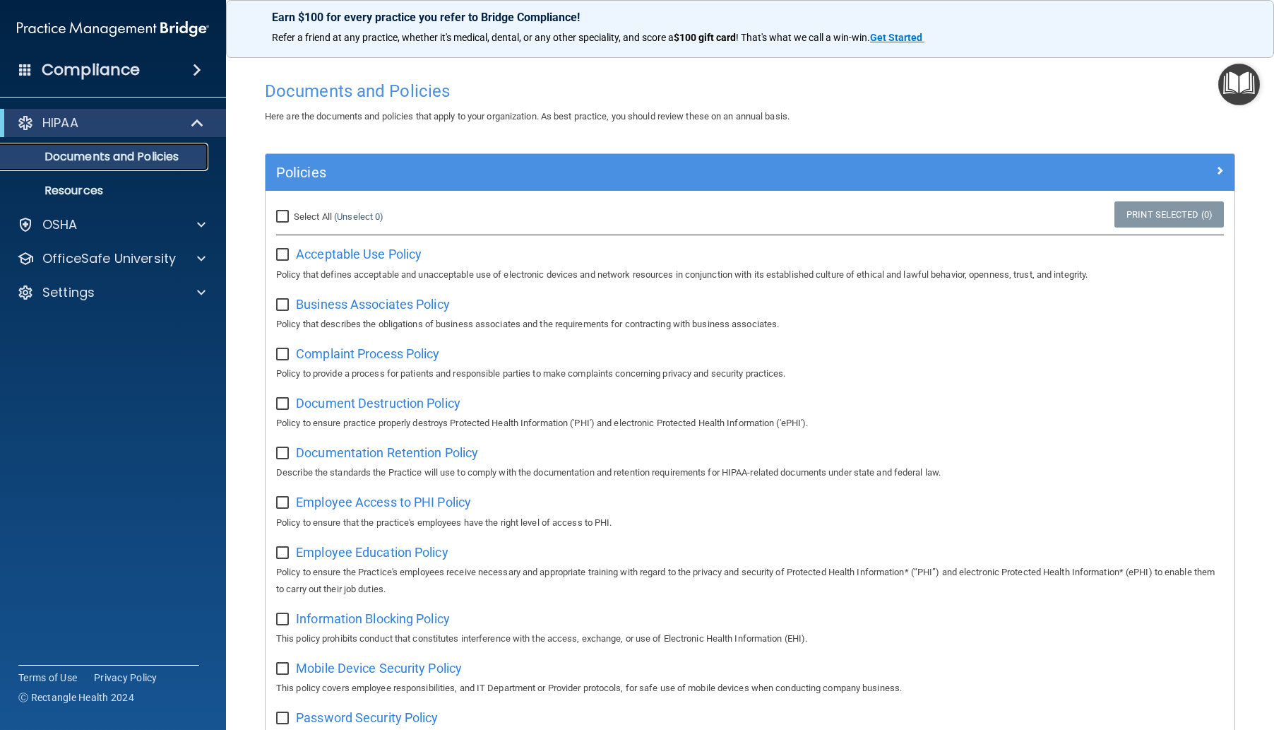
click at [116, 165] on link "Documents and Policies" at bounding box center [97, 157] width 223 height 28
click at [101, 186] on p "Resources" at bounding box center [105, 191] width 193 height 14
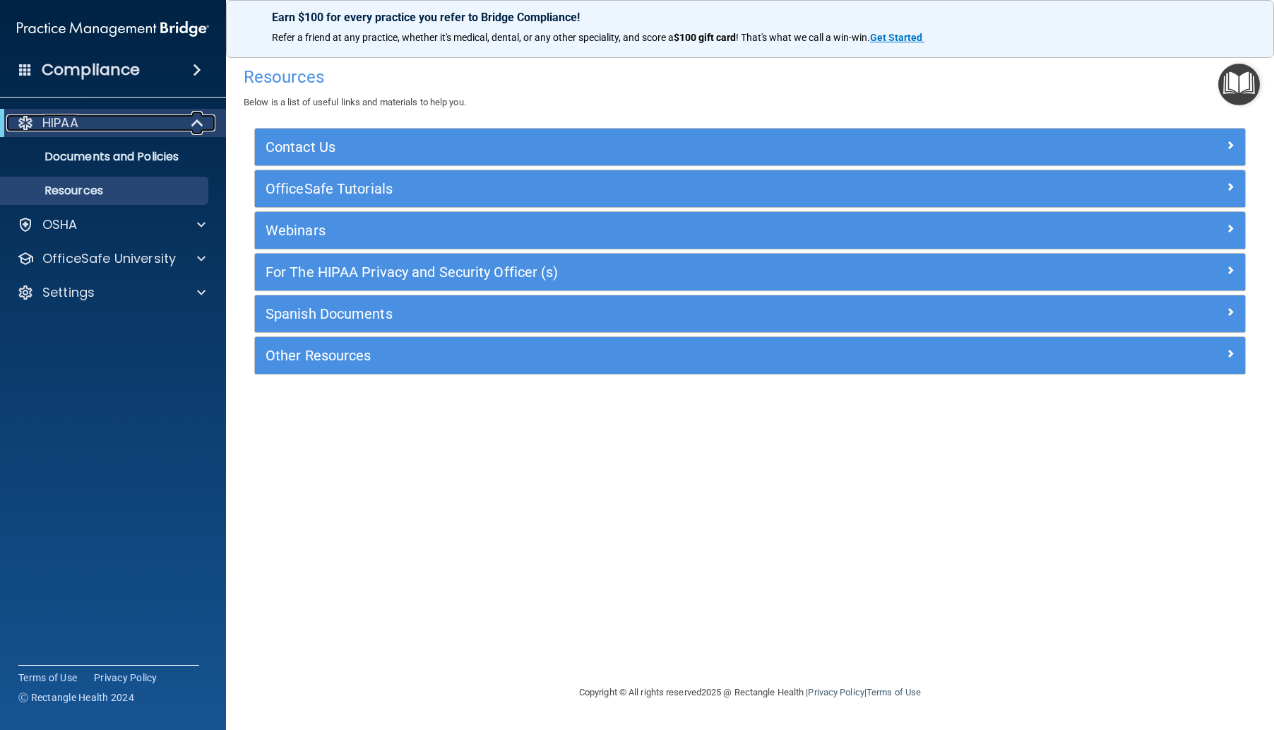
click at [134, 127] on div "HIPAA" at bounding box center [93, 122] width 174 height 17
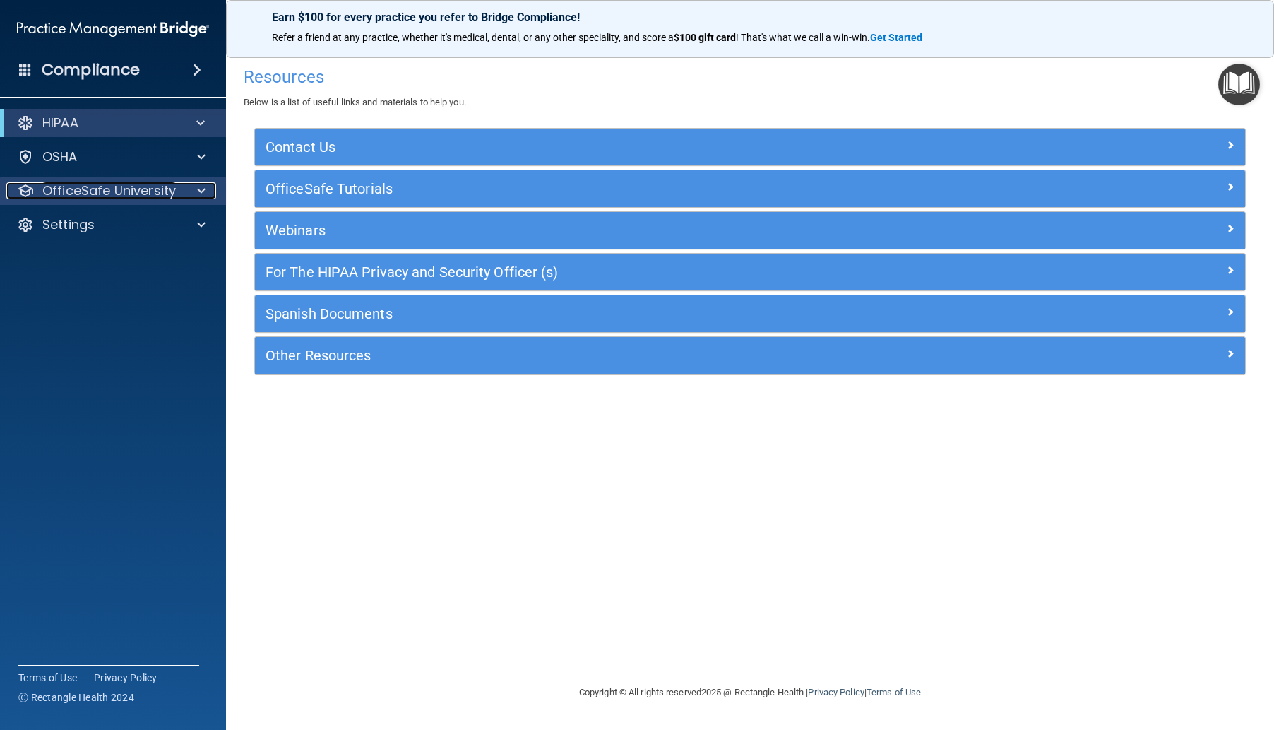
click at [117, 186] on p "OfficeSafe University" at bounding box center [109, 190] width 134 height 17
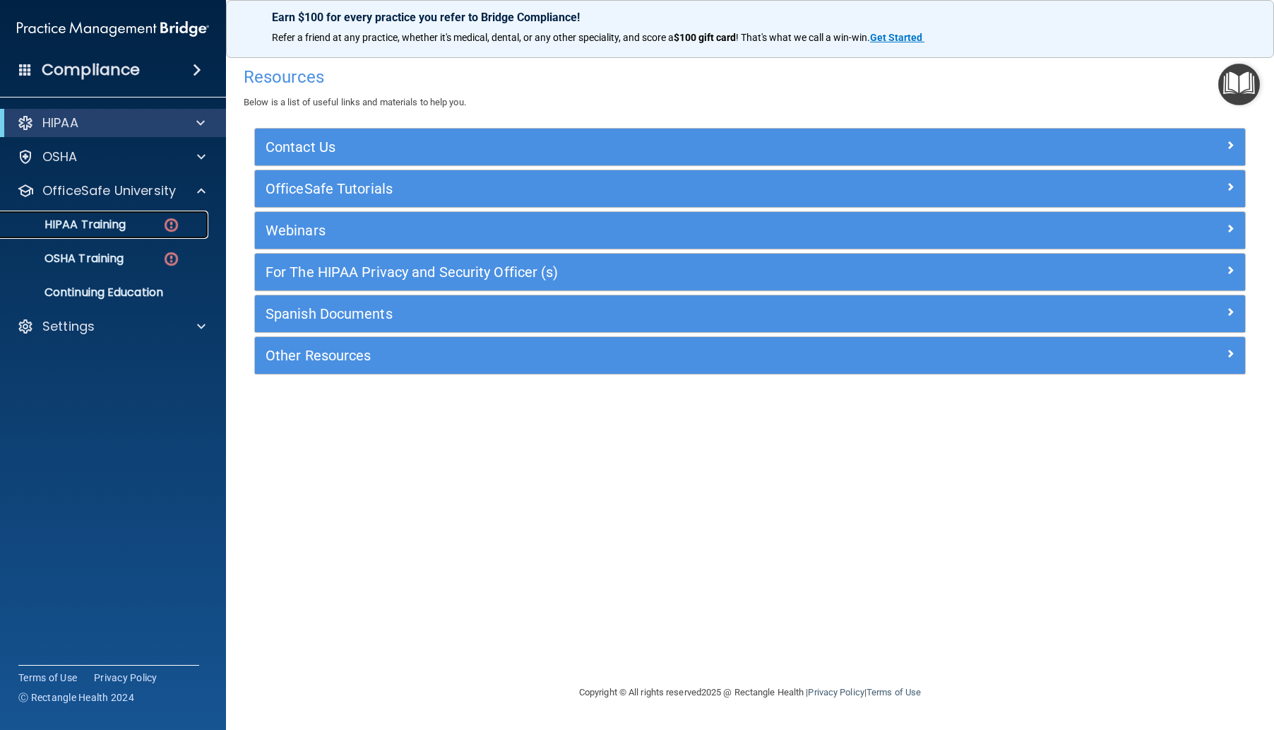
click at [119, 221] on p "HIPAA Training" at bounding box center [67, 225] width 117 height 14
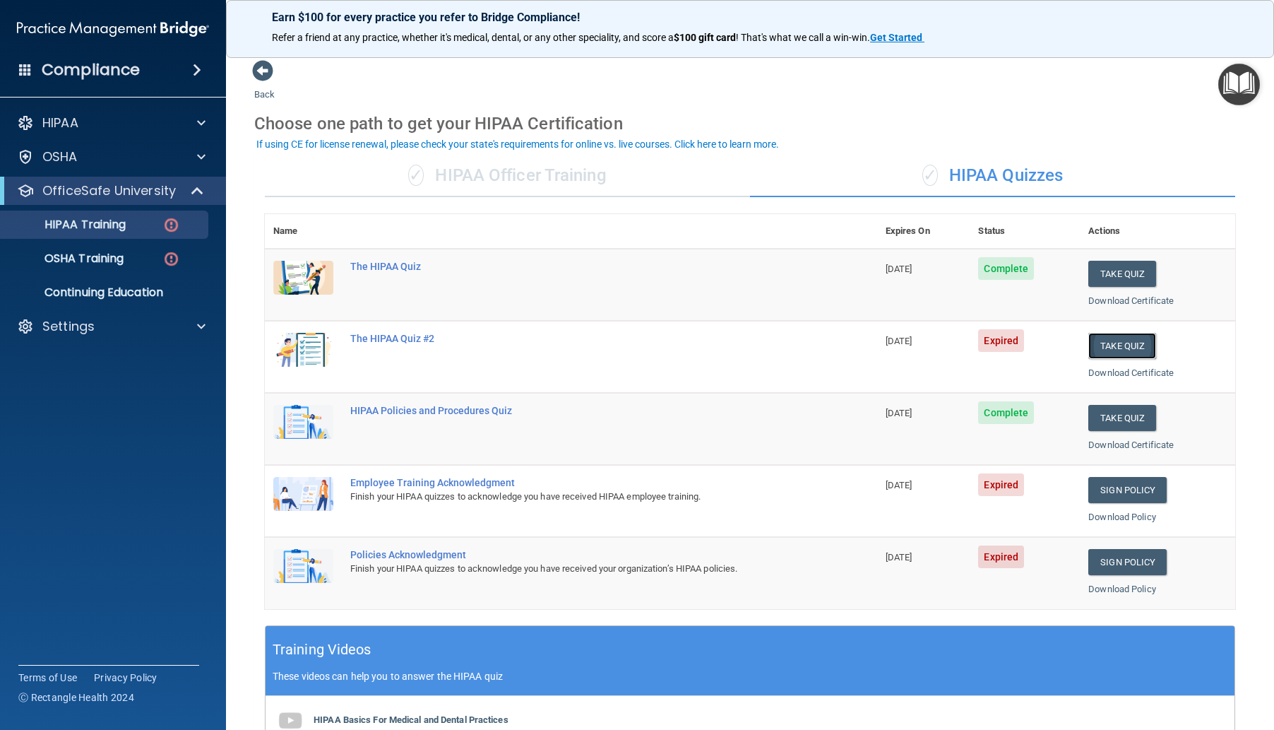
click at [1130, 340] on button "Take Quiz" at bounding box center [1123, 346] width 68 height 26
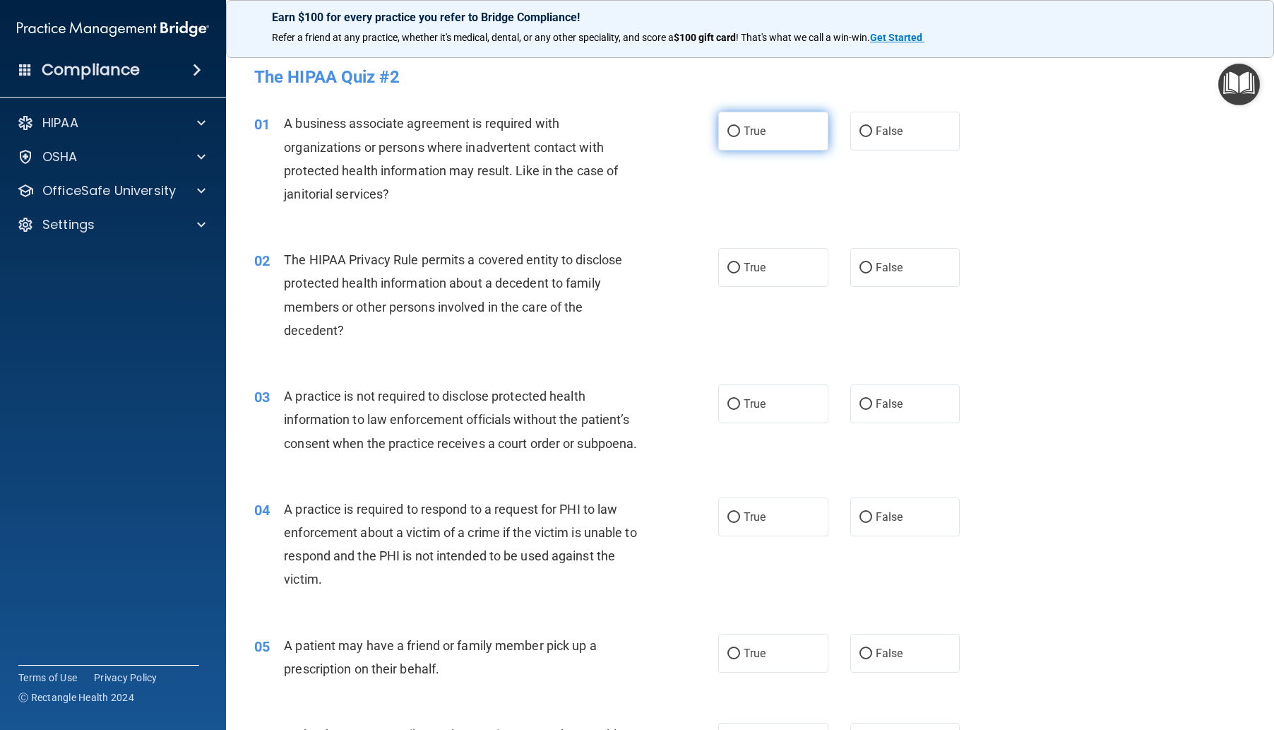
click at [733, 131] on input "True" at bounding box center [734, 131] width 13 height 11
radio input "true"
click at [861, 268] on input "False" at bounding box center [866, 268] width 13 height 11
radio input "true"
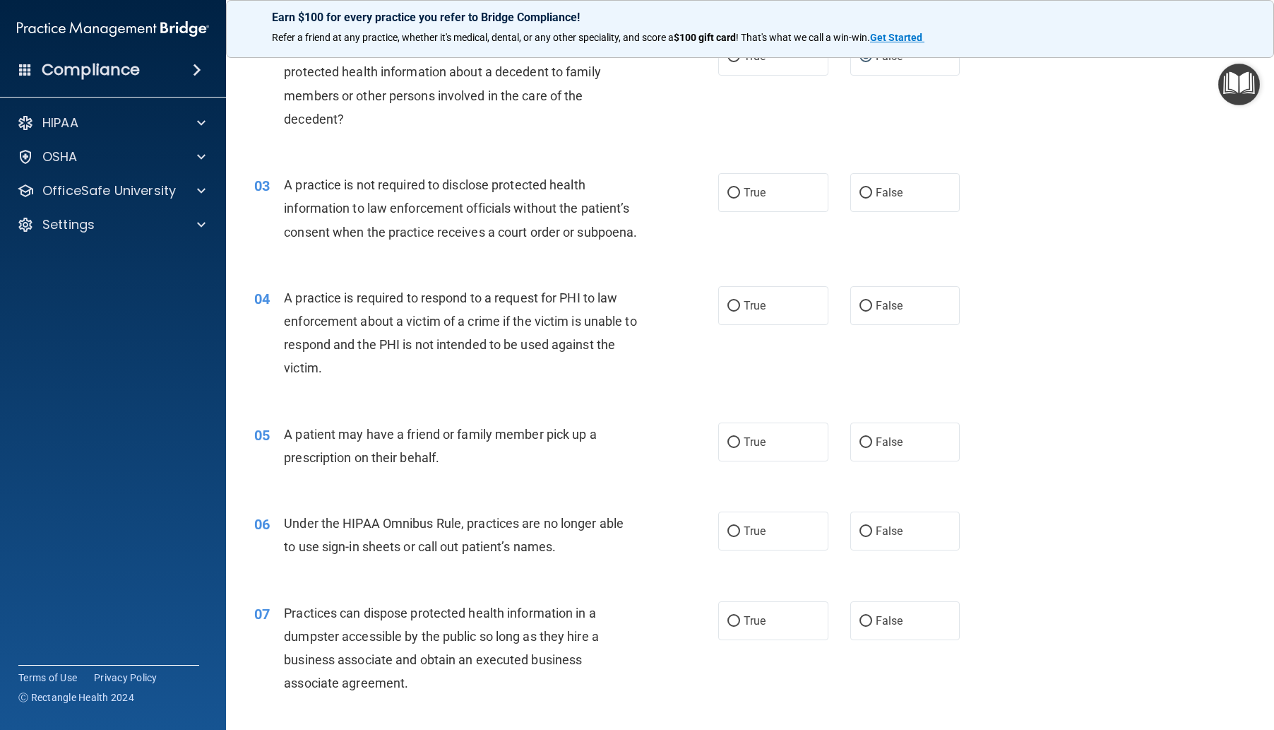
scroll to position [212, 0]
click at [860, 190] on input "False" at bounding box center [866, 192] width 13 height 11
radio input "true"
click at [728, 311] on input "True" at bounding box center [734, 305] width 13 height 11
radio input "true"
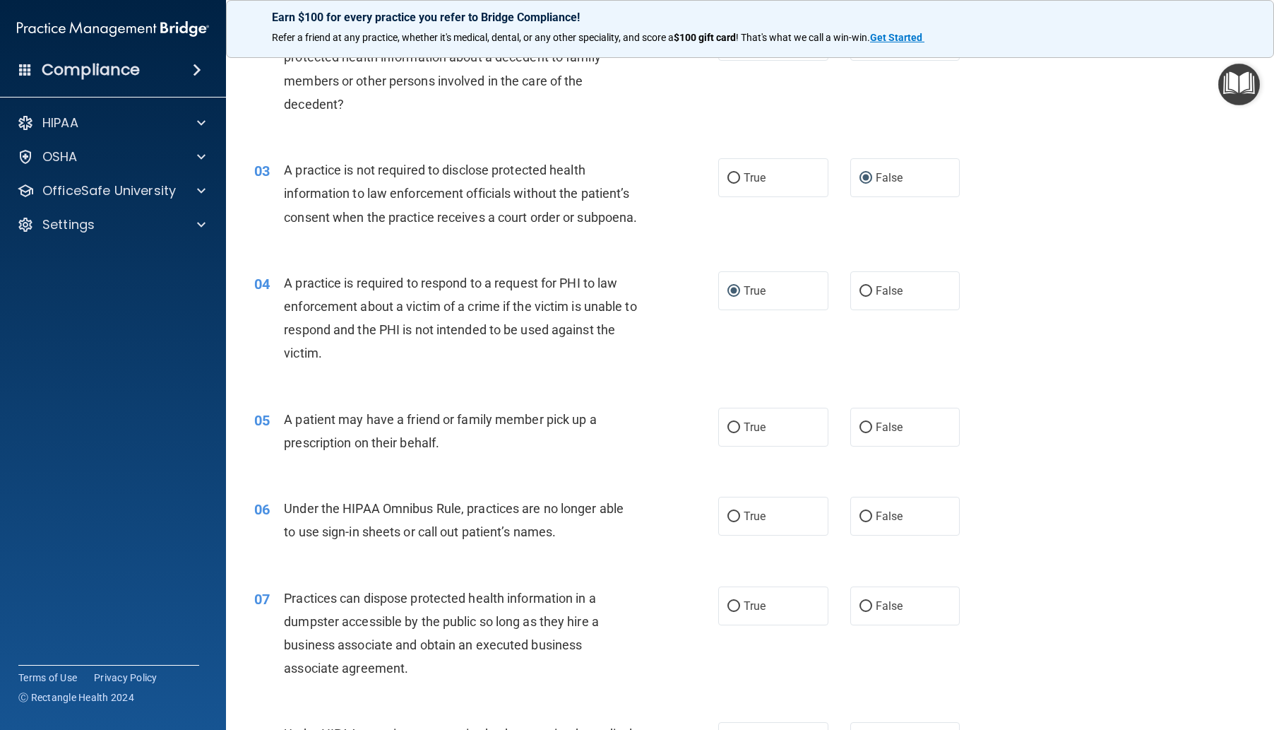
scroll to position [353, 0]
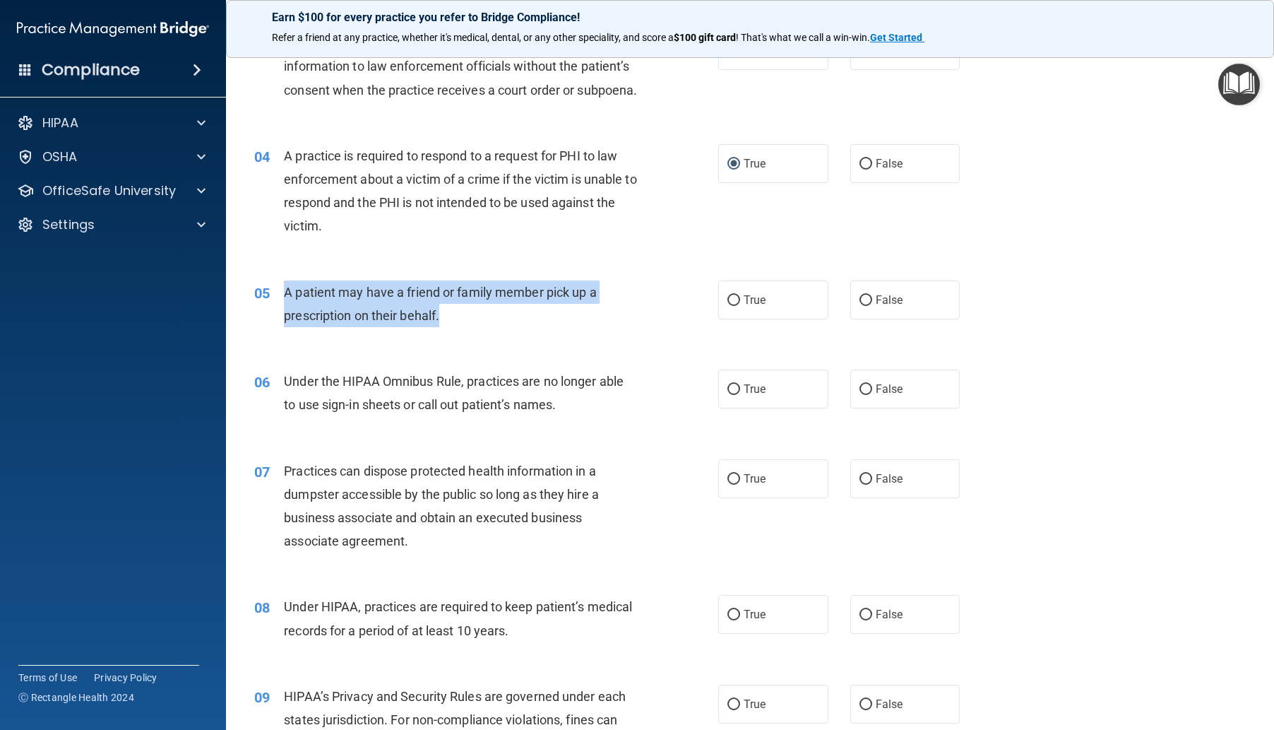
drag, startPoint x: 280, startPoint y: 306, endPoint x: 521, endPoint y: 354, distance: 244.9
click at [521, 334] on div "05 A patient may have a friend or family member pick up a prescription on their…" at bounding box center [486, 307] width 506 height 54
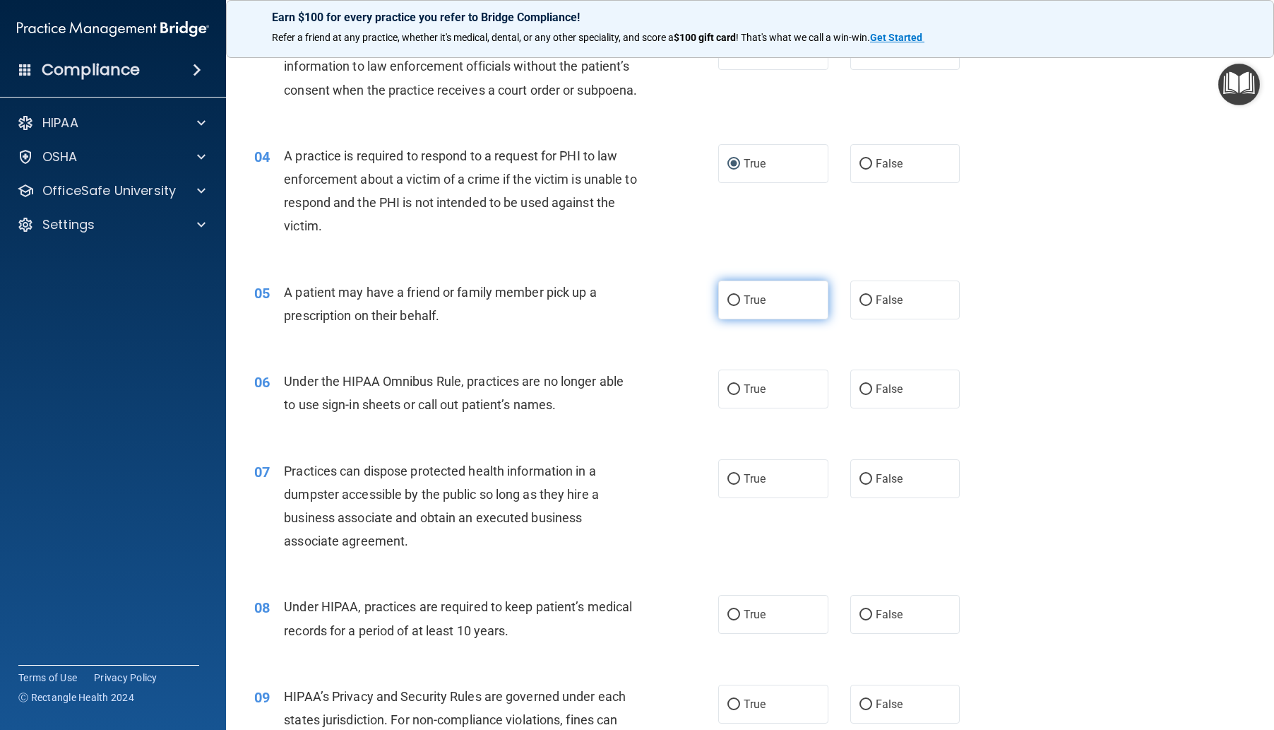
click at [737, 319] on label "True" at bounding box center [773, 299] width 110 height 39
click at [737, 306] on input "True" at bounding box center [734, 300] width 13 height 11
radio input "true"
click at [732, 395] on input "True" at bounding box center [734, 389] width 13 height 11
radio input "true"
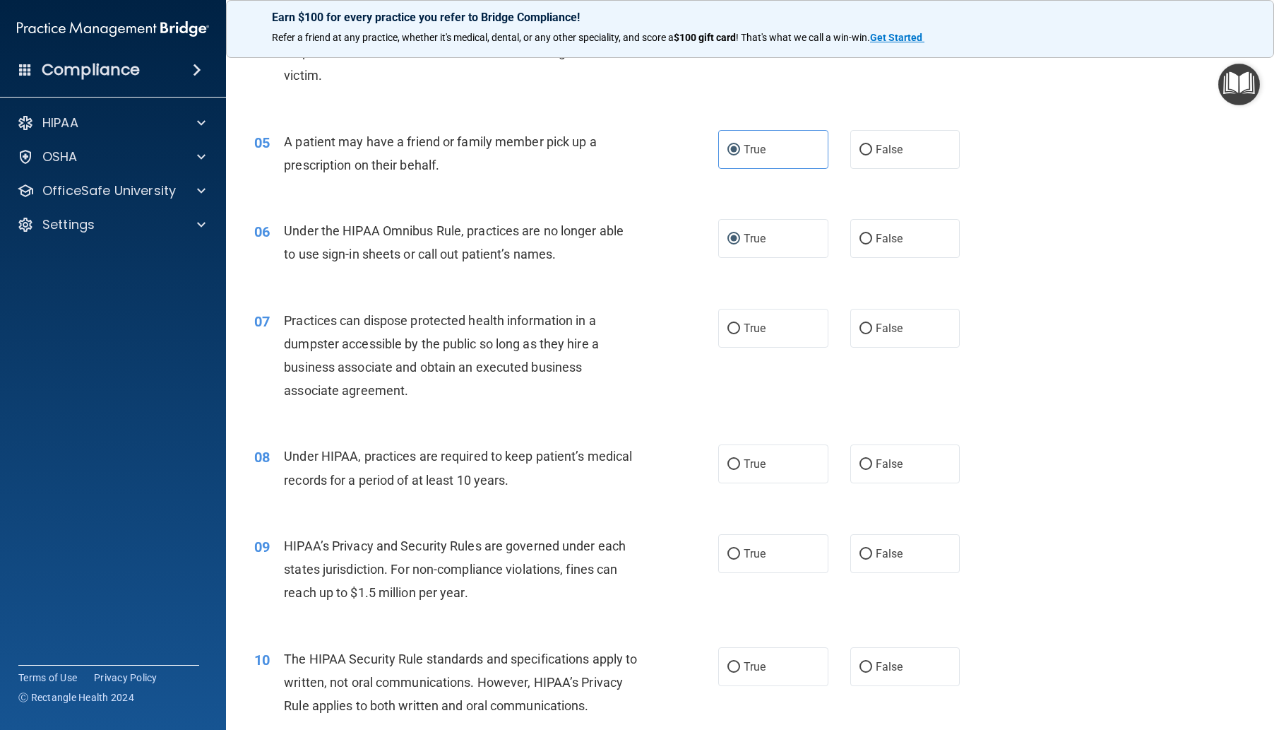
scroll to position [565, 0]
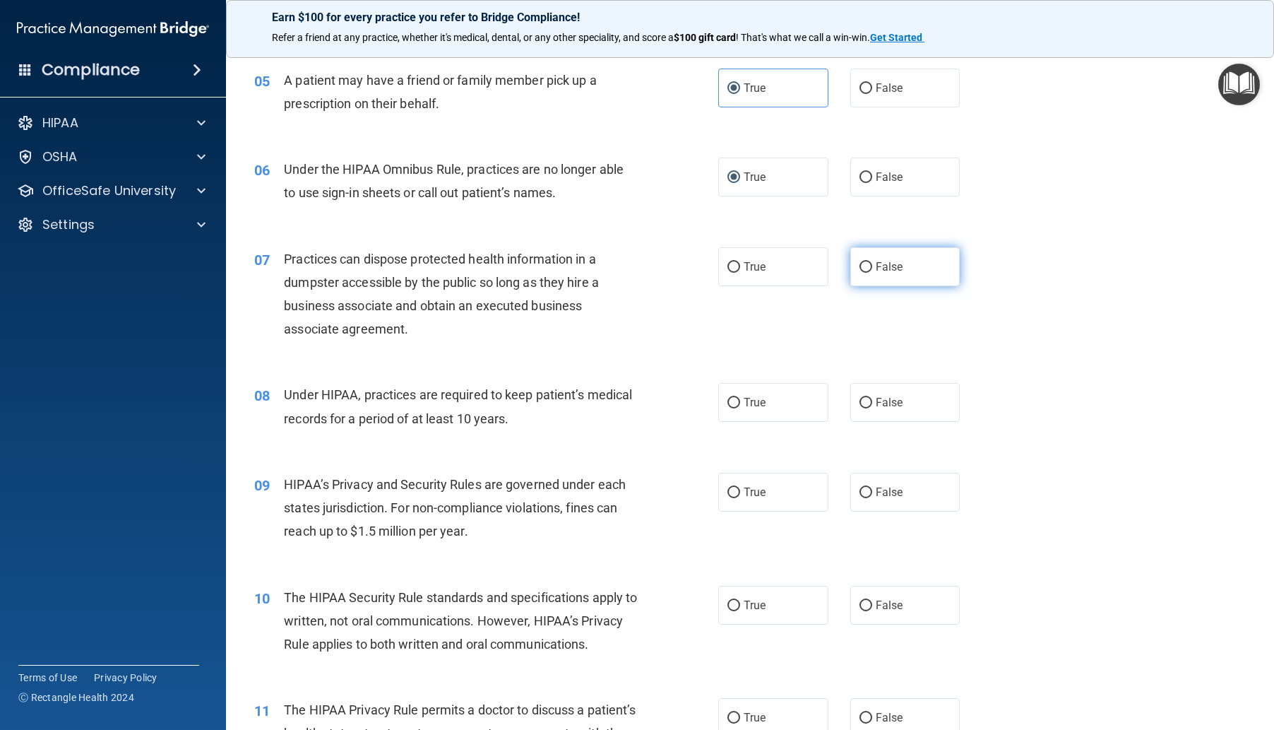
click at [860, 273] on input "False" at bounding box center [866, 267] width 13 height 11
radio input "true"
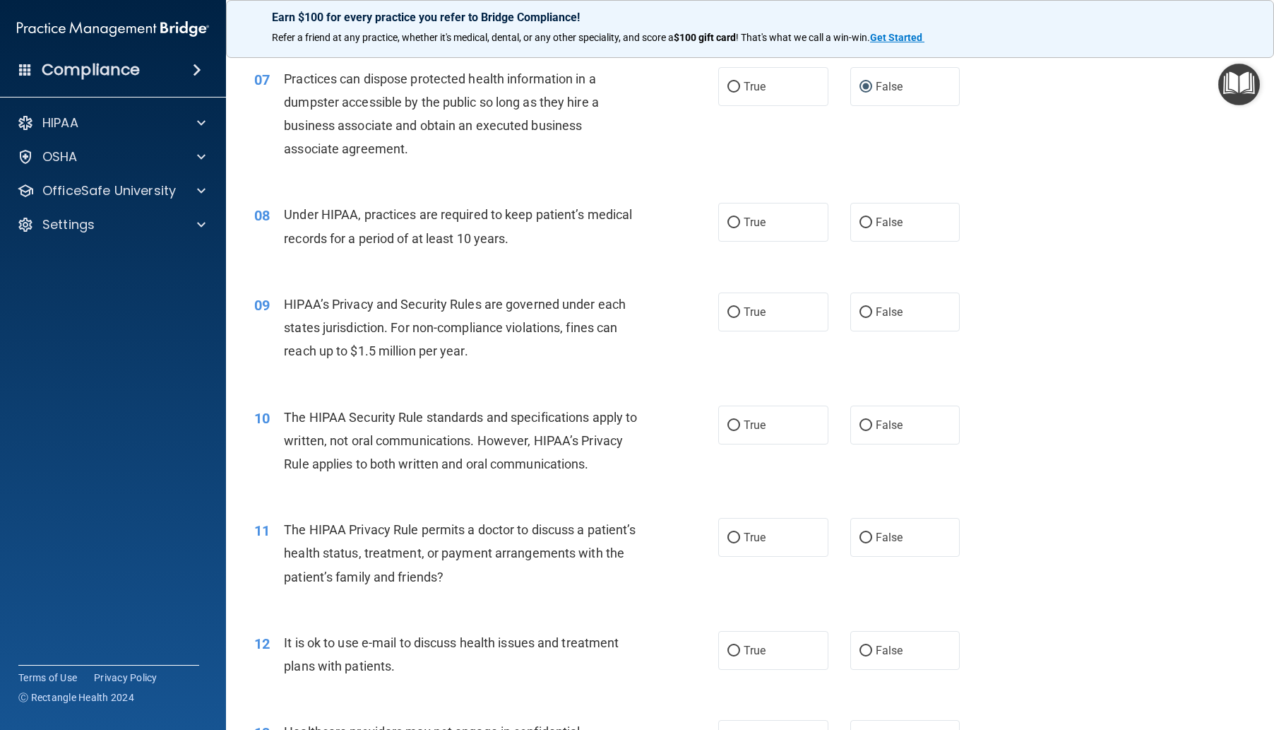
scroll to position [777, 0]
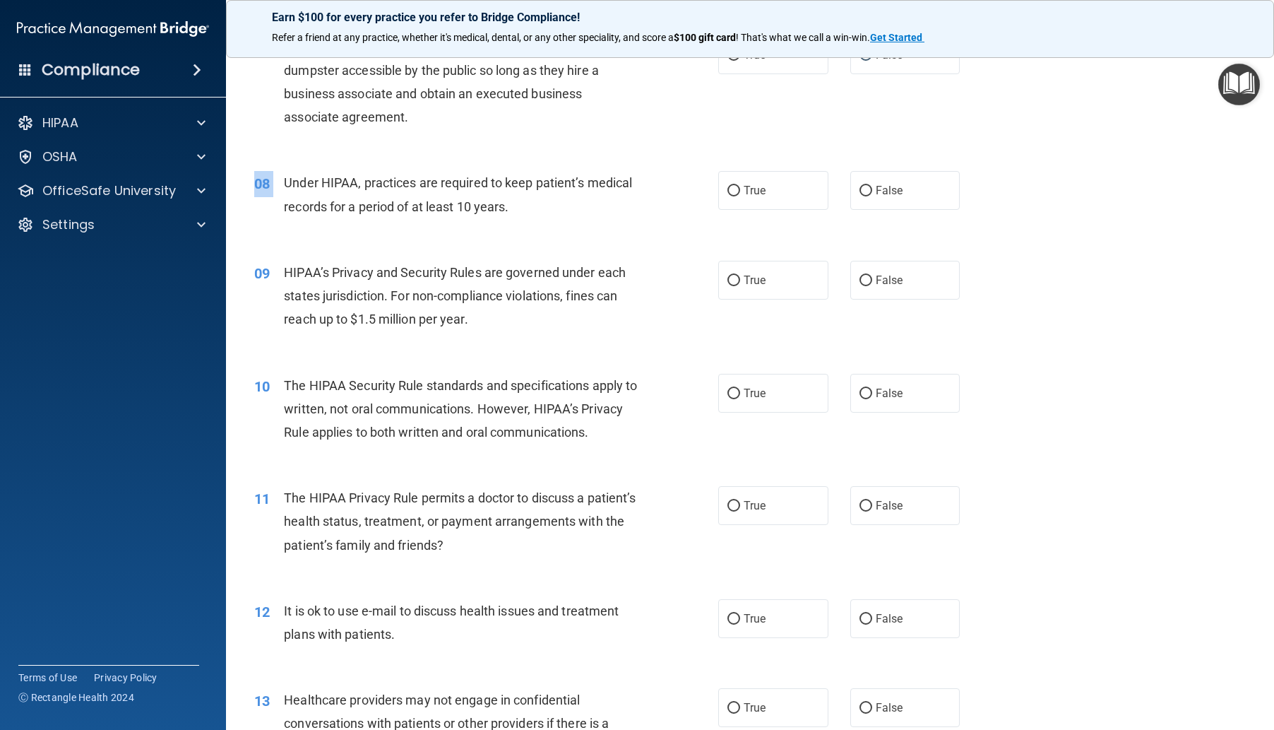
drag, startPoint x: 287, startPoint y: 206, endPoint x: 582, endPoint y: 249, distance: 298.5
click at [582, 242] on div "08 Under HIPAA, practices are required to keep patient’s medical records for a …" at bounding box center [750, 197] width 1013 height 89
click at [300, 198] on span "Under HIPAA, practices are required to keep patient’s medical records for a per…" at bounding box center [458, 194] width 348 height 38
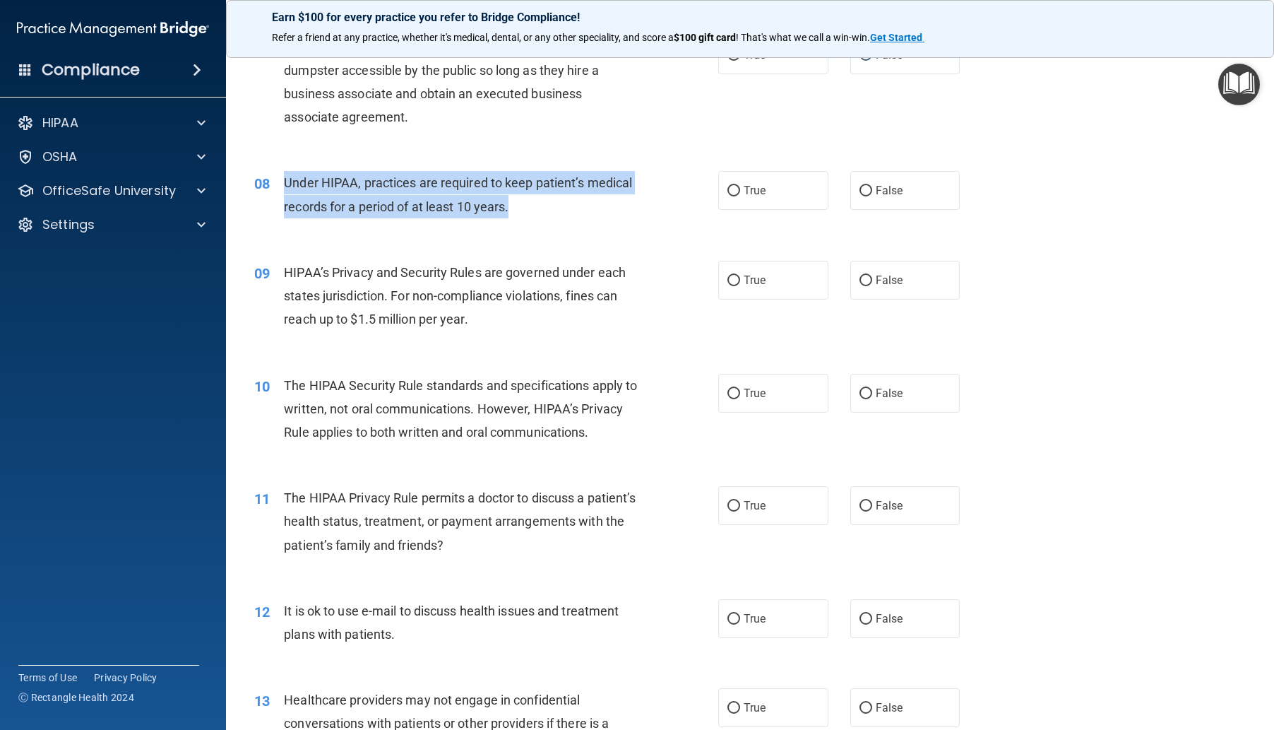
drag, startPoint x: 287, startPoint y: 202, endPoint x: 511, endPoint y: 245, distance: 228.7
click at [511, 225] on div "08 Under HIPAA, practices are required to keep patient’s medical records for a …" at bounding box center [486, 198] width 506 height 54
copy span "Under HIPAA, practices are required to keep patient’s medical records for a per…"
click at [735, 196] on input "True" at bounding box center [734, 191] width 13 height 11
radio input "true"
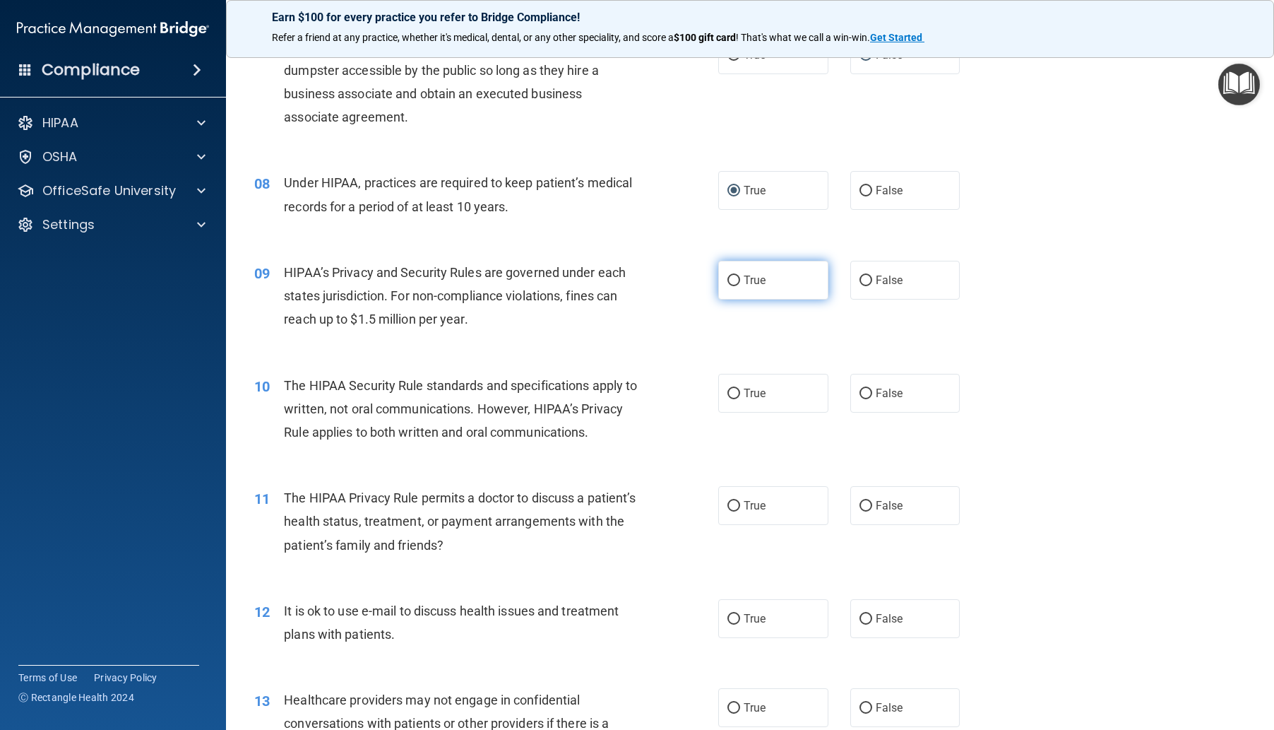
click at [721, 300] on label "True" at bounding box center [773, 280] width 110 height 39
click at [728, 286] on input "True" at bounding box center [734, 281] width 13 height 11
radio input "true"
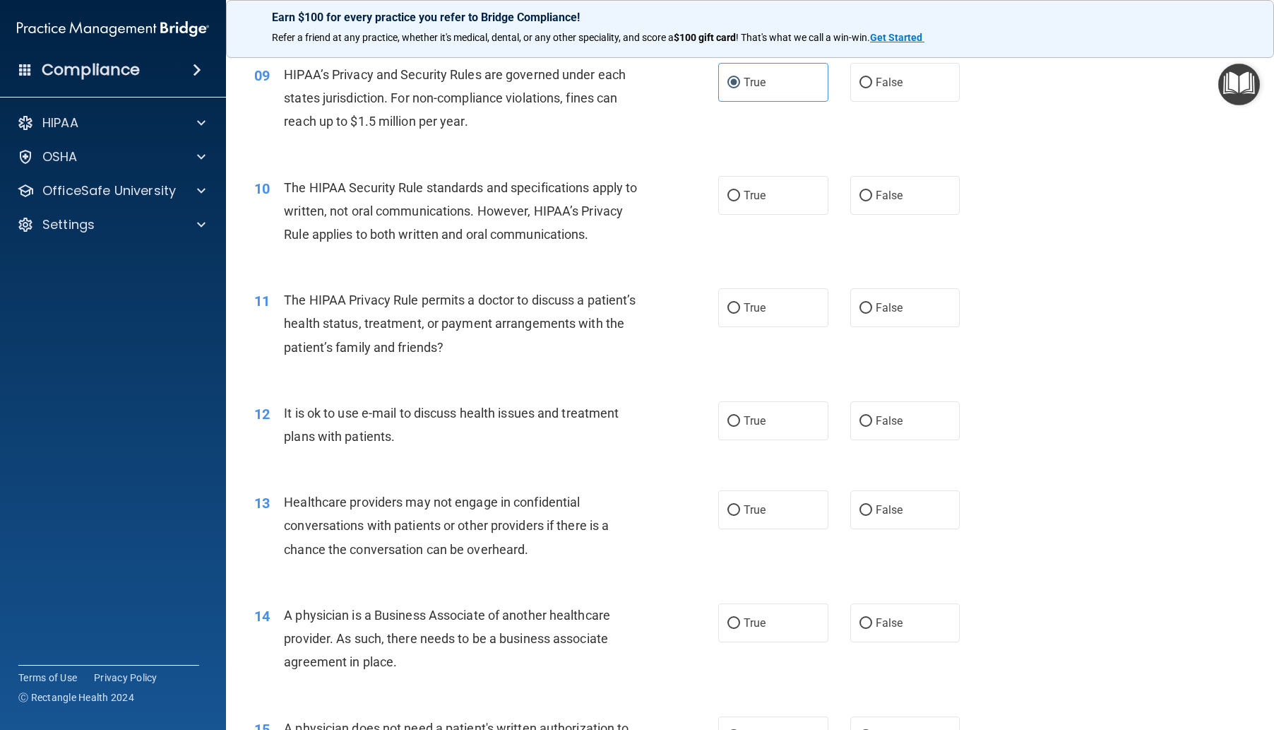
scroll to position [989, 0]
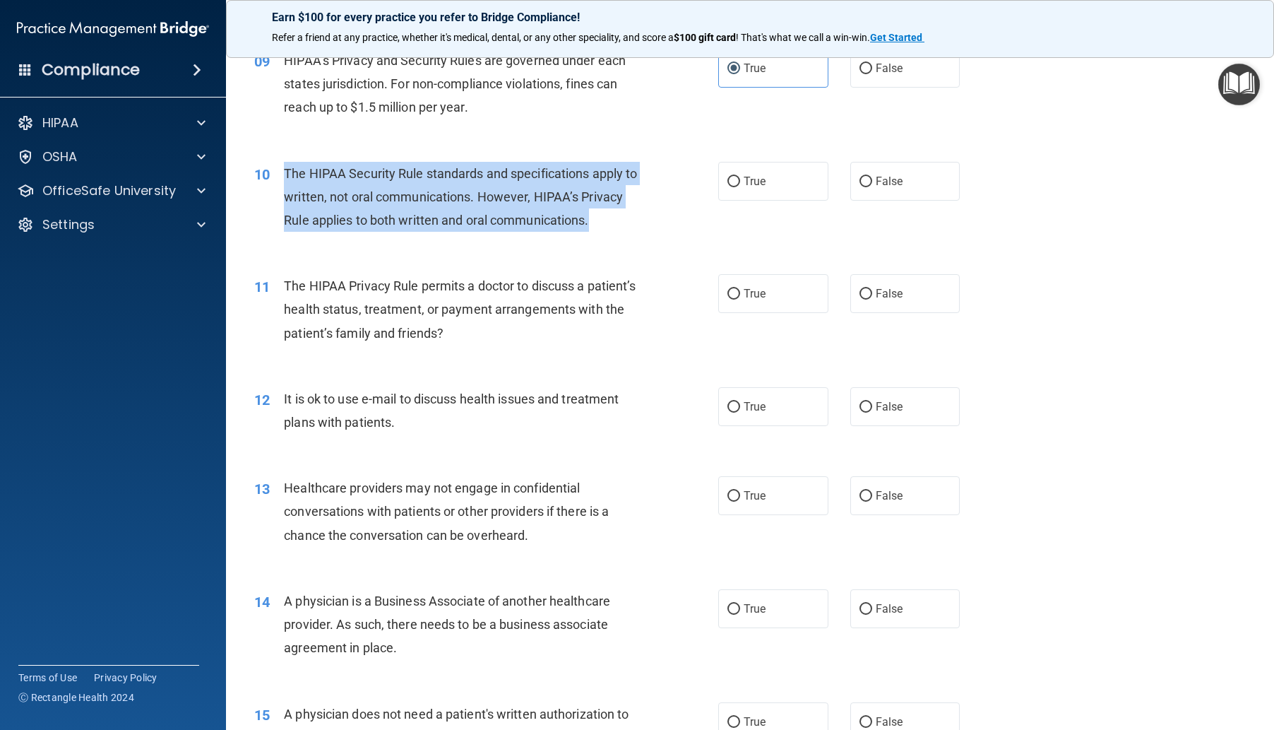
drag, startPoint x: 288, startPoint y: 190, endPoint x: 424, endPoint y: 278, distance: 162.1
click at [424, 232] on div "The HIPAA Security Rule standards and specifications apply to written, not oral…" at bounding box center [466, 197] width 364 height 71
copy span "The HIPAA Security Rule standards and specifications apply to written, not oral…"
drag, startPoint x: 727, startPoint y: 198, endPoint x: 728, endPoint y: 215, distance: 17.0
click at [730, 187] on input "True" at bounding box center [734, 182] width 13 height 11
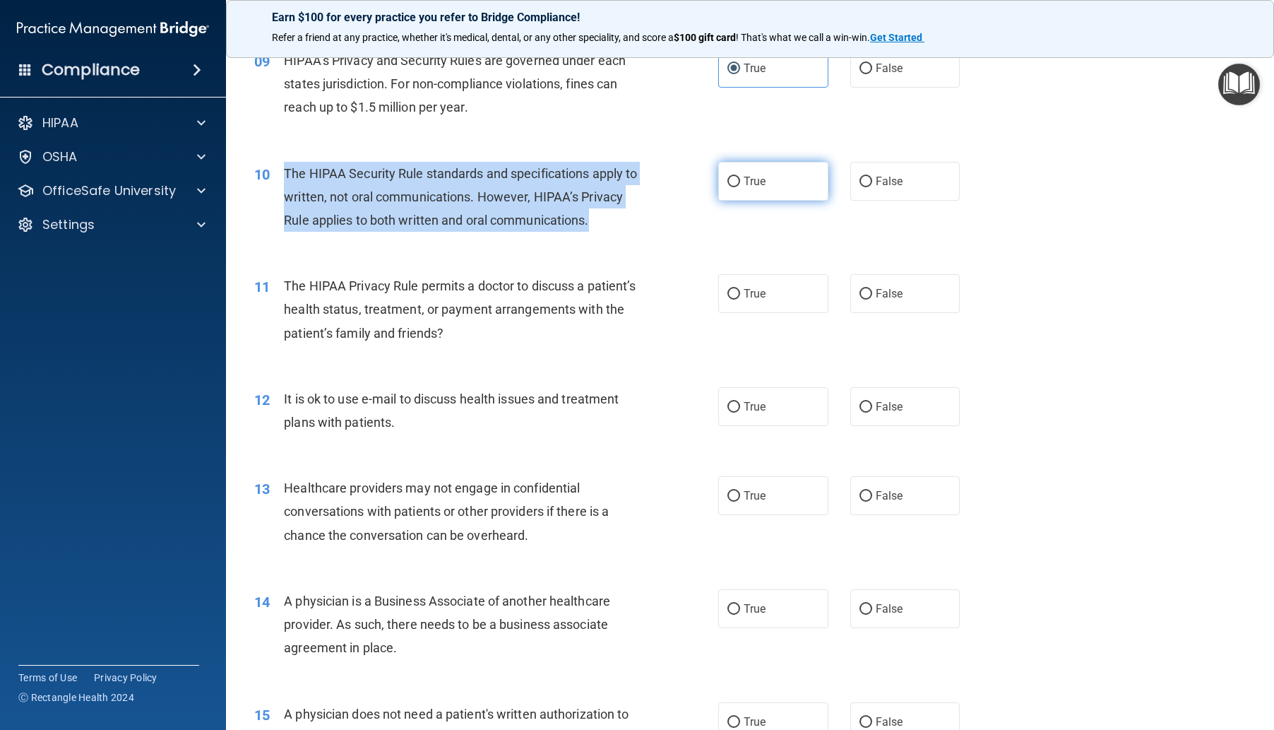
radio input "true"
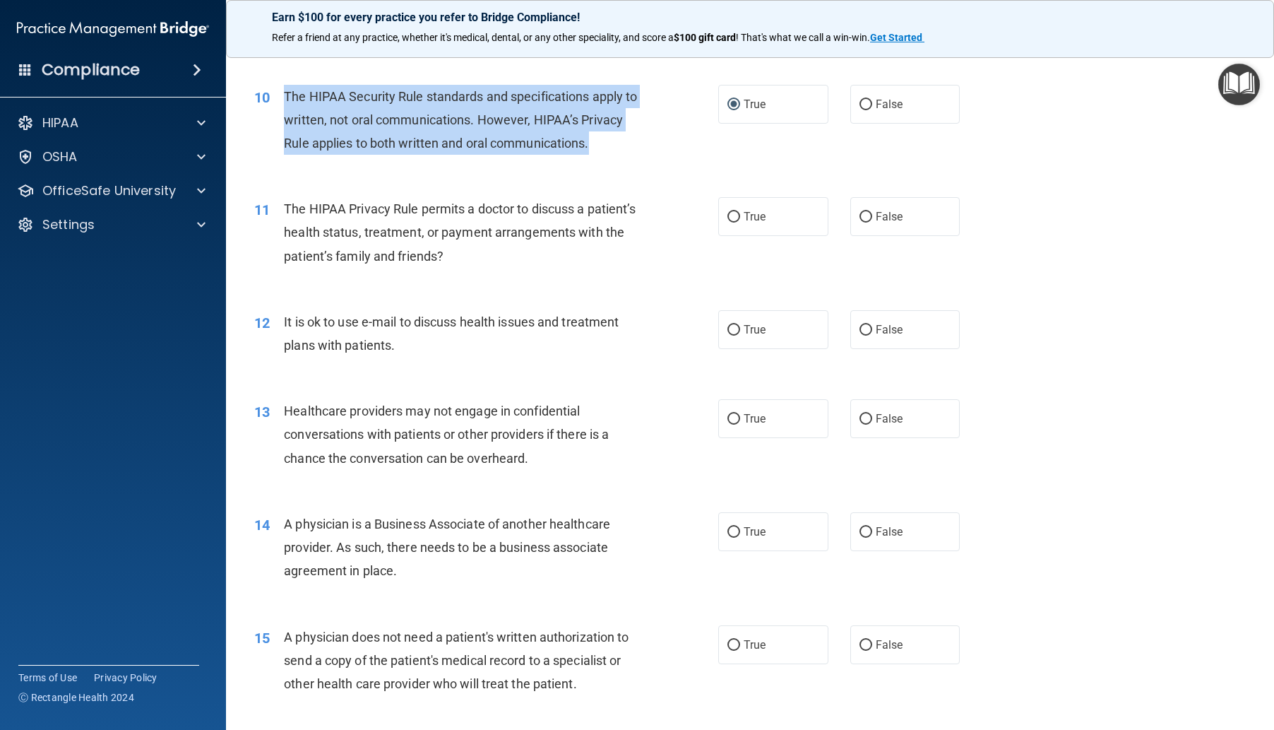
scroll to position [1201, 0]
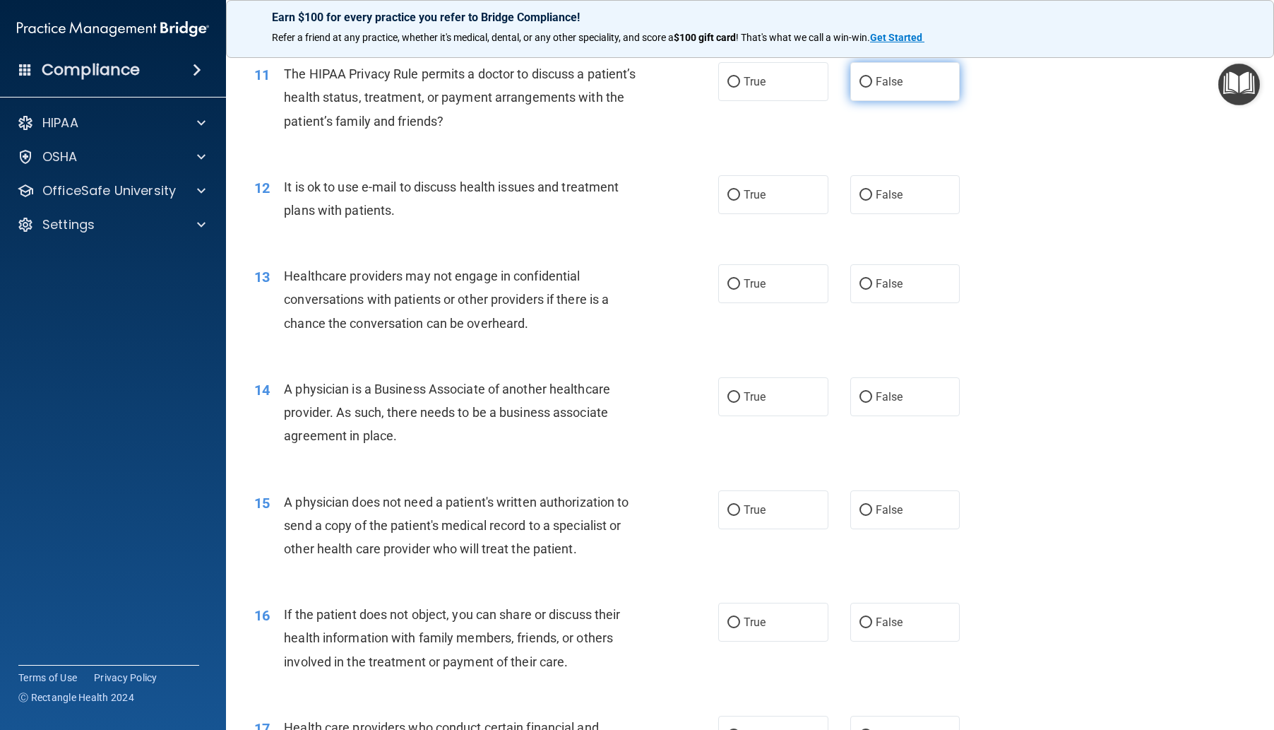
click at [862, 88] on input "False" at bounding box center [866, 82] width 13 height 11
radio input "true"
click at [860, 201] on input "False" at bounding box center [866, 195] width 13 height 11
radio input "true"
click at [281, 201] on div "12" at bounding box center [264, 188] width 40 height 26
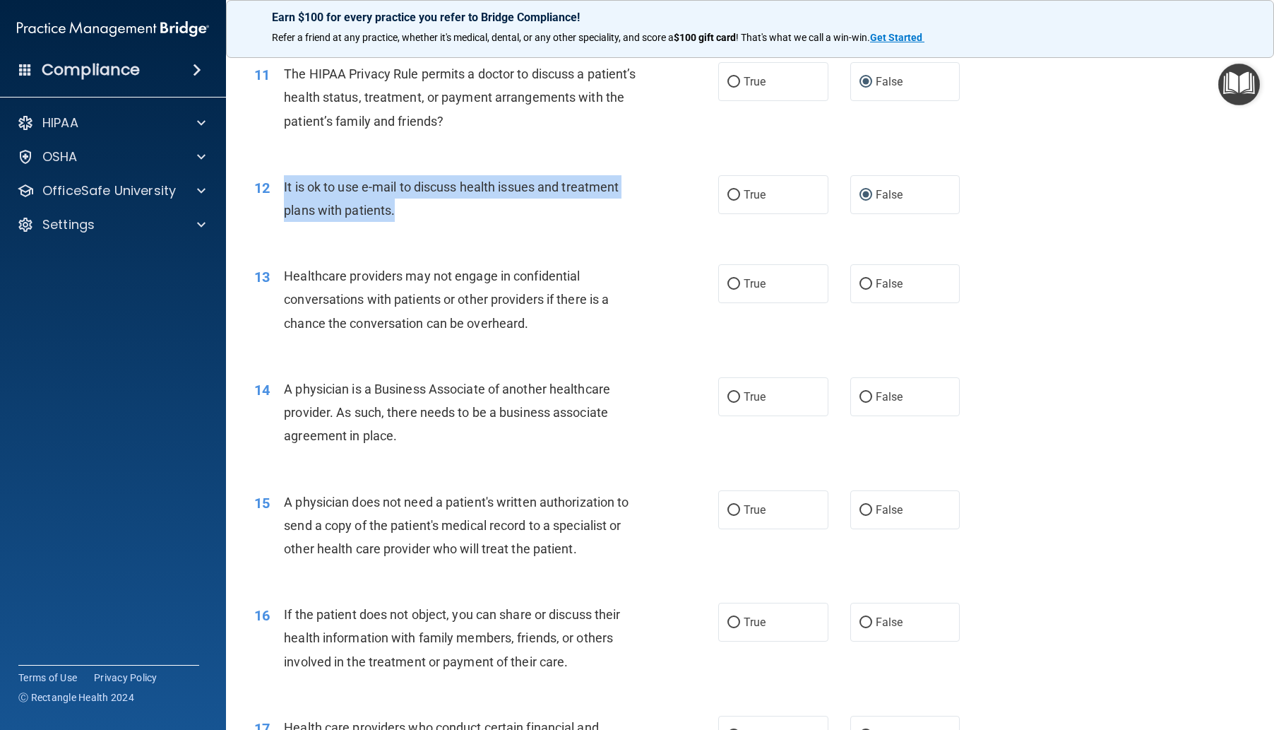
drag, startPoint x: 285, startPoint y: 228, endPoint x: 487, endPoint y: 249, distance: 203.1
click at [487, 222] on div "It is ok to use e-mail to discuss health issues and treatment plans with patien…" at bounding box center [466, 198] width 364 height 47
copy span "It is ok to use e-mail to discuss health issues and treatment plans with patien…"
click at [730, 201] on input "True" at bounding box center [734, 195] width 13 height 11
radio input "true"
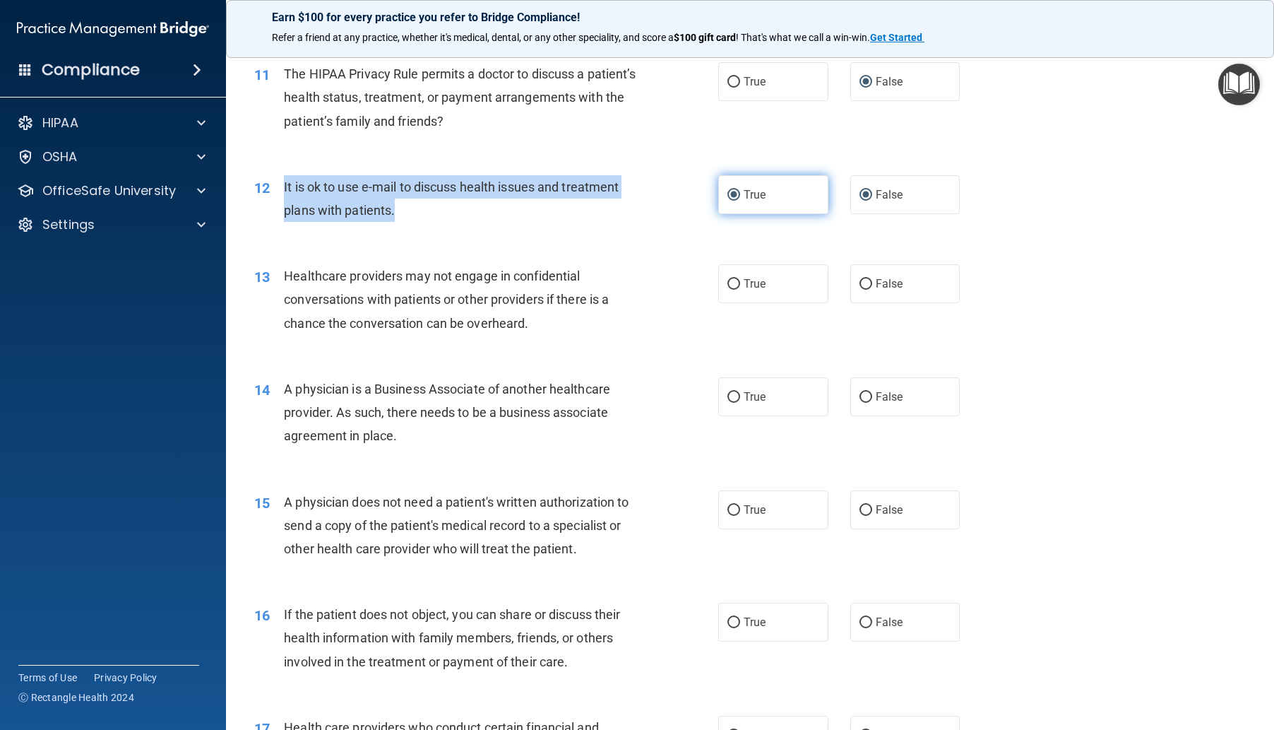
radio input "false"
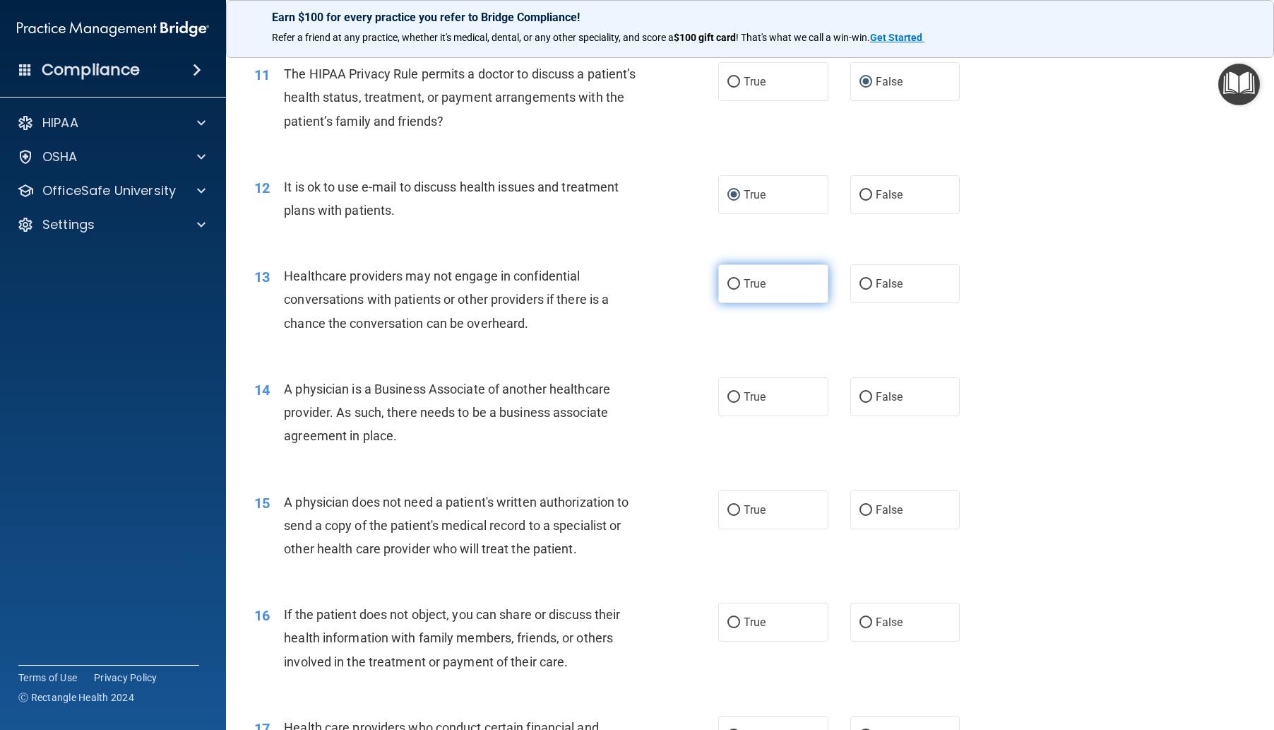
click at [738, 303] on label "True" at bounding box center [773, 283] width 110 height 39
click at [738, 290] on input "True" at bounding box center [734, 284] width 13 height 11
radio input "true"
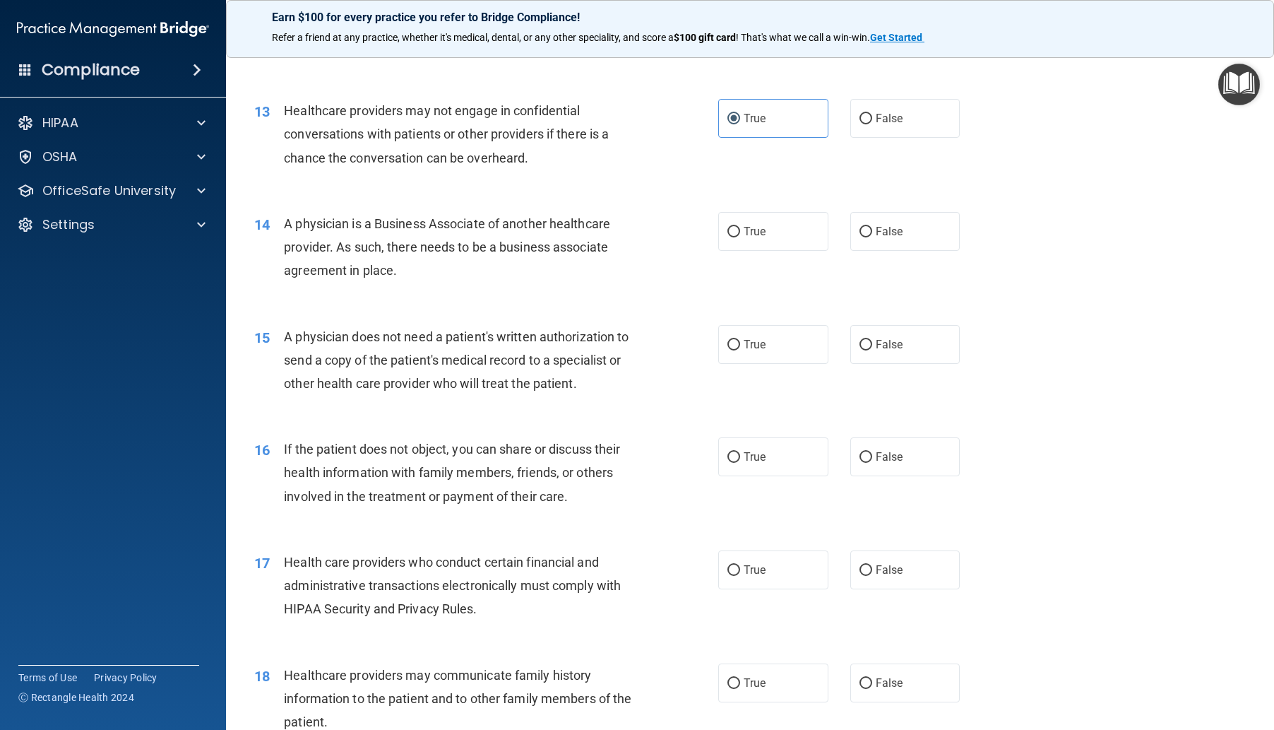
scroll to position [1413, 0]
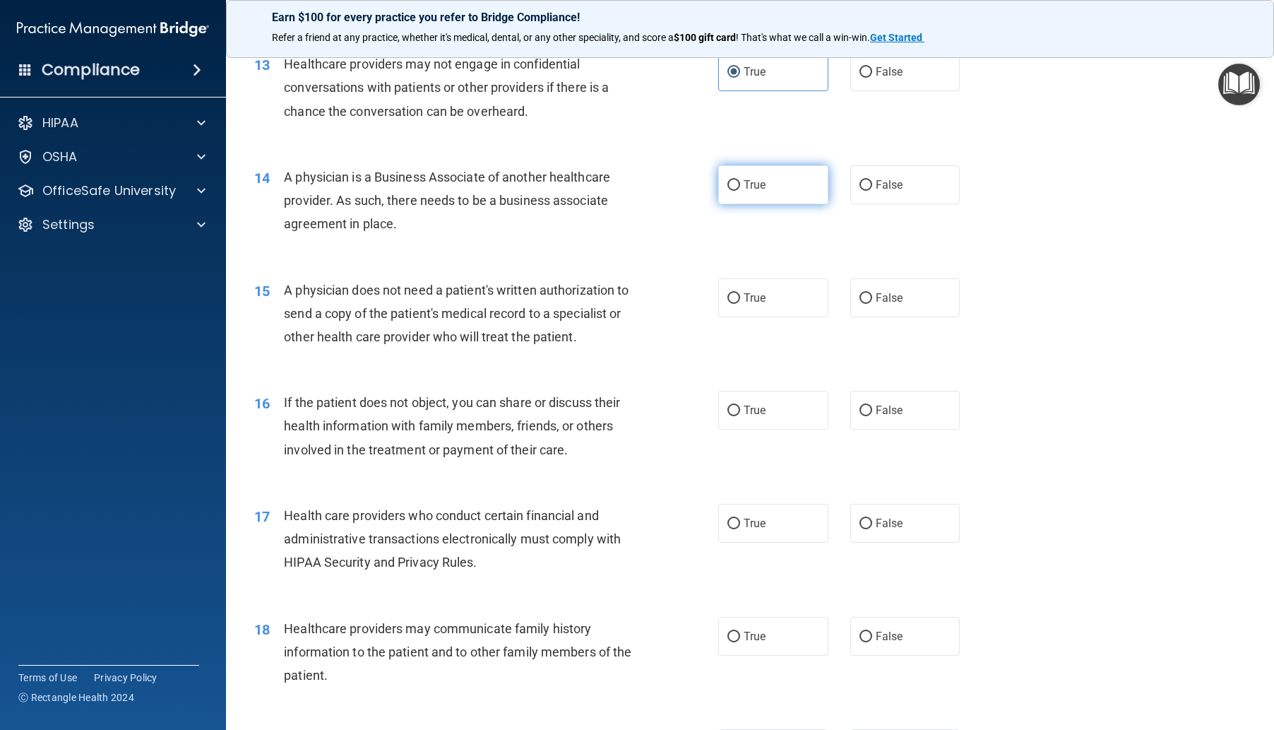
click at [730, 191] on input "True" at bounding box center [734, 185] width 13 height 11
radio input "true"
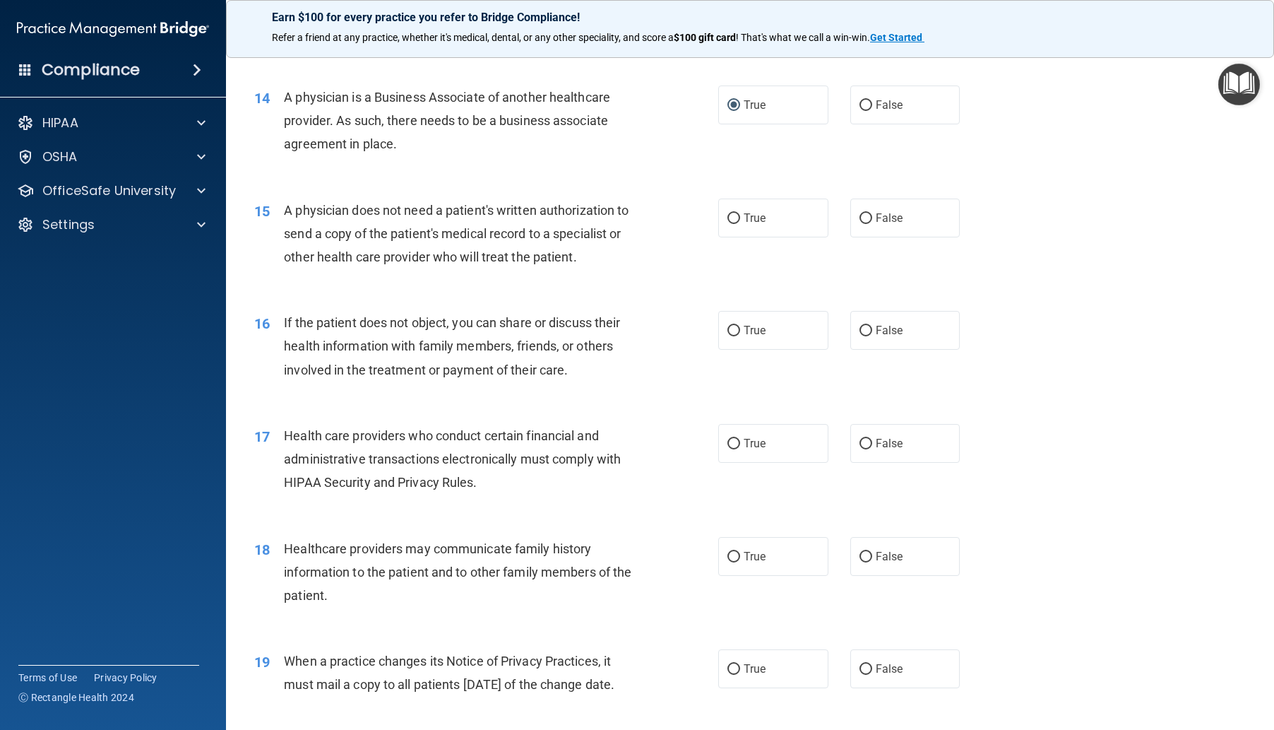
scroll to position [1554, 0]
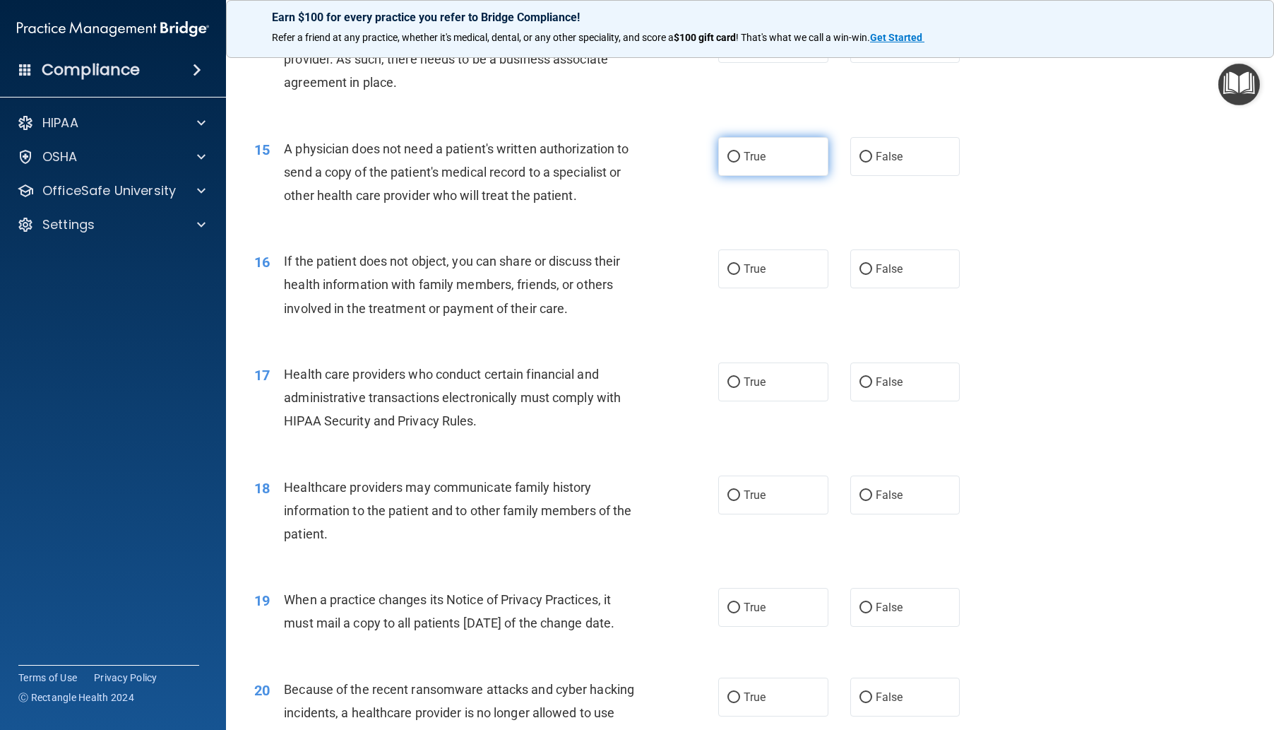
click at [731, 162] on input "True" at bounding box center [734, 157] width 13 height 11
radio input "true"
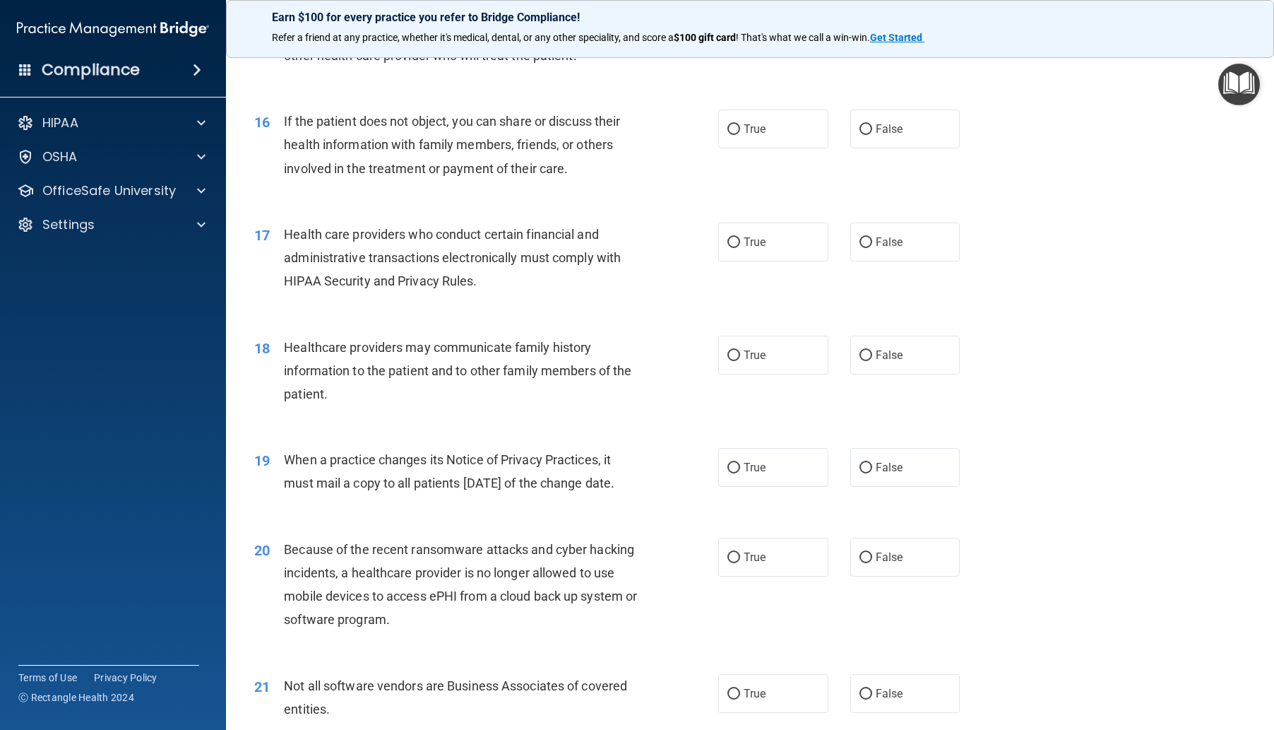
scroll to position [1695, 0]
click at [731, 134] on input "True" at bounding box center [734, 128] width 13 height 11
radio input "true"
click at [728, 247] on input "True" at bounding box center [734, 241] width 13 height 11
radio input "true"
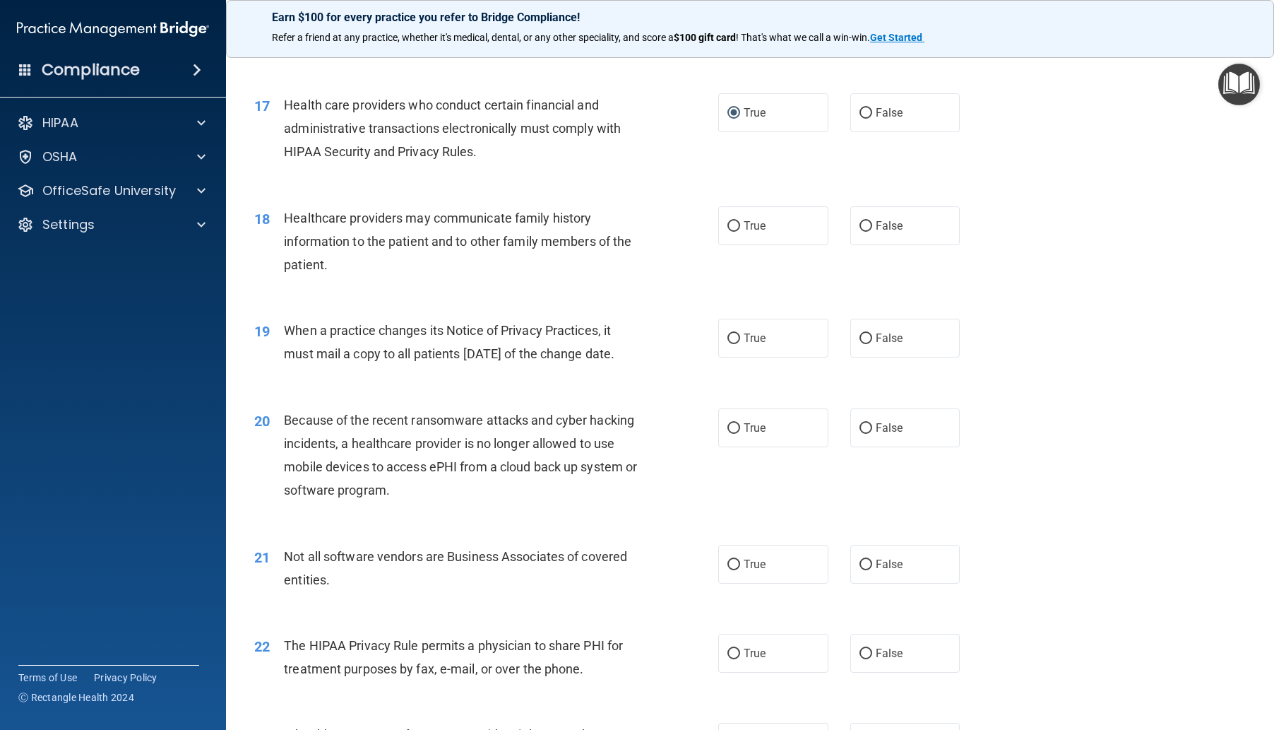
scroll to position [1837, 0]
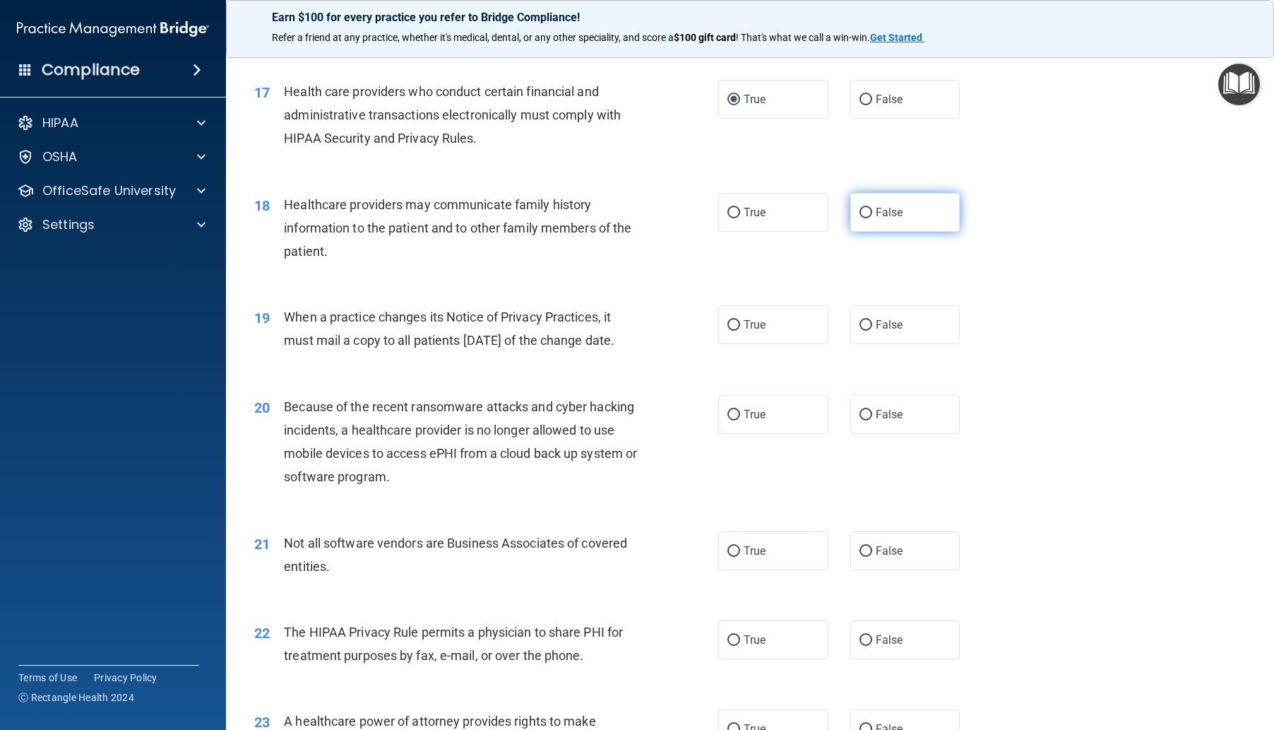
click at [860, 218] on input "False" at bounding box center [866, 213] width 13 height 11
radio input "true"
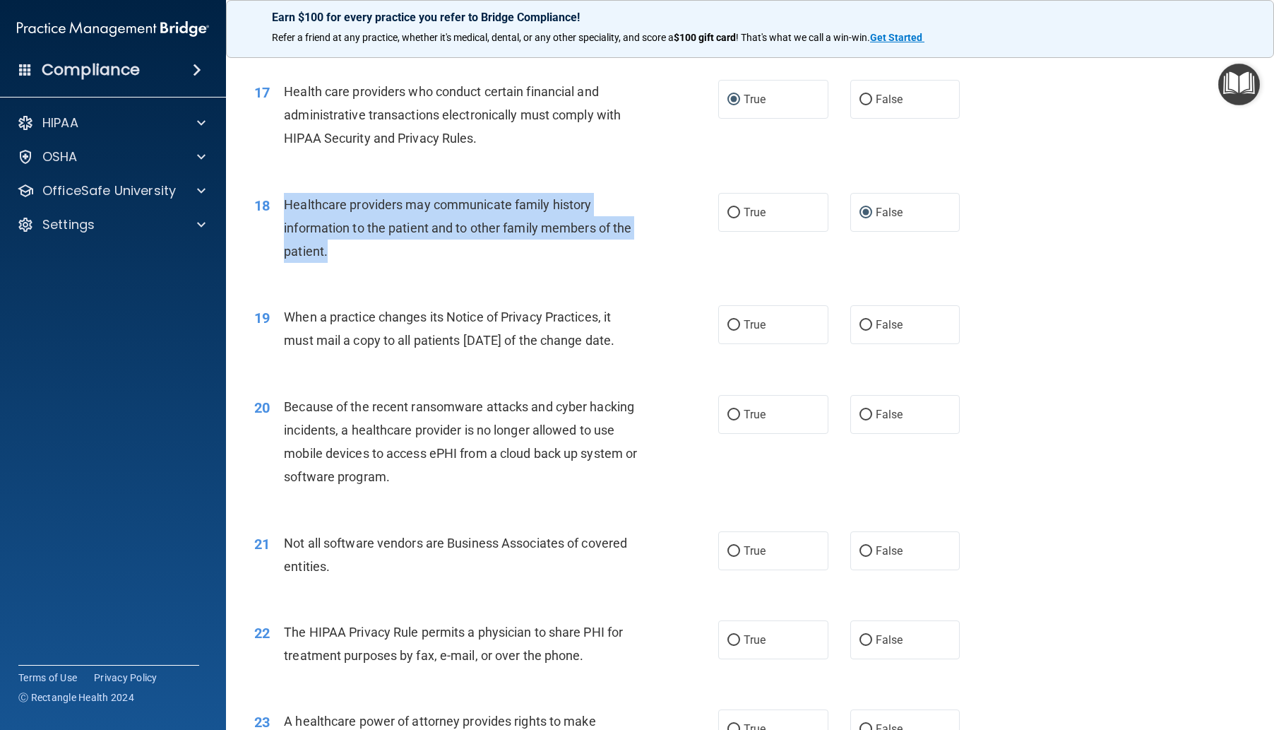
drag, startPoint x: 283, startPoint y: 242, endPoint x: 377, endPoint y: 311, distance: 116.7
click at [377, 271] on div "18 Healthcare providers may communicate family history information to the patie…" at bounding box center [486, 232] width 506 height 78
copy span "Healthcare providers may communicate family history information to the patient …"
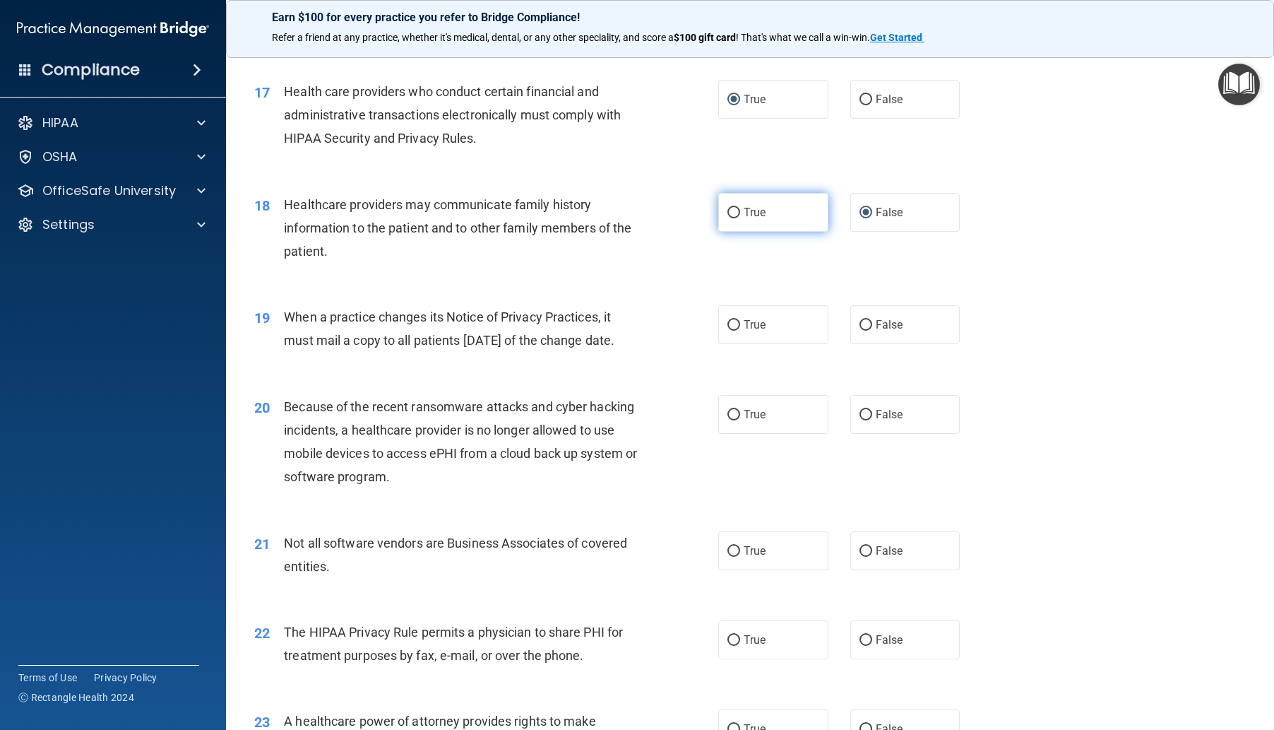
click at [735, 232] on label "True" at bounding box center [773, 212] width 110 height 39
click at [735, 218] on input "True" at bounding box center [734, 213] width 13 height 11
radio input "true"
radio input "false"
drag, startPoint x: 287, startPoint y: 358, endPoint x: 370, endPoint y: 410, distance: 98.0
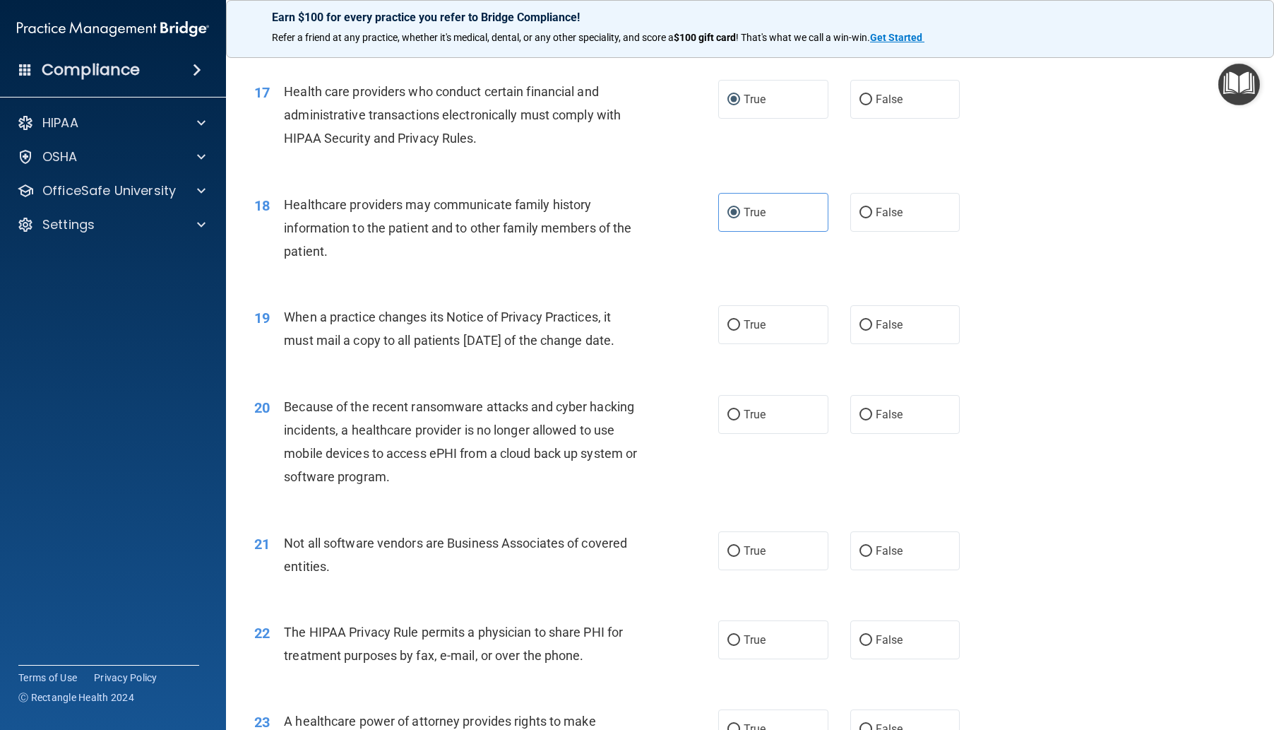
click at [370, 352] on div "When a practice changes its Notice of Privacy Practices, it must mail a copy to…" at bounding box center [466, 328] width 364 height 47
copy span "When a practice changes its Notice of Privacy Practices, it must mail a copy to…"
click at [736, 344] on label "True" at bounding box center [773, 324] width 110 height 39
click at [736, 331] on input "True" at bounding box center [734, 325] width 13 height 11
radio input "true"
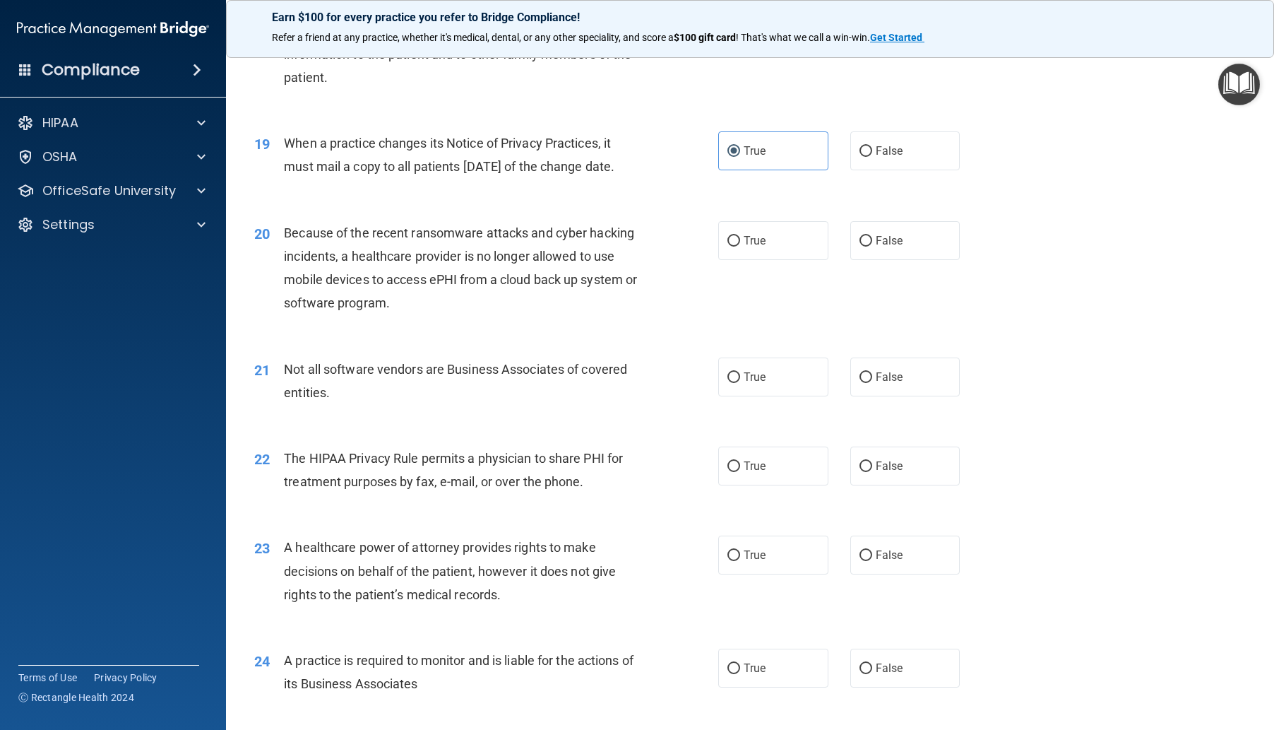
scroll to position [2049, 0]
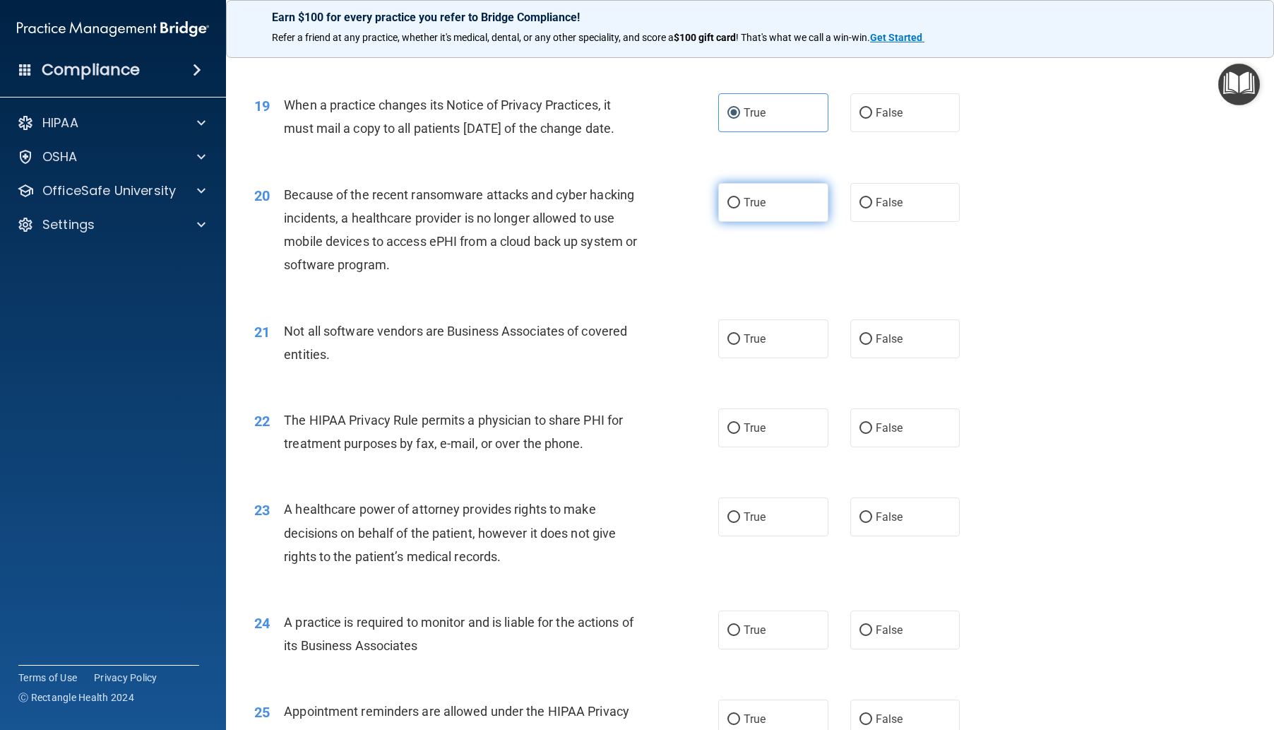
click at [730, 208] on input "True" at bounding box center [734, 203] width 13 height 11
radio input "true"
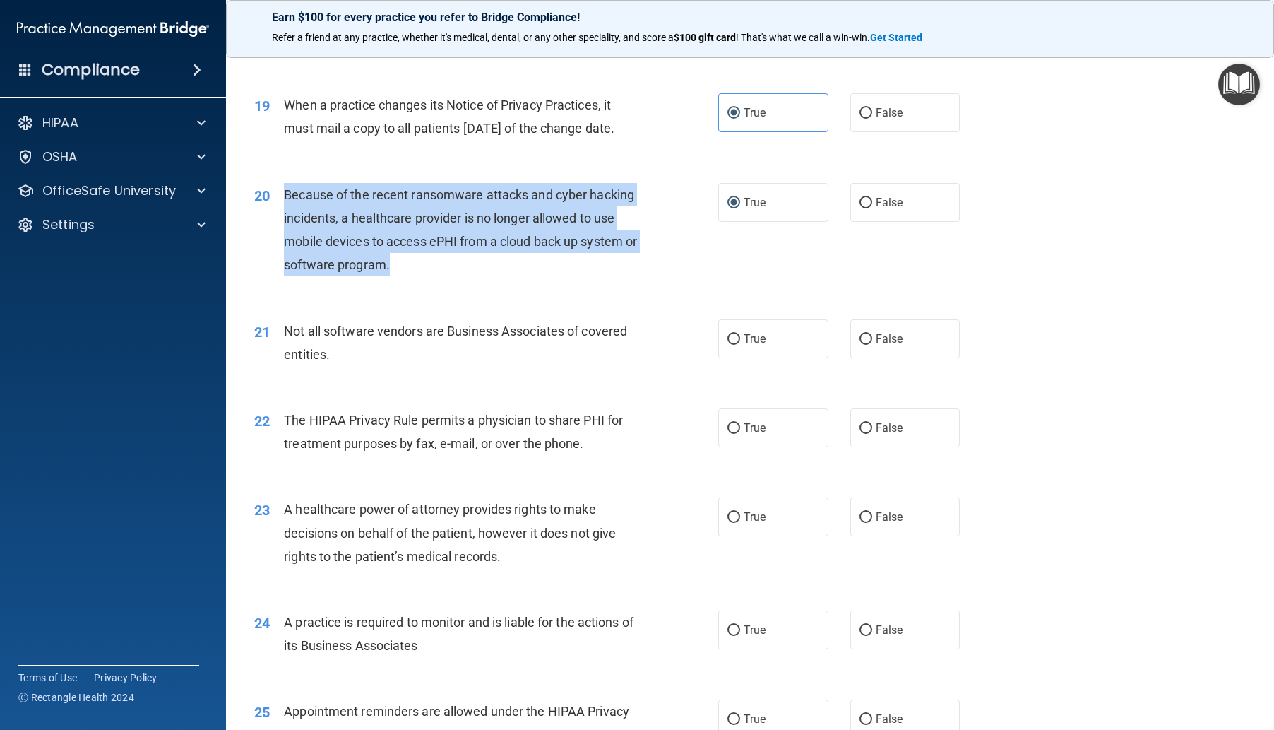
drag, startPoint x: 288, startPoint y: 266, endPoint x: 480, endPoint y: 338, distance: 206.1
click at [480, 277] on div "Because of the recent ransomware attacks and cyber hacking incidents, a healthc…" at bounding box center [466, 230] width 364 height 94
click at [860, 208] on input "False" at bounding box center [866, 203] width 13 height 11
radio input "true"
radio input "false"
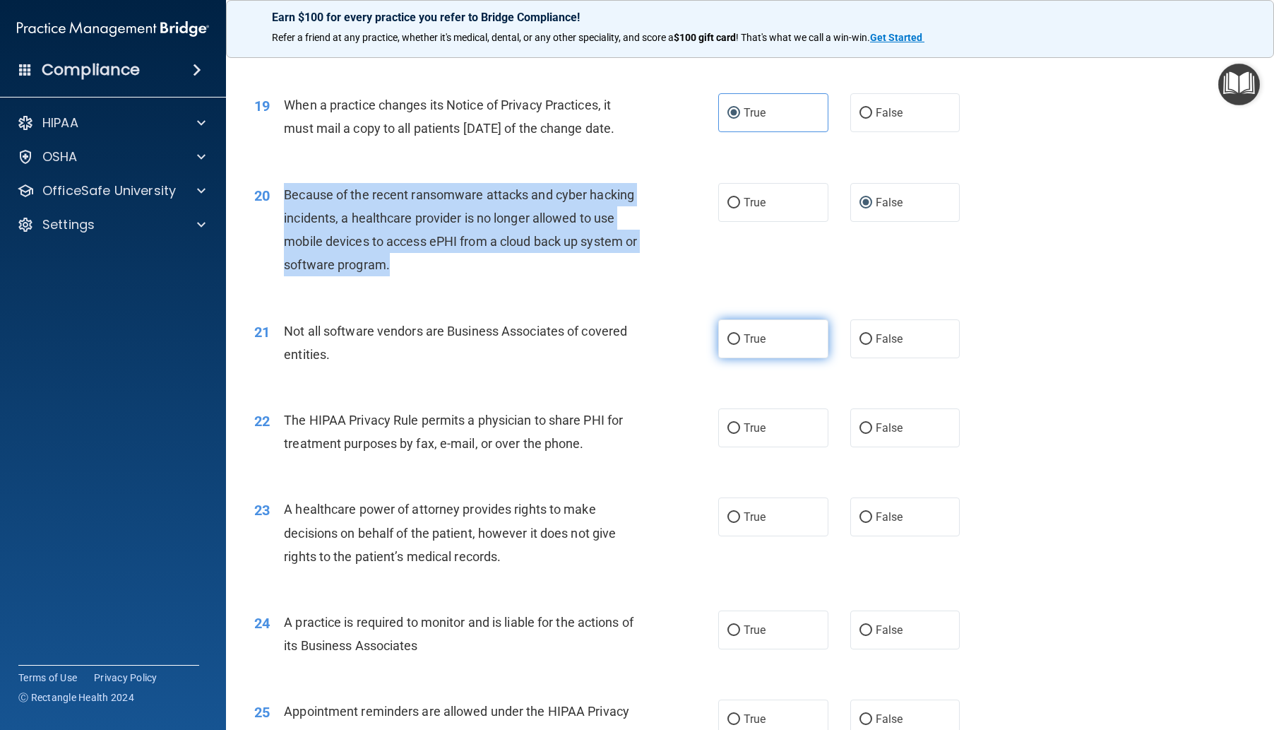
click at [735, 345] on input "True" at bounding box center [734, 339] width 13 height 11
radio input "true"
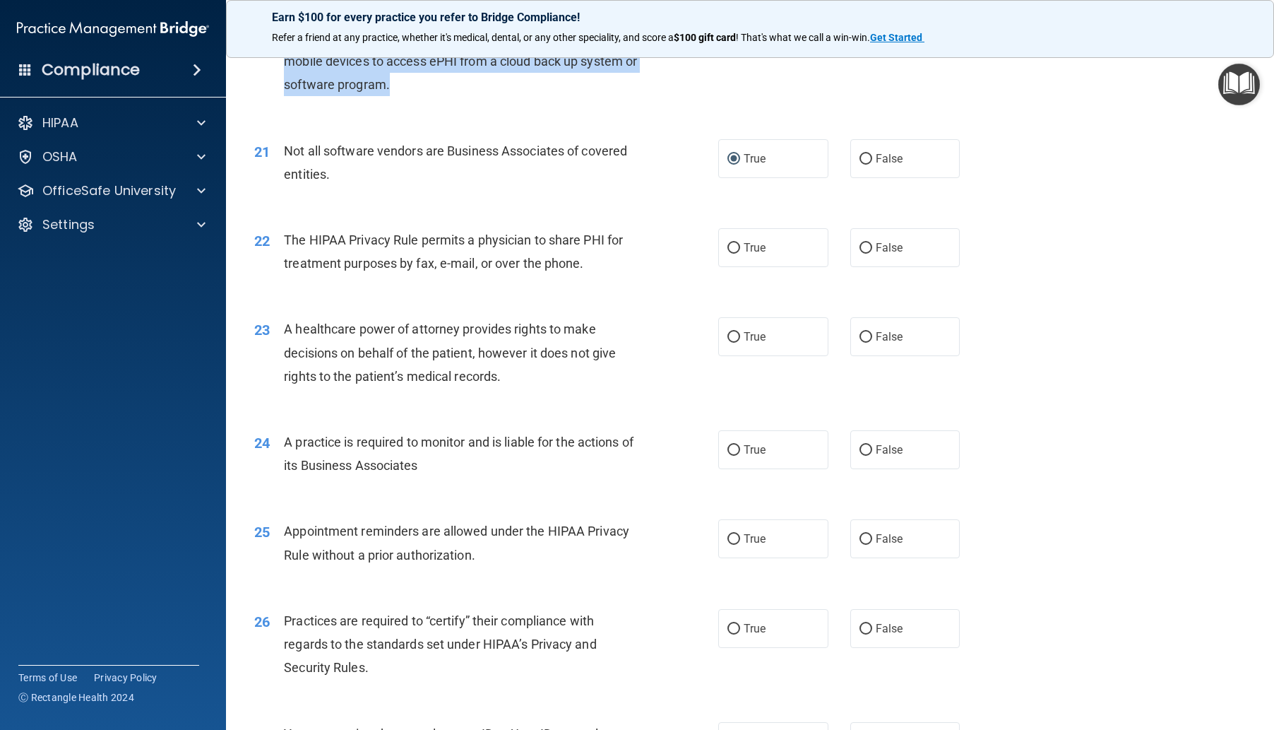
scroll to position [2261, 0]
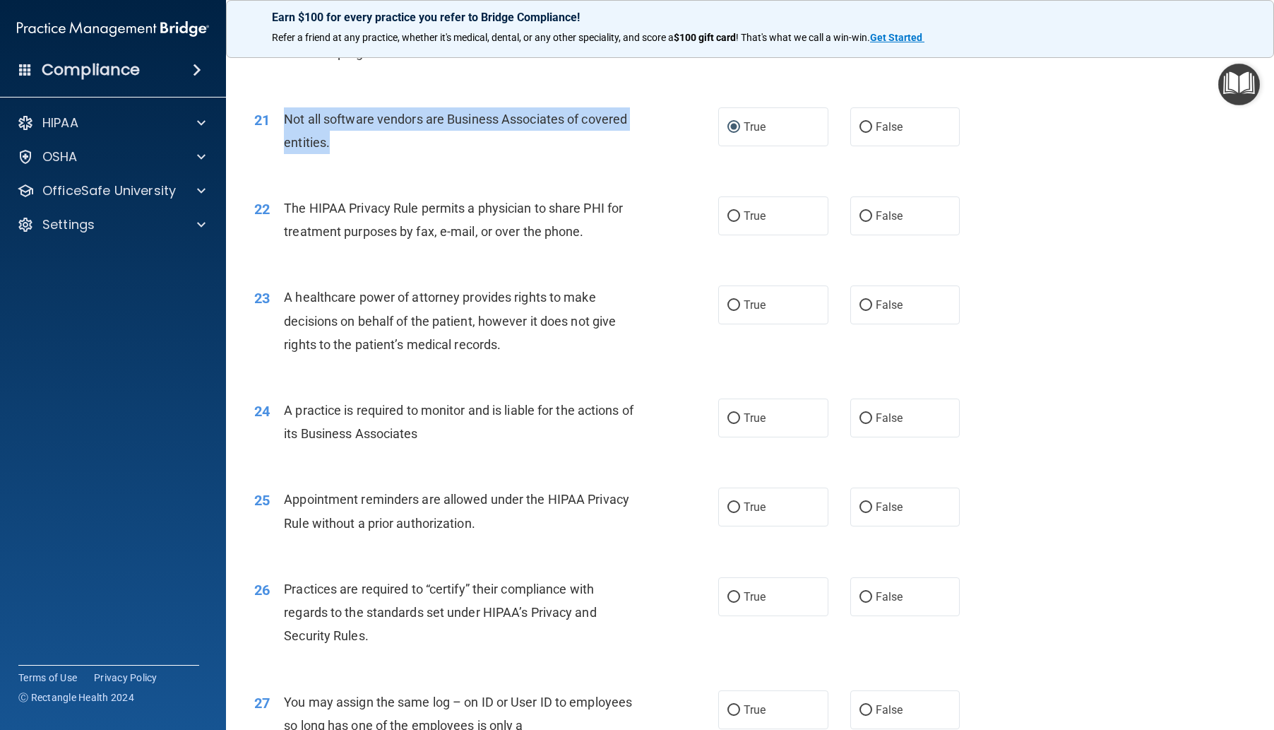
drag, startPoint x: 285, startPoint y: 184, endPoint x: 374, endPoint y: 225, distance: 98.3
click at [374, 161] on div "21 Not all software vendors are Business Associates of covered entities." at bounding box center [486, 134] width 506 height 54
click at [860, 133] on input "False" at bounding box center [866, 127] width 13 height 11
radio input "true"
radio input "false"
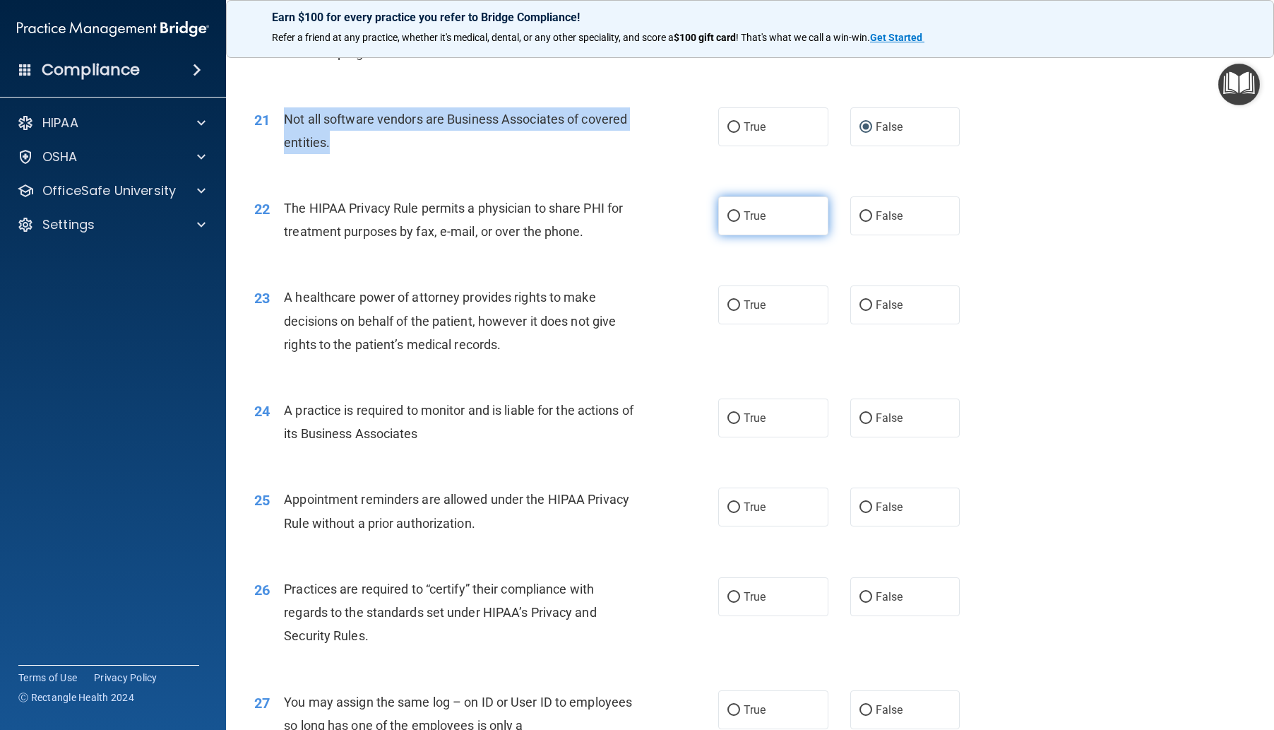
click at [734, 222] on input "True" at bounding box center [734, 216] width 13 height 11
radio input "true"
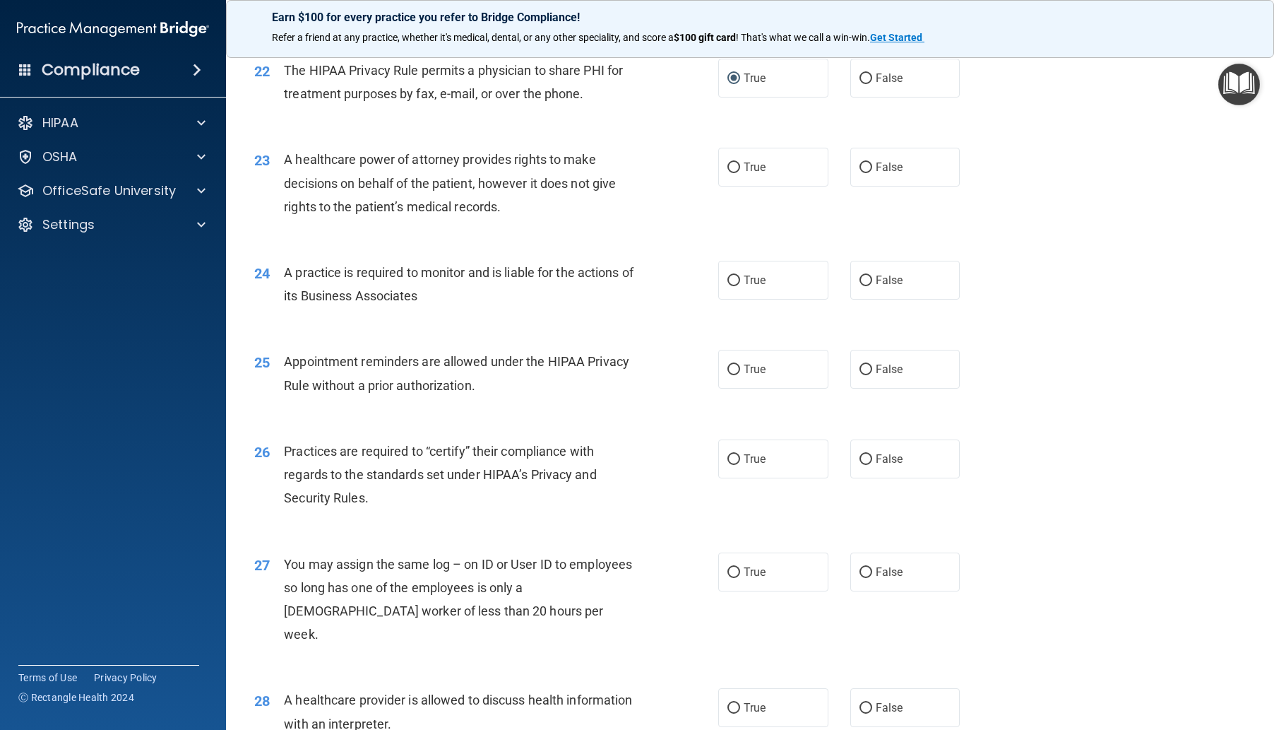
scroll to position [2402, 0]
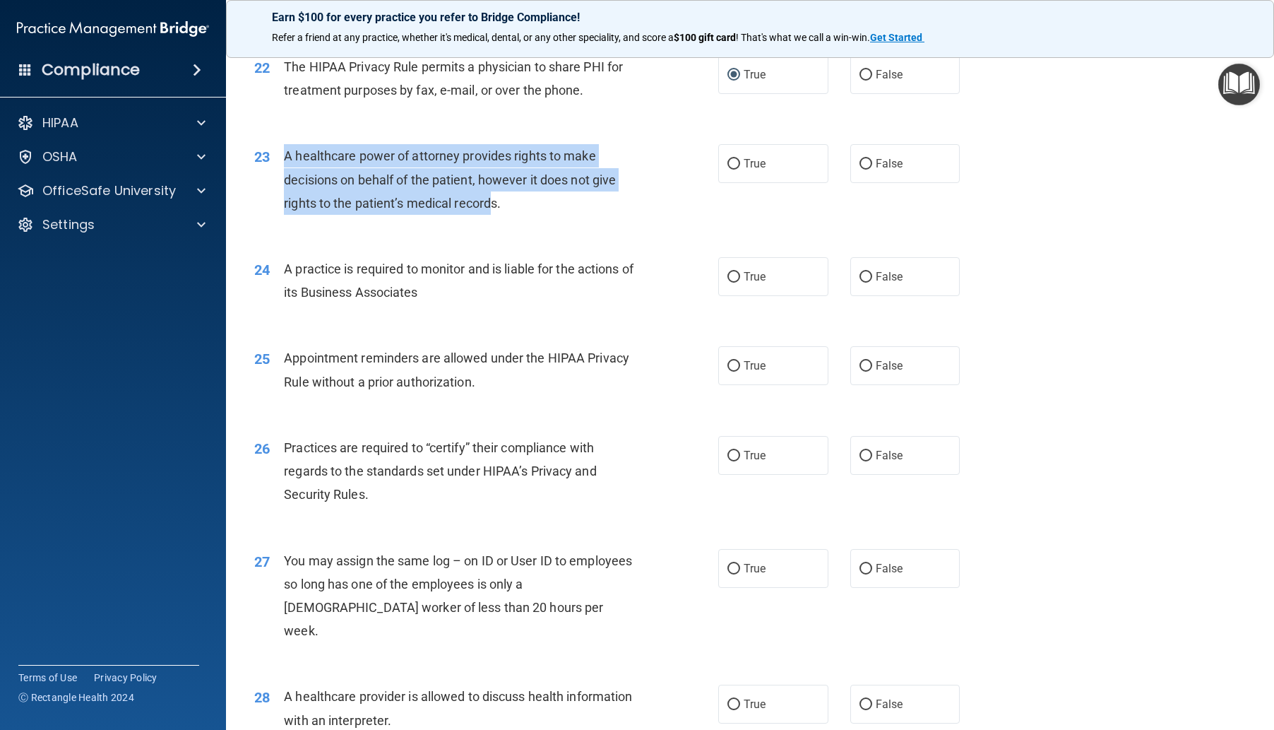
drag, startPoint x: 284, startPoint y: 223, endPoint x: 490, endPoint y: 284, distance: 215.0
click at [490, 215] on div "A healthcare power of attorney provides rights to make decisions on behalf of t…" at bounding box center [466, 179] width 364 height 71
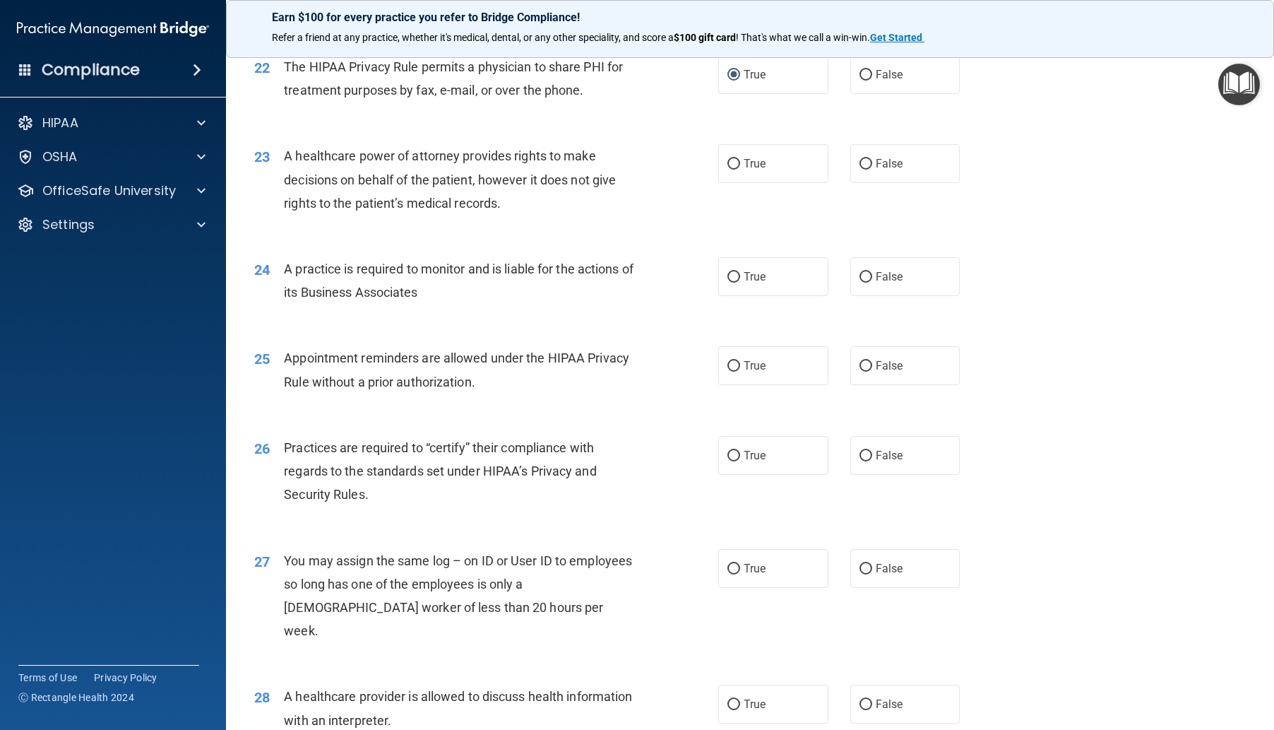
click at [393, 239] on div "23 A healthcare power of attorney provides rights to make decisions on behalf o…" at bounding box center [750, 182] width 1013 height 113
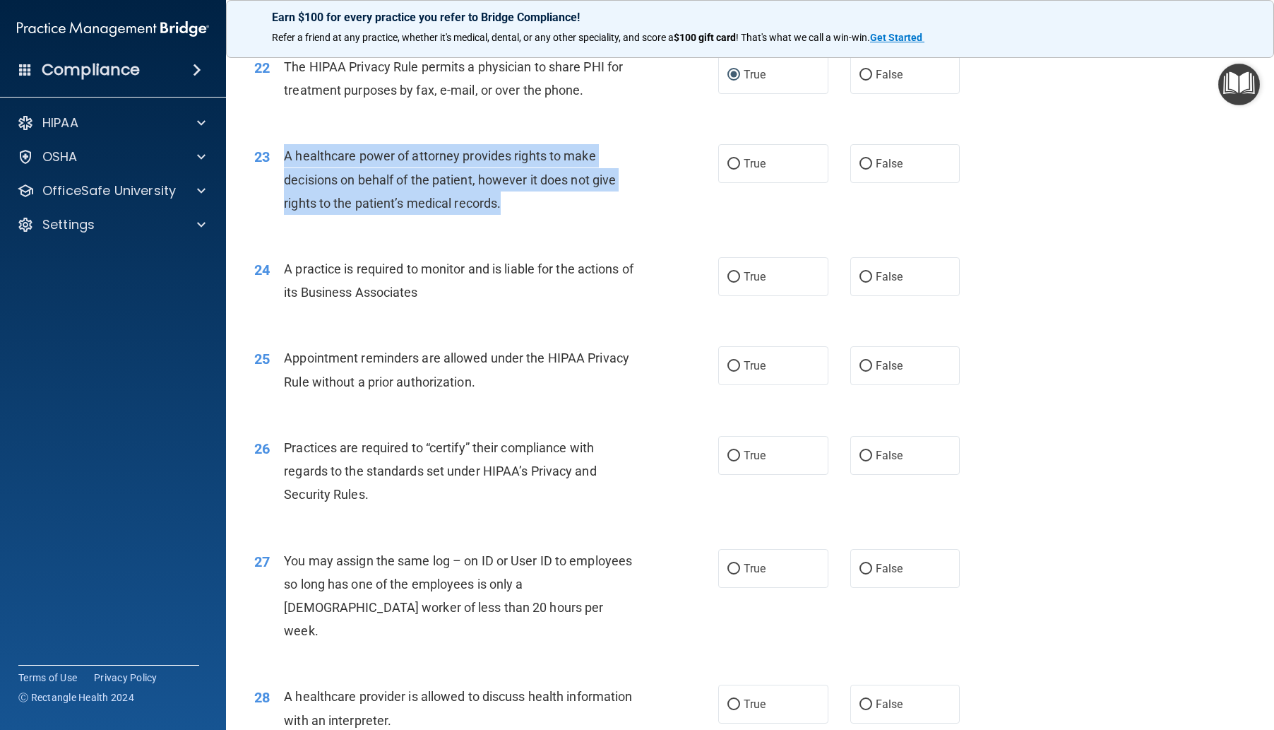
drag, startPoint x: 283, startPoint y: 223, endPoint x: 532, endPoint y: 270, distance: 253.7
click at [532, 222] on div "23 A healthcare power of attorney provides rights to make decisions on behalf o…" at bounding box center [486, 183] width 506 height 78
click at [861, 170] on input "False" at bounding box center [866, 164] width 13 height 11
radio input "true"
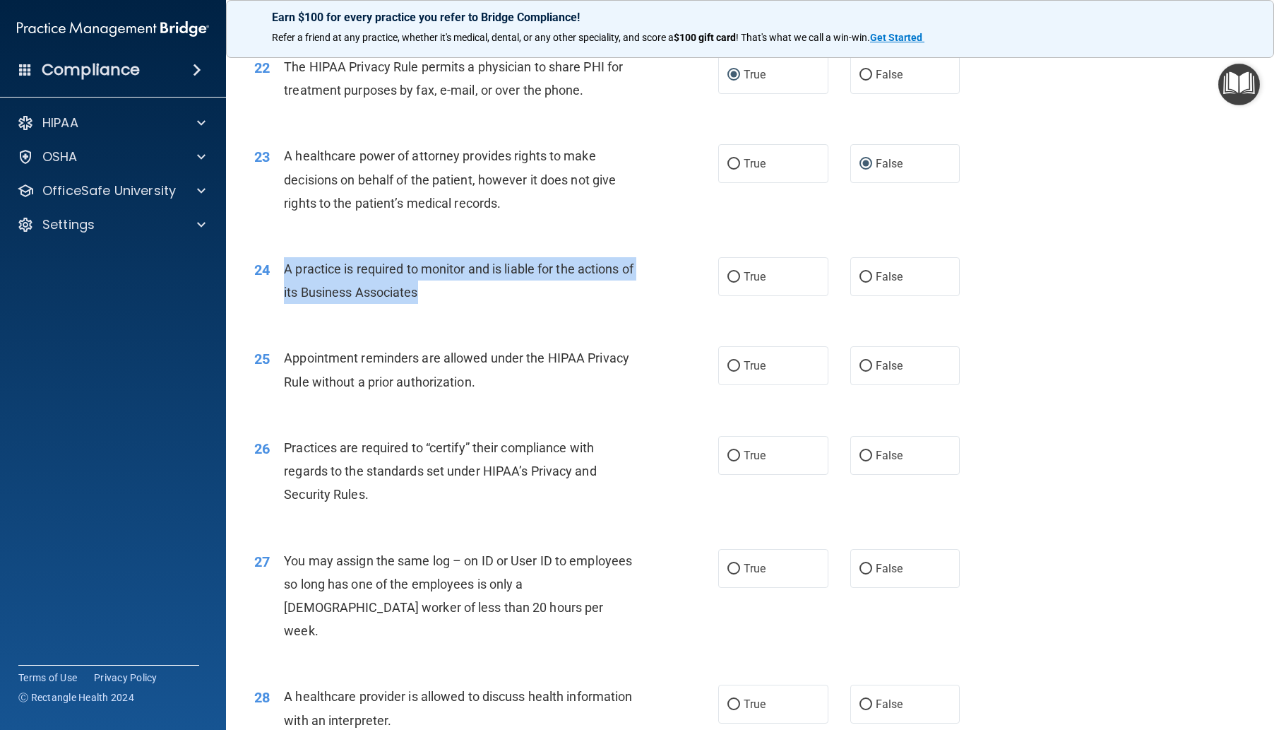
drag, startPoint x: 282, startPoint y: 335, endPoint x: 493, endPoint y: 375, distance: 215.0
click at [493, 311] on div "24 A practice is required to monitor and is liable for the actions of its Busin…" at bounding box center [486, 284] width 506 height 54
click at [860, 283] on input "False" at bounding box center [866, 277] width 13 height 11
radio input "true"
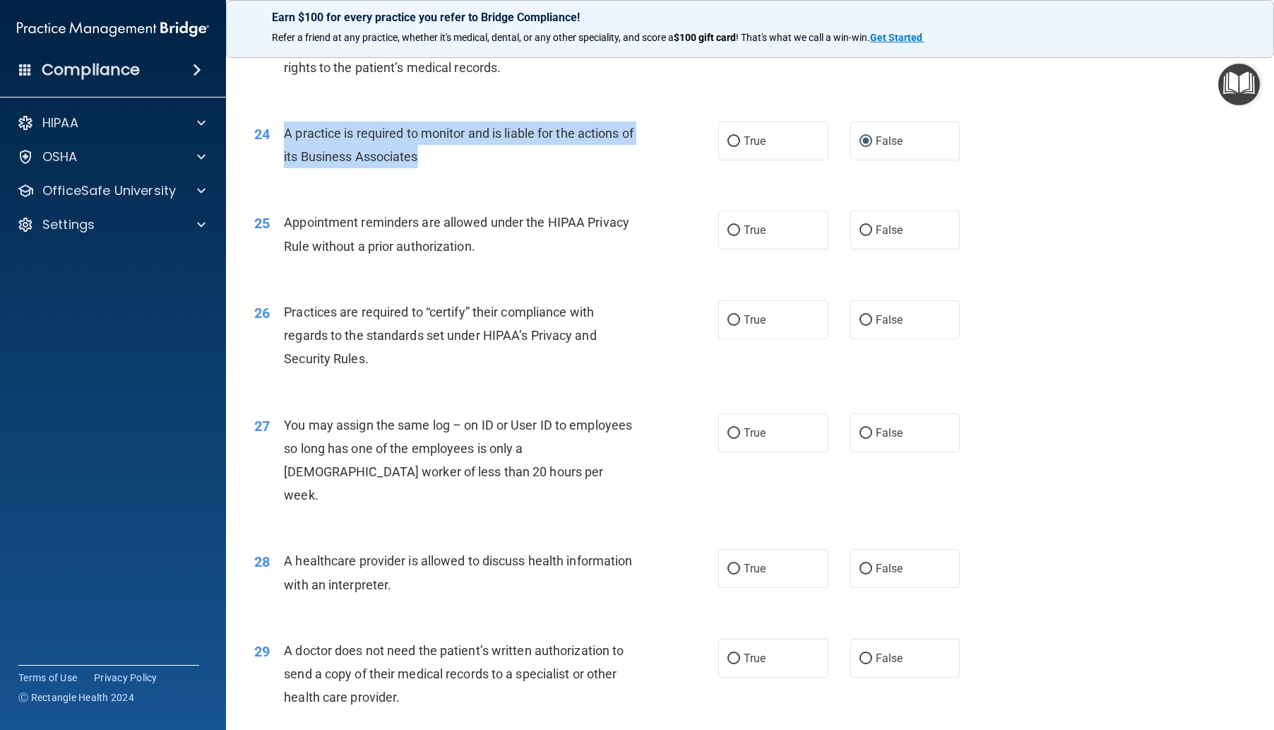
scroll to position [2543, 0]
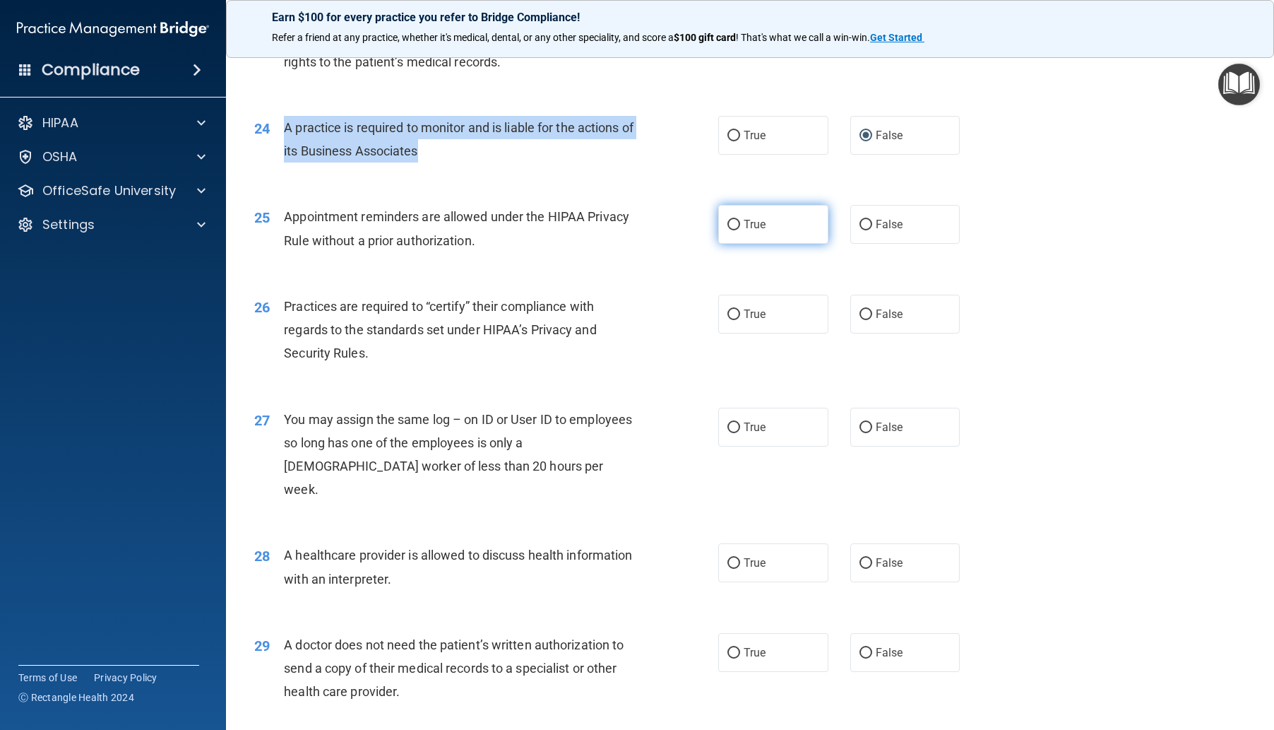
click at [735, 230] on input "True" at bounding box center [734, 225] width 13 height 11
radio input "true"
click at [732, 320] on input "True" at bounding box center [734, 314] width 13 height 11
radio input "true"
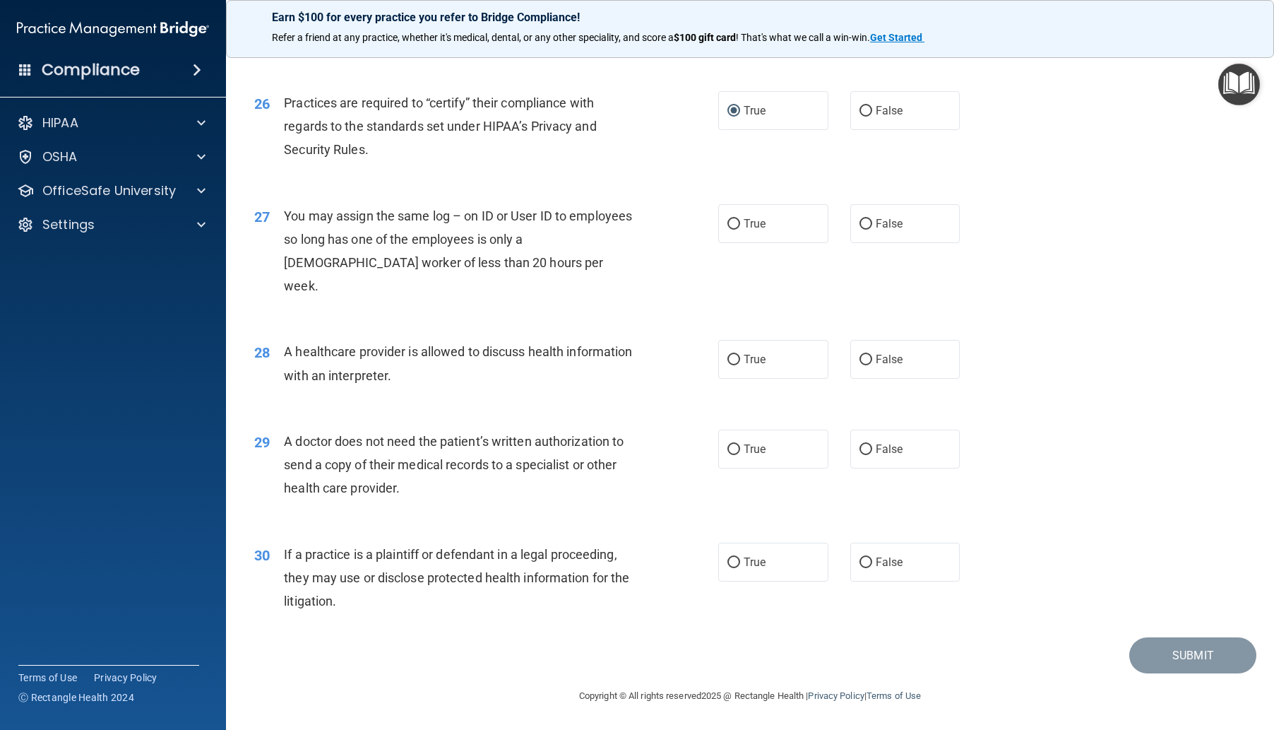
scroll to position [2755, 0]
click at [860, 230] on input "False" at bounding box center [866, 224] width 13 height 11
radio input "true"
click at [729, 362] on input "True" at bounding box center [734, 360] width 13 height 11
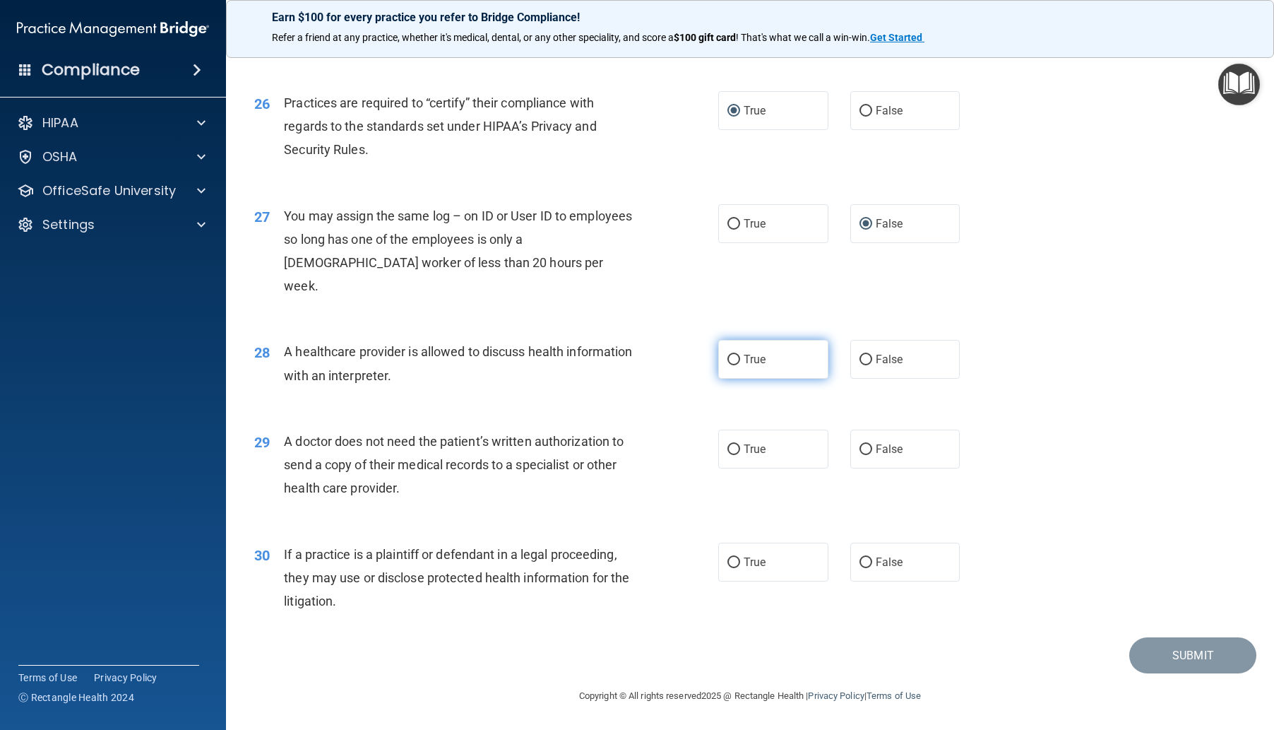
radio input "true"
click at [730, 448] on input "True" at bounding box center [734, 449] width 13 height 11
radio input "true"
click at [738, 560] on label "True" at bounding box center [773, 562] width 110 height 39
click at [738, 560] on input "True" at bounding box center [734, 562] width 13 height 11
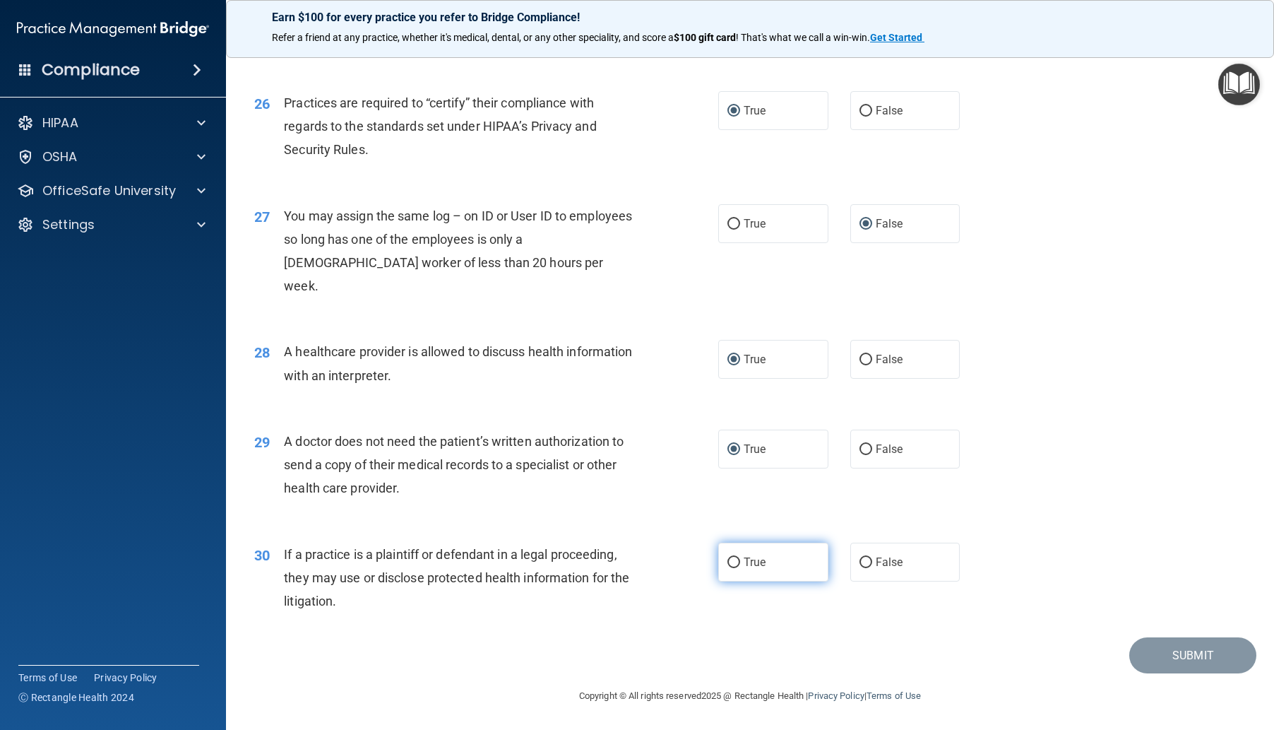
radio input "true"
click at [1183, 651] on button "Submit" at bounding box center [1193, 655] width 127 height 36
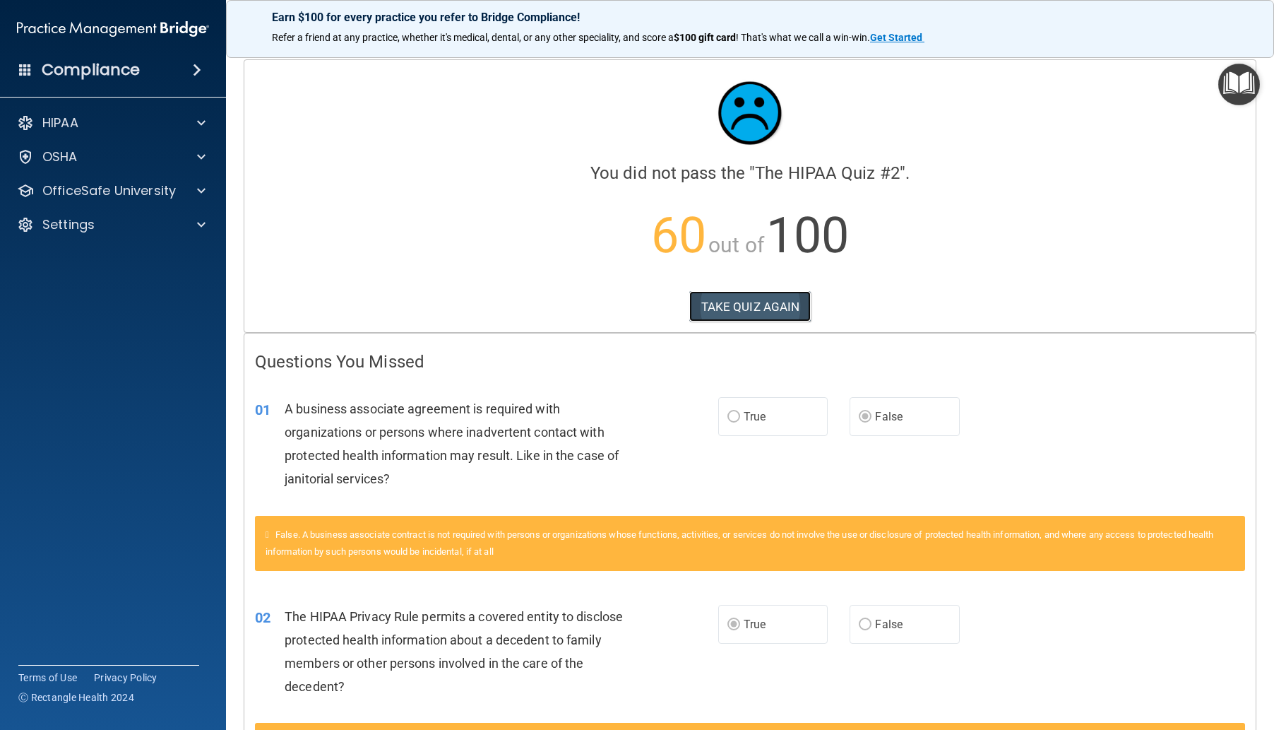
click at [762, 300] on button "TAKE QUIZ AGAIN" at bounding box center [750, 306] width 122 height 31
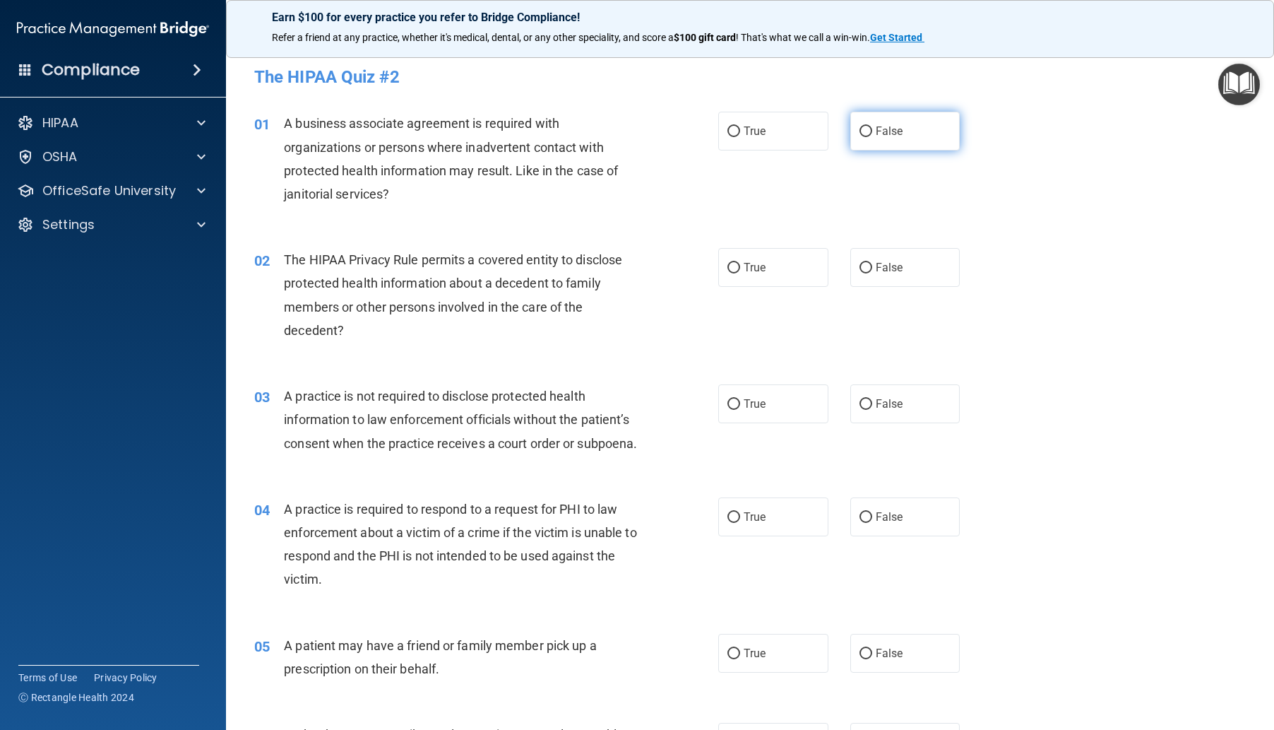
click at [863, 131] on input "False" at bounding box center [866, 131] width 13 height 11
radio input "true"
click at [733, 265] on input "True" at bounding box center [734, 268] width 13 height 11
radio input "true"
click at [860, 405] on input "False" at bounding box center [866, 404] width 13 height 11
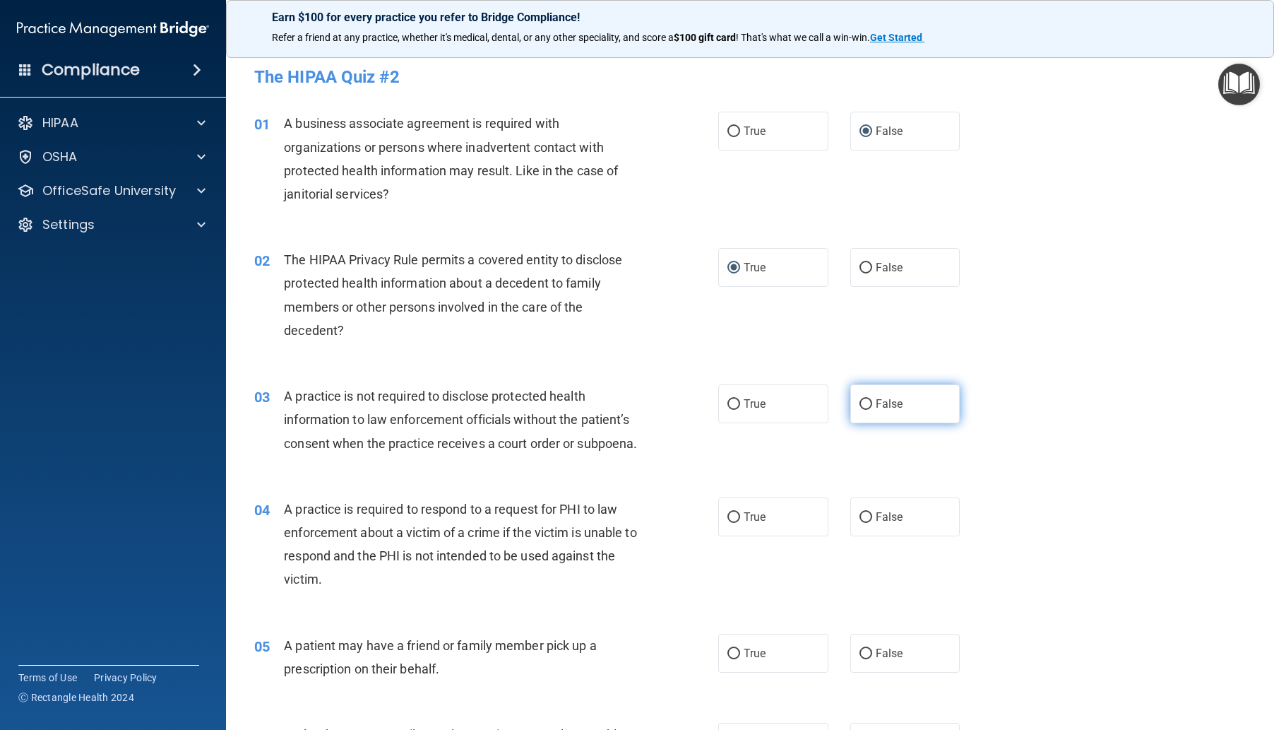
radio input "true"
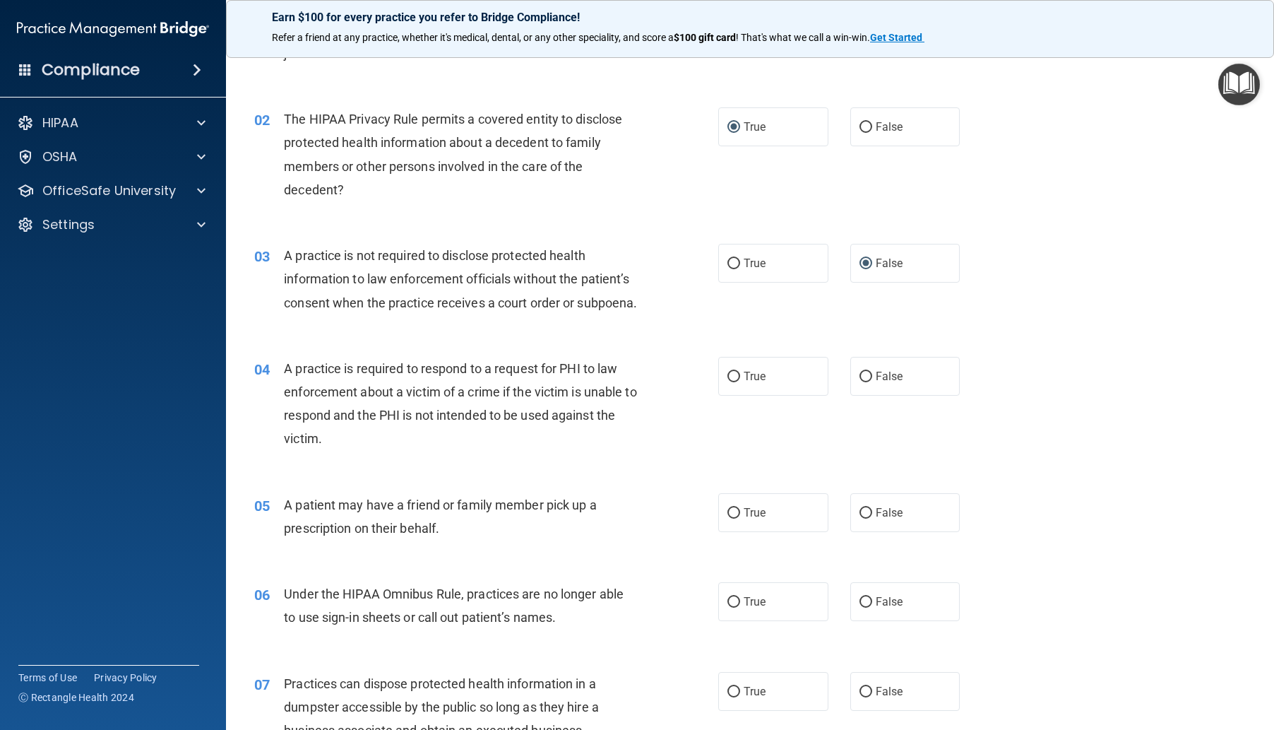
scroll to position [141, 0]
click at [728, 381] on input "True" at bounding box center [734, 376] width 13 height 11
radio input "true"
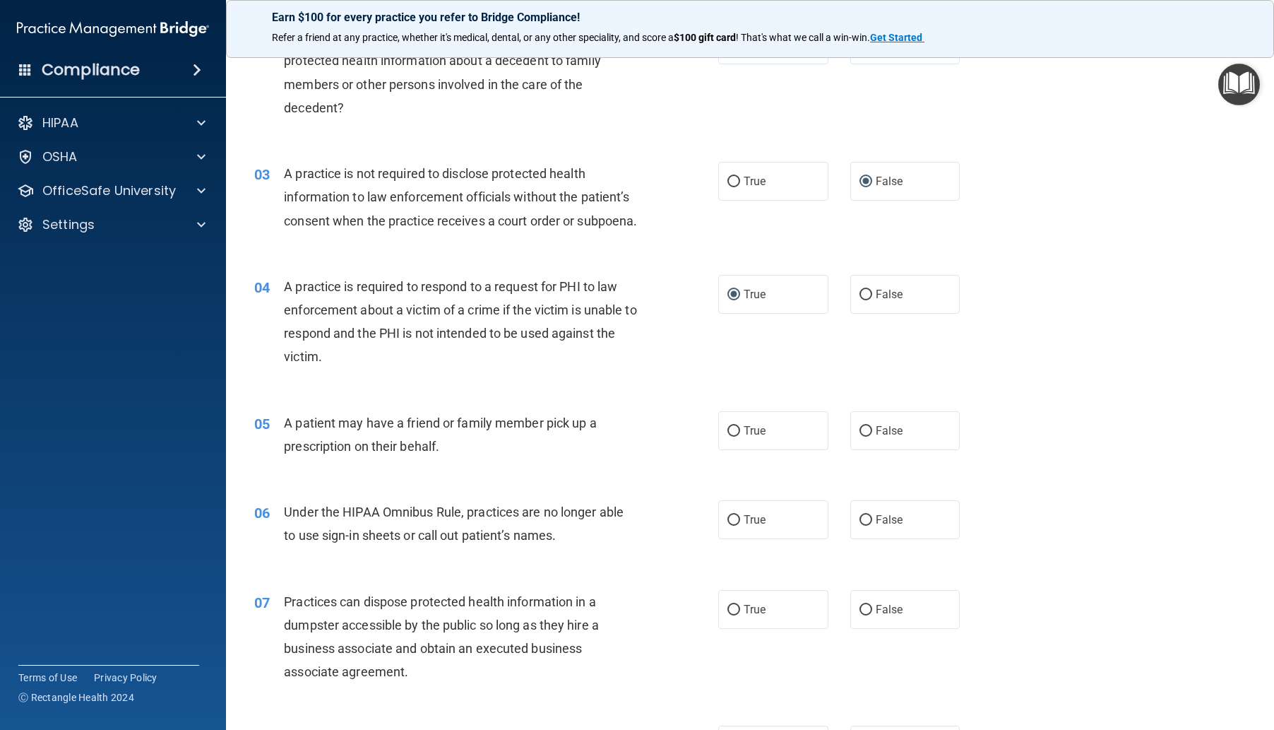
scroll to position [283, 0]
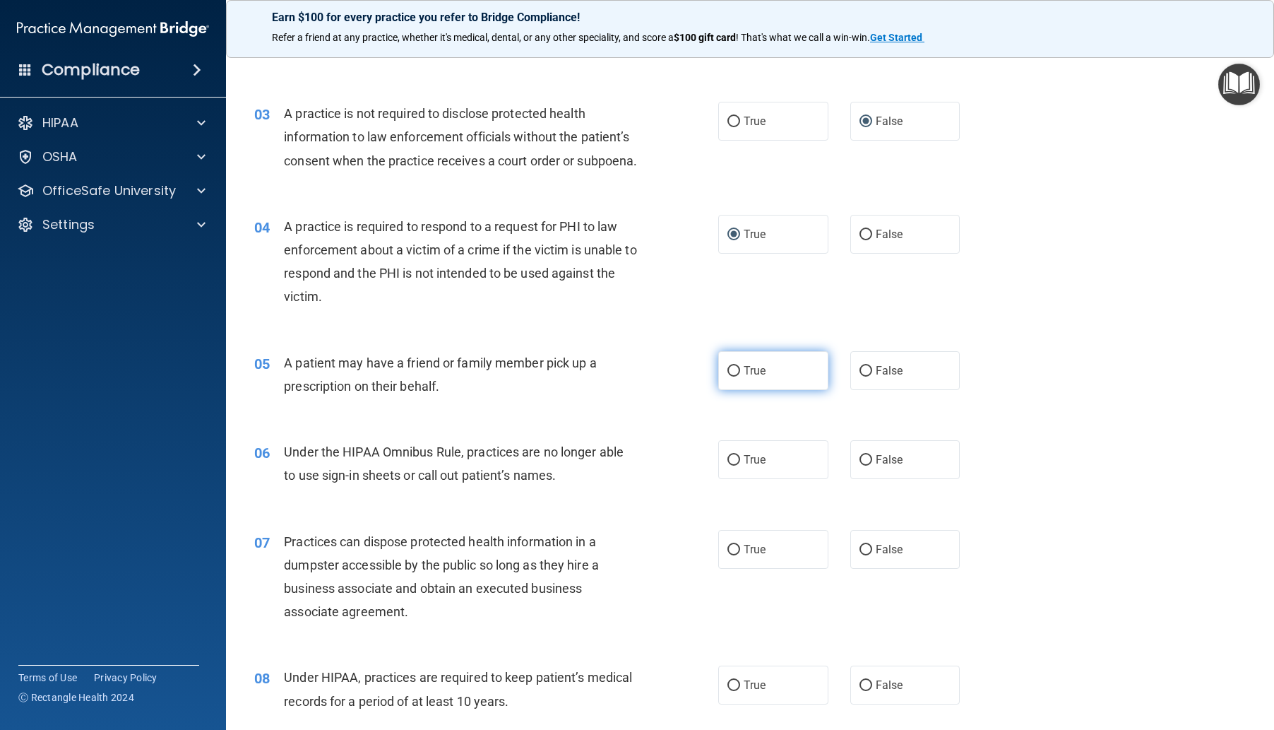
click at [731, 377] on input "True" at bounding box center [734, 371] width 13 height 11
radio input "true"
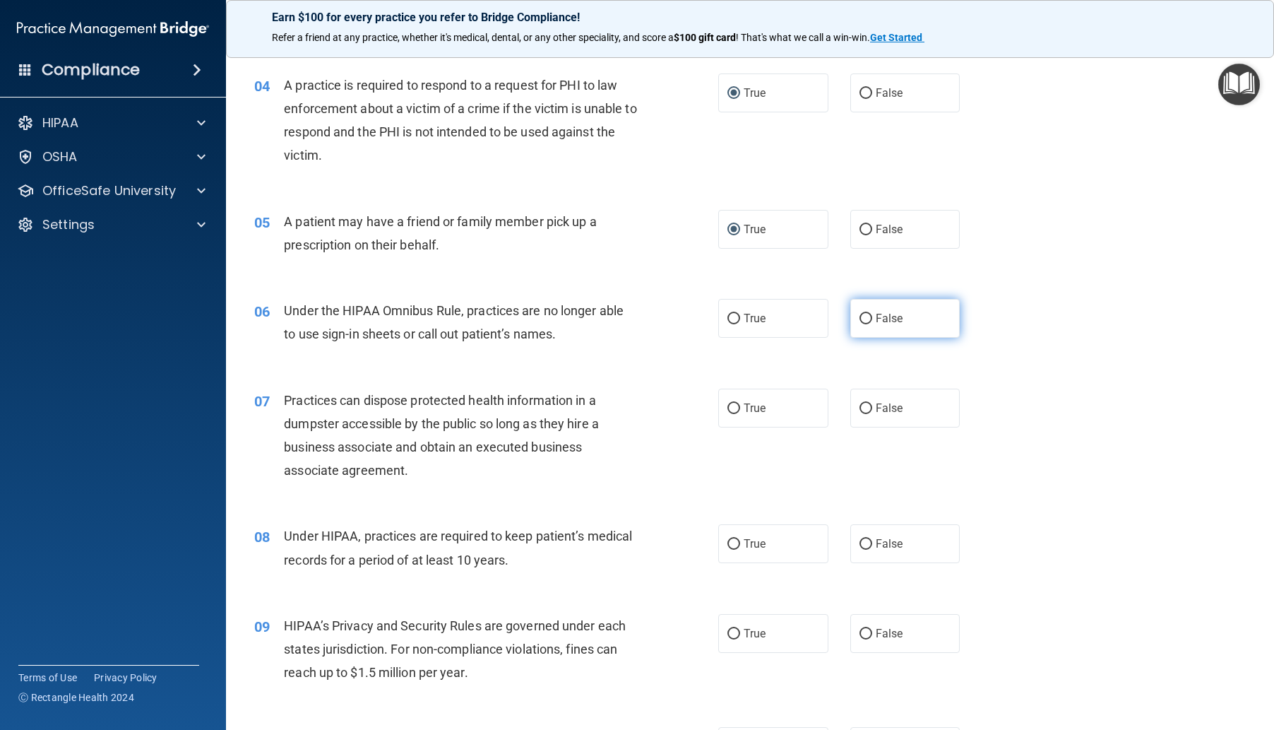
click at [860, 324] on input "False" at bounding box center [866, 319] width 13 height 11
radio input "true"
click at [864, 424] on label "False" at bounding box center [906, 408] width 110 height 39
click at [864, 414] on input "False" at bounding box center [866, 408] width 13 height 11
radio input "true"
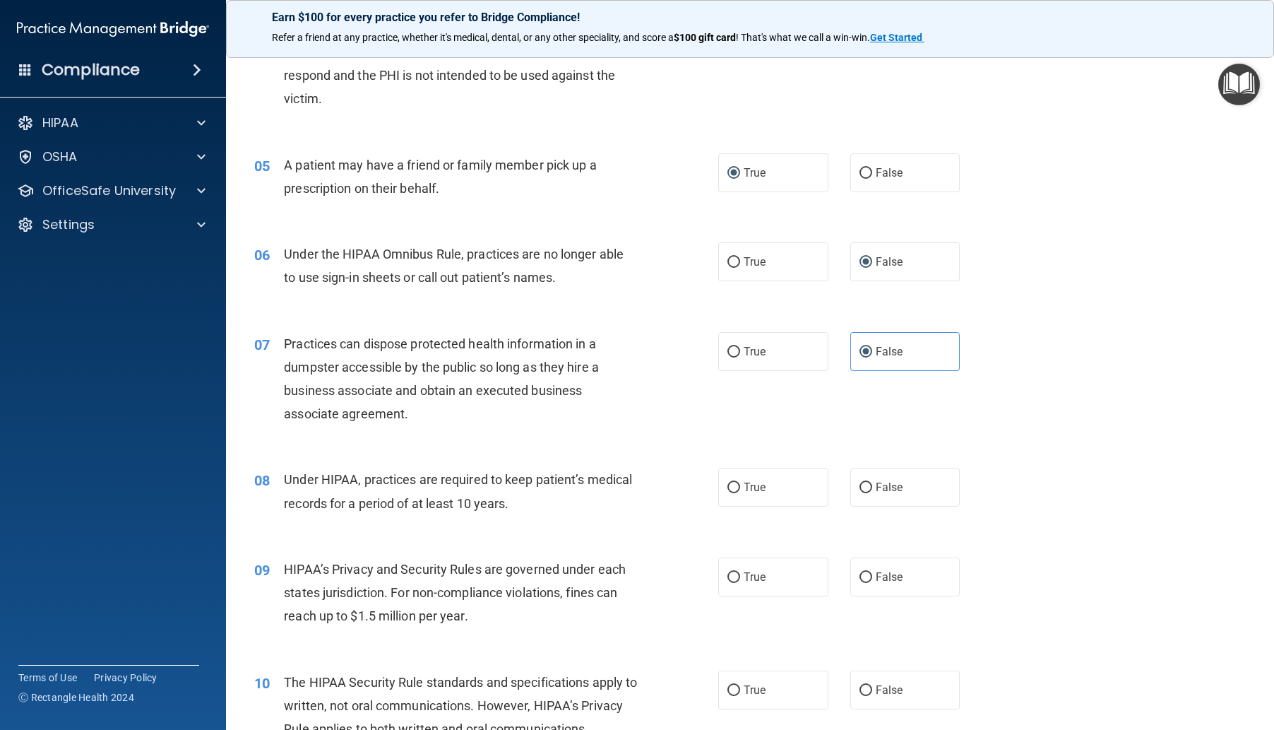
scroll to position [565, 0]
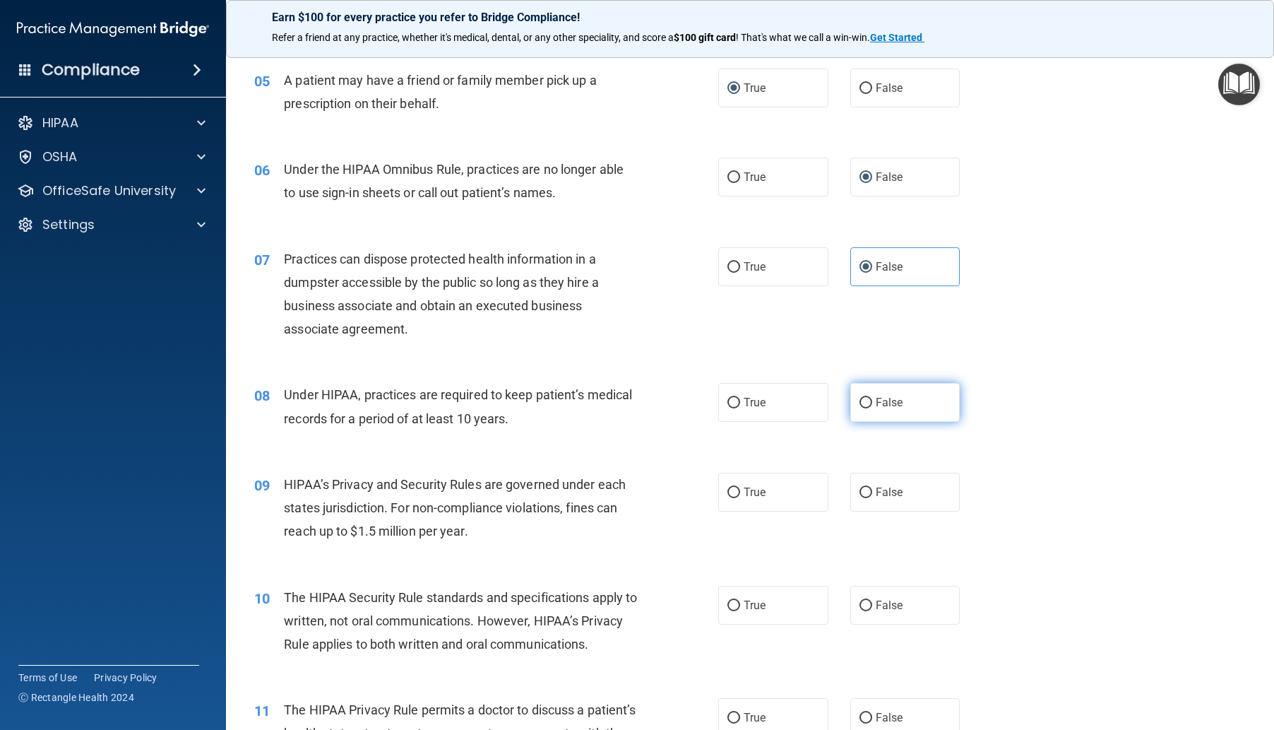
click at [860, 408] on input "False" at bounding box center [866, 403] width 13 height 11
radio input "true"
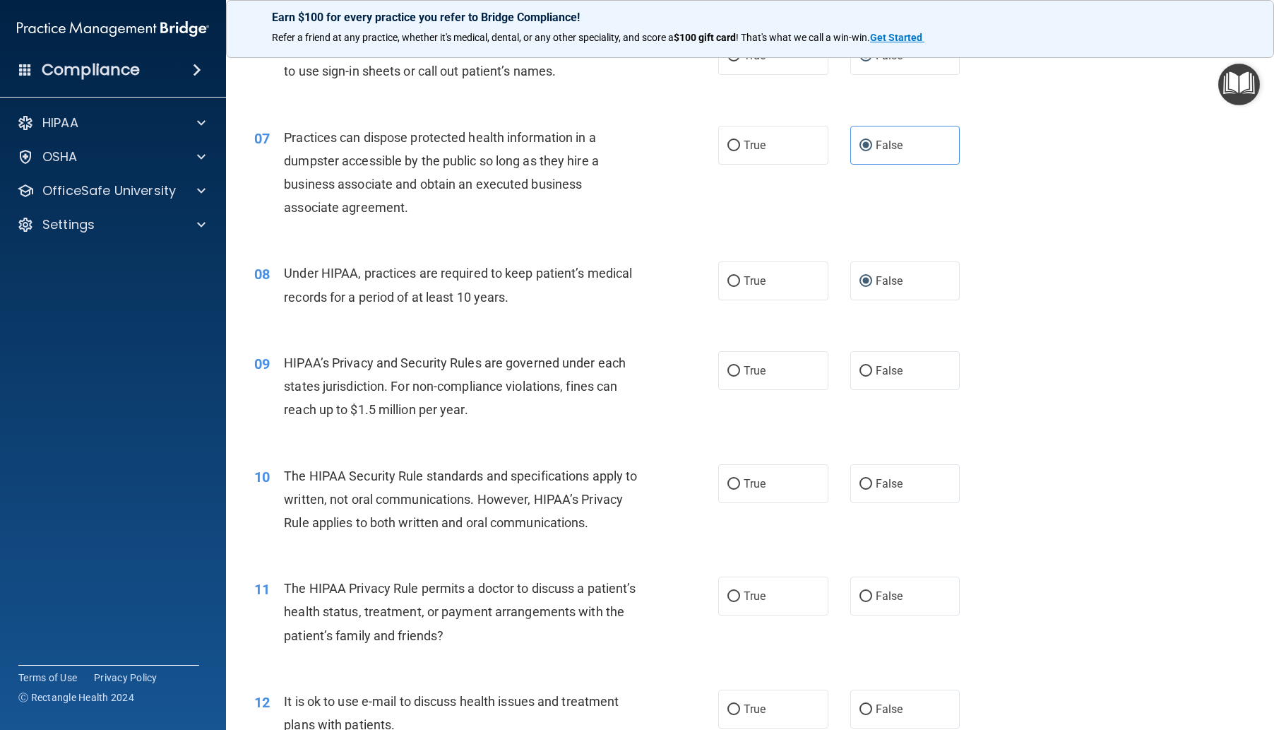
scroll to position [706, 0]
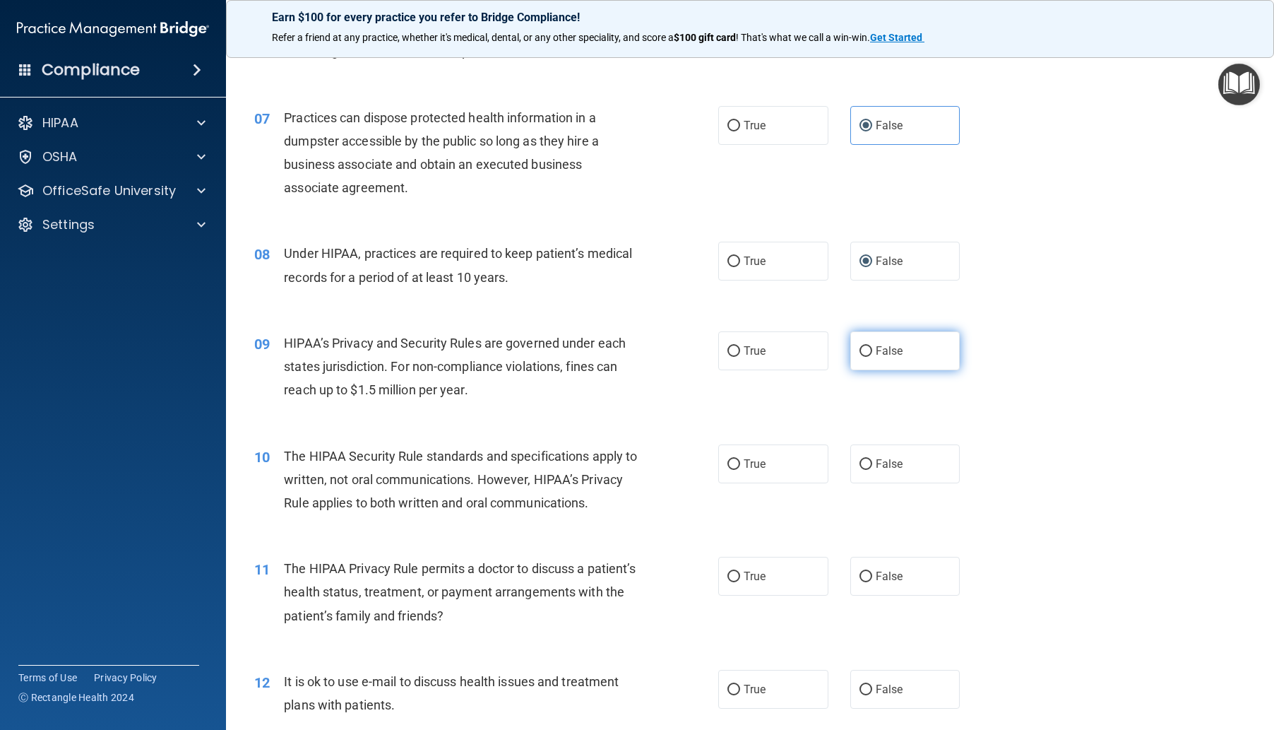
click at [866, 370] on label "False" at bounding box center [906, 350] width 110 height 39
click at [866, 357] on input "False" at bounding box center [866, 351] width 13 height 11
radio input "true"
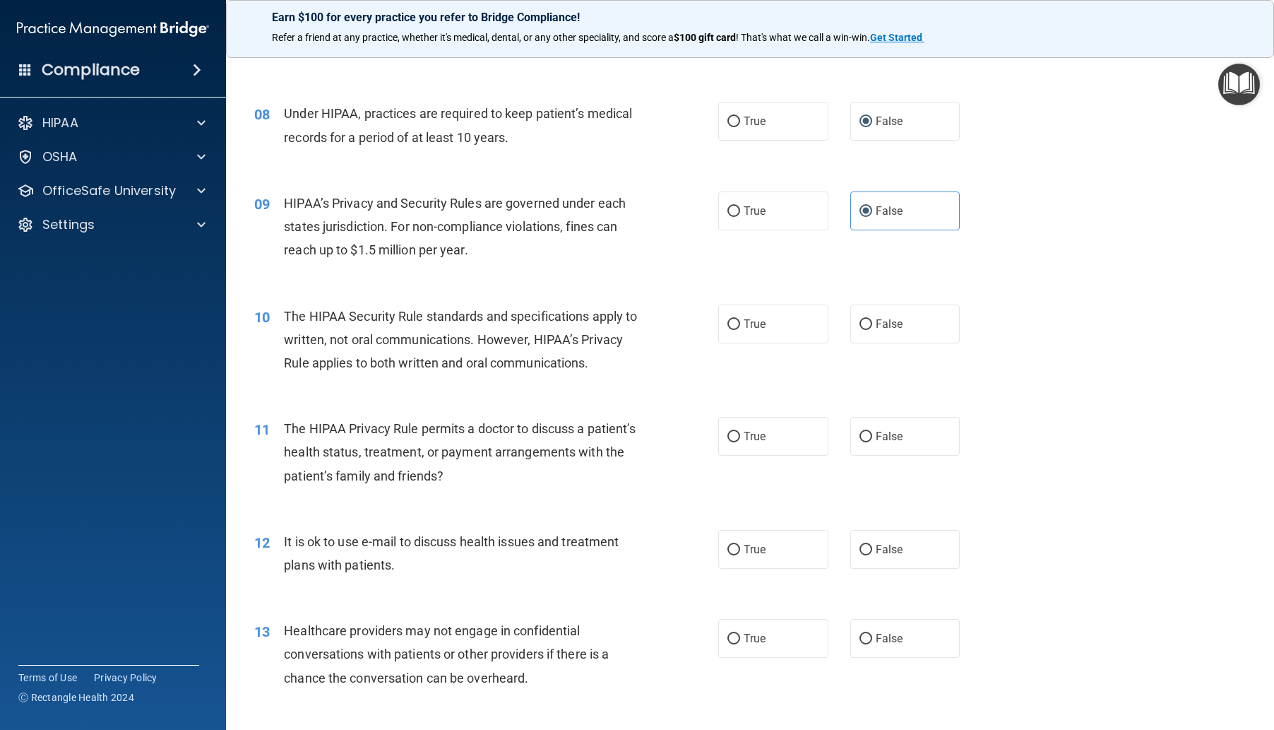
scroll to position [848, 0]
click at [728, 328] on input "True" at bounding box center [734, 323] width 13 height 11
radio input "true"
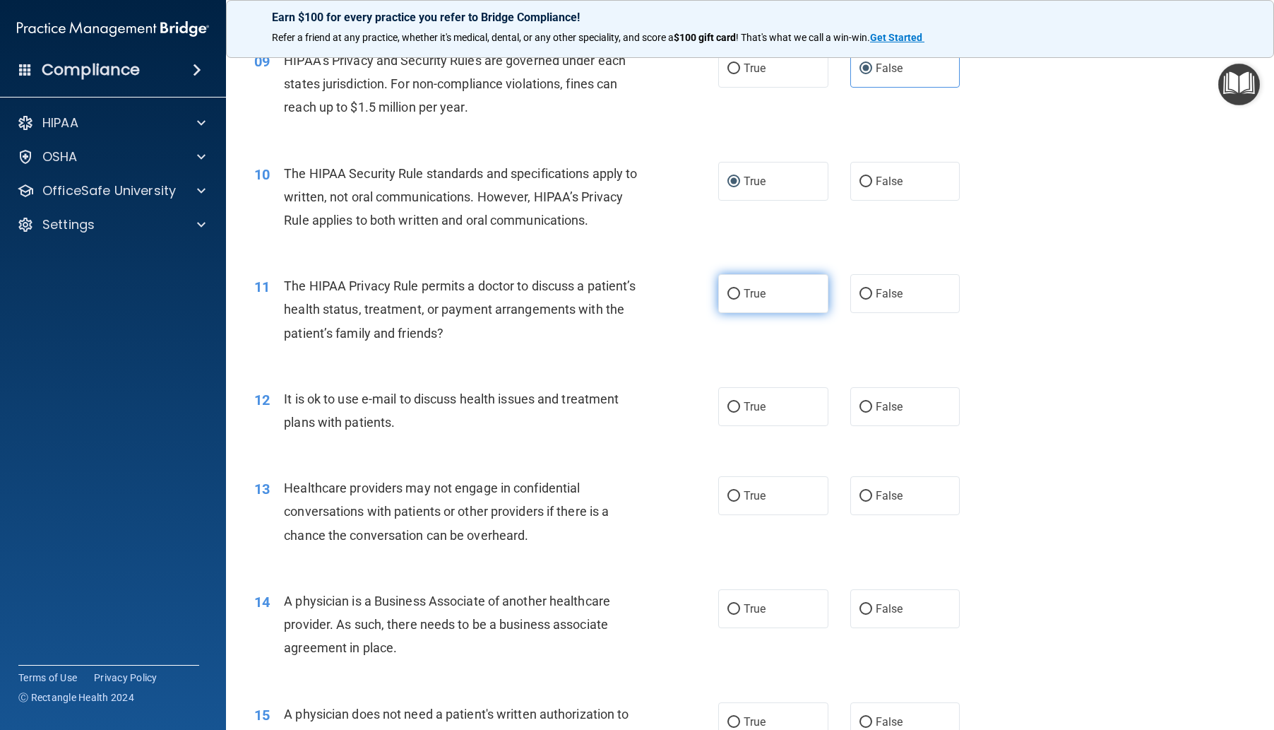
click at [731, 300] on input "True" at bounding box center [734, 294] width 13 height 11
radio input "true"
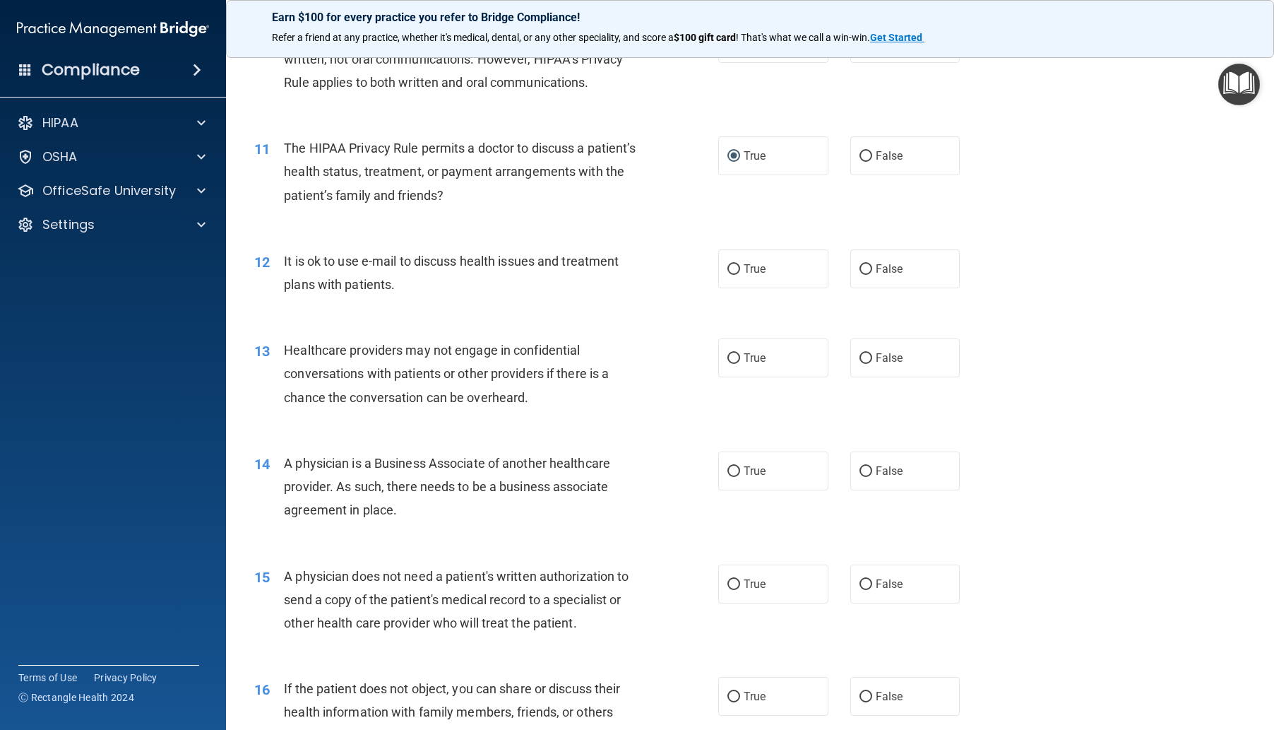
scroll to position [1130, 0]
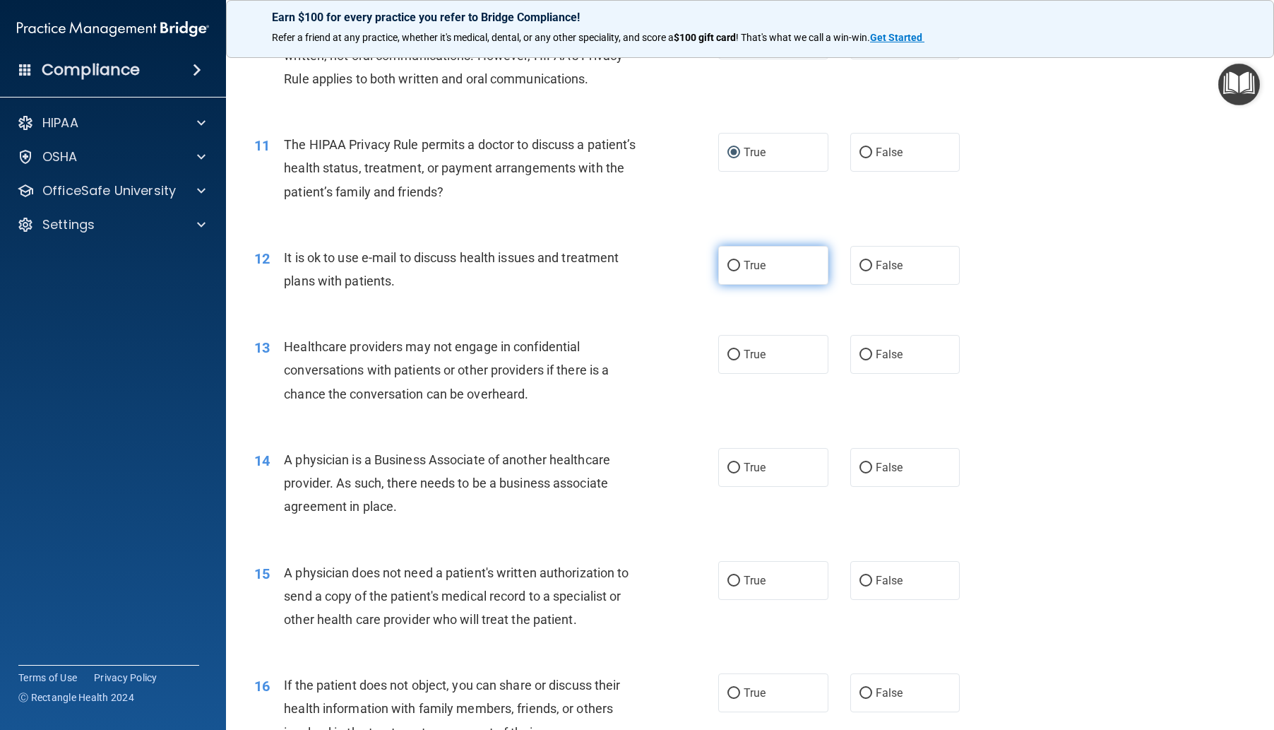
click at [731, 271] on input "True" at bounding box center [734, 266] width 13 height 11
radio input "true"
click at [860, 360] on input "False" at bounding box center [866, 355] width 13 height 11
radio input "true"
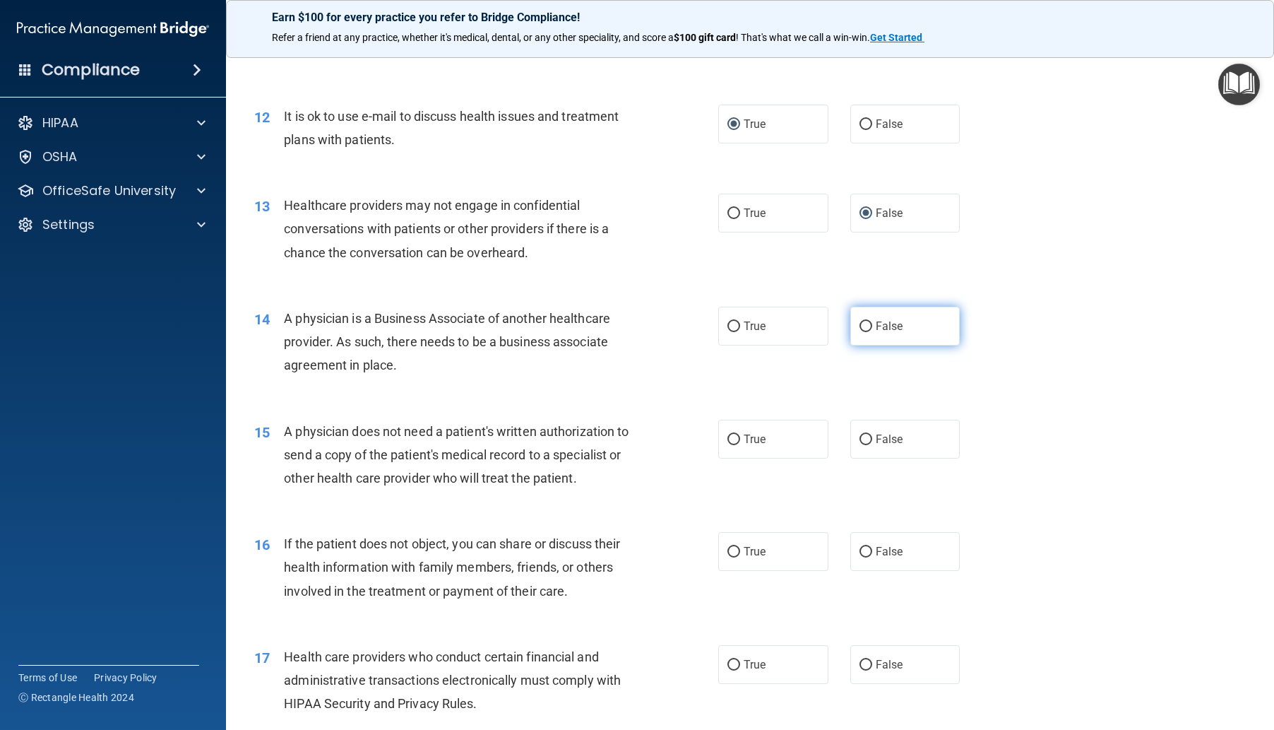
click at [865, 332] on input "False" at bounding box center [866, 326] width 13 height 11
radio input "true"
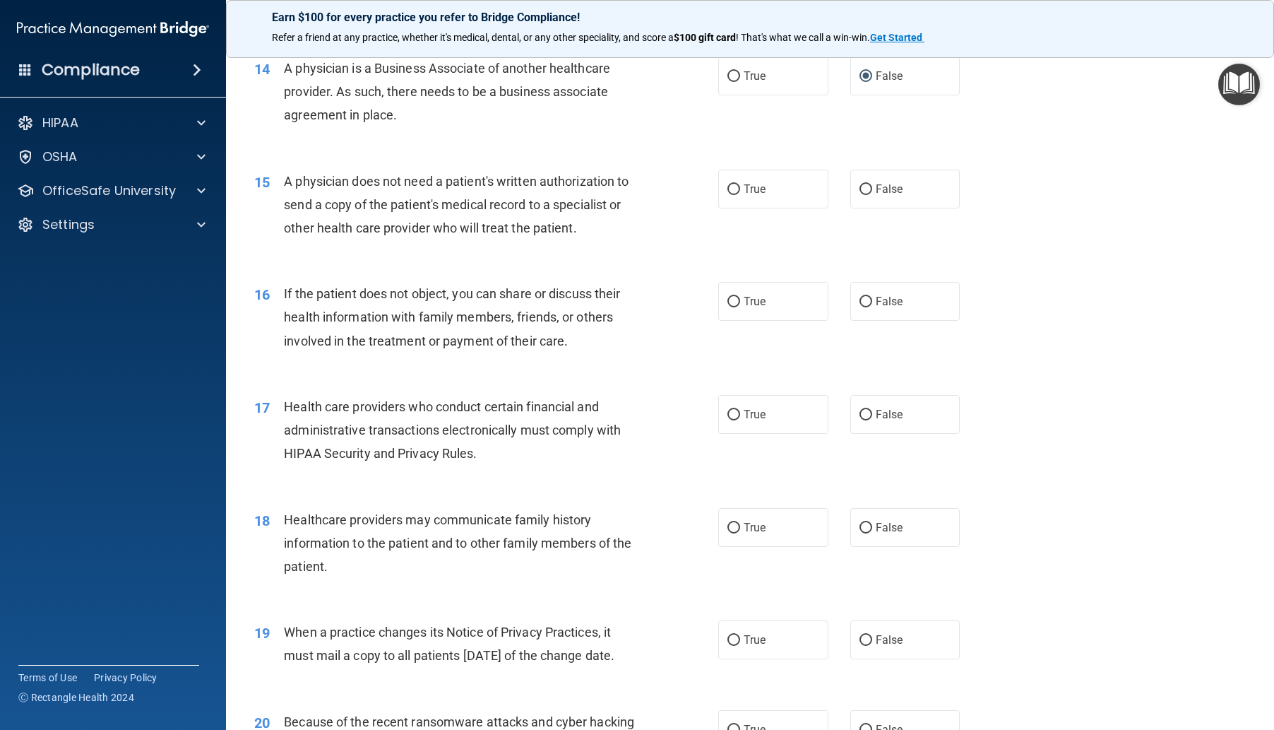
scroll to position [1554, 0]
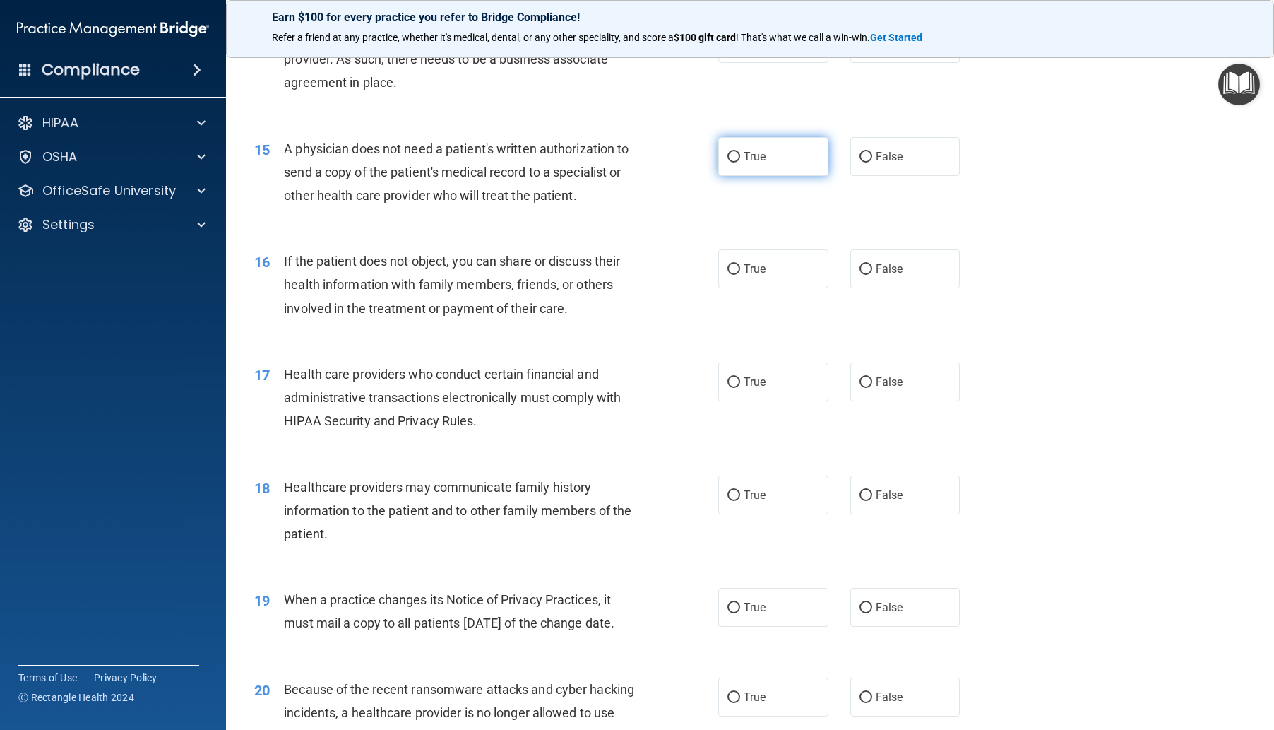
click at [728, 162] on input "True" at bounding box center [734, 157] width 13 height 11
radio input "true"
click at [729, 275] on input "True" at bounding box center [734, 269] width 13 height 11
radio input "true"
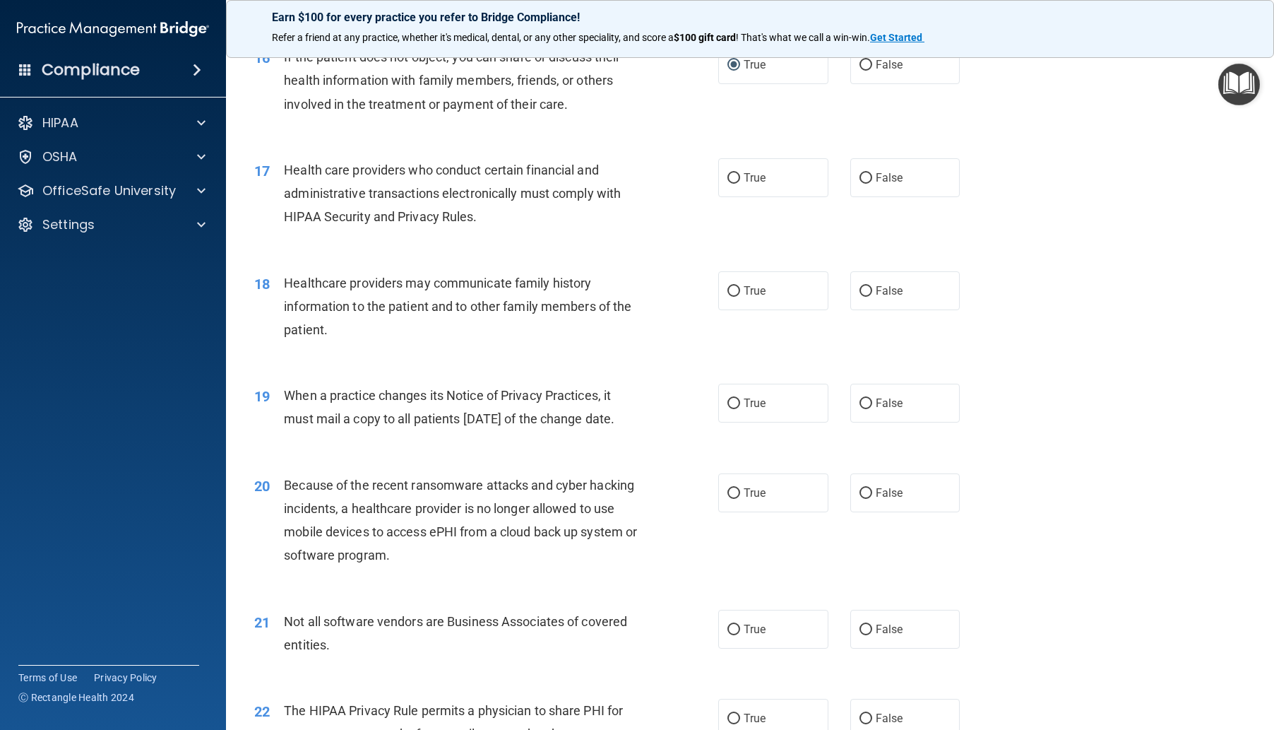
scroll to position [1766, 0]
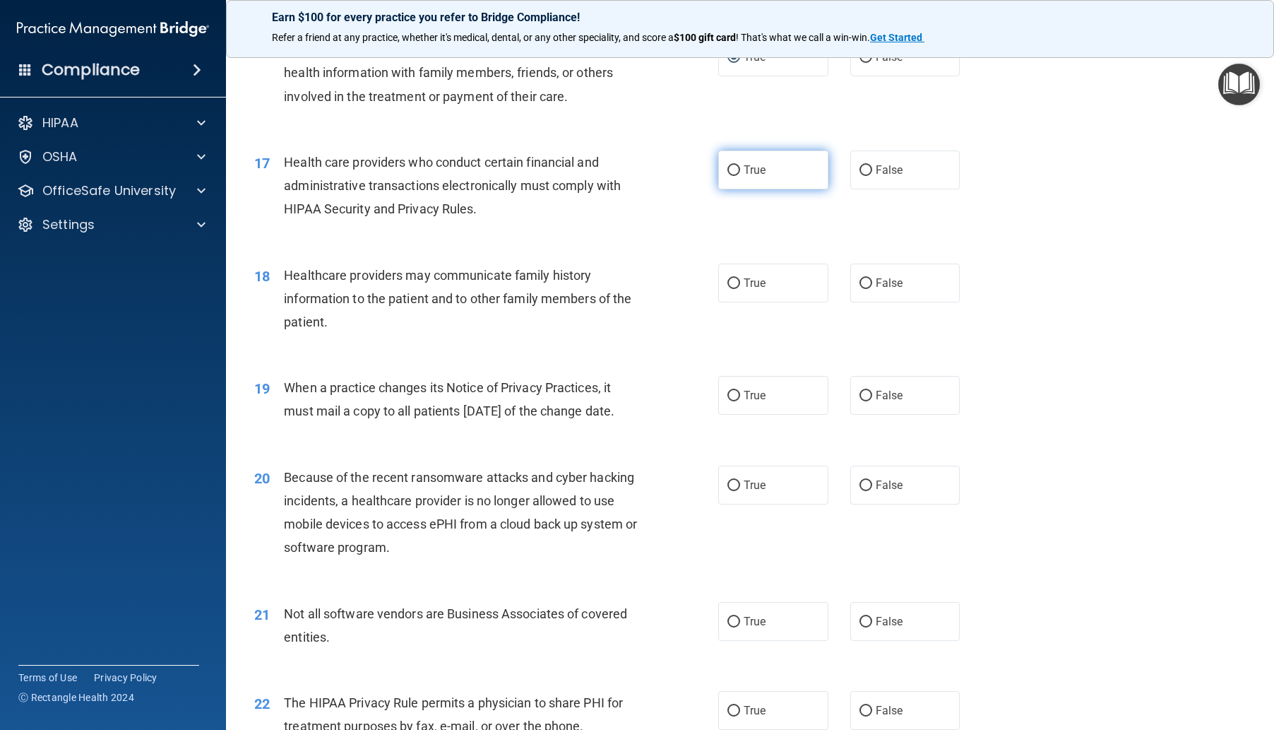
click at [730, 176] on input "True" at bounding box center [734, 170] width 13 height 11
radio input "true"
click at [871, 302] on label "False" at bounding box center [906, 282] width 110 height 39
click at [871, 289] on input "False" at bounding box center [866, 283] width 13 height 11
radio input "true"
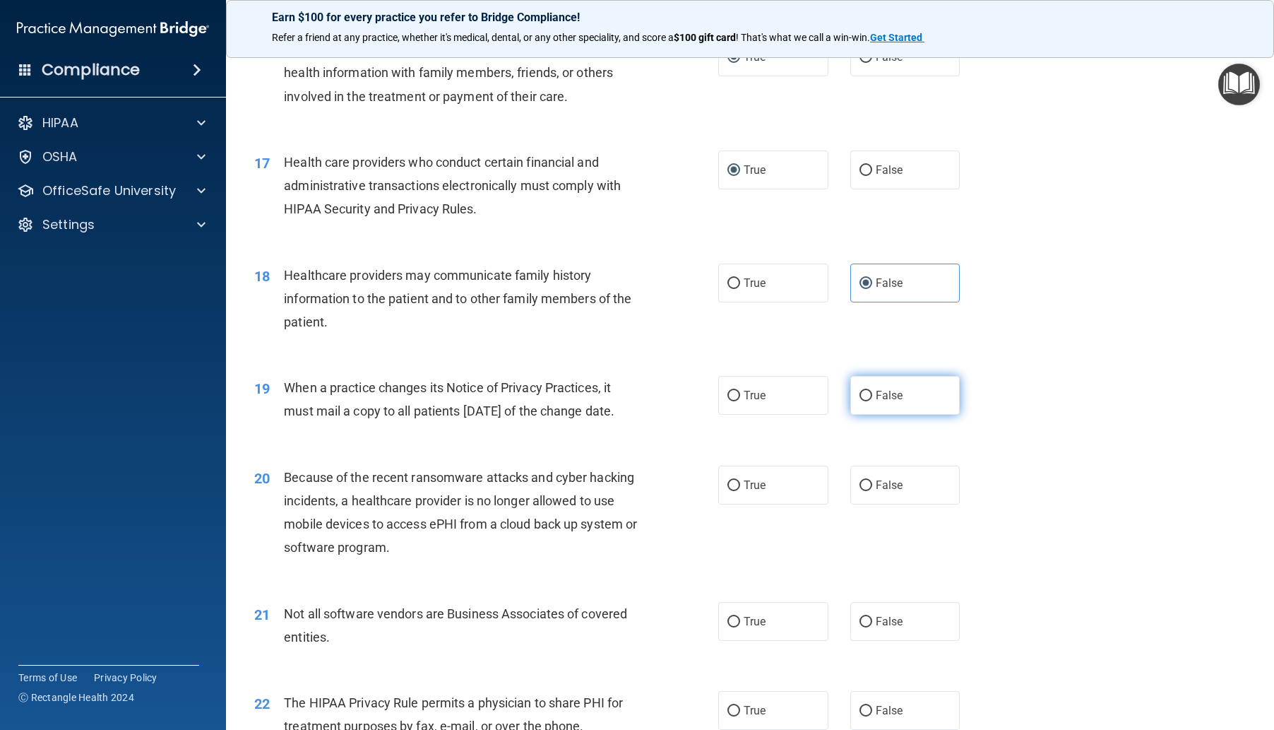
click at [861, 401] on input "False" at bounding box center [866, 396] width 13 height 11
radio input "true"
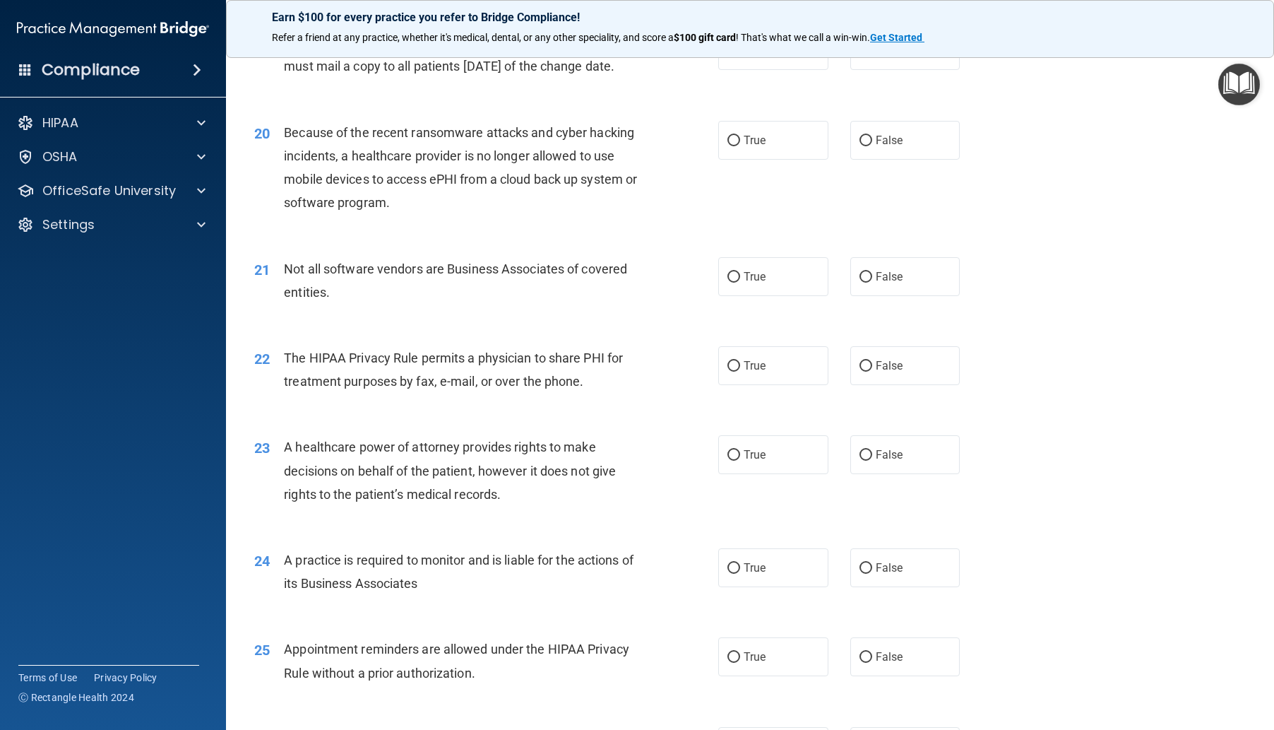
scroll to position [2119, 0]
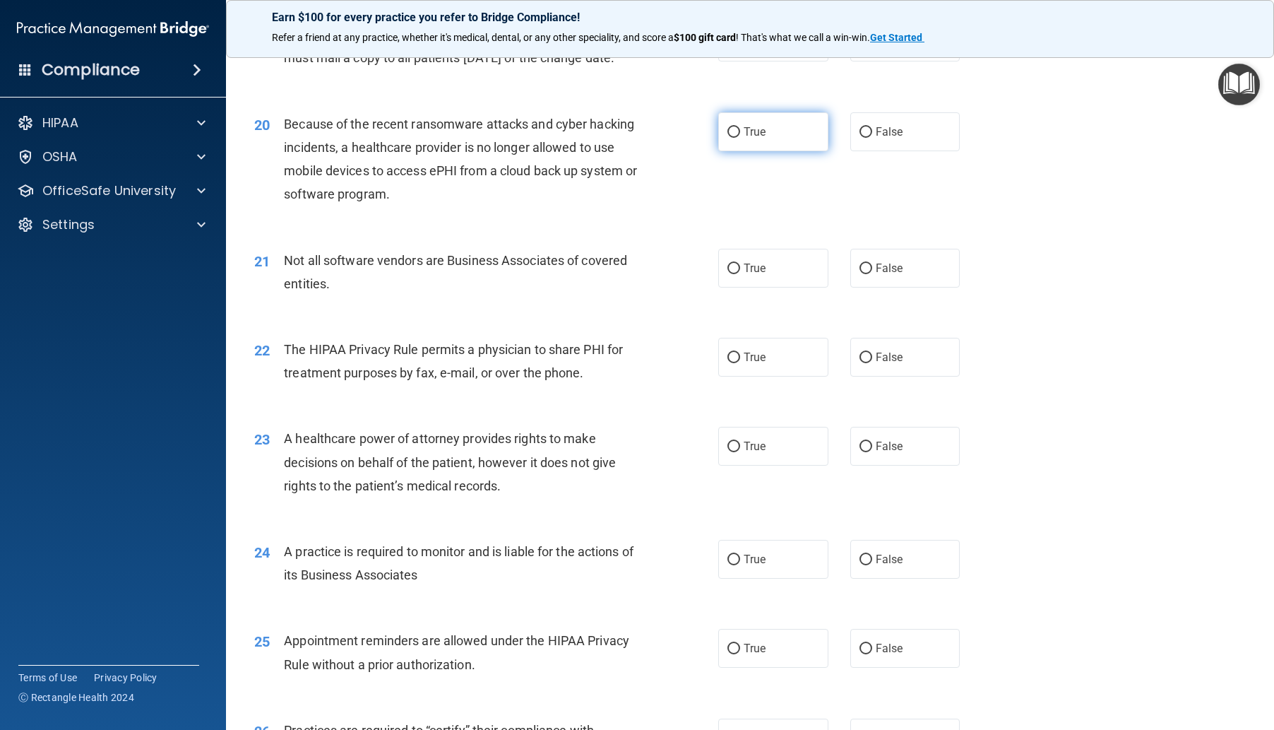
click at [730, 138] on input "True" at bounding box center [734, 132] width 13 height 11
radio input "true"
click at [728, 288] on label "True" at bounding box center [773, 268] width 110 height 39
click at [728, 274] on input "True" at bounding box center [734, 268] width 13 height 11
radio input "true"
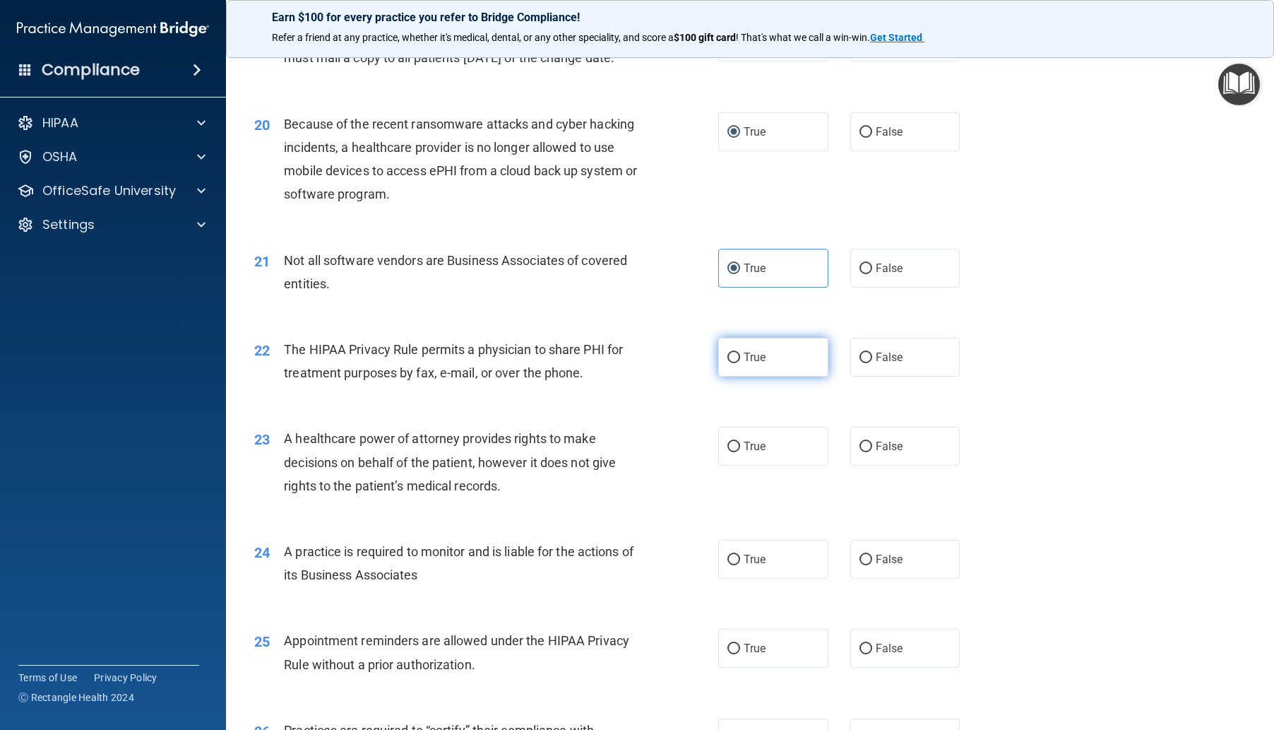
click at [733, 363] on input "True" at bounding box center [734, 357] width 13 height 11
radio input "true"
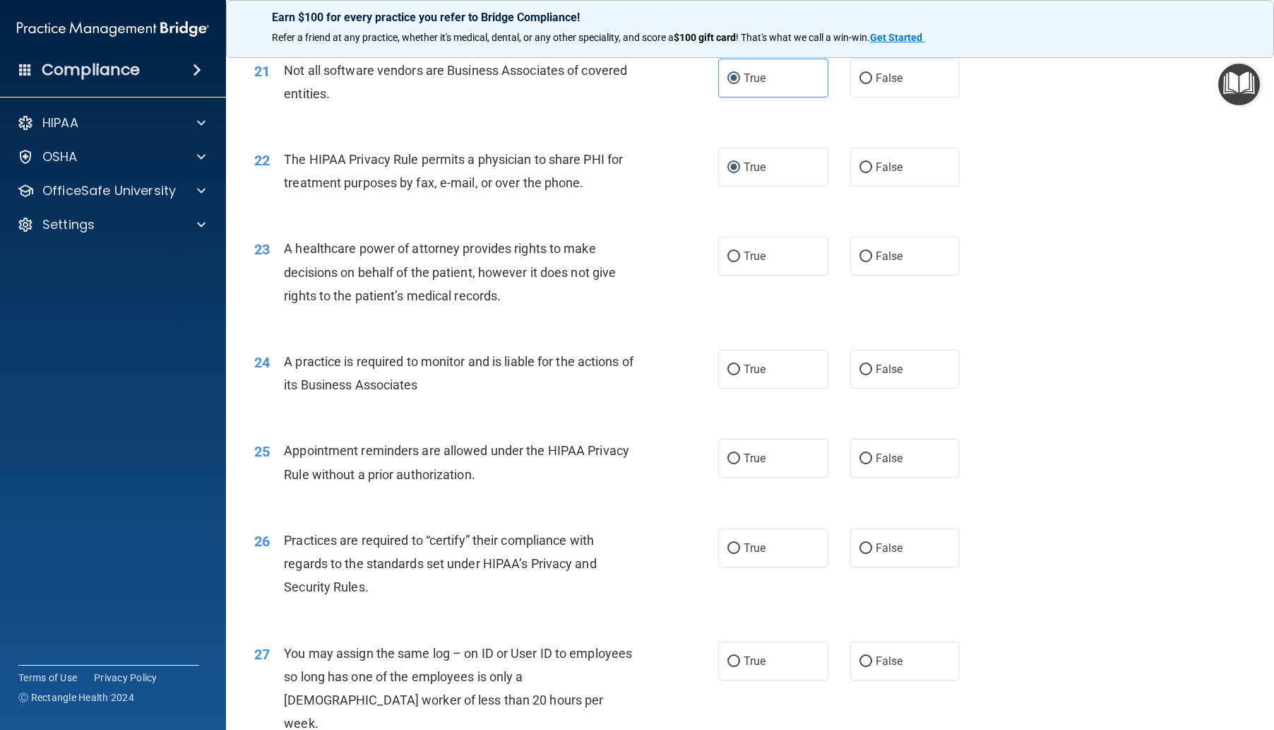
scroll to position [2331, 0]
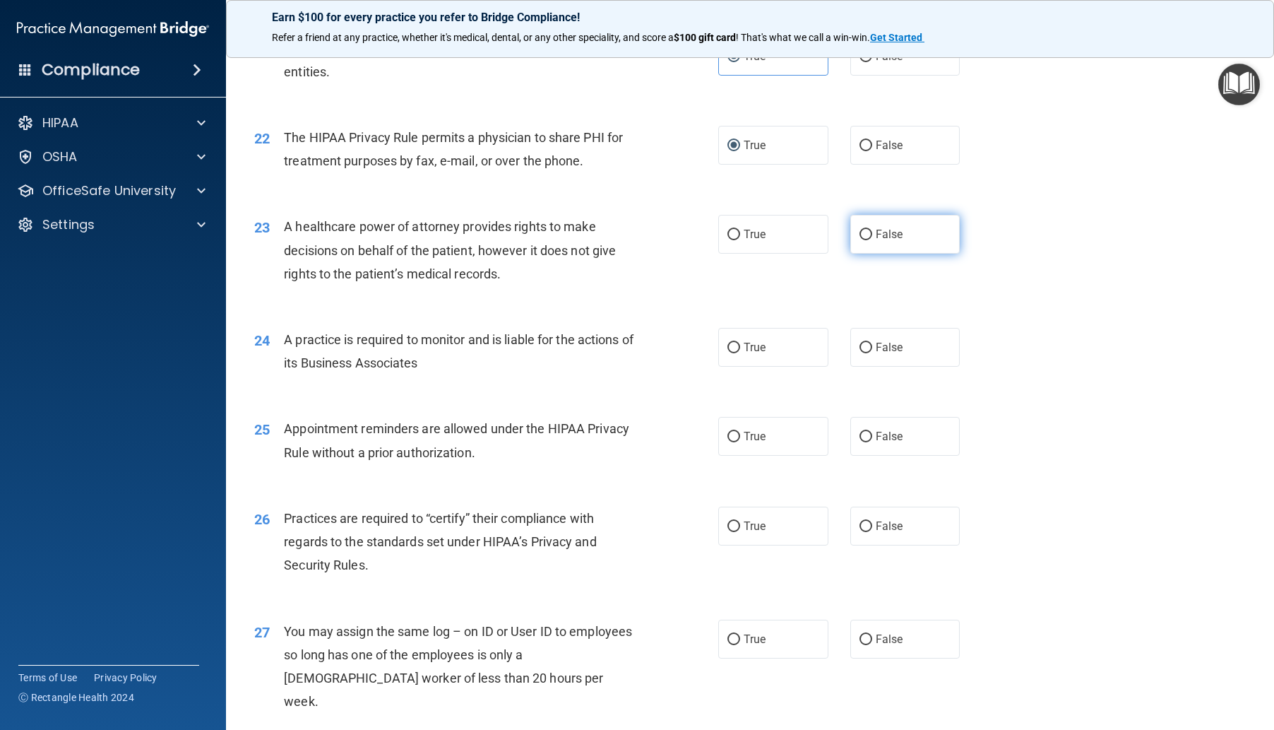
click at [860, 240] on input "False" at bounding box center [866, 235] width 13 height 11
radio input "true"
click at [731, 353] on input "True" at bounding box center [734, 348] width 13 height 11
radio input "true"
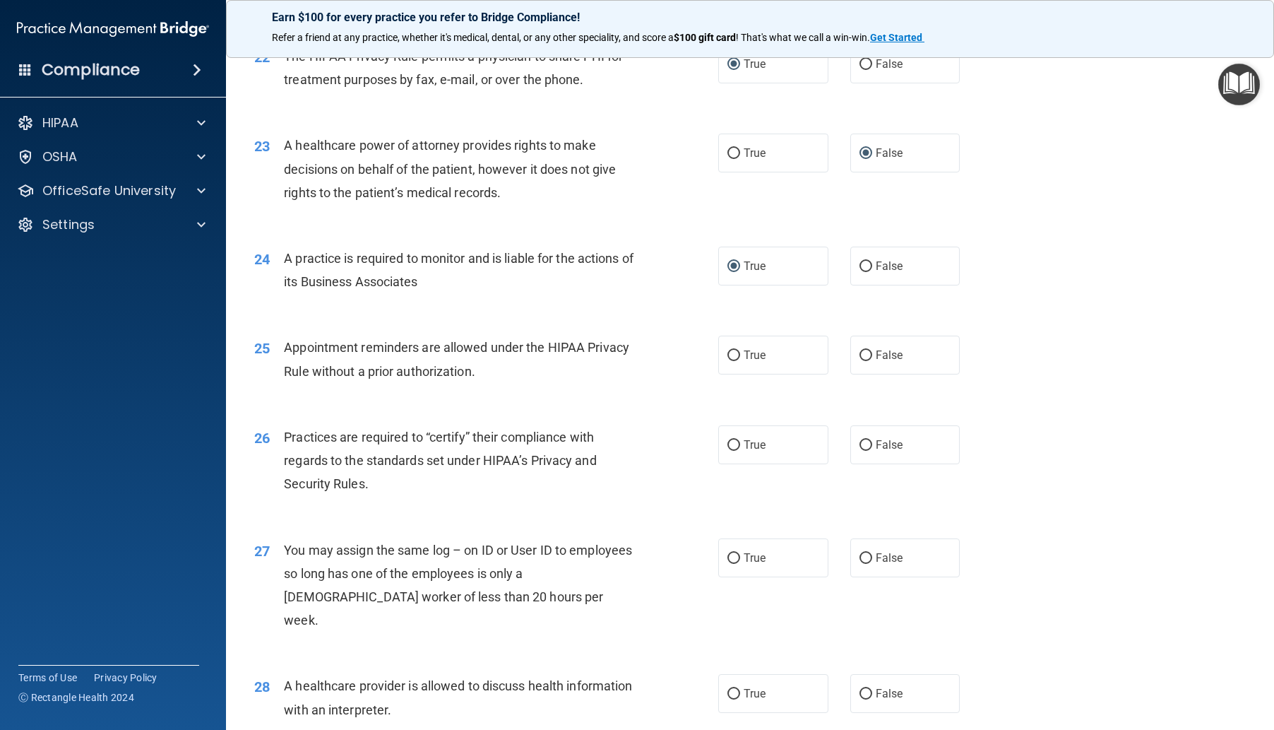
scroll to position [2472, 0]
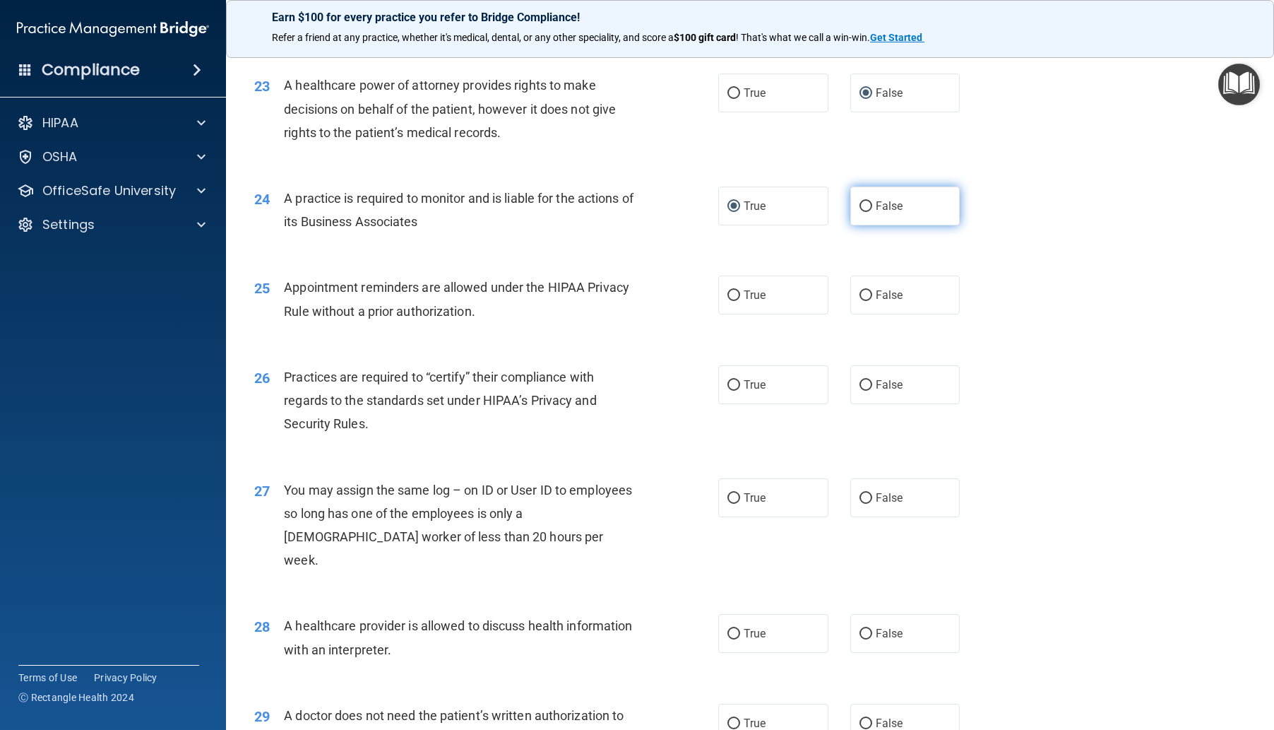
click at [860, 212] on input "False" at bounding box center [866, 206] width 13 height 11
radio input "true"
radio input "false"
click at [728, 301] on input "True" at bounding box center [734, 295] width 13 height 11
radio input "true"
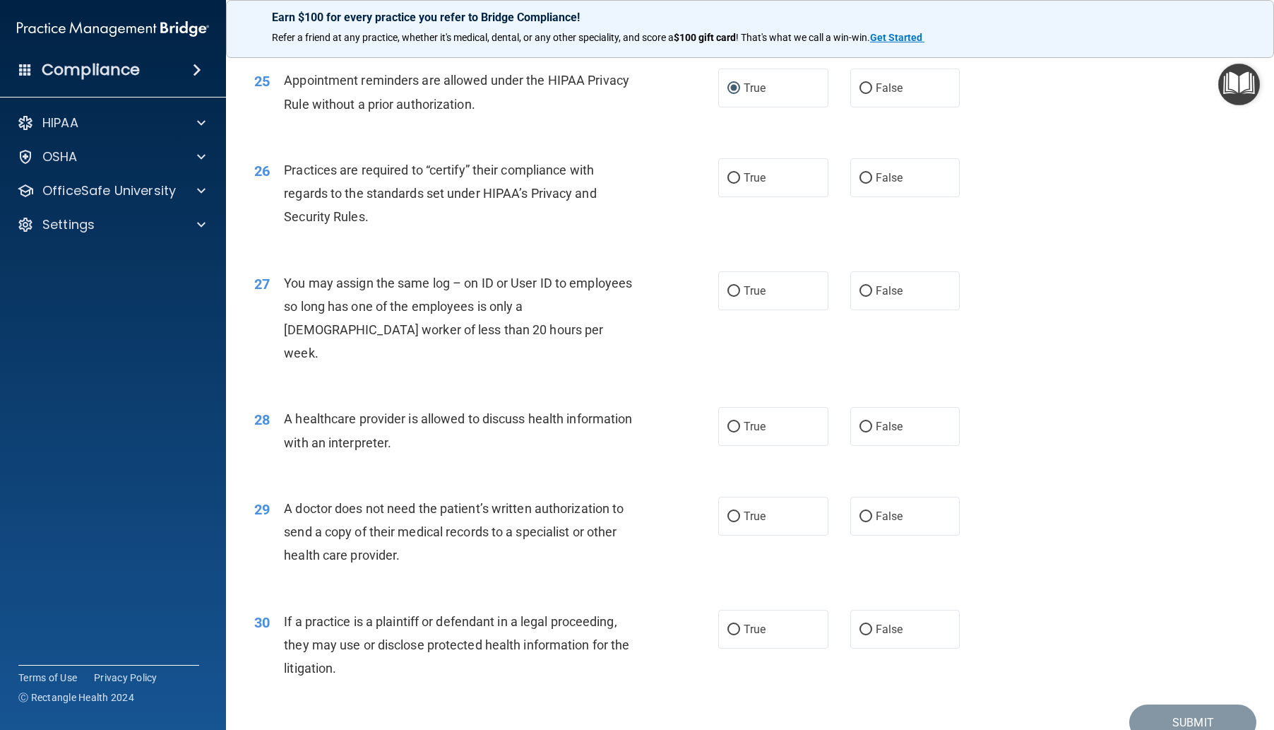
scroll to position [2684, 0]
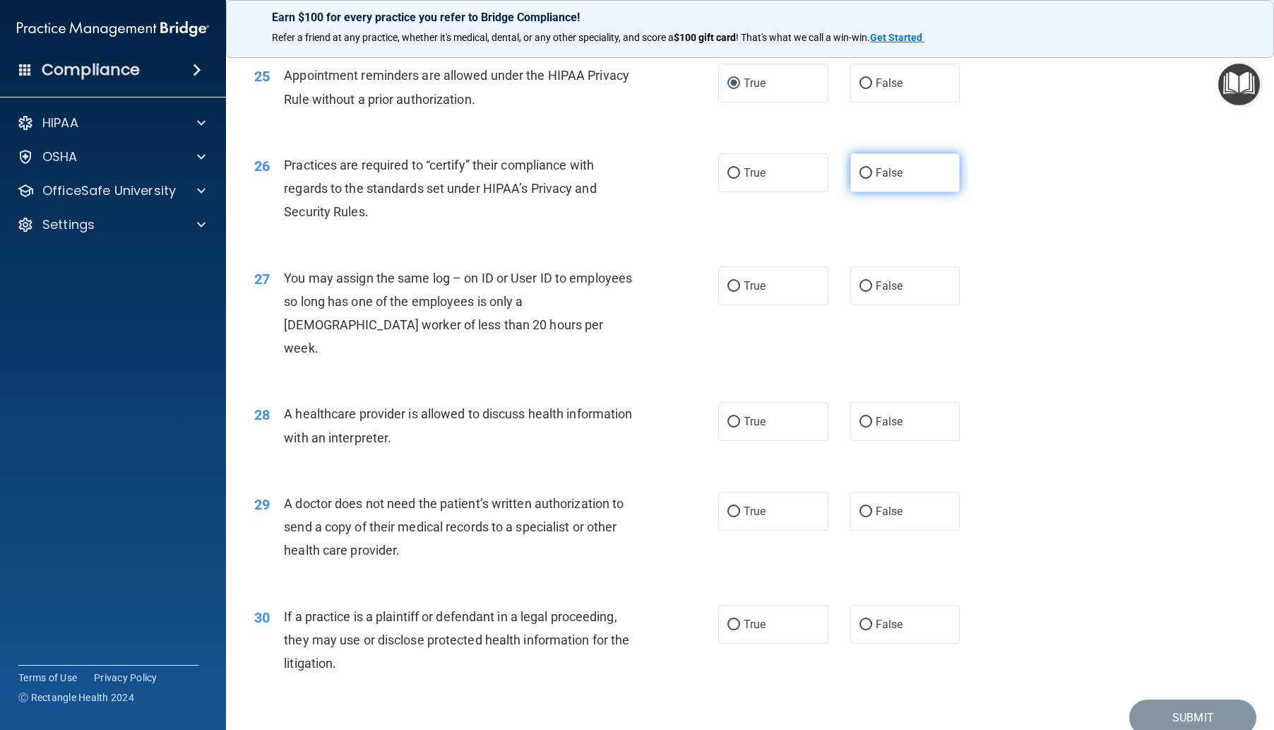
click at [861, 179] on input "False" at bounding box center [866, 173] width 13 height 11
radio input "true"
click at [863, 292] on input "False" at bounding box center [866, 286] width 13 height 11
radio input "true"
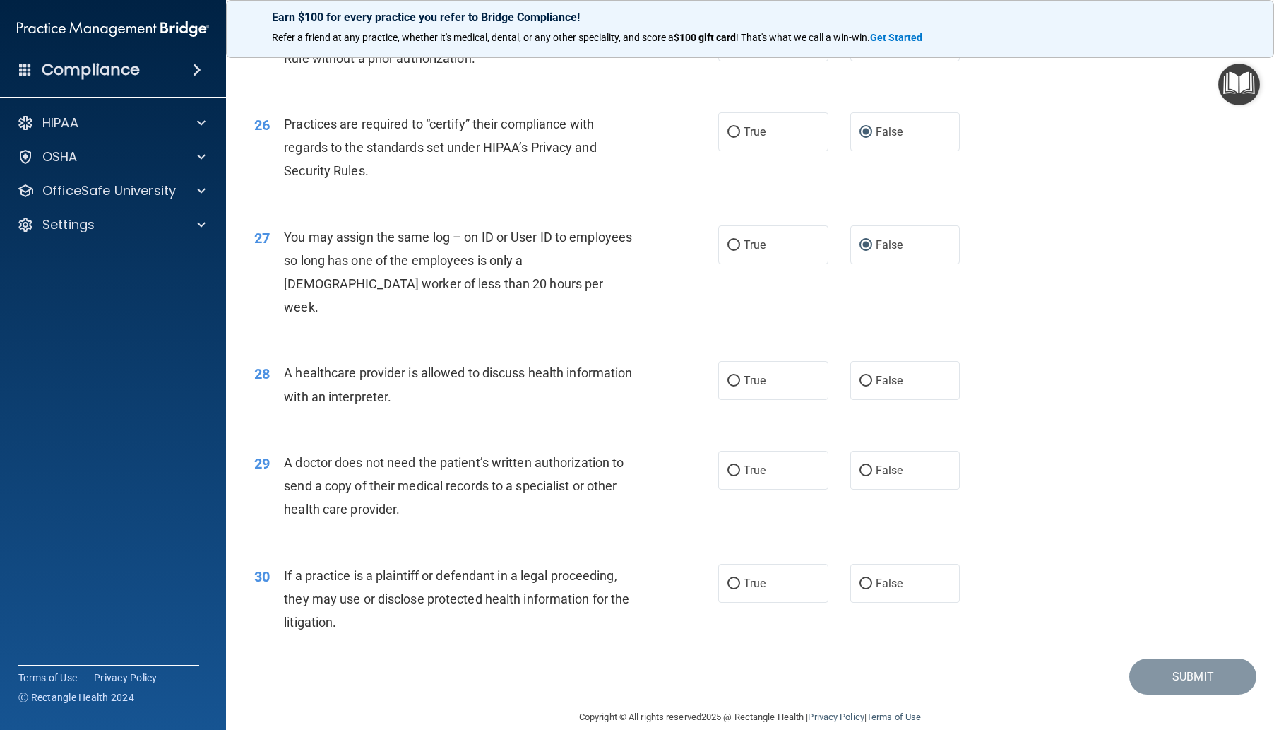
scroll to position [2793, 0]
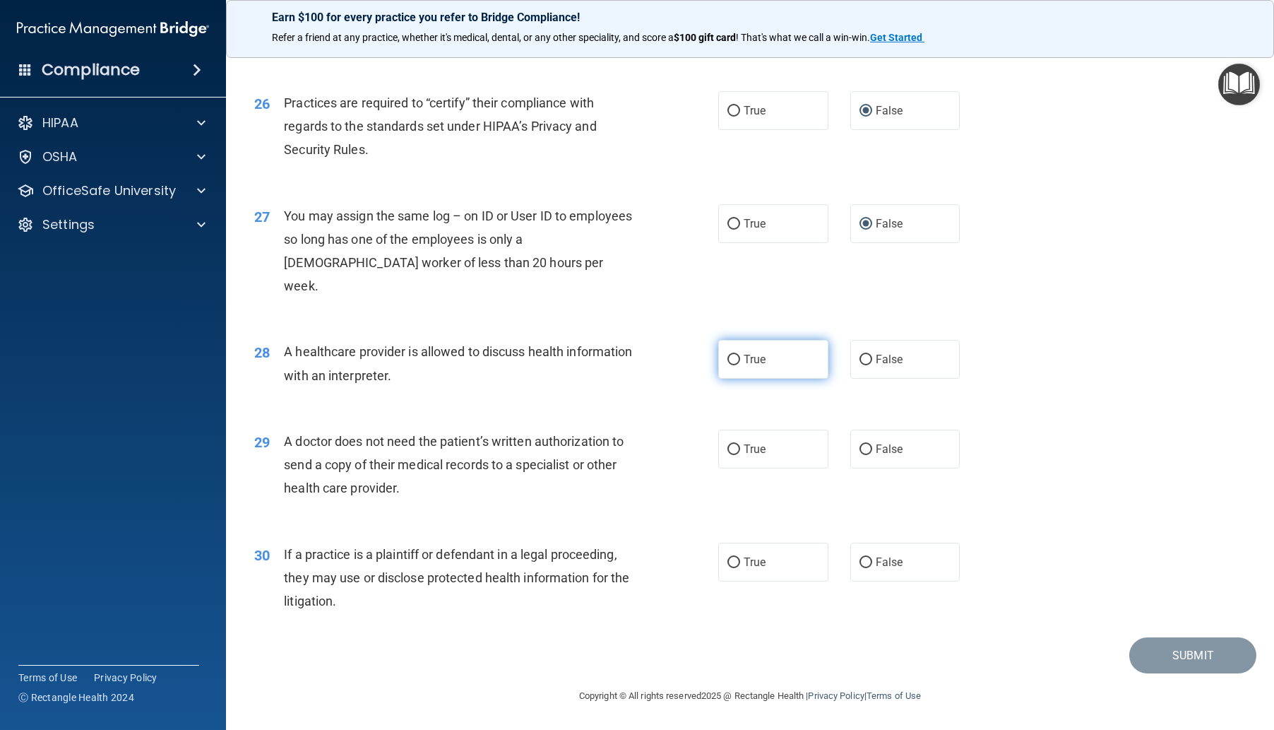
click at [734, 357] on input "True" at bounding box center [734, 360] width 13 height 11
radio input "true"
click at [752, 453] on span "True" at bounding box center [755, 448] width 22 height 13
click at [740, 453] on input "True" at bounding box center [734, 449] width 13 height 11
radio input "true"
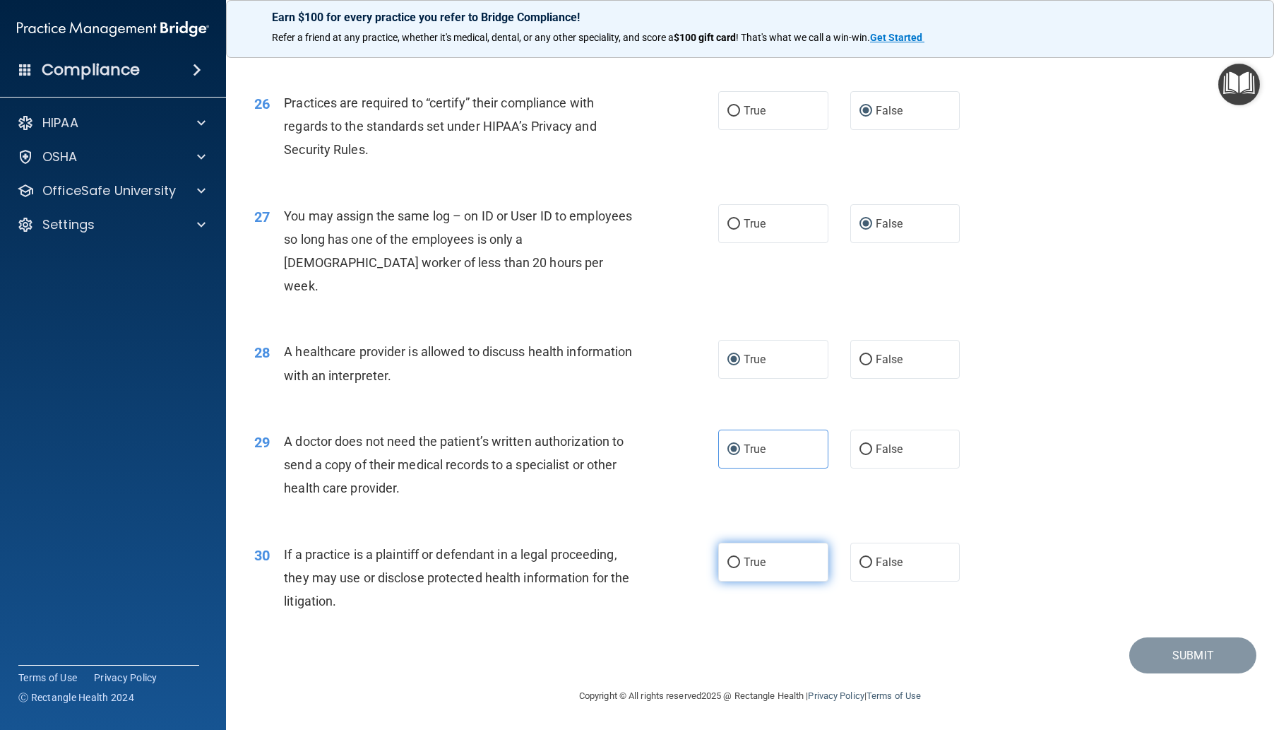
click at [766, 561] on label "True" at bounding box center [773, 562] width 110 height 39
click at [740, 561] on input "True" at bounding box center [734, 562] width 13 height 11
radio input "true"
click at [1175, 653] on button "Submit" at bounding box center [1193, 655] width 127 height 36
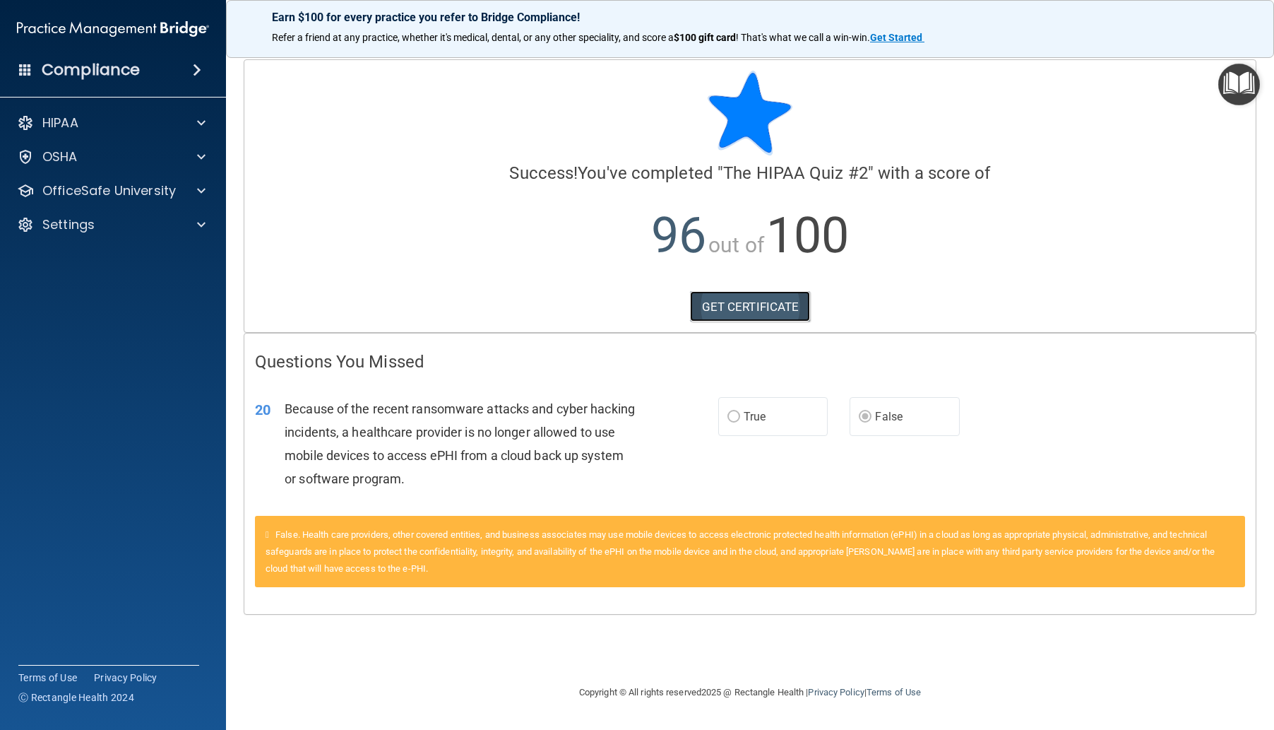
click at [754, 297] on link "GET CERTIFICATE" at bounding box center [750, 306] width 121 height 31
click at [88, 185] on p "OfficeSafe University" at bounding box center [109, 190] width 134 height 17
click at [105, 227] on p "HIPAA Training" at bounding box center [67, 225] width 117 height 14
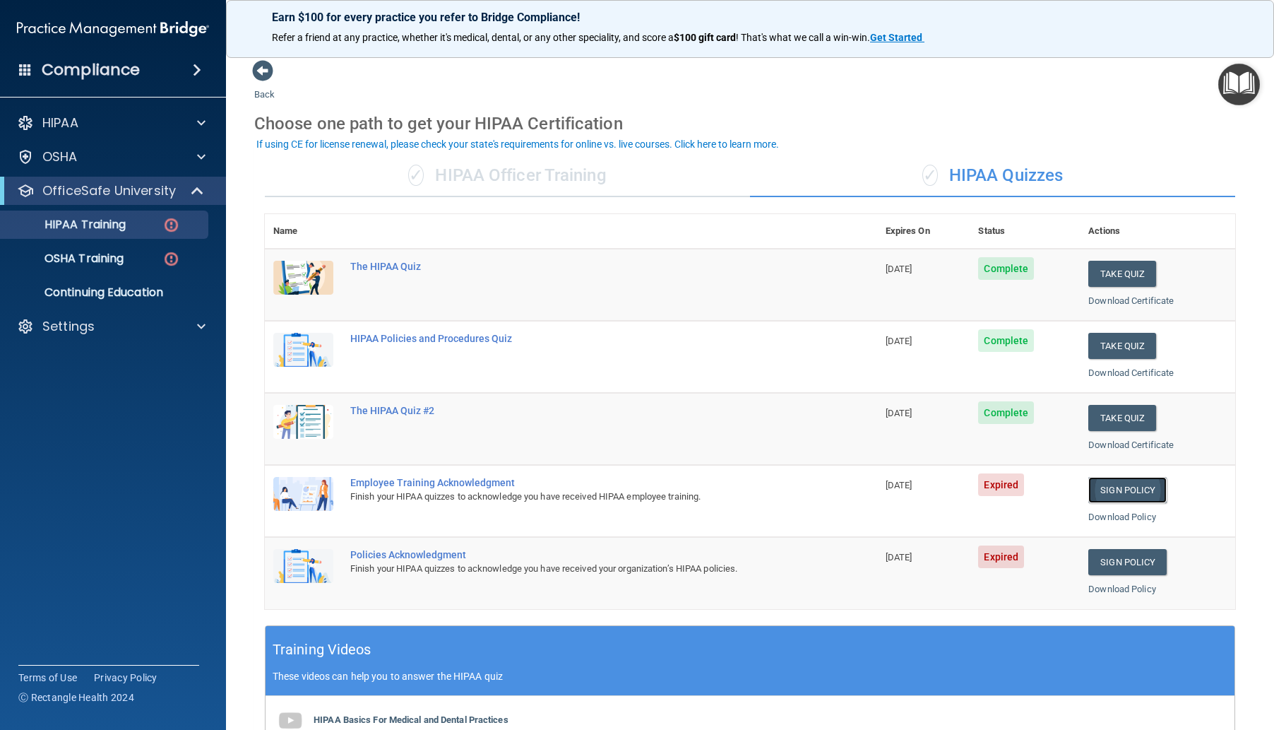
click at [1124, 486] on link "Sign Policy" at bounding box center [1128, 490] width 78 height 26
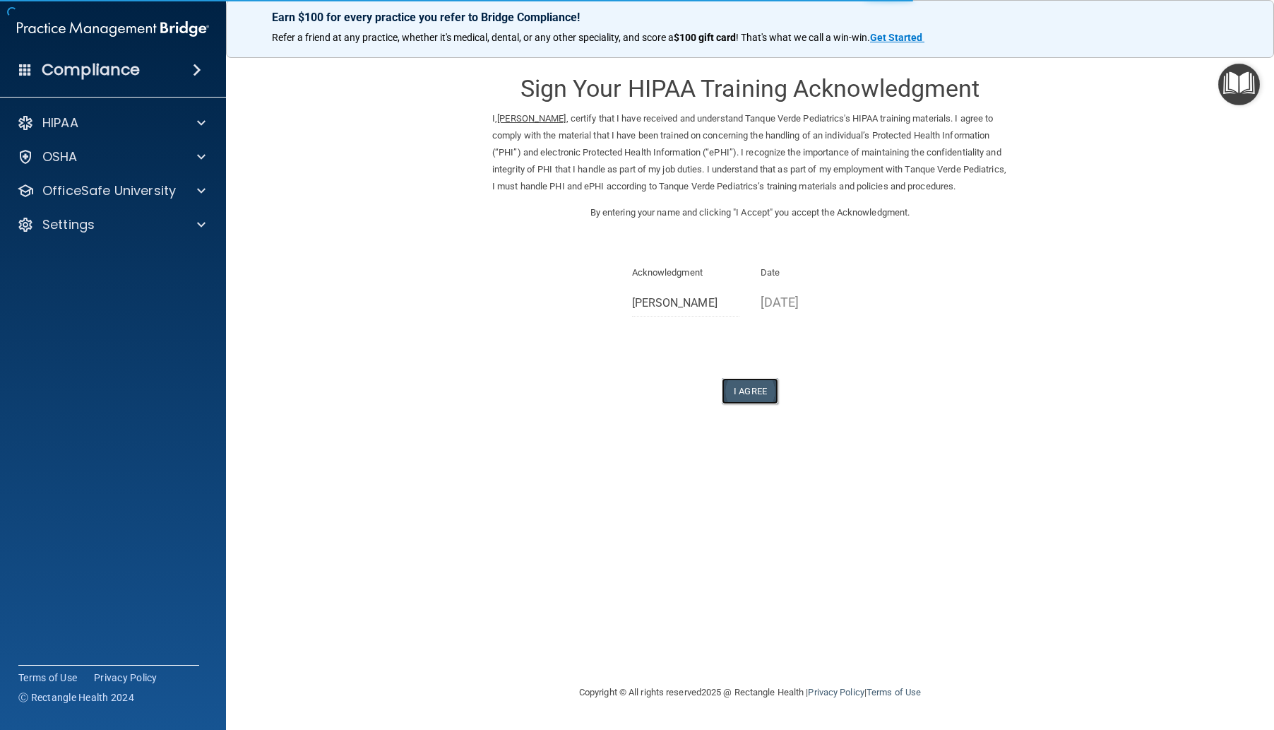
click at [745, 401] on button "I Agree" at bounding box center [750, 391] width 57 height 26
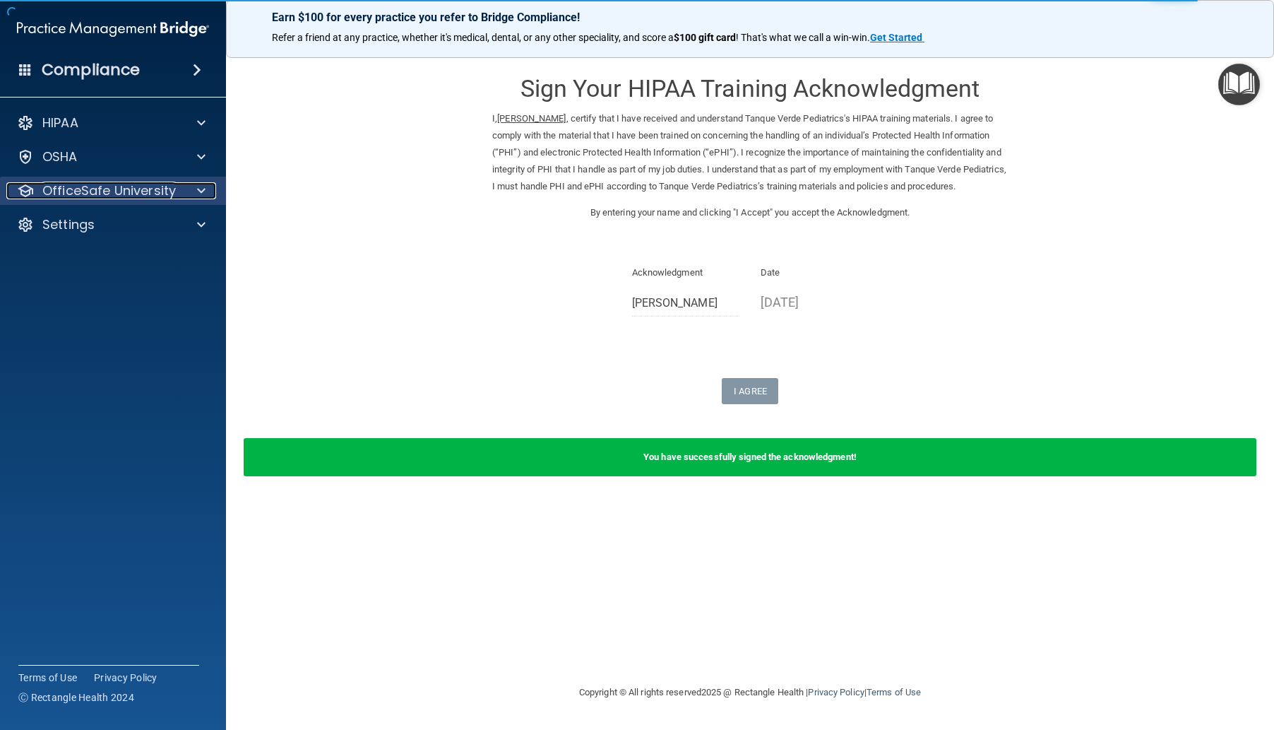
click at [101, 188] on p "OfficeSafe University" at bounding box center [109, 190] width 134 height 17
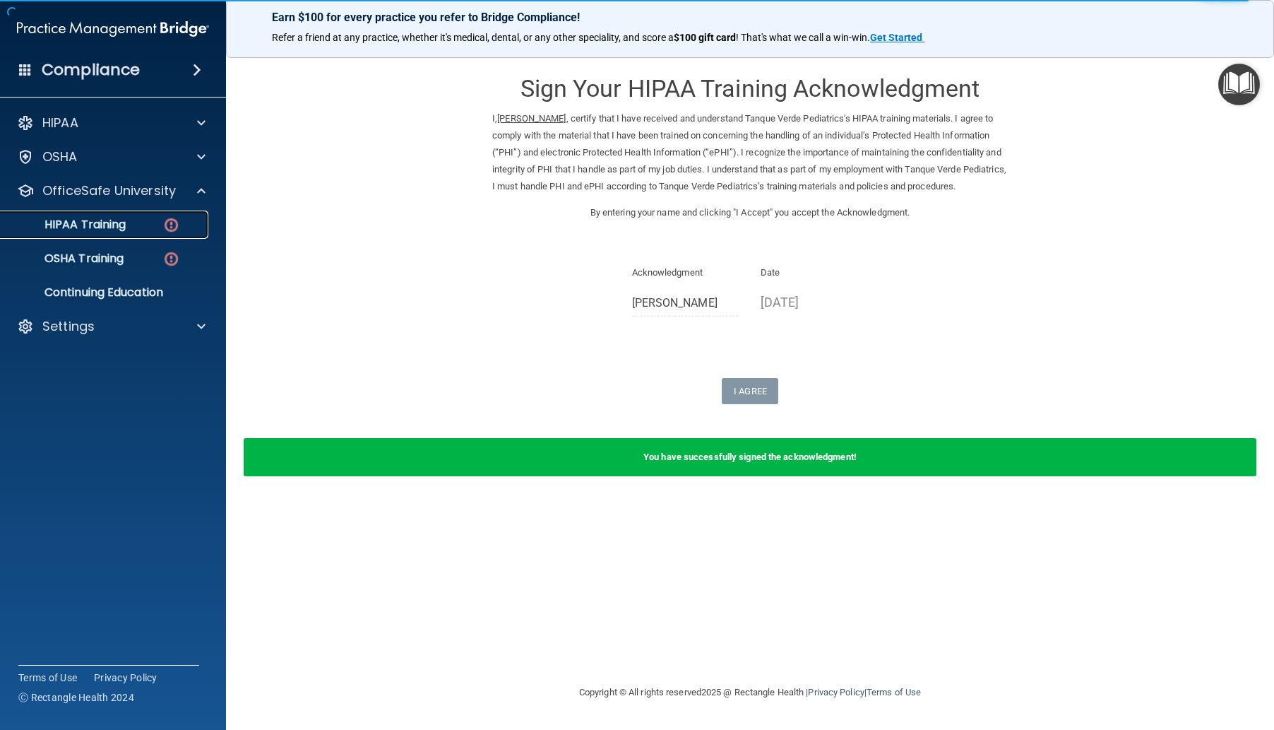
click at [136, 227] on div "HIPAA Training" at bounding box center [105, 225] width 193 height 14
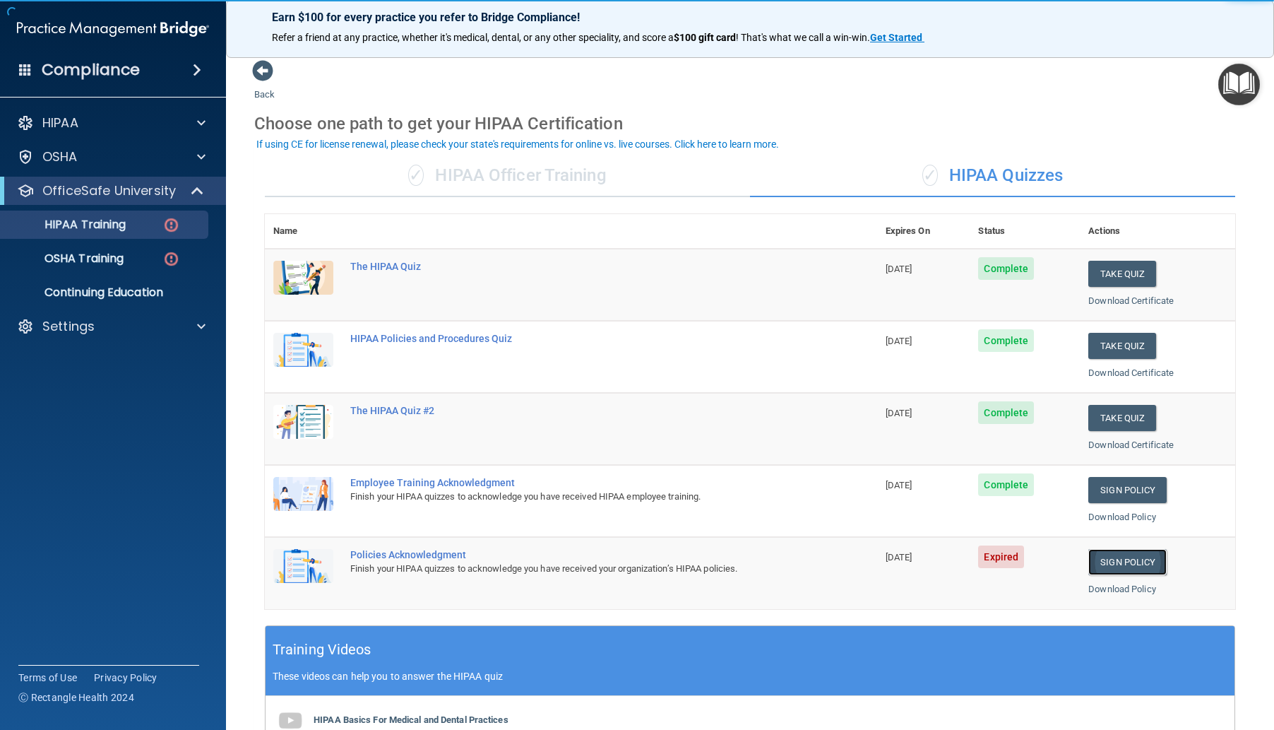
click at [1115, 559] on link "Sign Policy" at bounding box center [1128, 562] width 78 height 26
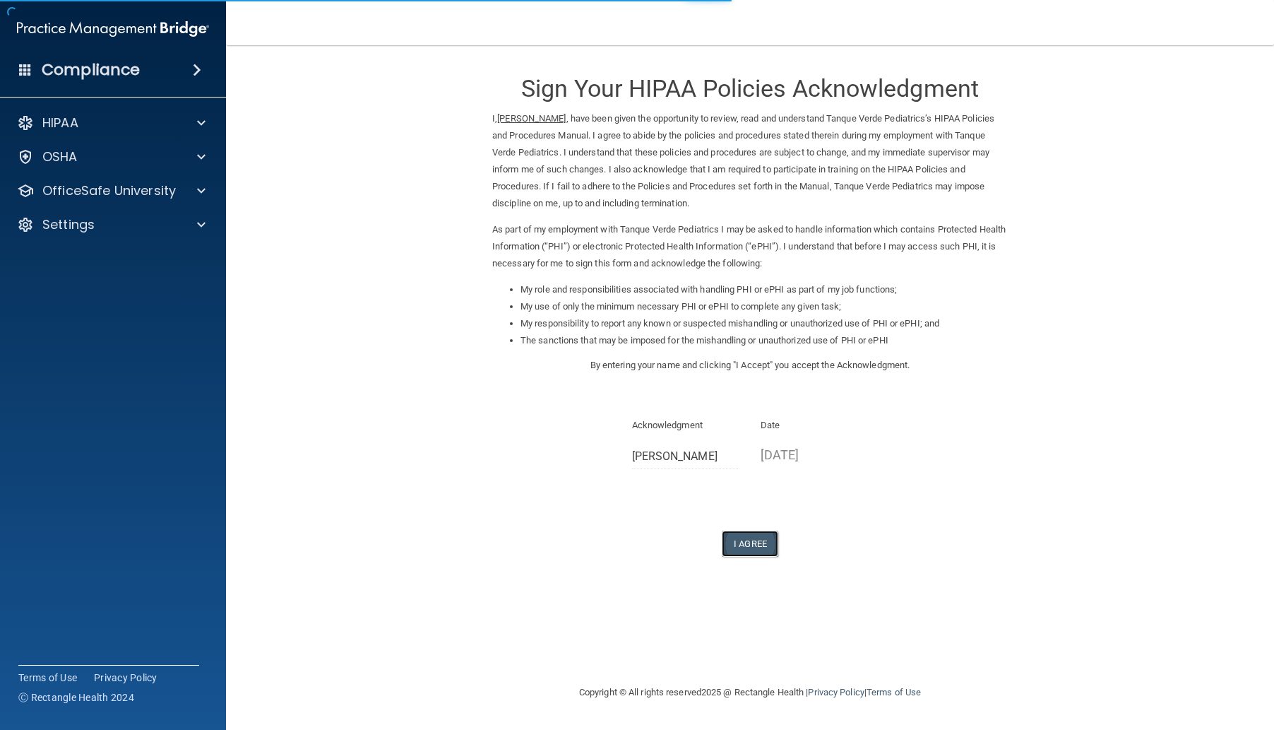
click at [756, 543] on button "I Agree" at bounding box center [750, 544] width 57 height 26
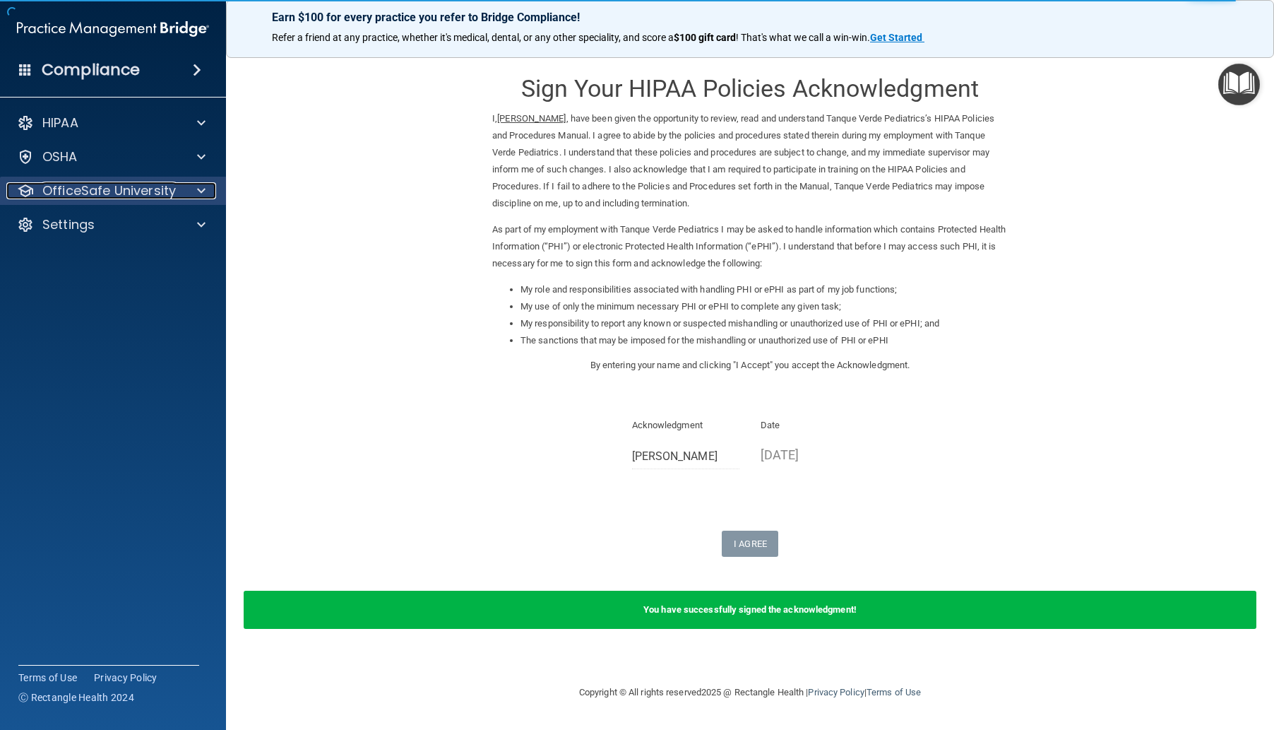
click at [95, 186] on p "OfficeSafe University" at bounding box center [109, 190] width 134 height 17
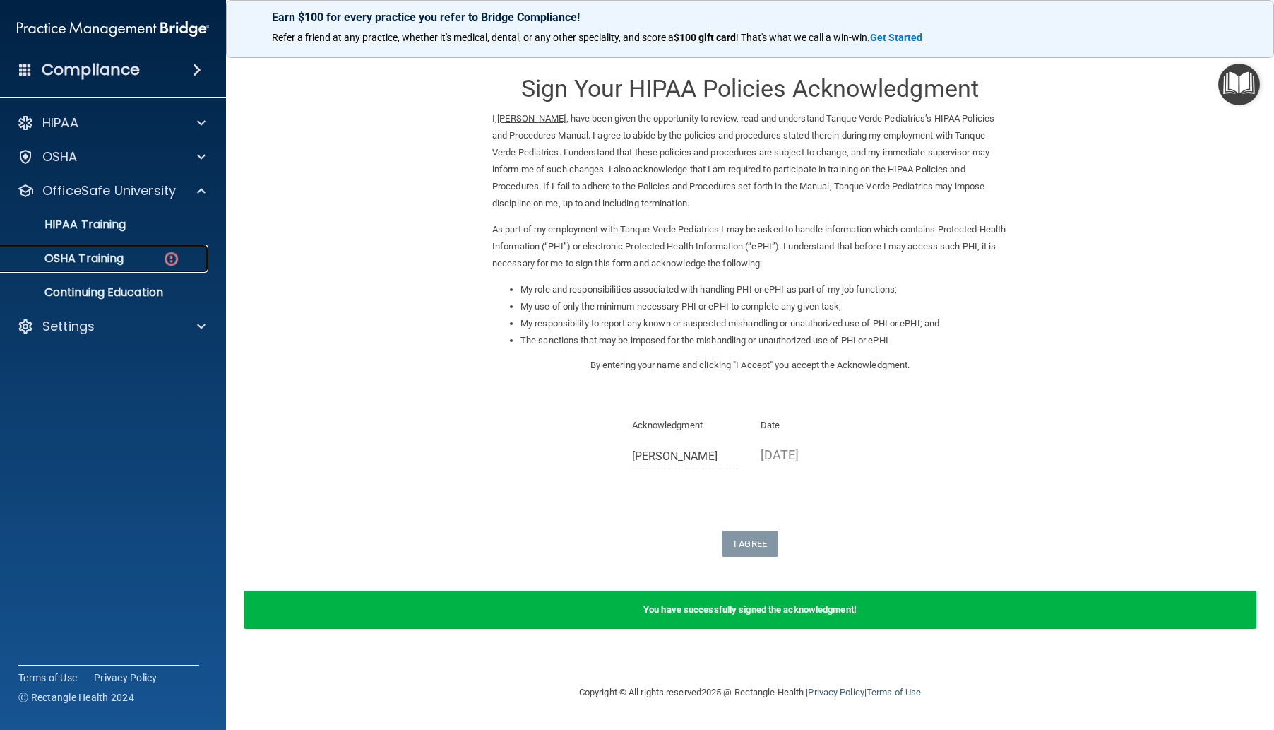
click at [112, 256] on p "OSHA Training" at bounding box center [66, 258] width 114 height 14
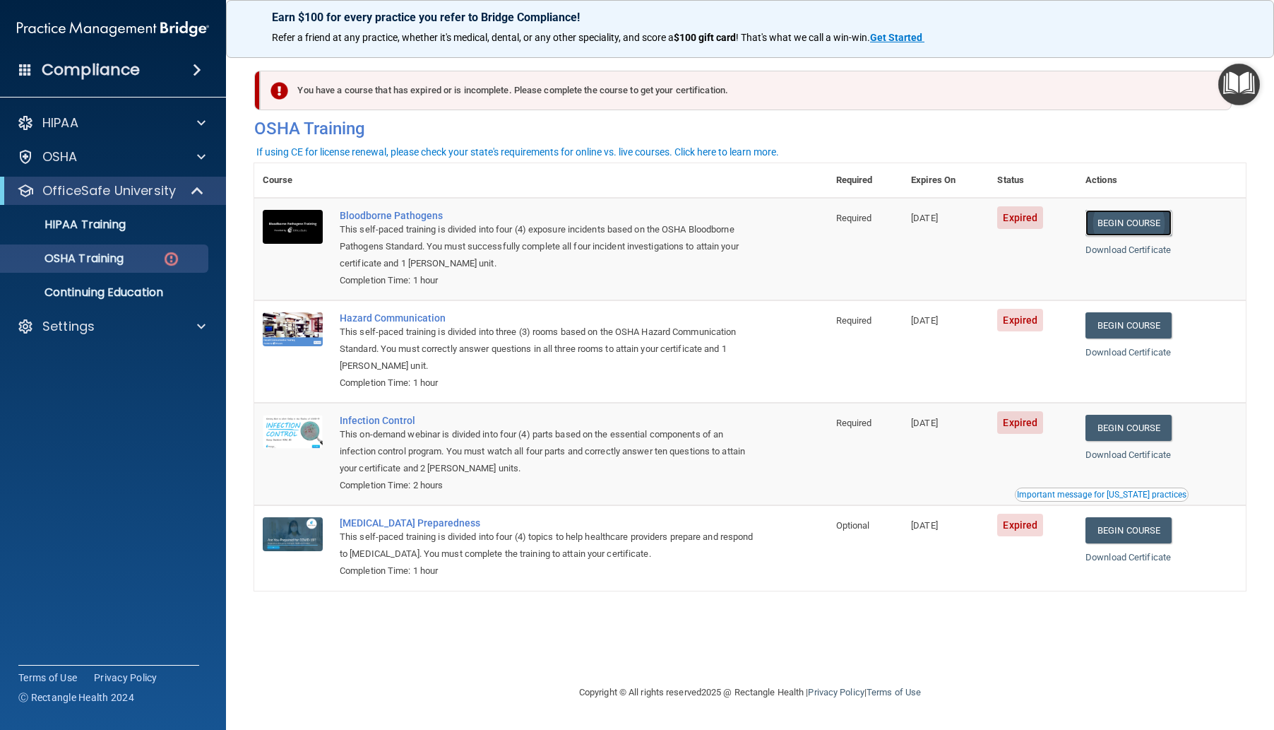
click at [1149, 227] on link "Begin Course" at bounding box center [1129, 223] width 86 height 26
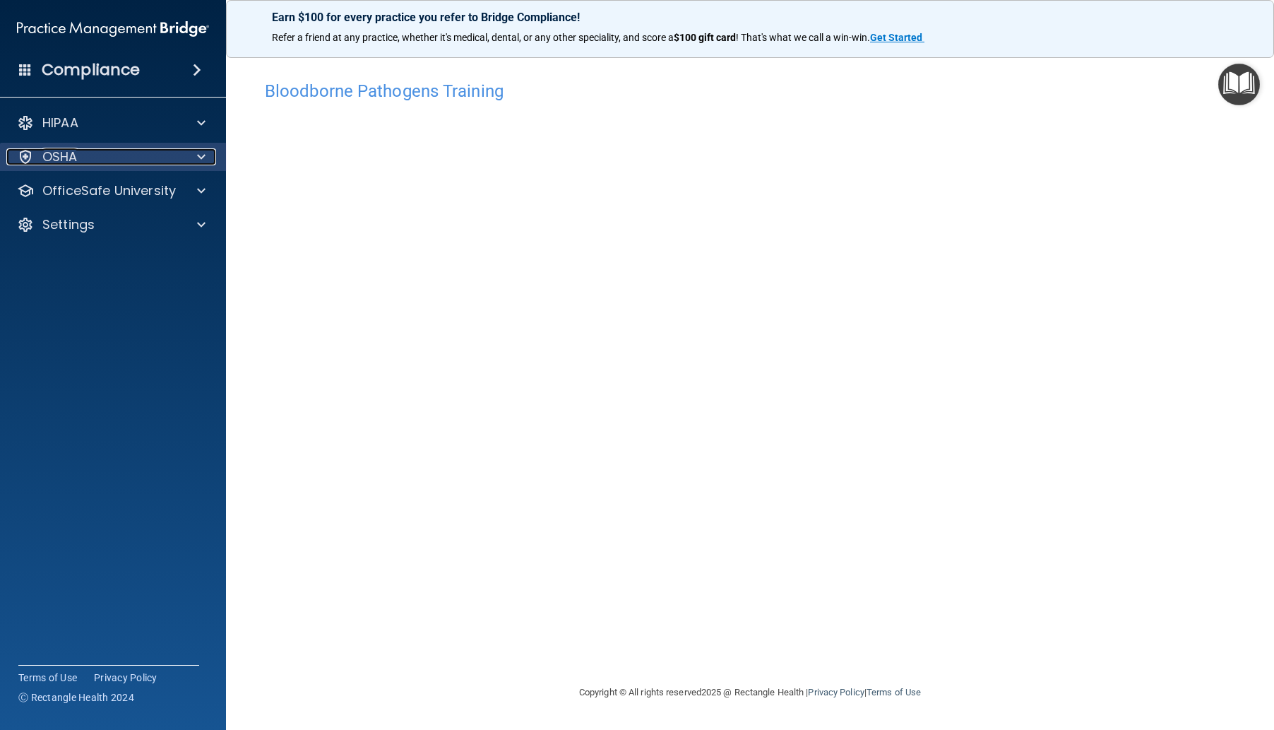
click at [62, 164] on p "OSHA" at bounding box center [59, 156] width 35 height 17
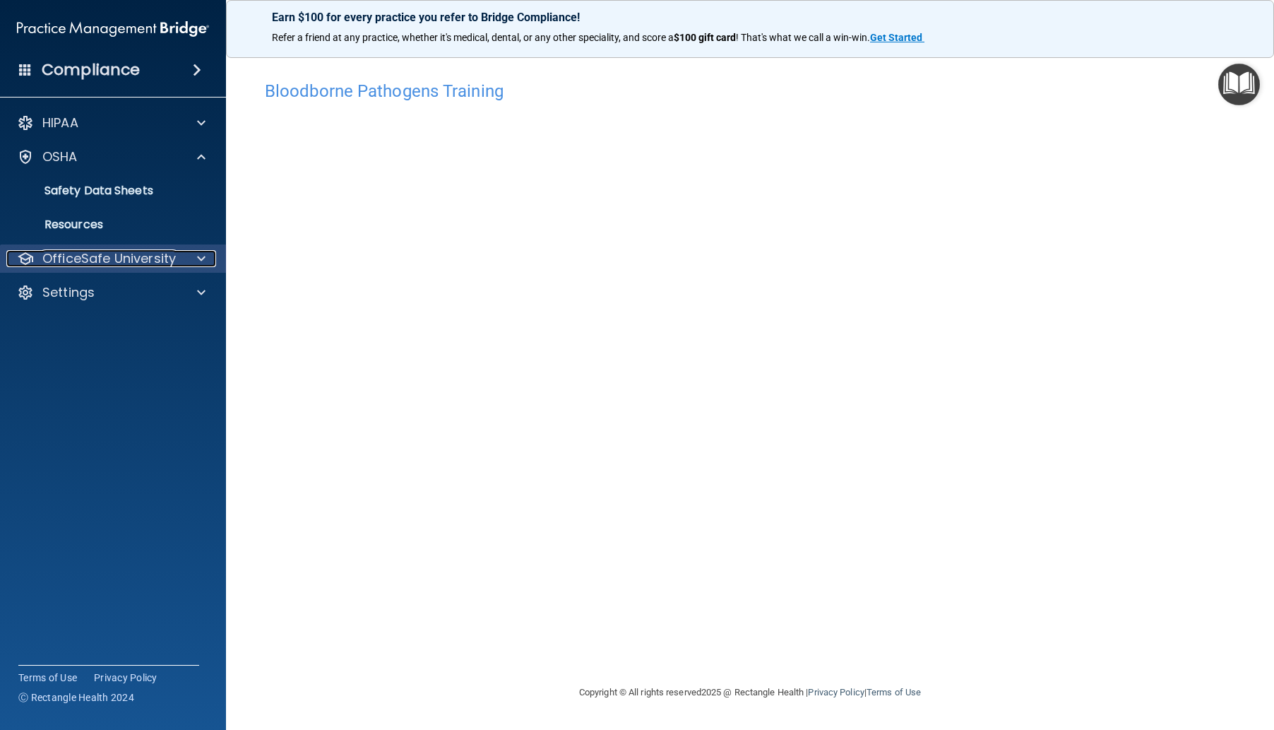
click at [90, 254] on p "OfficeSafe University" at bounding box center [109, 258] width 134 height 17
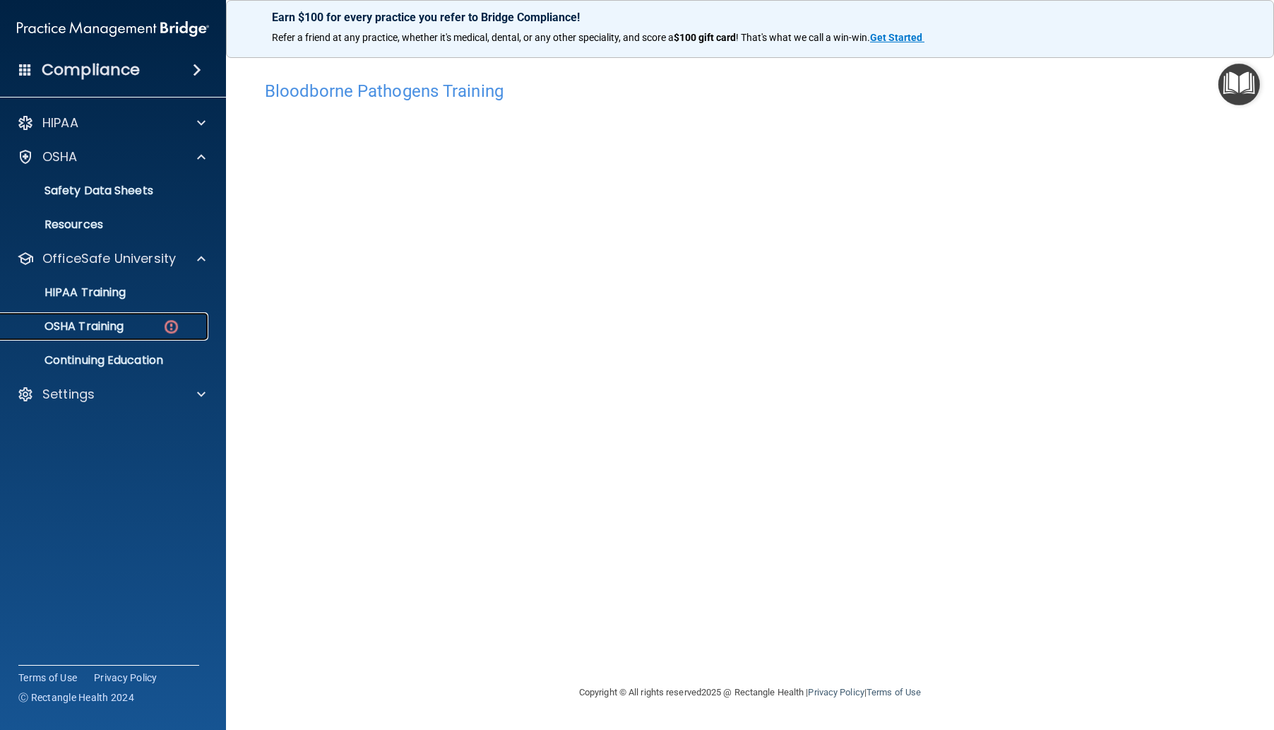
click at [86, 320] on p "OSHA Training" at bounding box center [66, 326] width 114 height 14
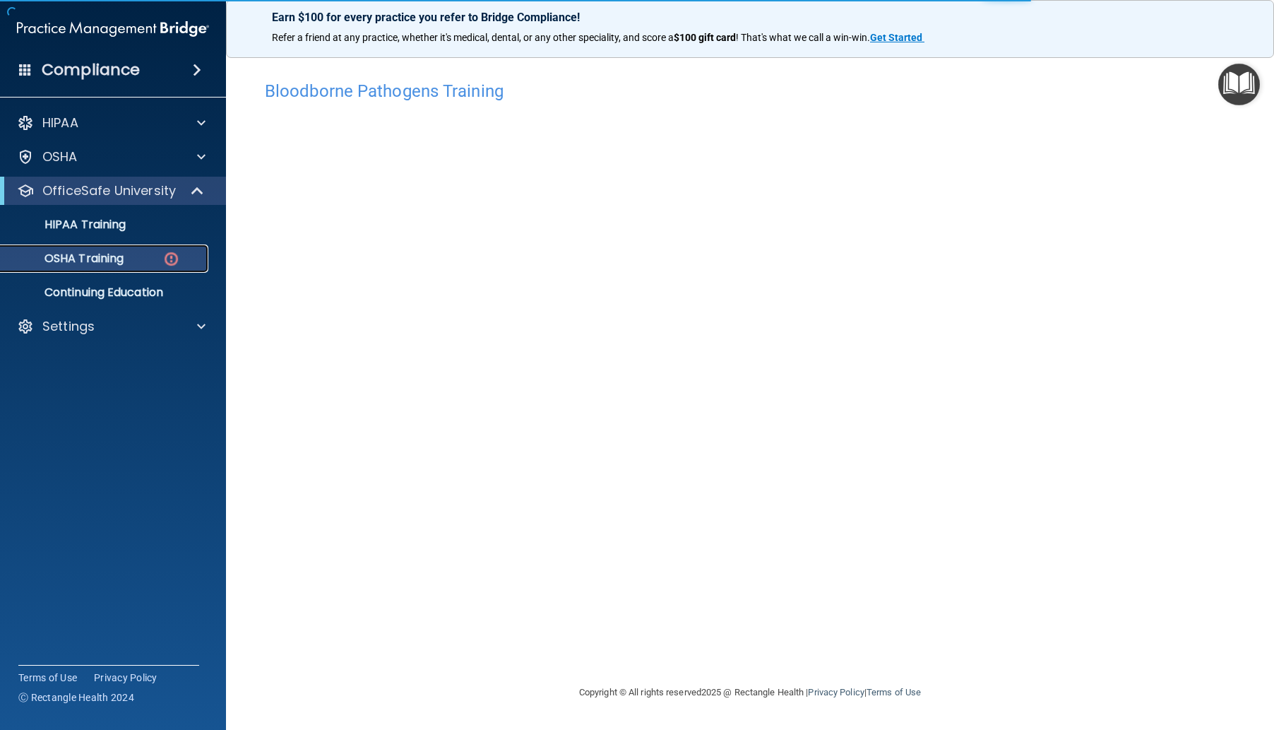
click at [122, 256] on p "OSHA Training" at bounding box center [66, 258] width 114 height 14
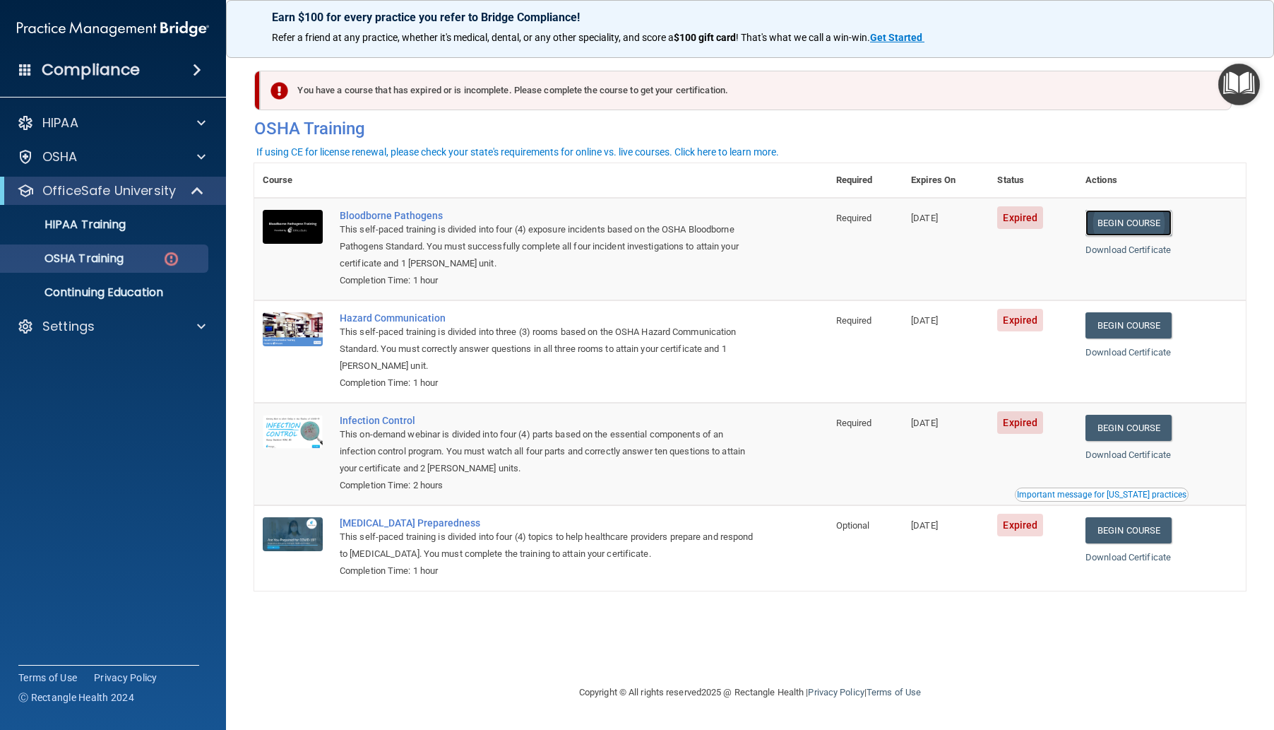
click at [1131, 225] on link "Begin Course" at bounding box center [1129, 223] width 86 height 26
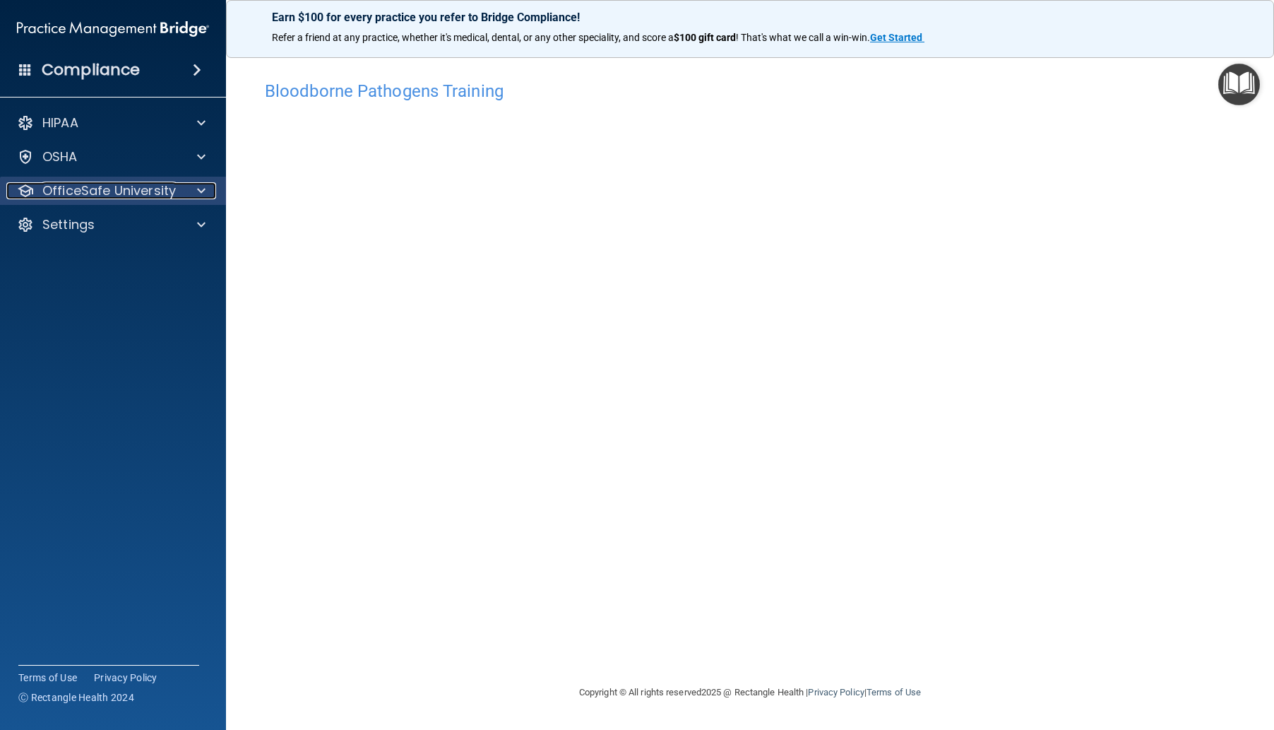
click at [107, 195] on p "OfficeSafe University" at bounding box center [109, 190] width 134 height 17
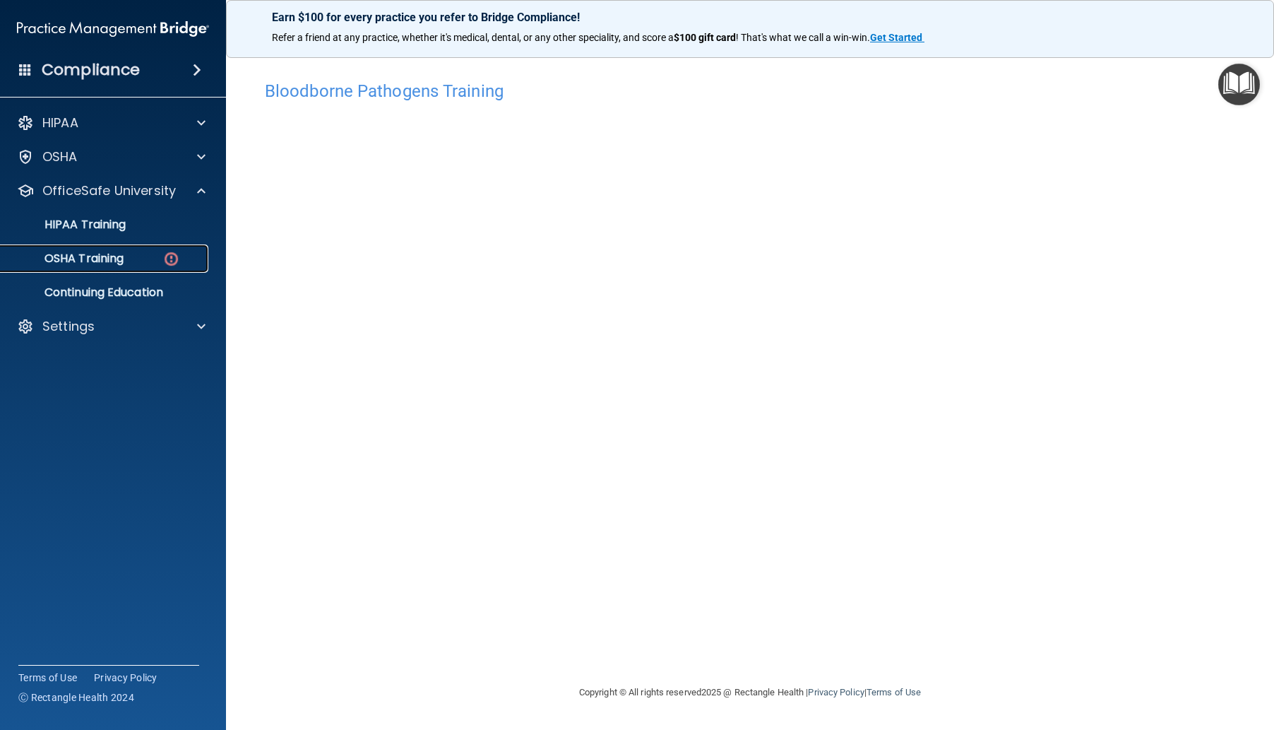
click at [101, 251] on p "OSHA Training" at bounding box center [66, 258] width 114 height 14
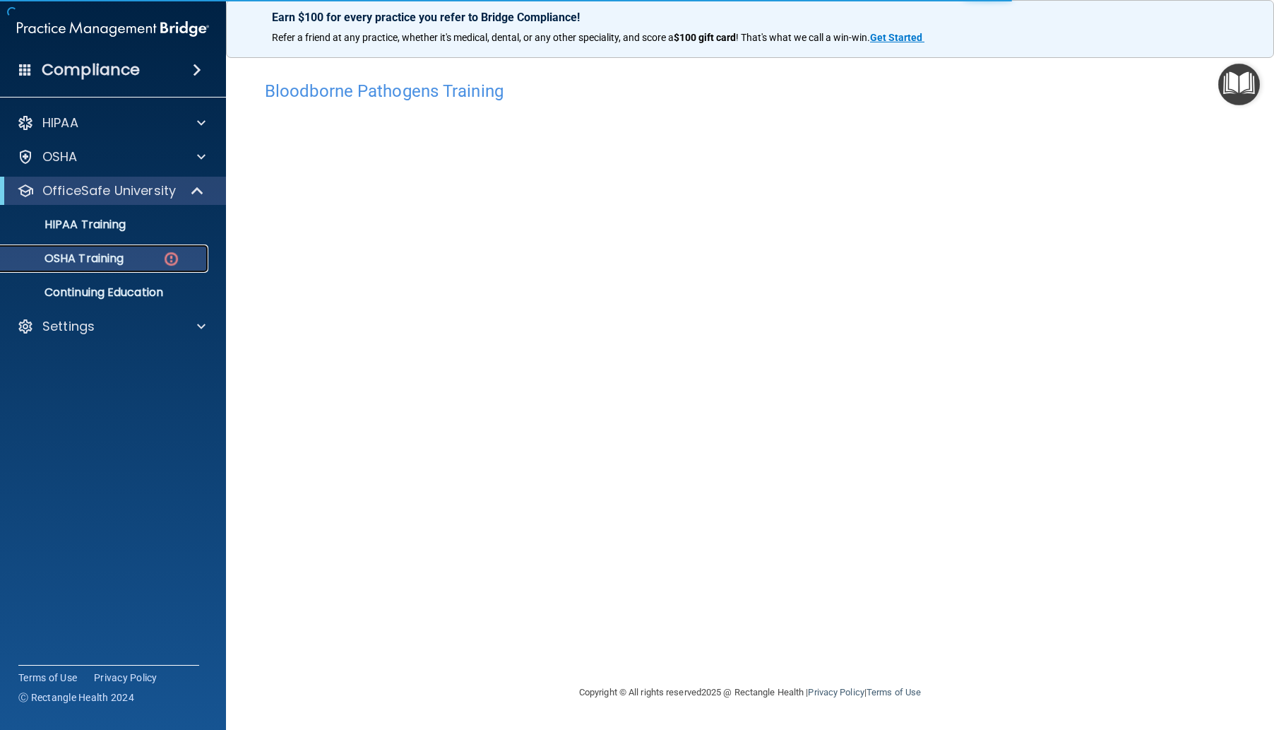
click at [105, 256] on p "OSHA Training" at bounding box center [66, 258] width 114 height 14
click at [74, 257] on p "OSHA Training" at bounding box center [66, 258] width 114 height 14
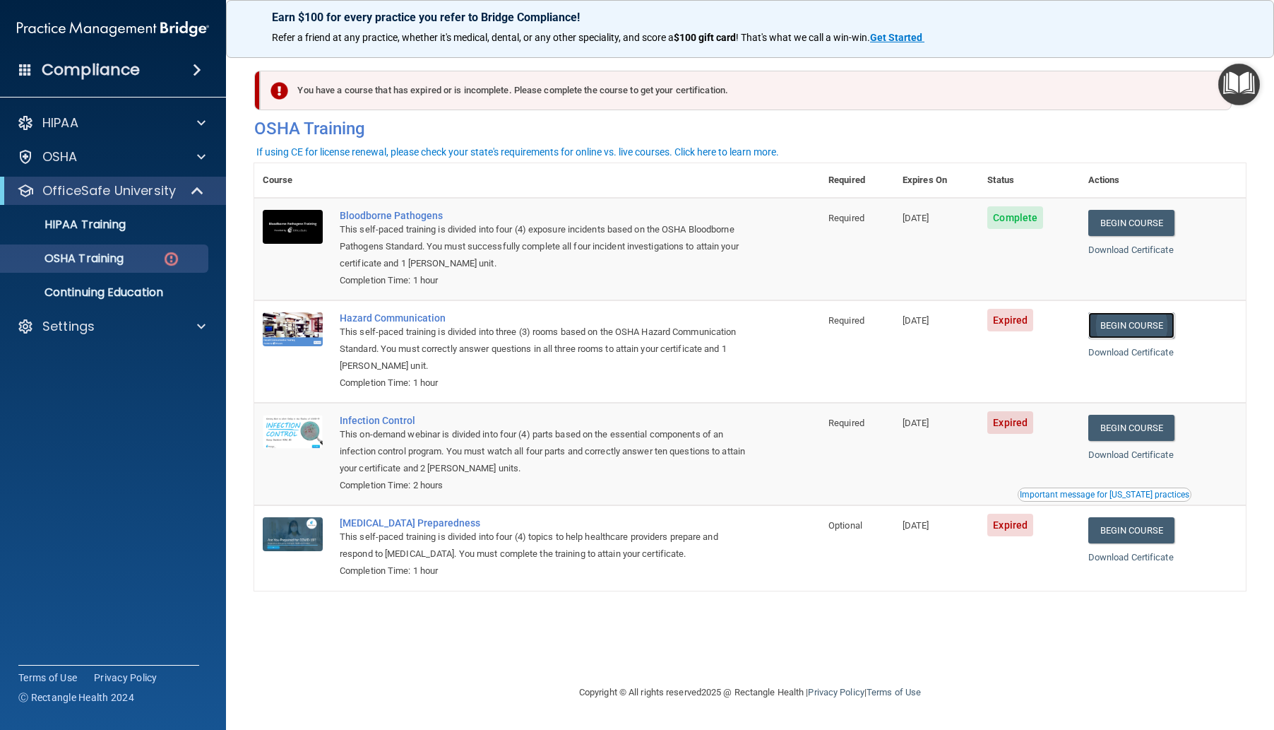
click at [1160, 326] on link "Begin Course" at bounding box center [1132, 325] width 86 height 26
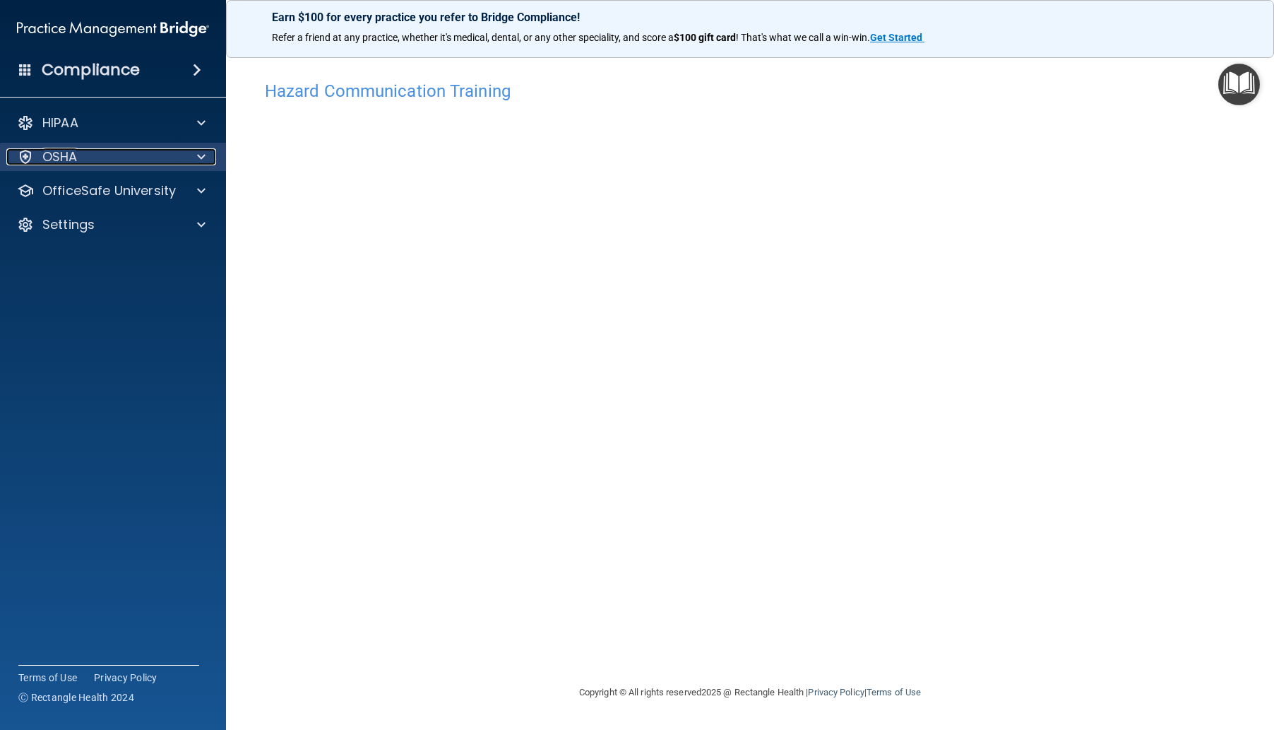
click at [105, 162] on div "OSHA" at bounding box center [93, 156] width 175 height 17
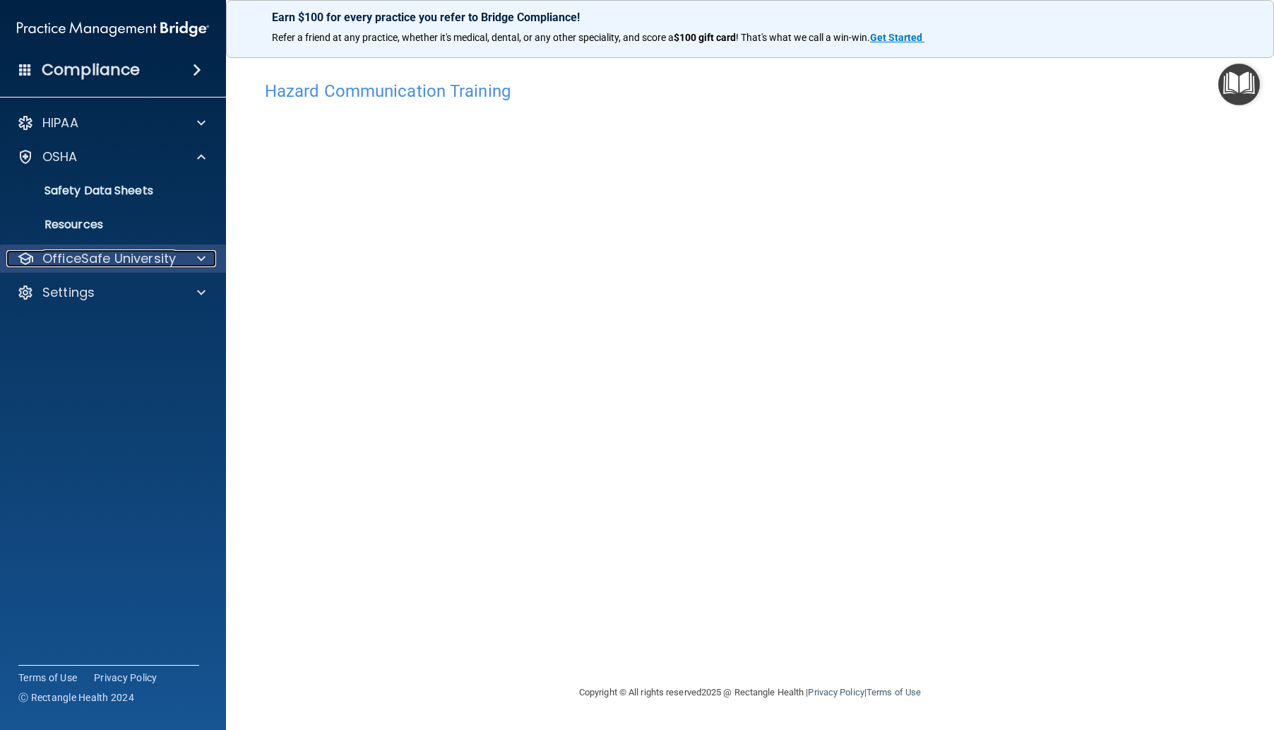
click at [120, 250] on p "OfficeSafe University" at bounding box center [109, 258] width 134 height 17
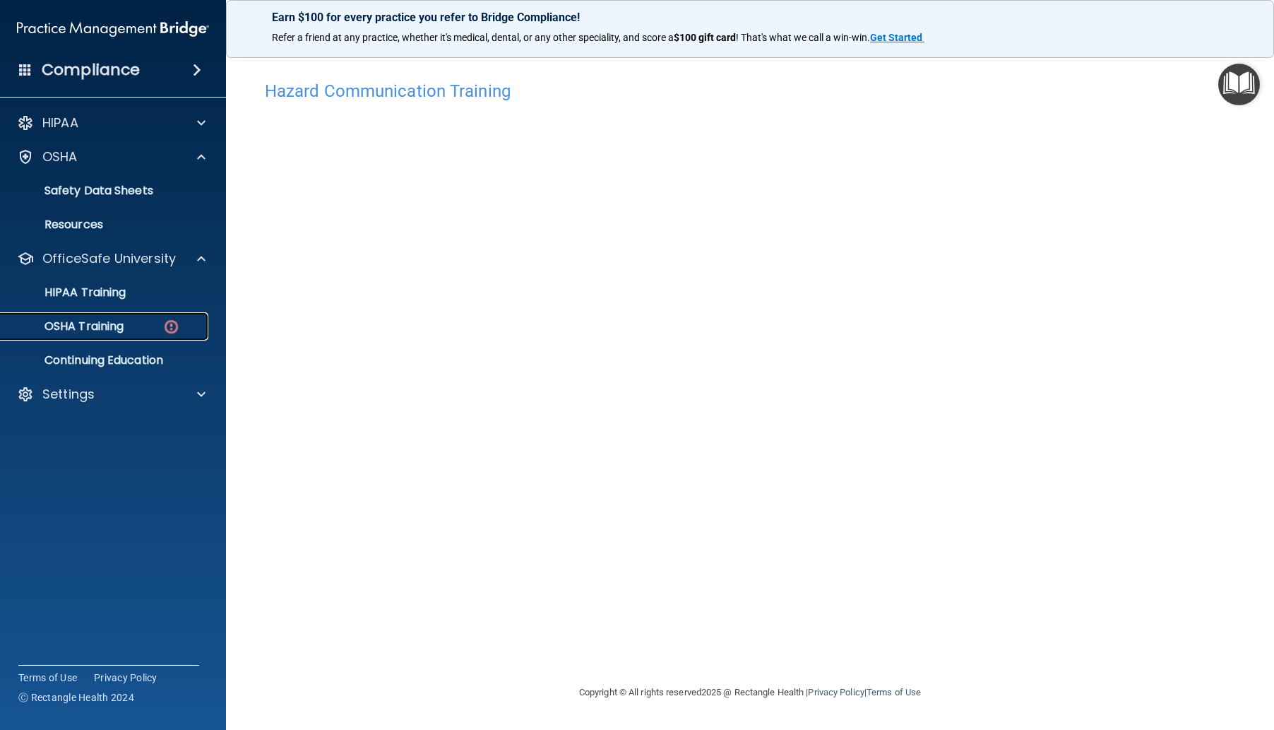
click at [100, 328] on p "OSHA Training" at bounding box center [66, 326] width 114 height 14
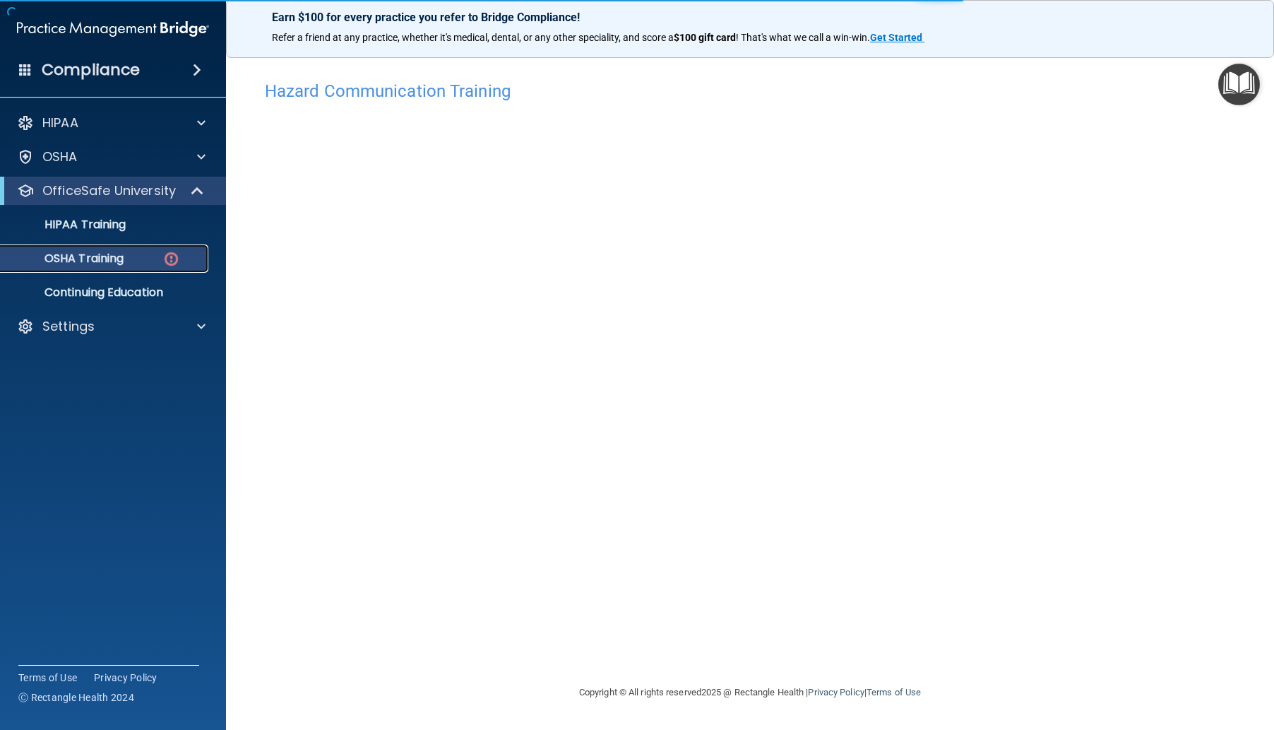
click at [123, 263] on p "OSHA Training" at bounding box center [66, 258] width 114 height 14
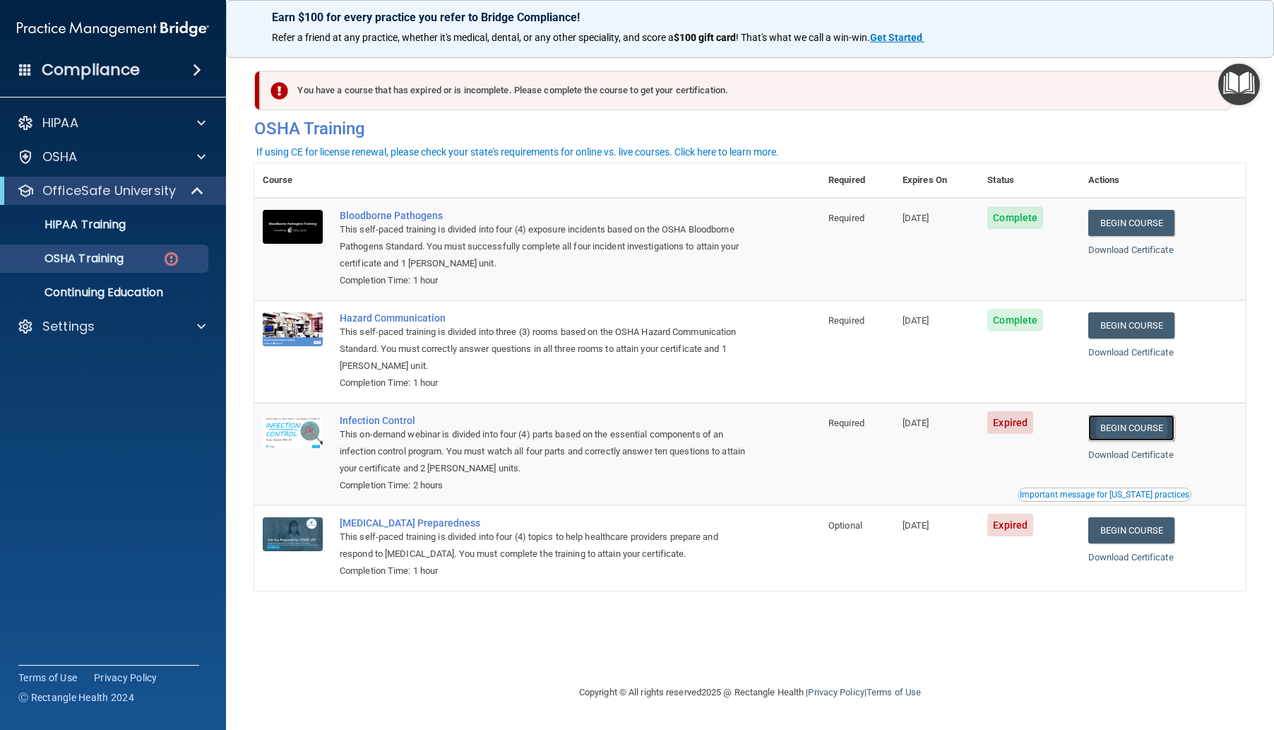
click at [1124, 425] on link "Begin Course" at bounding box center [1132, 428] width 86 height 26
click at [1139, 431] on link "Begin Course" at bounding box center [1132, 428] width 86 height 26
click at [1141, 431] on link "Begin Course" at bounding box center [1132, 428] width 86 height 26
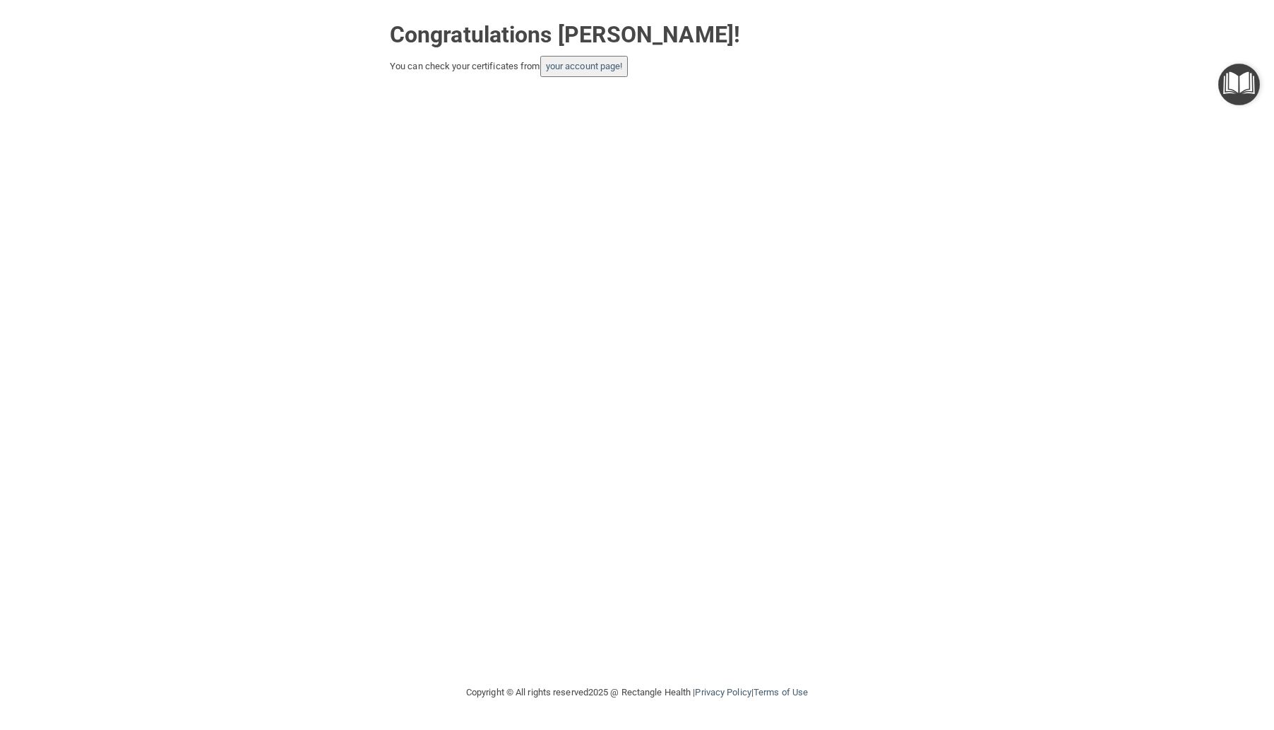
click at [767, 10] on main "Congratulations [PERSON_NAME]! You can check your certificates from your accoun…" at bounding box center [637, 365] width 1274 height 730
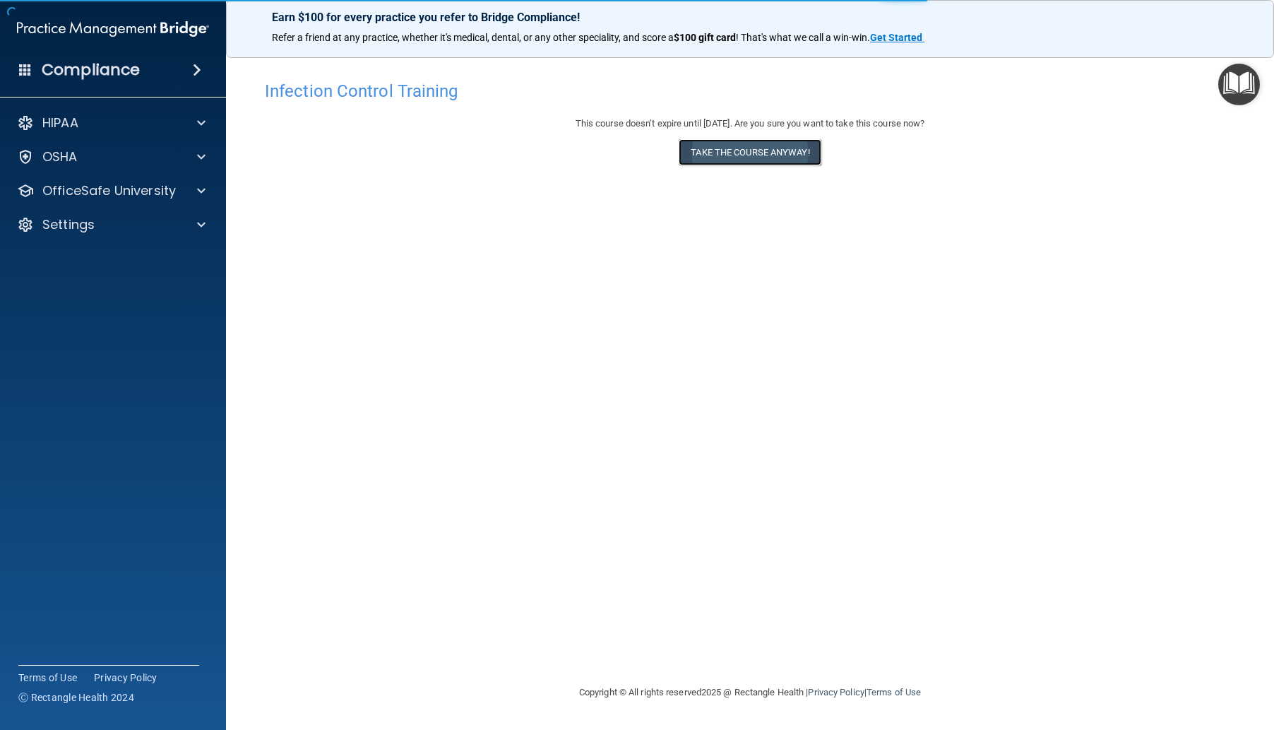
click at [754, 148] on button "Take the course anyway!" at bounding box center [750, 152] width 142 height 26
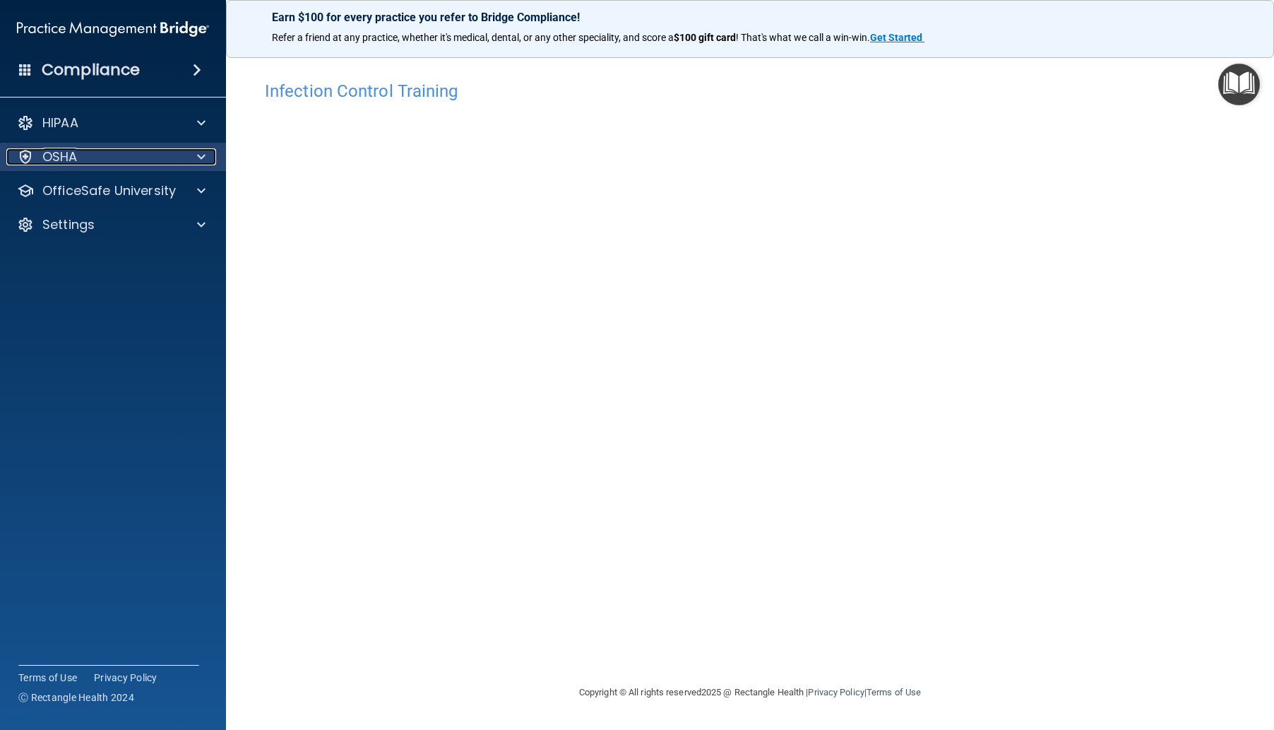
click at [76, 155] on p "OSHA" at bounding box center [59, 156] width 35 height 17
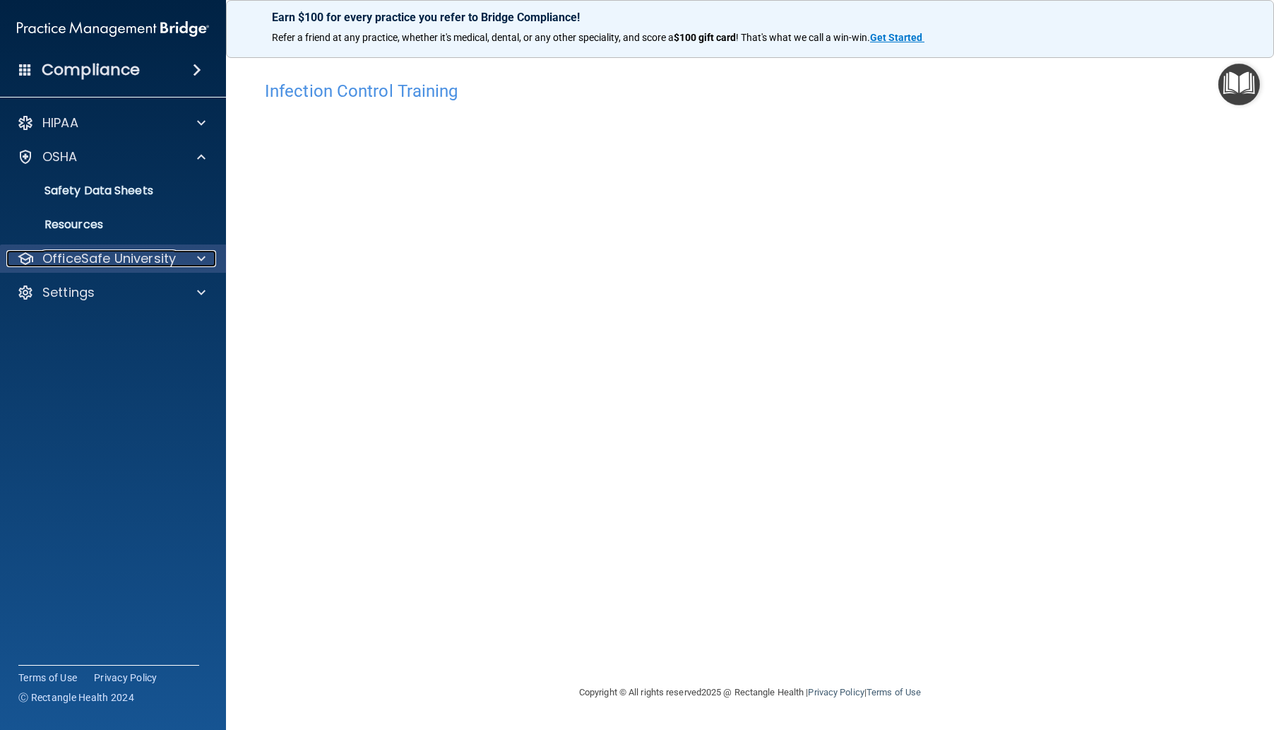
click at [101, 255] on p "OfficeSafe University" at bounding box center [109, 258] width 134 height 17
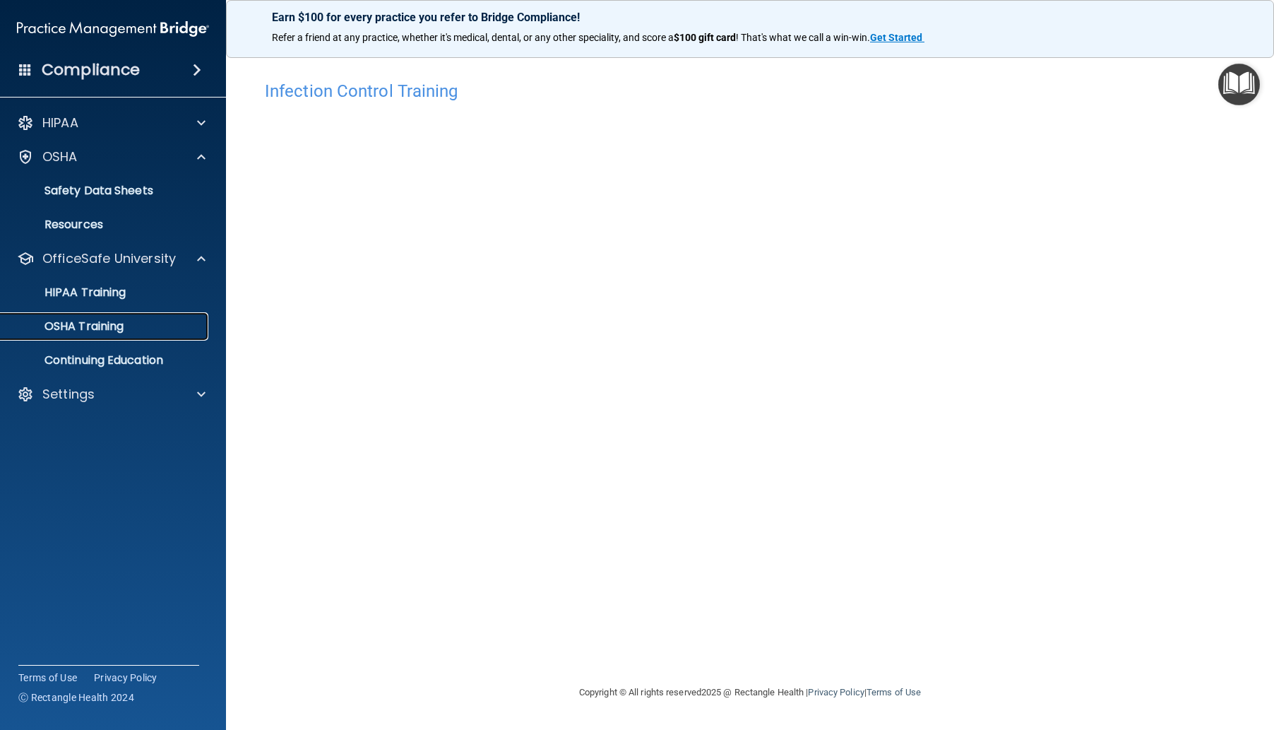
click at [114, 324] on p "OSHA Training" at bounding box center [66, 326] width 114 height 14
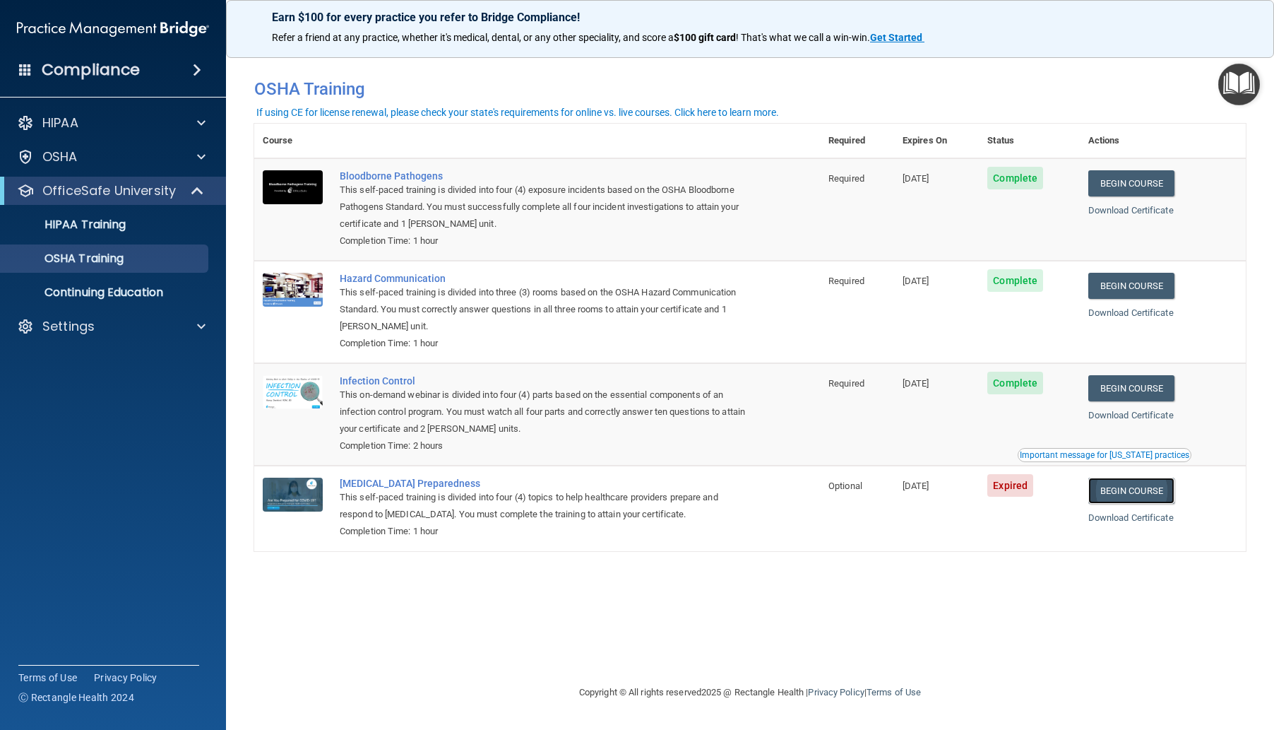
click at [1152, 490] on link "Begin Course" at bounding box center [1132, 491] width 86 height 26
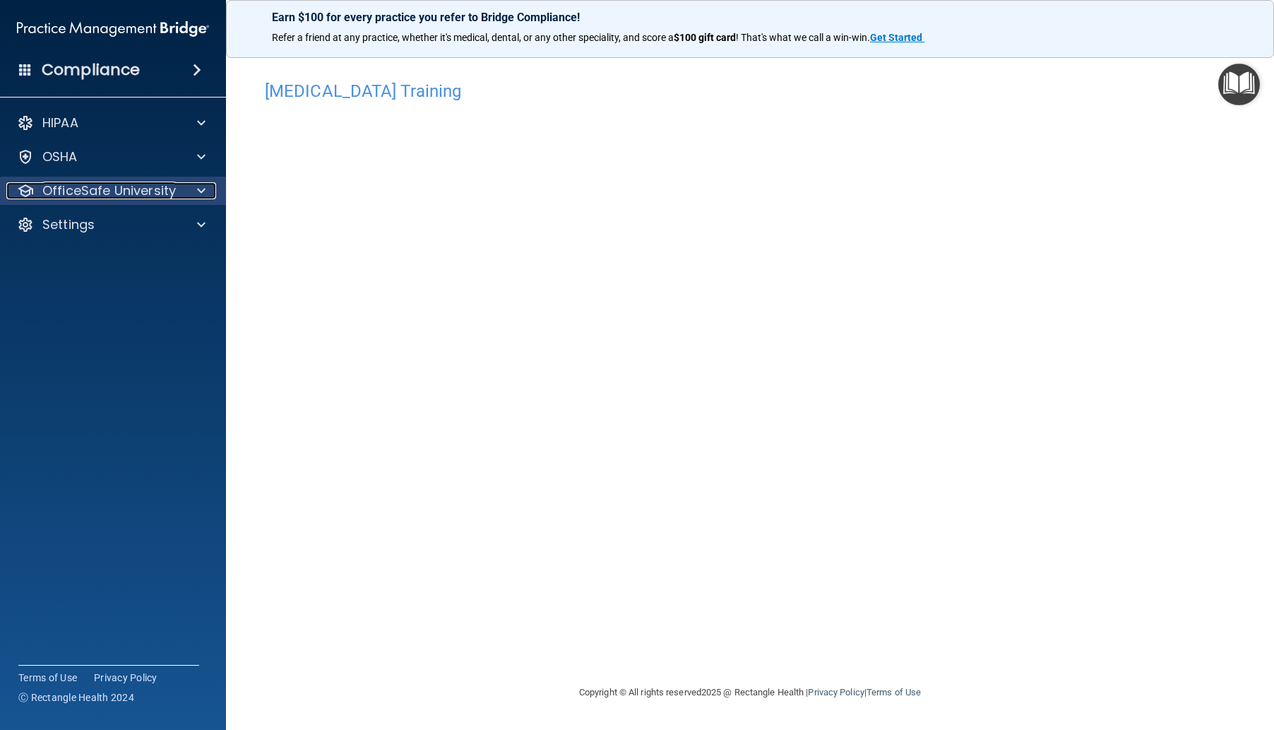
click at [94, 198] on p "OfficeSafe University" at bounding box center [109, 190] width 134 height 17
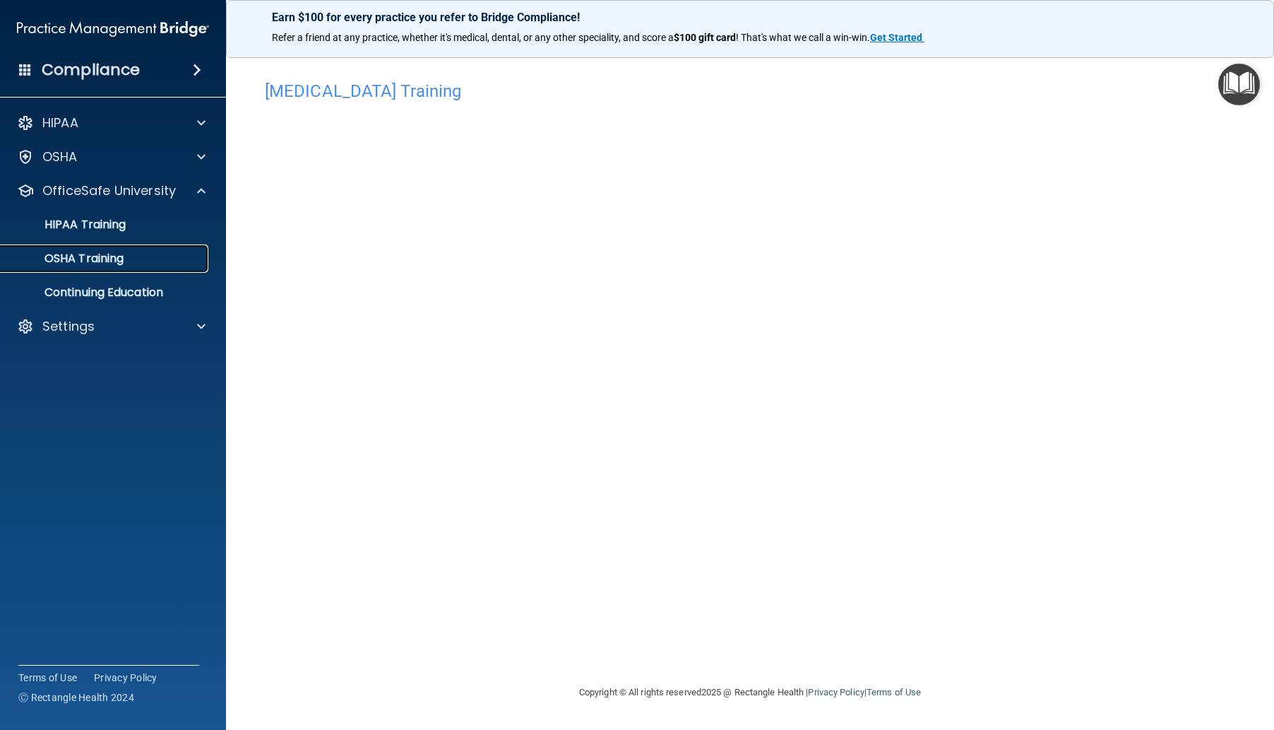
click at [83, 266] on link "OSHA Training" at bounding box center [97, 258] width 223 height 28
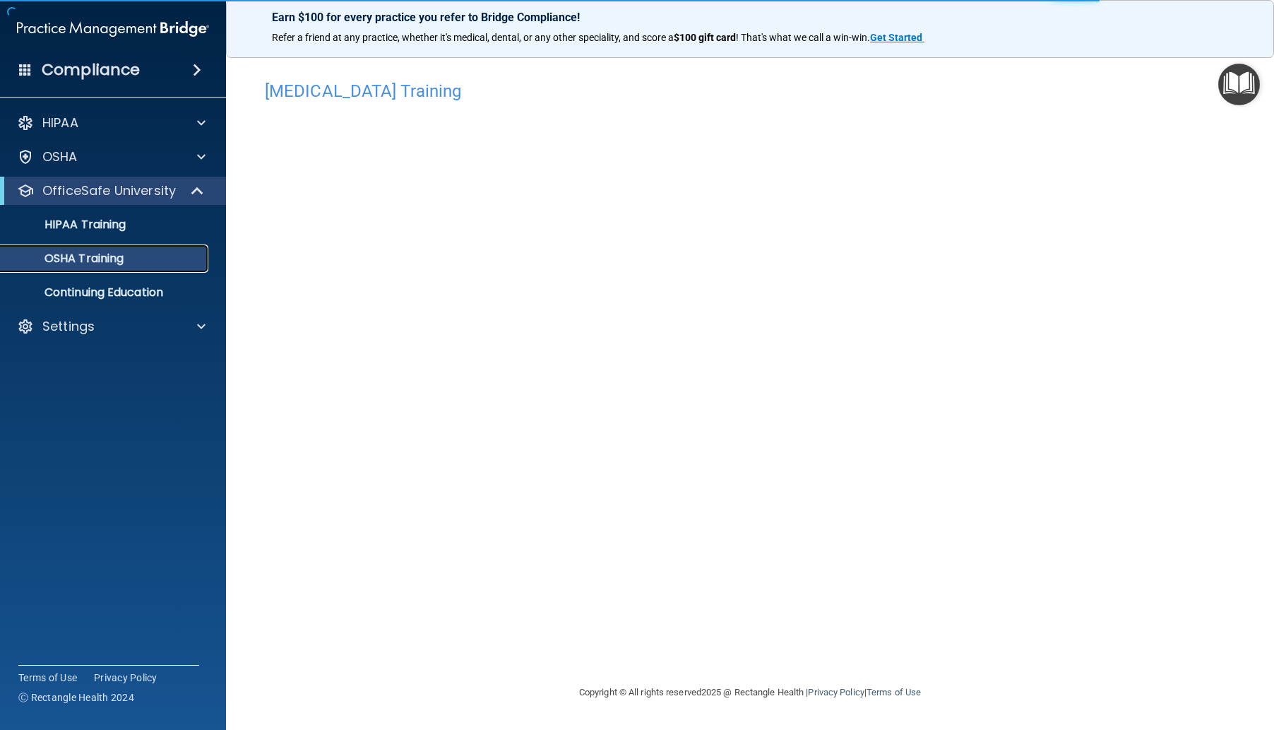
click at [116, 259] on p "OSHA Training" at bounding box center [66, 258] width 114 height 14
